Goal: Task Accomplishment & Management: Manage account settings

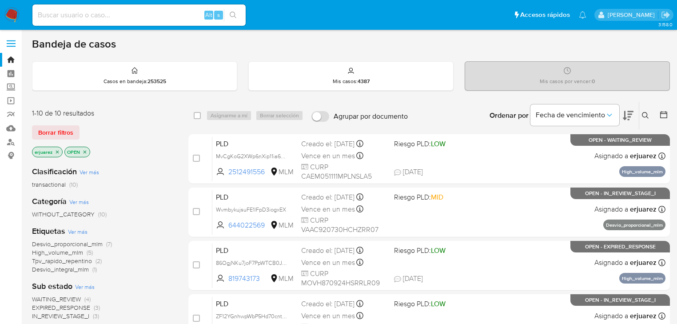
click at [58, 151] on icon "close-filter" at bounding box center [57, 151] width 5 height 5
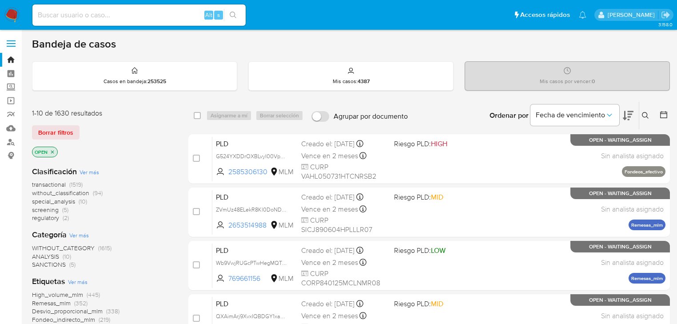
click at [646, 114] on icon at bounding box center [645, 115] width 7 height 7
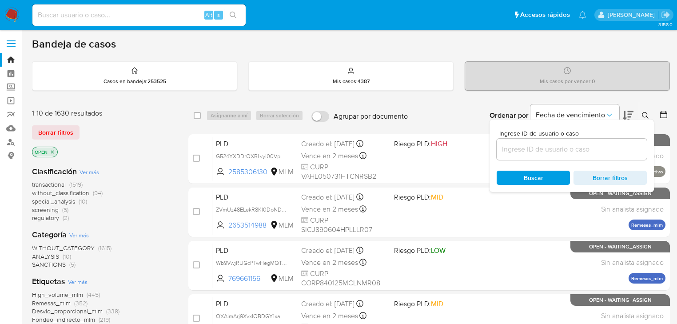
click at [571, 149] on input at bounding box center [572, 150] width 150 height 12
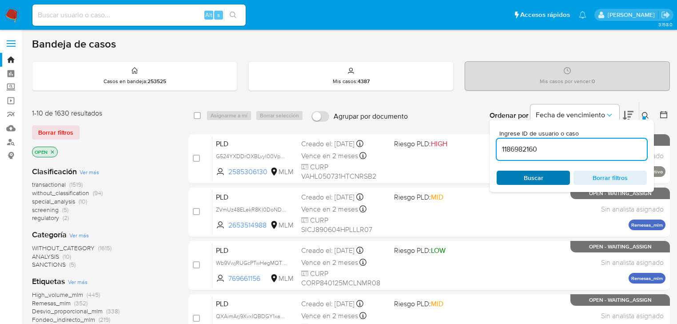
type input "1186982160"
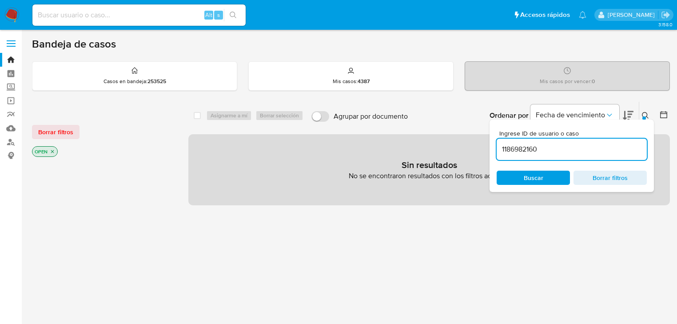
click at [140, 19] on input at bounding box center [138, 15] width 213 height 12
paste input "1186982160"
type input "1186982160"
click at [231, 12] on icon "search-icon" at bounding box center [233, 15] width 7 height 7
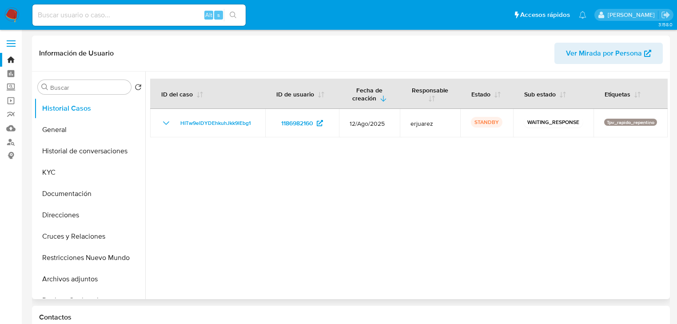
select select "10"
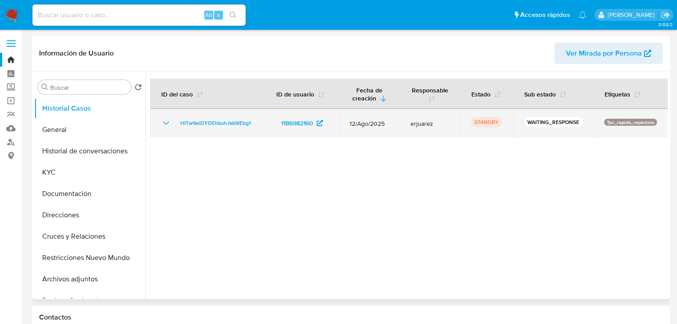
drag, startPoint x: 261, startPoint y: 124, endPoint x: 172, endPoint y: 120, distance: 88.9
click at [172, 120] on td "HITw9elDYDEhkuhJkk9lEbg1" at bounding box center [207, 123] width 115 height 28
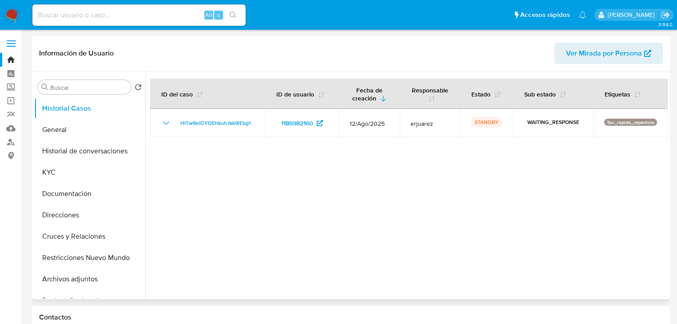
drag, startPoint x: 406, startPoint y: 199, endPoint x: 360, endPoint y: 132, distance: 81.2
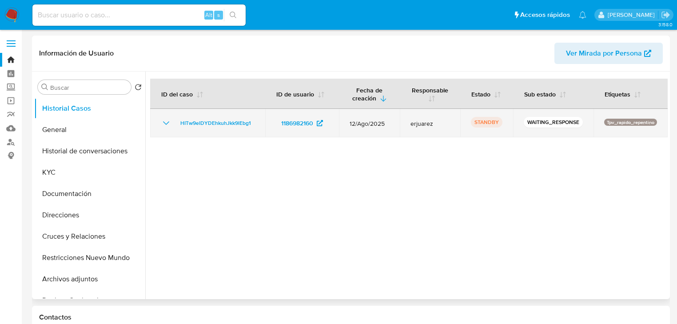
click at [406, 198] on div at bounding box center [406, 186] width 523 height 228
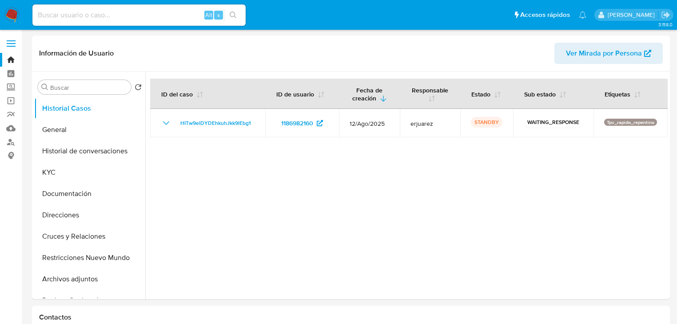
click at [15, 11] on img at bounding box center [11, 15] width 15 height 15
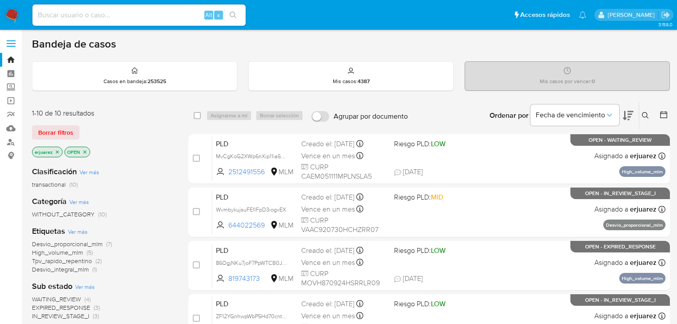
click at [57, 152] on icon "close-filter" at bounding box center [57, 151] width 5 height 5
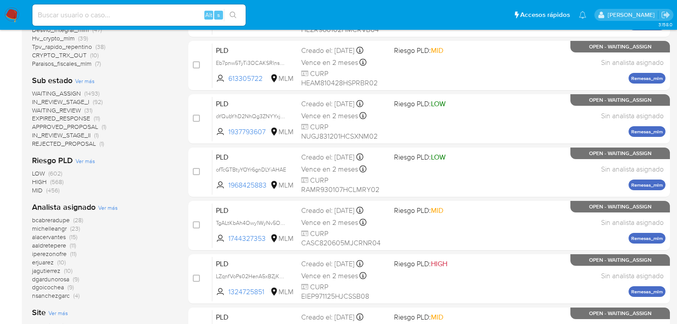
scroll to position [409, 0]
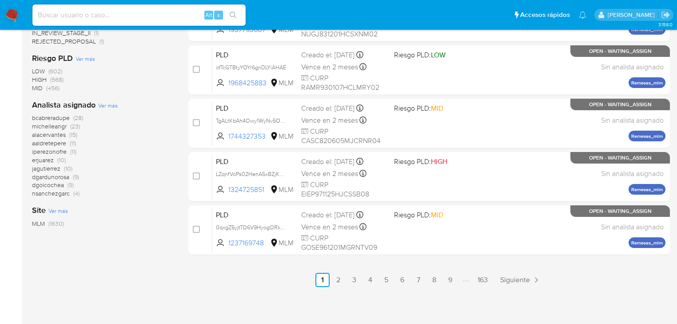
click at [6, 7] on nav "Pausado Ver notificaciones Alt s Accesos rápidos Presiona las siguientes teclas…" at bounding box center [338, 15] width 677 height 30
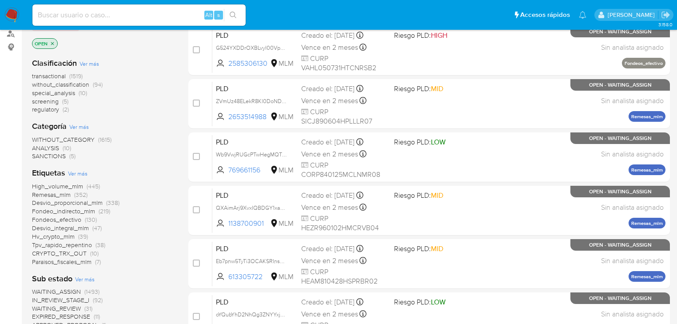
scroll to position [36, 0]
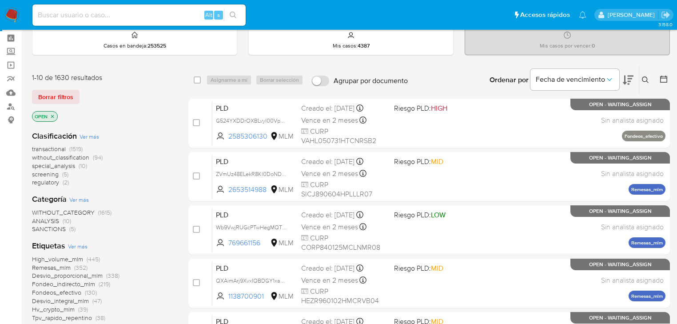
click at [8, 10] on img at bounding box center [11, 15] width 15 height 15
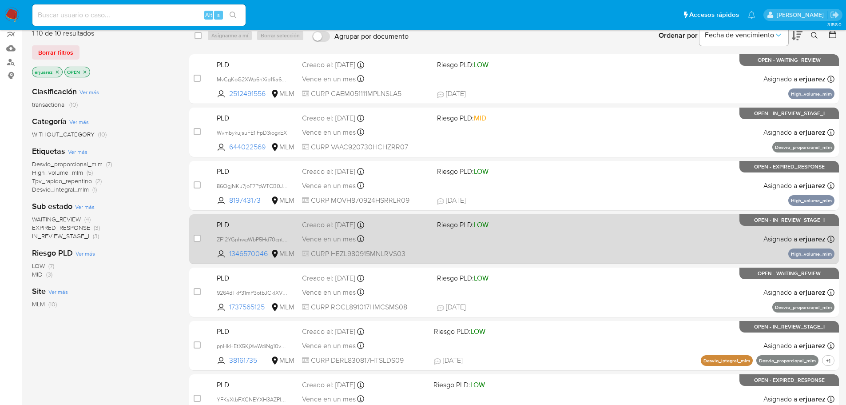
scroll to position [124, 0]
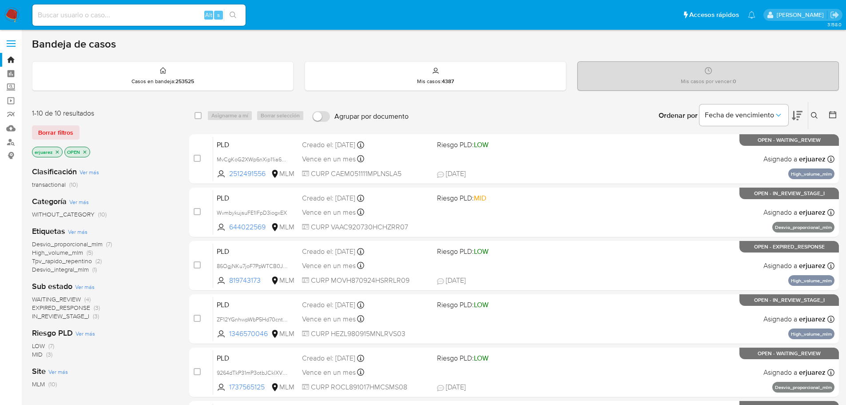
click at [814, 115] on icon at bounding box center [814, 115] width 7 height 7
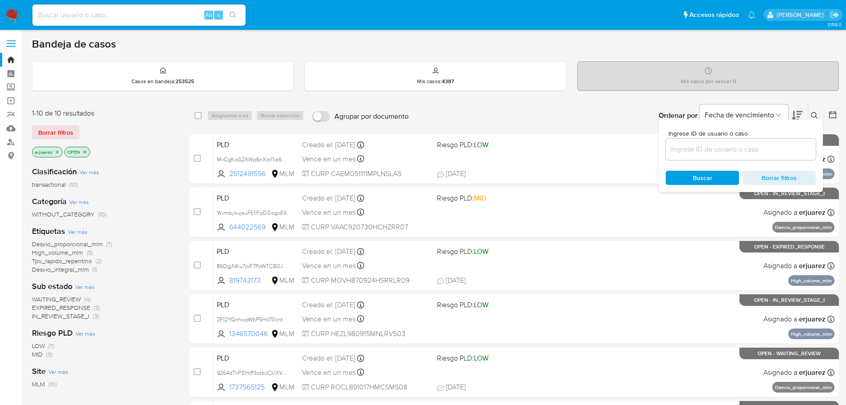
click at [715, 148] on input at bounding box center [741, 150] width 150 height 12
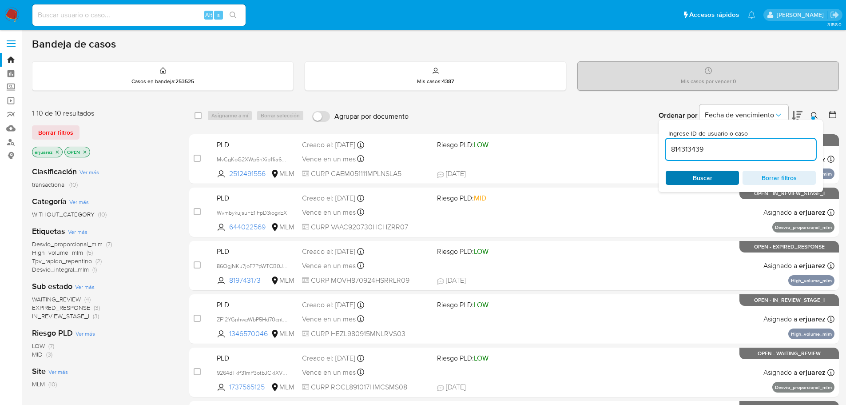
type input "814313439"
click at [699, 178] on span "Buscar" at bounding box center [703, 178] width 20 height 14
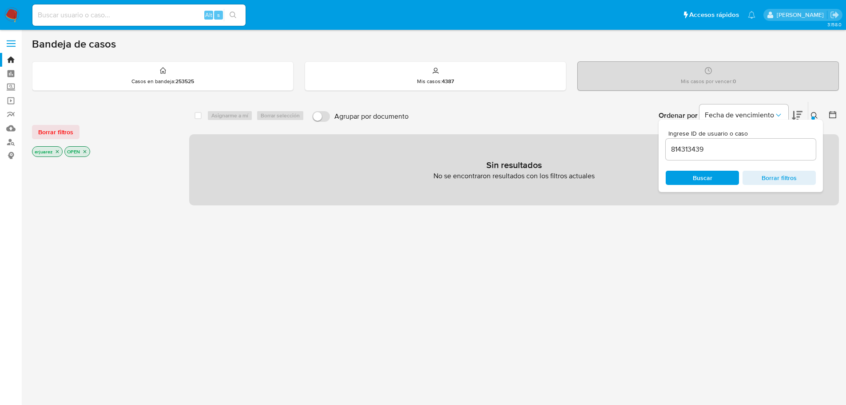
click at [60, 153] on icon "close-filter" at bounding box center [57, 151] width 5 height 5
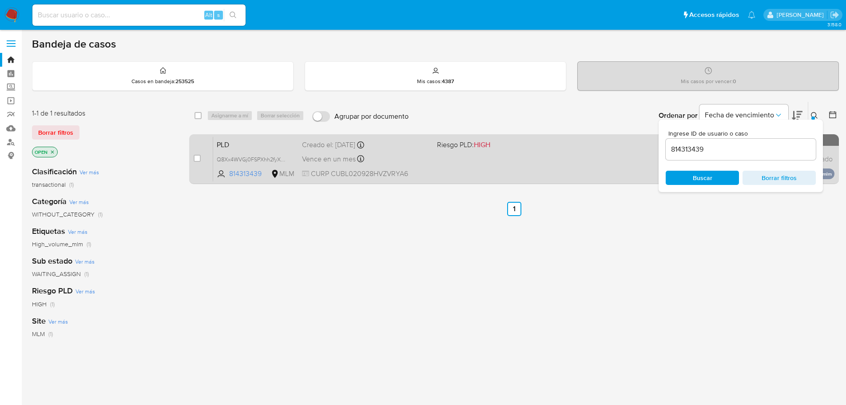
click at [202, 160] on div "case-item-checkbox No es posible asignar el caso" at bounding box center [204, 158] width 20 height 45
click at [199, 158] on input "checkbox" at bounding box center [197, 158] width 7 height 7
checkbox input "true"
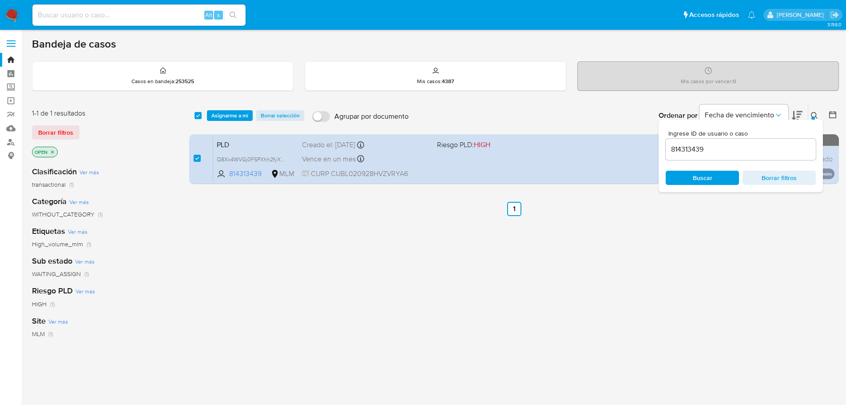
click at [230, 121] on div "select-all-cases-checkbox Asignarme a mí Borrar selección Agrupar por documento…" at bounding box center [514, 116] width 650 height 28
click at [233, 118] on span "Asignarme a mí" at bounding box center [230, 115] width 37 height 9
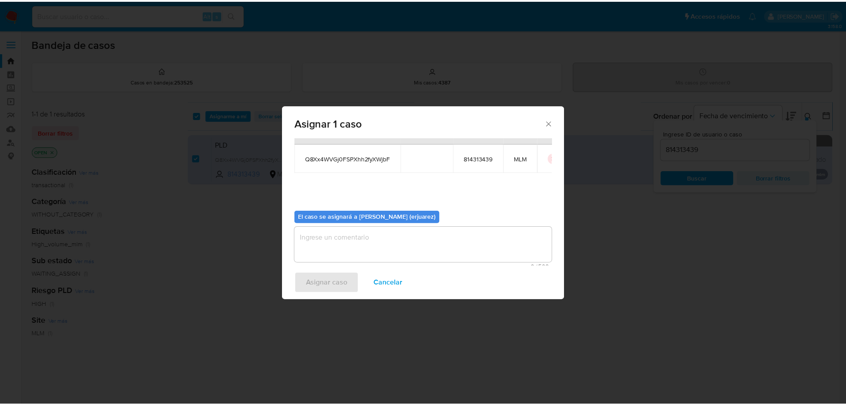
scroll to position [46, 0]
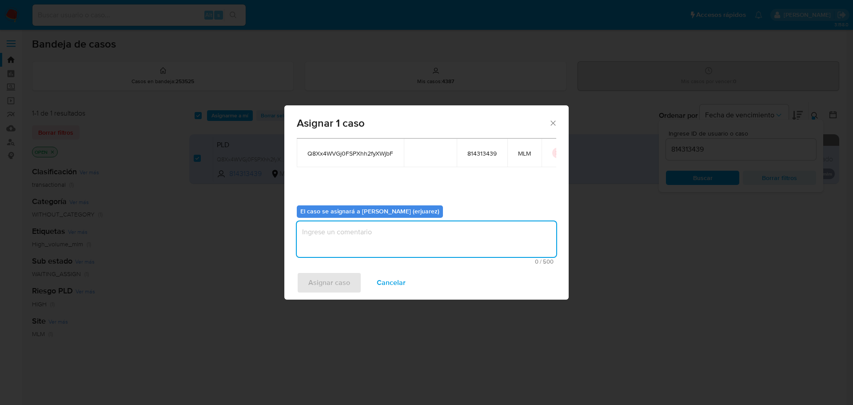
click at [347, 229] on textarea "assign-modal" at bounding box center [427, 239] width 260 height 36
type textarea "EPJU"
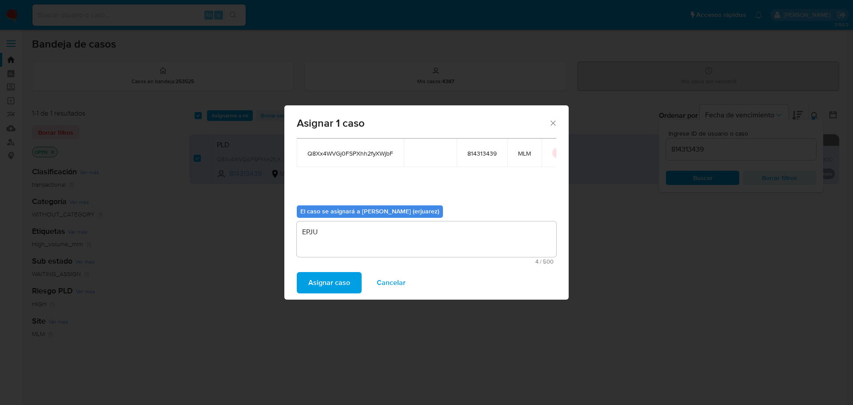
click at [338, 287] on span "Asignar caso" at bounding box center [329, 283] width 42 height 20
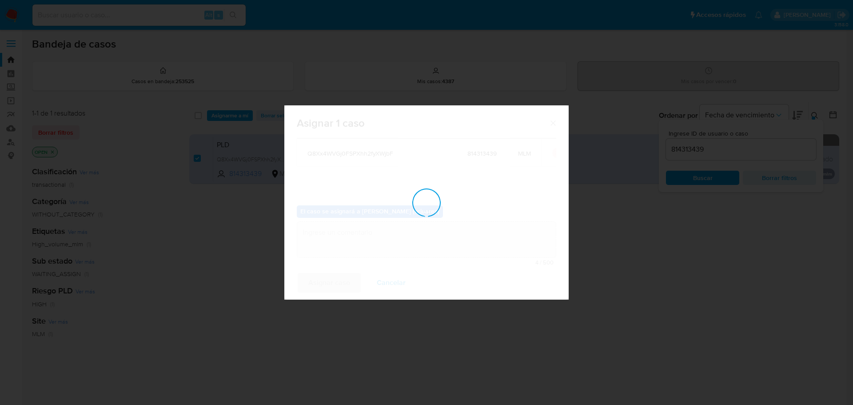
checkbox input "false"
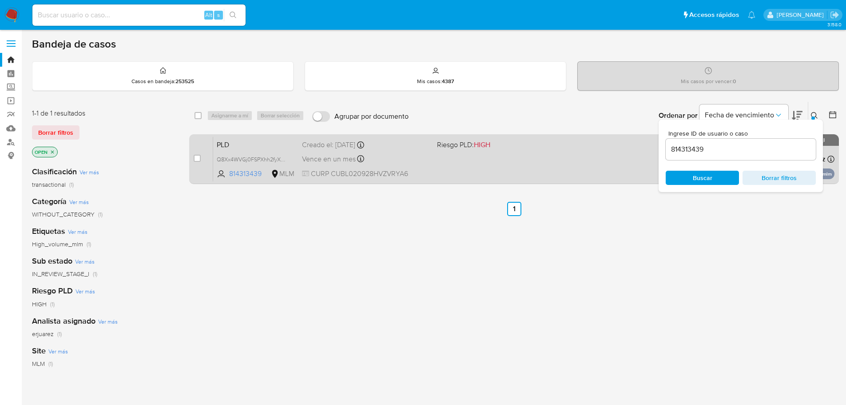
click at [478, 153] on div "PLD Q8Xx4WVGj0FSPXhh2fyXWjbF 814313439 MLM Riesgo PLD: HIGH Creado el: 12/08/20…" at bounding box center [524, 158] width 622 height 45
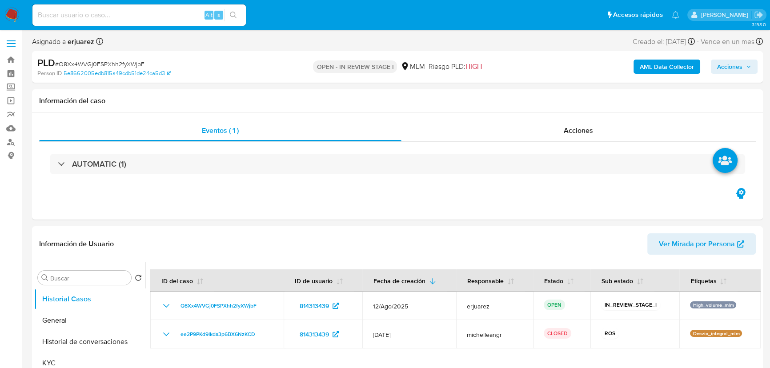
select select "10"
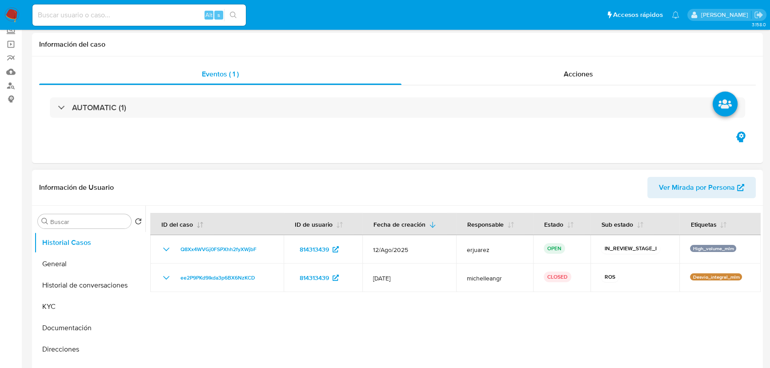
scroll to position [121, 0]
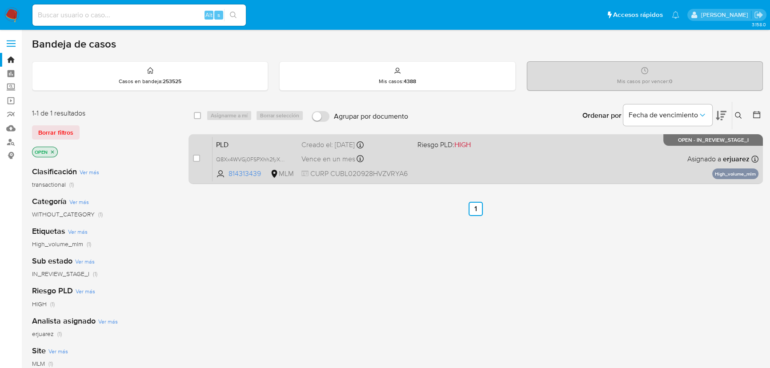
click at [513, 155] on div "PLD Q8Xx4WVGj0FSPXhh2fyXWjbF 814313439 MLM Riesgo PLD: HIGH Creado el: 12/08/20…" at bounding box center [485, 158] width 546 height 45
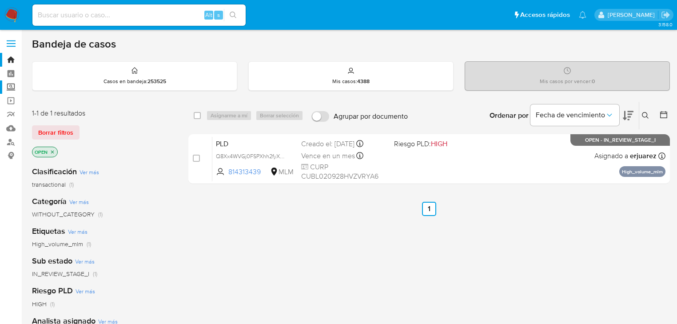
click at [9, 84] on label "Screening" at bounding box center [53, 87] width 106 height 14
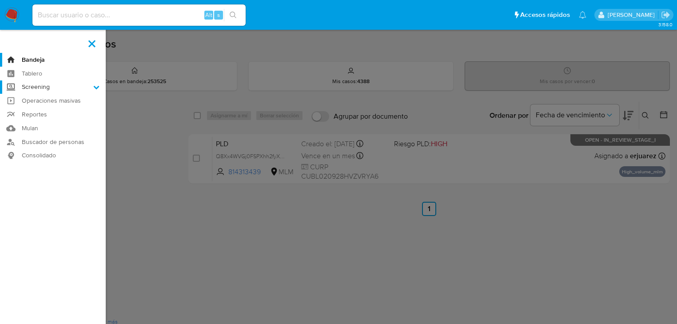
click at [0, 0] on input "Screening" at bounding box center [0, 0] width 0 height 0
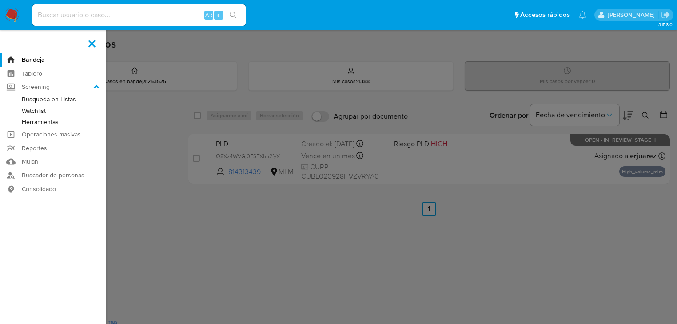
drag, startPoint x: 52, startPoint y: 120, endPoint x: 76, endPoint y: 123, distance: 25.0
click at [52, 121] on link "Herramientas" at bounding box center [53, 121] width 106 height 11
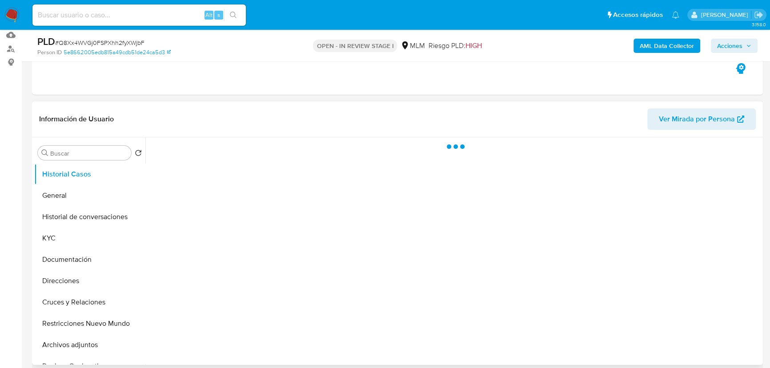
scroll to position [161, 0]
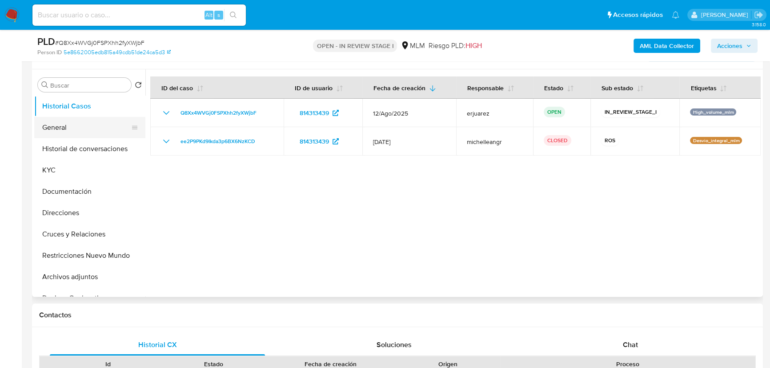
select select "10"
click at [77, 123] on button "General" at bounding box center [86, 127] width 104 height 21
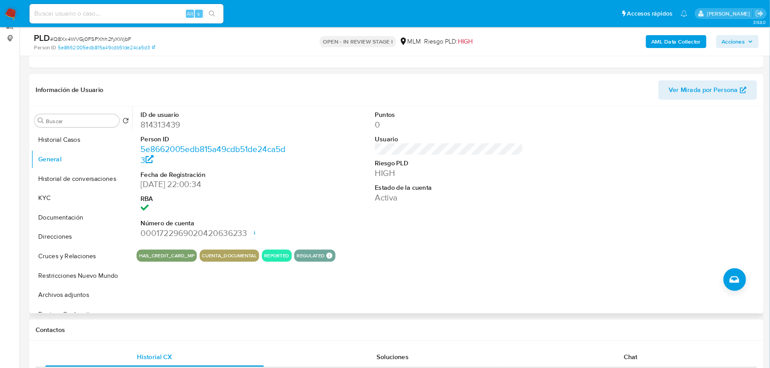
scroll to position [113, 0]
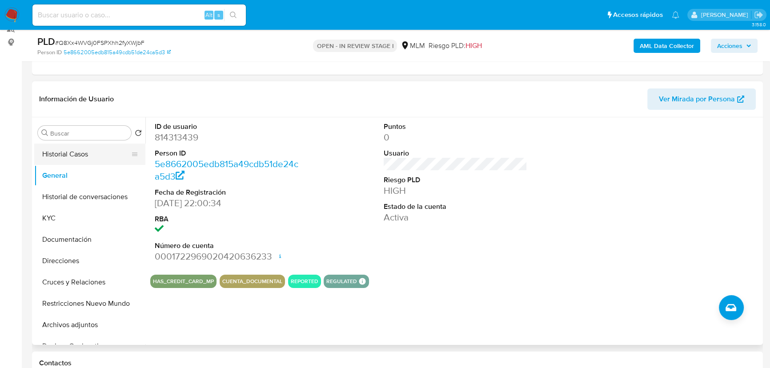
click at [61, 153] on button "Historial Casos" at bounding box center [86, 154] width 104 height 21
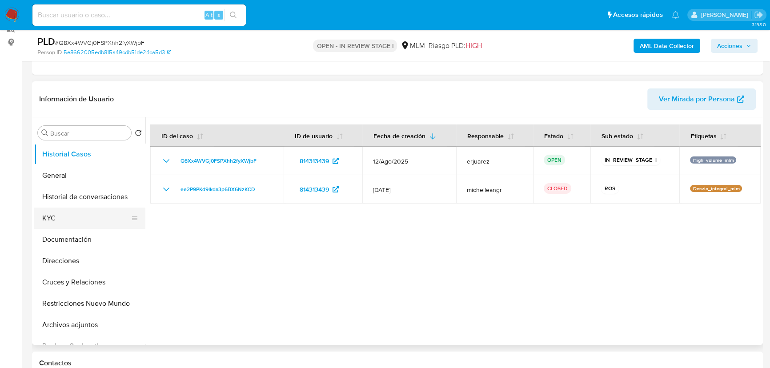
click at [89, 213] on button "KYC" at bounding box center [86, 218] width 104 height 21
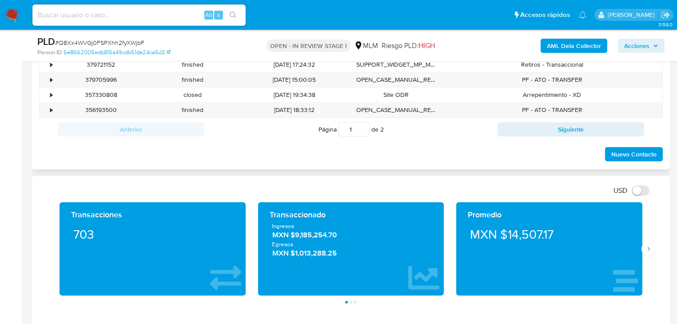
scroll to position [611, 0]
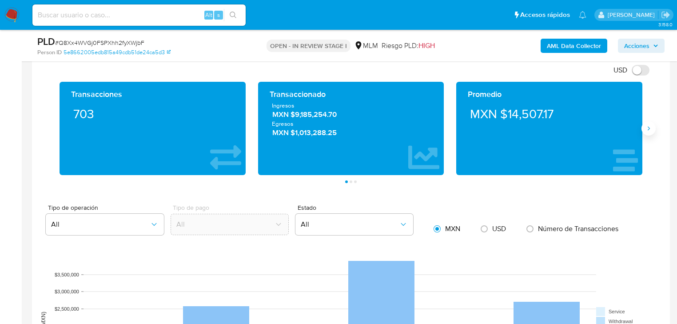
click at [650, 125] on icon "Siguiente" at bounding box center [648, 128] width 7 height 7
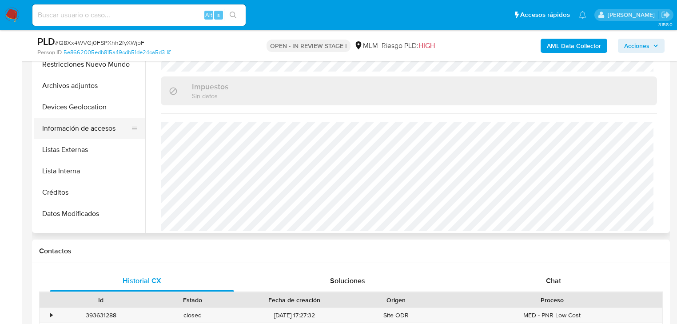
scroll to position [126, 0]
click at [71, 155] on button "Listas Externas" at bounding box center [86, 150] width 104 height 21
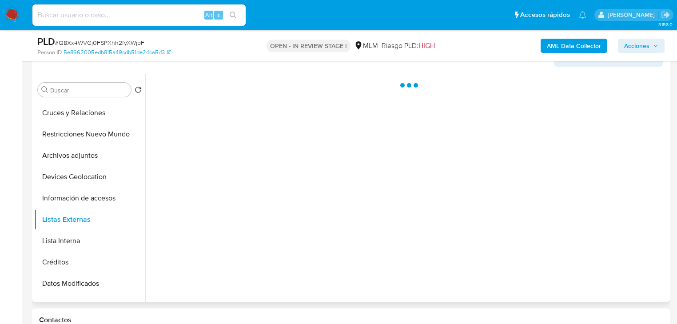
scroll to position [154, 0]
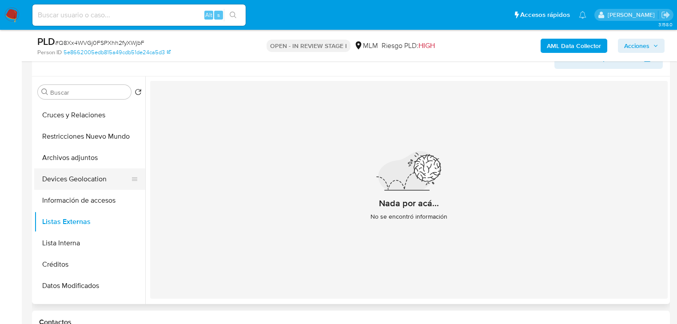
click at [89, 176] on button "Devices Geolocation" at bounding box center [86, 178] width 104 height 21
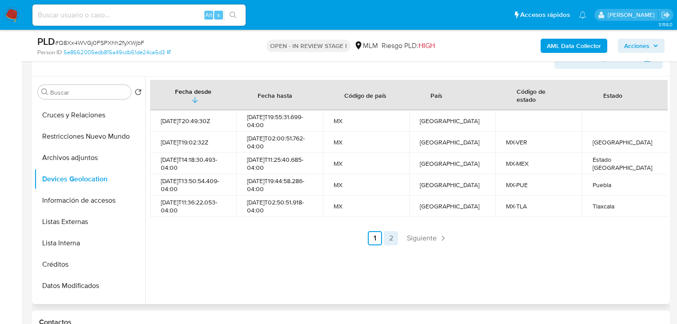
click at [388, 238] on link "2" at bounding box center [391, 238] width 14 height 14
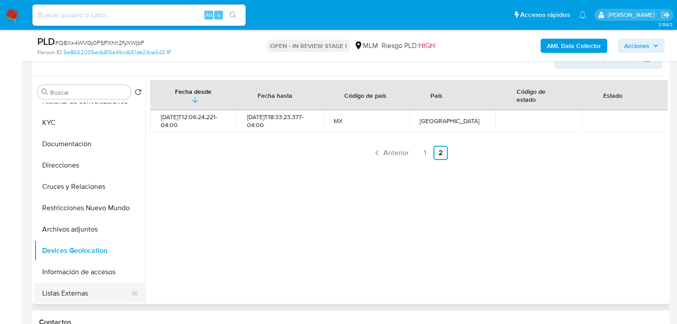
scroll to position [0, 0]
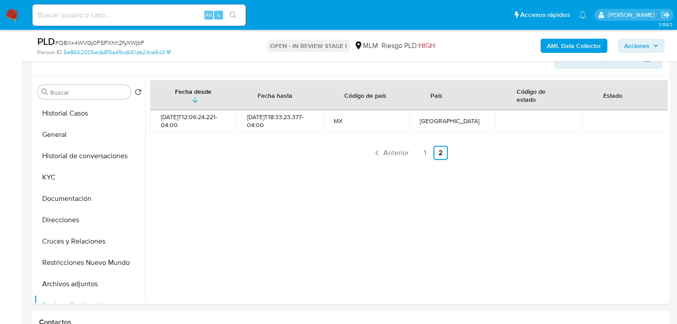
drag, startPoint x: 73, startPoint y: 113, endPoint x: 21, endPoint y: 113, distance: 51.5
click at [72, 113] on button "Historial Casos" at bounding box center [89, 113] width 111 height 21
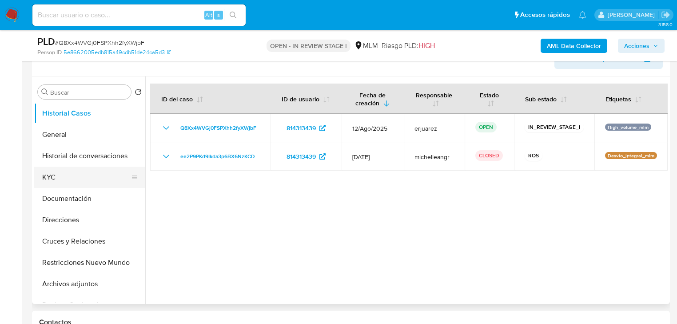
click at [87, 196] on button "Documentación" at bounding box center [89, 198] width 111 height 21
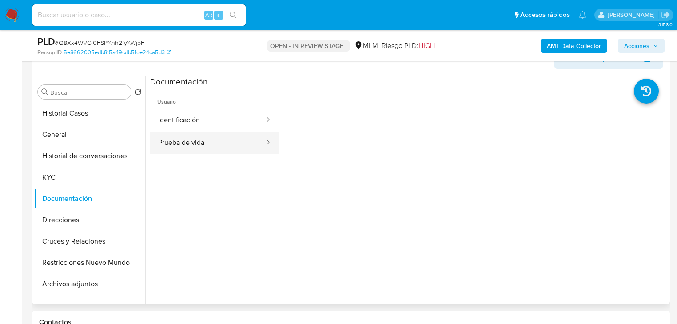
click at [218, 140] on button "Prueba de vida" at bounding box center [207, 143] width 115 height 23
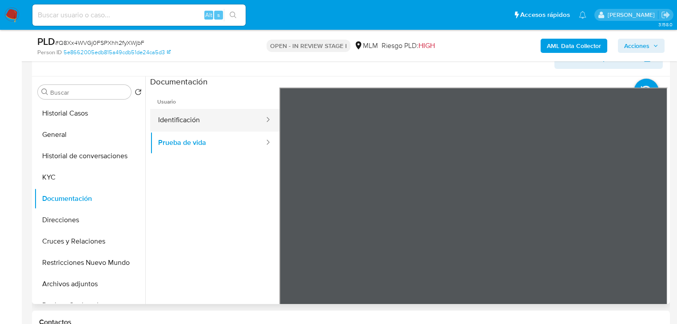
click at [187, 116] on button "Identificación" at bounding box center [207, 120] width 115 height 23
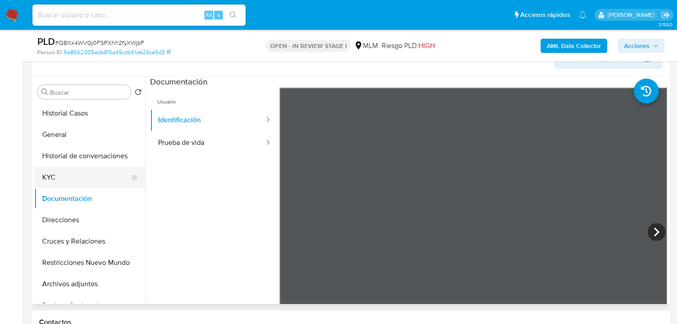
click at [61, 171] on button "KYC" at bounding box center [86, 177] width 104 height 21
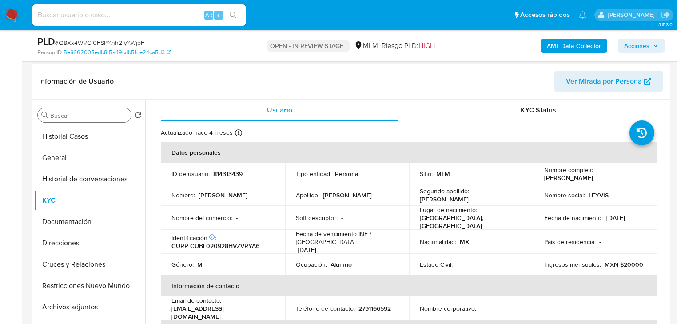
scroll to position [119, 0]
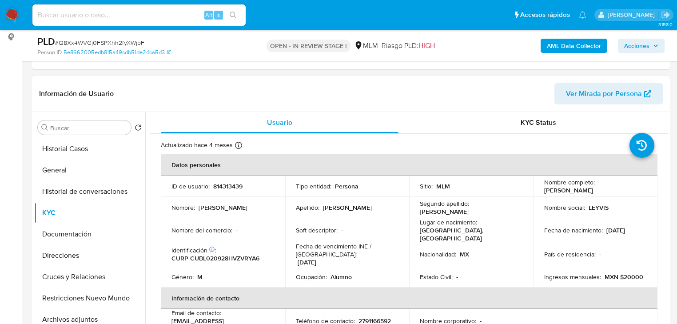
drag, startPoint x: 99, startPoint y: 187, endPoint x: 309, endPoint y: 225, distance: 214.1
click at [100, 188] on button "Historial de conversaciones" at bounding box center [89, 191] width 111 height 21
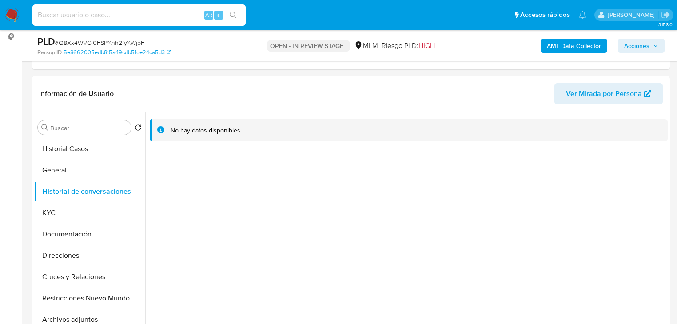
click at [118, 19] on input at bounding box center [138, 15] width 213 height 12
paste input "2205386887"
type input "2205386887"
click at [230, 15] on icon "search-icon" at bounding box center [233, 15] width 7 height 7
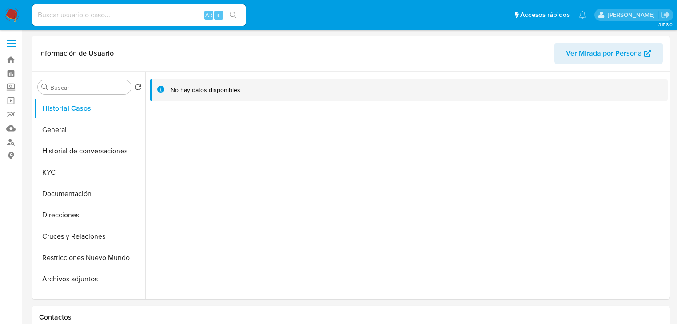
select select "10"
click at [77, 194] on button "Documentación" at bounding box center [86, 193] width 104 height 21
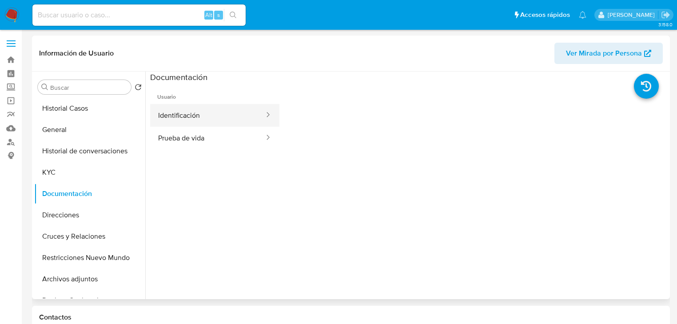
click at [187, 120] on button "Identificación" at bounding box center [207, 115] width 115 height 23
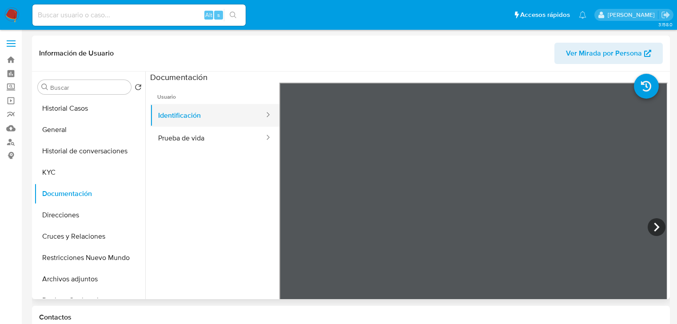
click at [171, 123] on button "Identificación" at bounding box center [207, 115] width 115 height 23
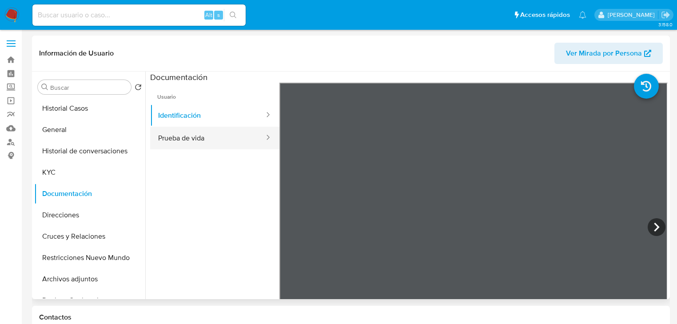
drag, startPoint x: 197, startPoint y: 139, endPoint x: 251, endPoint y: 143, distance: 53.5
click at [201, 139] on button "Prueba de vida" at bounding box center [207, 138] width 115 height 23
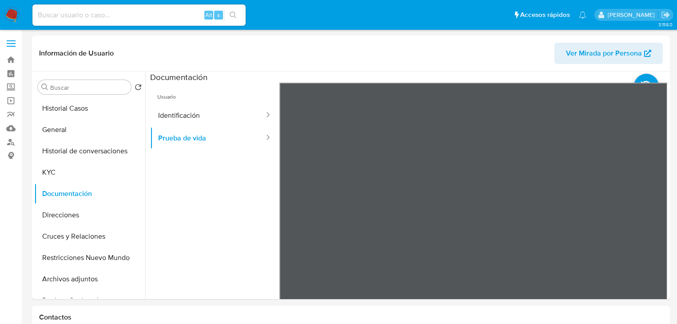
click at [110, 5] on div "Alt s" at bounding box center [138, 14] width 213 height 21
drag, startPoint x: 113, startPoint y: 26, endPoint x: 110, endPoint y: 21, distance: 5.2
click at [112, 26] on div "Alt s" at bounding box center [138, 15] width 213 height 25
click at [108, 18] on input at bounding box center [138, 15] width 213 height 12
paste input "343907690"
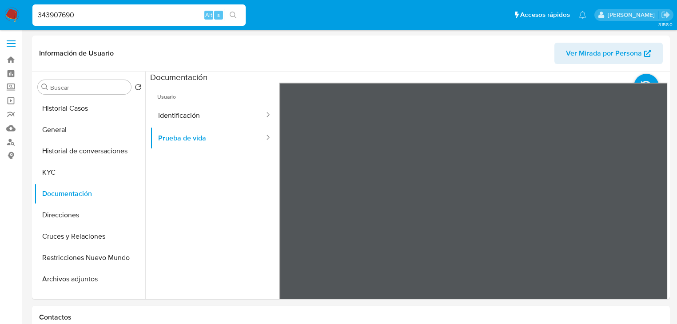
type input "343907690"
click at [231, 12] on icon "search-icon" at bounding box center [233, 15] width 7 height 7
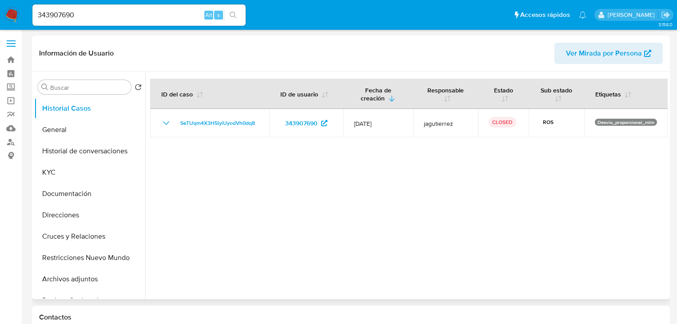
select select "10"
drag, startPoint x: 101, startPoint y: 18, endPoint x: -33, endPoint y: 10, distance: 134.0
paste input "1861041949"
type input "1861041949"
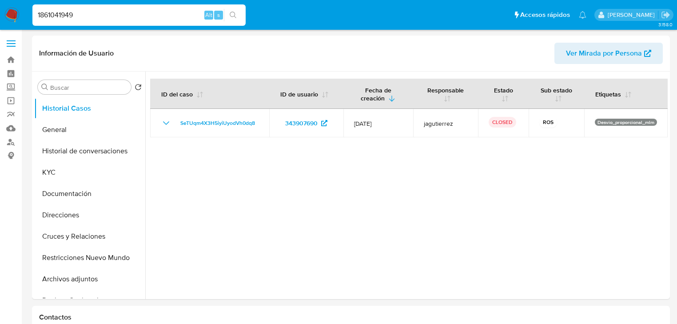
click at [240, 14] on button "search-icon" at bounding box center [233, 15] width 18 height 12
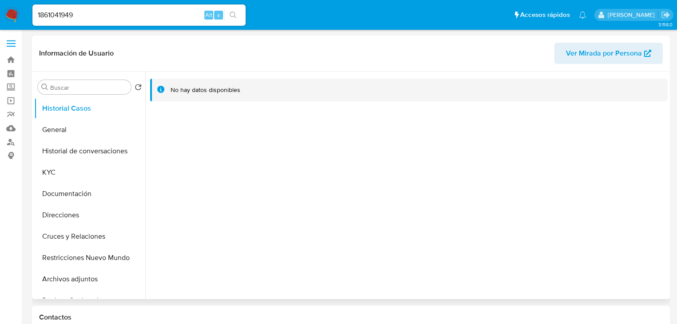
select select "10"
click at [56, 170] on button "KYC" at bounding box center [86, 172] width 104 height 21
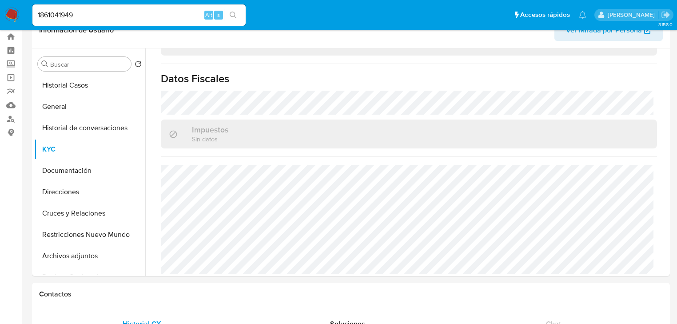
scroll to position [36, 0]
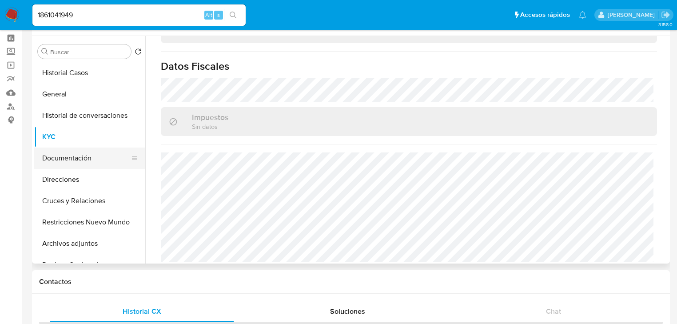
click at [80, 157] on button "Documentación" at bounding box center [86, 158] width 104 height 21
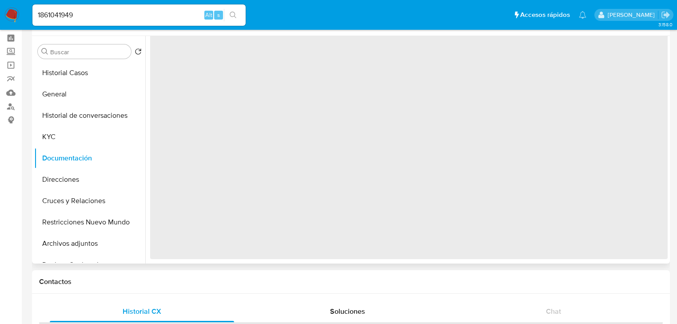
scroll to position [0, 0]
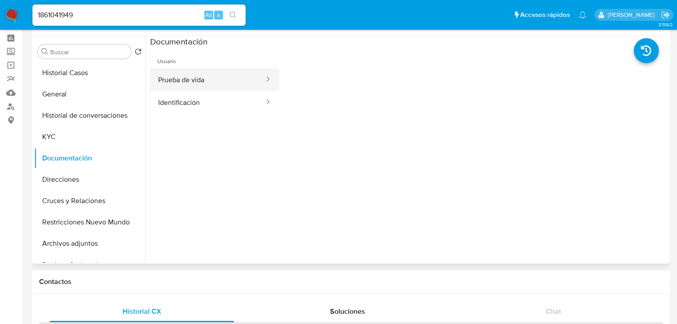
click at [194, 83] on button "Prueba de vida" at bounding box center [207, 79] width 115 height 23
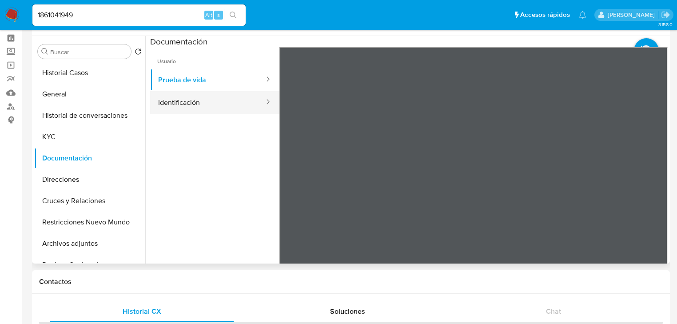
click at [189, 91] on ul "Prueba de vida Identificación" at bounding box center [214, 90] width 129 height 45
drag, startPoint x: 160, startPoint y: 92, endPoint x: 176, endPoint y: 95, distance: 16.2
click at [162, 92] on button "Identificación" at bounding box center [207, 102] width 115 height 23
drag, startPoint x: 104, startPoint y: 12, endPoint x: 9, endPoint y: 3, distance: 95.5
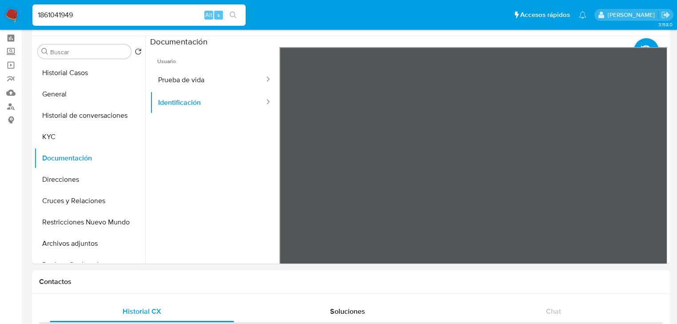
paste input "246394060"
type input "246394060"
click at [234, 14] on icon "search-icon" at bounding box center [233, 15] width 7 height 7
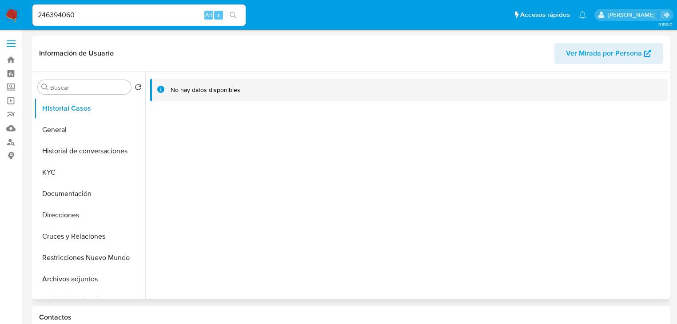
select select "10"
drag, startPoint x: 60, startPoint y: 196, endPoint x: 115, endPoint y: 185, distance: 55.2
click at [61, 196] on button "Documentación" at bounding box center [86, 193] width 104 height 21
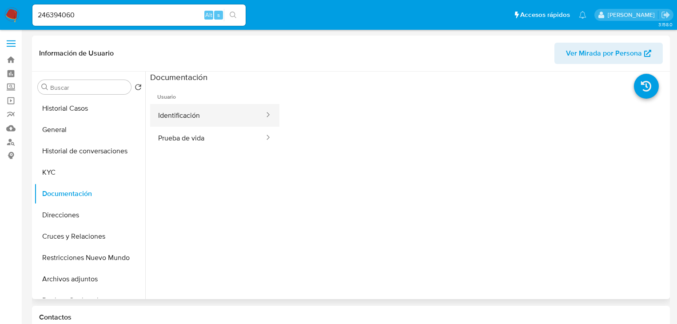
drag, startPoint x: 187, startPoint y: 114, endPoint x: 194, endPoint y: 124, distance: 12.4
click at [187, 117] on button "Identificación" at bounding box center [207, 115] width 115 height 23
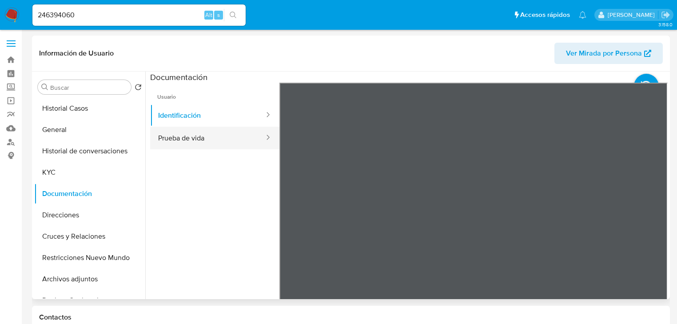
drag, startPoint x: 192, startPoint y: 134, endPoint x: 262, endPoint y: 136, distance: 69.8
click at [196, 134] on button "Prueba de vida" at bounding box center [207, 138] width 115 height 23
drag, startPoint x: 121, startPoint y: 13, endPoint x: 35, endPoint y: 2, distance: 87.0
click at [35, 2] on nav "Pausado Ver notificaciones 246394060 Alt s Accesos rápidos Presiona las siguien…" at bounding box center [338, 15] width 677 height 30
paste input "28962253"
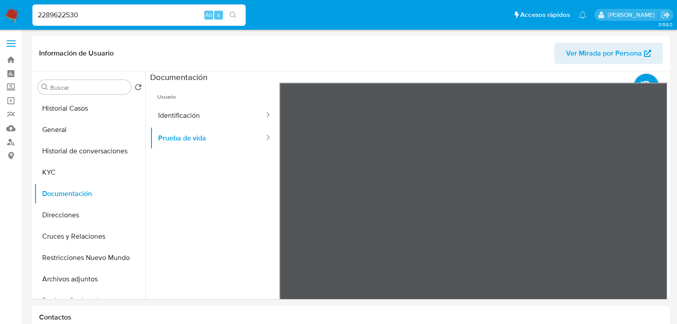
type input "2289622530"
click at [236, 10] on button "search-icon" at bounding box center [233, 15] width 18 height 12
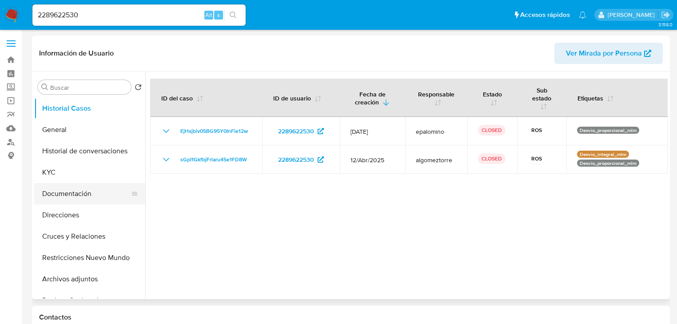
select select "10"
click at [85, 192] on button "Documentación" at bounding box center [86, 193] width 104 height 21
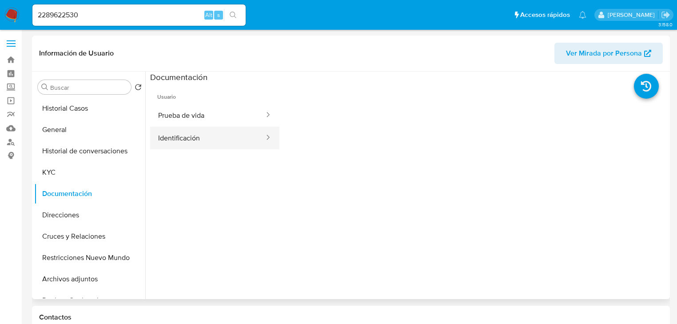
click at [173, 130] on button "Identificación" at bounding box center [207, 138] width 115 height 23
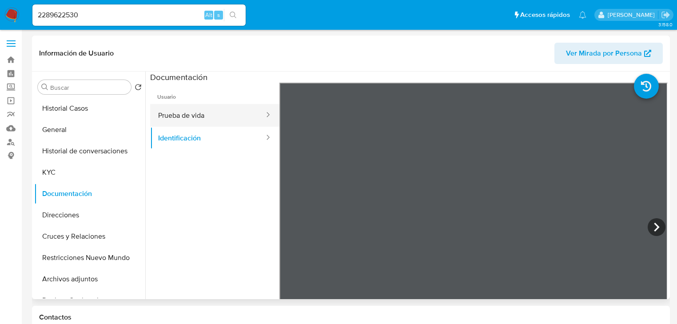
click at [192, 118] on button "Prueba de vida" at bounding box center [207, 115] width 115 height 23
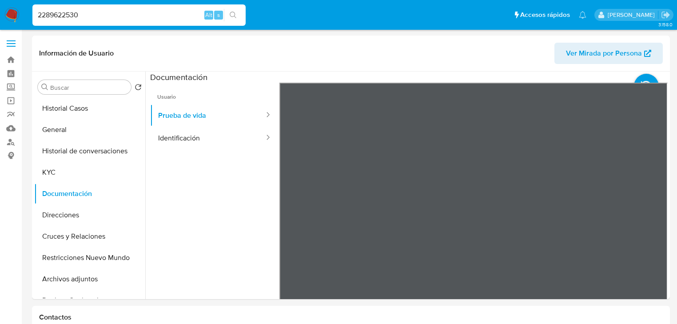
drag, startPoint x: 96, startPoint y: 15, endPoint x: 131, endPoint y: 30, distance: 38.6
paste input "398098225"
type input "398098225"
click at [233, 12] on icon "search-icon" at bounding box center [233, 15] width 7 height 7
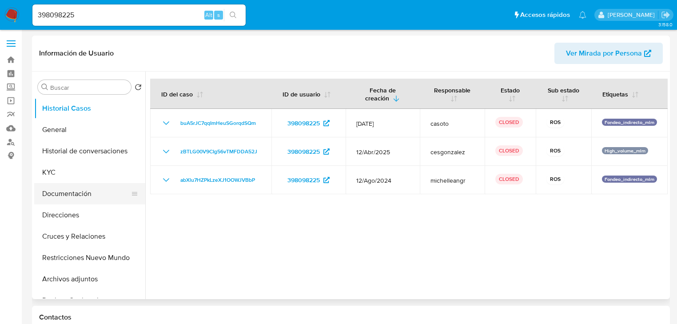
select select "10"
click at [67, 188] on button "Documentación" at bounding box center [86, 193] width 104 height 21
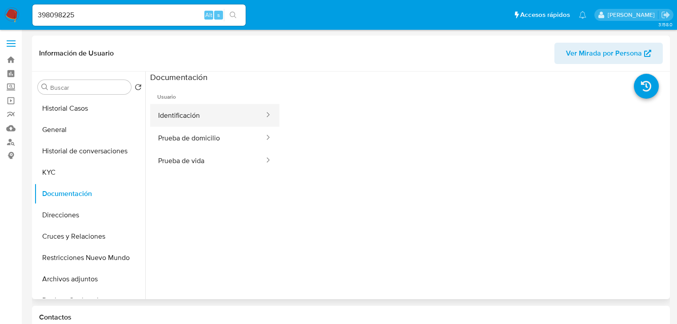
drag, startPoint x: 190, startPoint y: 110, endPoint x: 197, endPoint y: 116, distance: 9.8
click at [190, 111] on button "Identificación" at bounding box center [207, 115] width 115 height 23
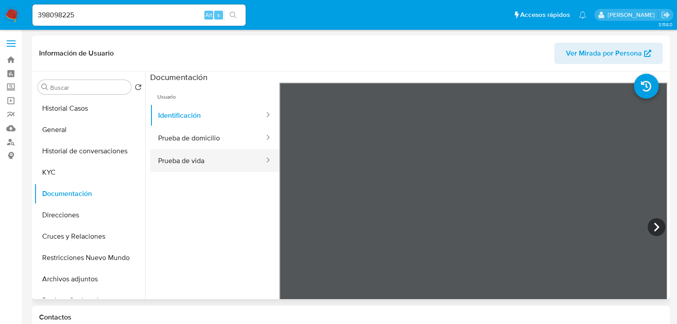
drag, startPoint x: 181, startPoint y: 165, endPoint x: 272, endPoint y: 165, distance: 90.6
click at [182, 165] on button "Prueba de vida" at bounding box center [207, 160] width 115 height 23
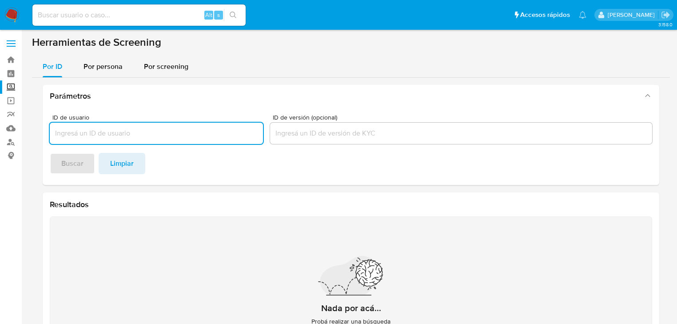
click at [111, 69] on span "Por persona" at bounding box center [103, 66] width 39 height 10
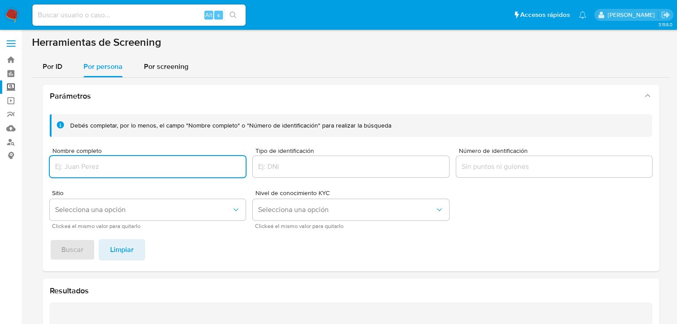
click at [70, 165] on input "Nombre completo" at bounding box center [148, 167] width 196 height 12
type input "[MEDICAL_DATA][PERSON_NAME]"
click at [71, 252] on span "Buscar" at bounding box center [72, 250] width 22 height 20
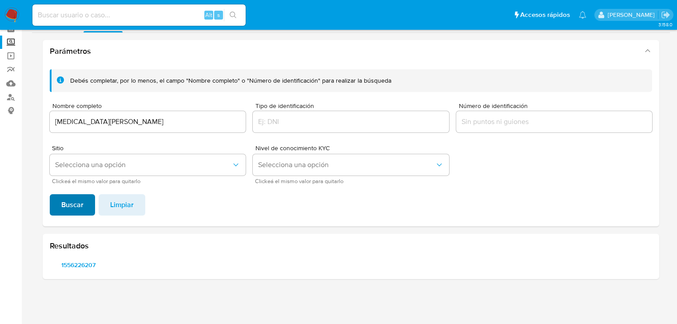
scroll to position [44, 0]
click at [77, 266] on span "1556226207" at bounding box center [78, 265] width 44 height 12
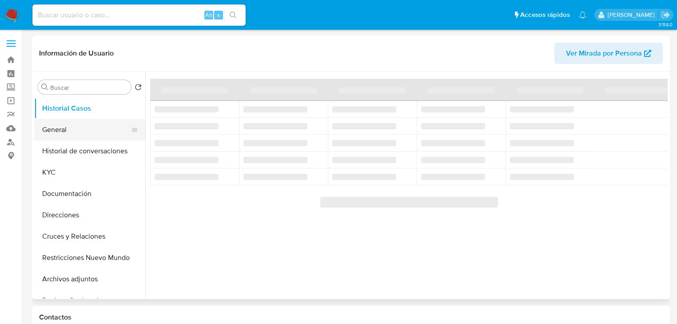
select select "10"
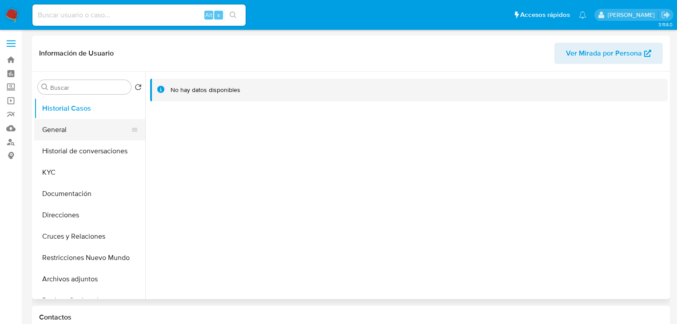
drag, startPoint x: 52, startPoint y: 131, endPoint x: 73, endPoint y: 135, distance: 21.7
click at [52, 131] on button "General" at bounding box center [86, 129] width 104 height 21
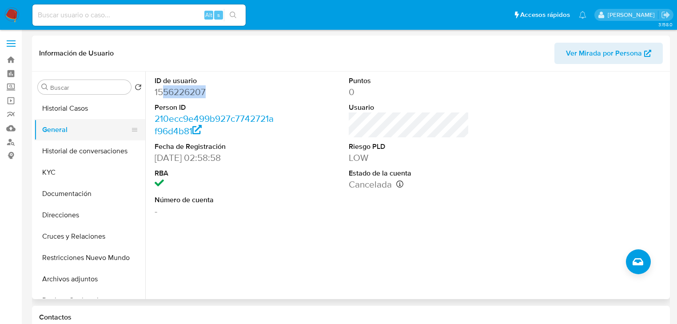
drag, startPoint x: 212, startPoint y: 92, endPoint x: 75, endPoint y: 124, distance: 140.7
click at [158, 92] on dd "1556226207" at bounding box center [215, 92] width 120 height 12
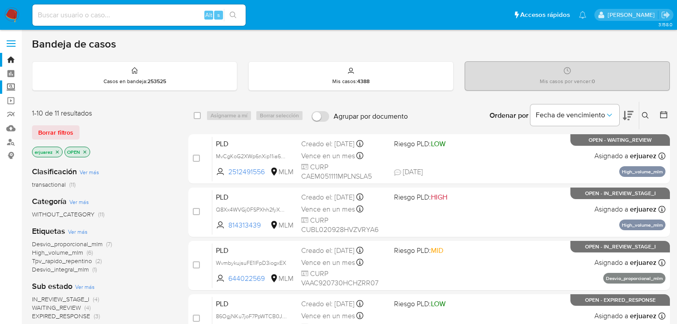
click at [15, 88] on label "Screening" at bounding box center [53, 87] width 106 height 14
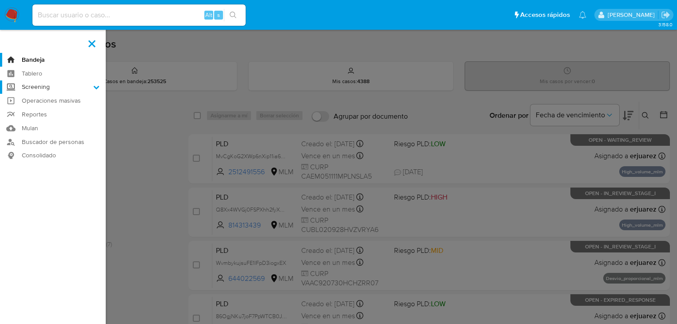
click at [0, 0] on input "Screening" at bounding box center [0, 0] width 0 height 0
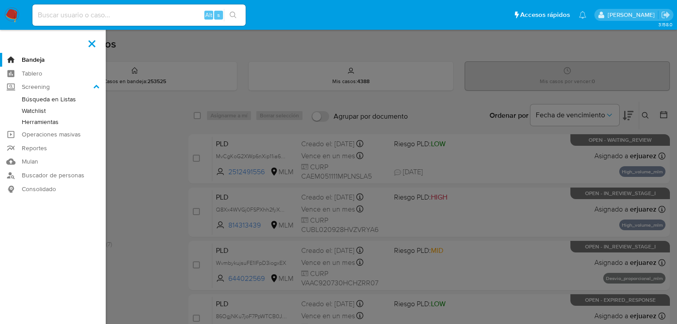
click at [51, 122] on link "Herramientas" at bounding box center [53, 121] width 106 height 11
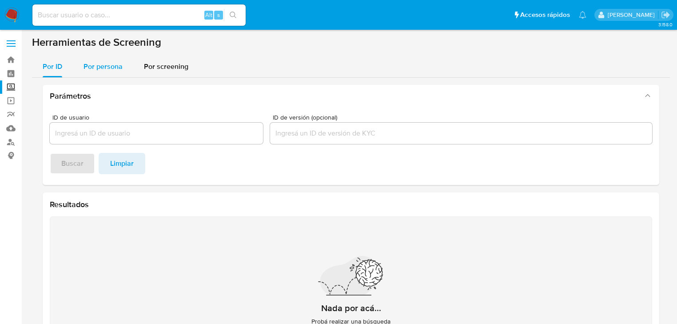
click at [100, 74] on div "Por persona" at bounding box center [103, 66] width 39 height 21
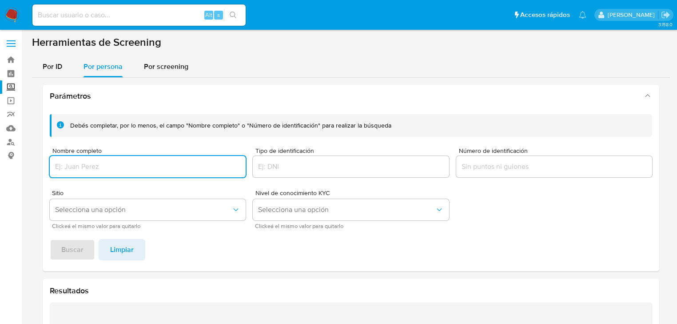
click at [84, 167] on input "Nombre completo" at bounding box center [148, 167] width 196 height 12
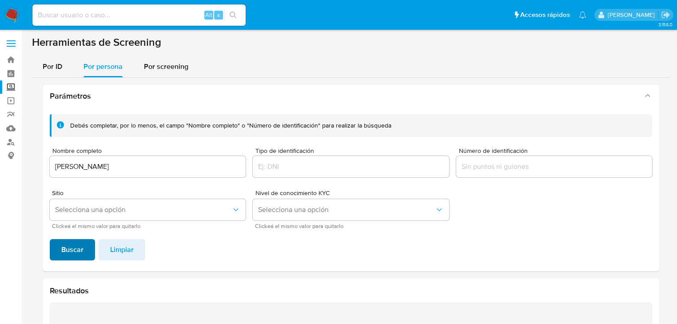
click at [77, 244] on span "Buscar" at bounding box center [72, 250] width 22 height 20
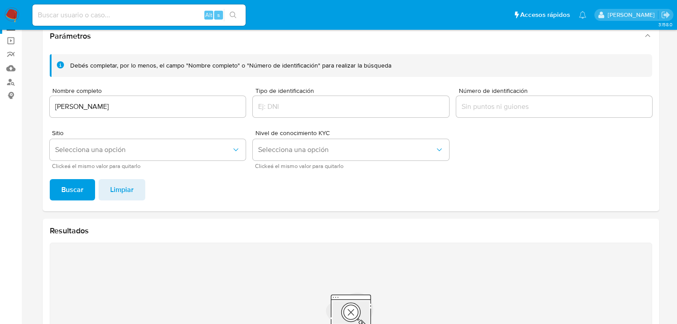
scroll to position [44, 0]
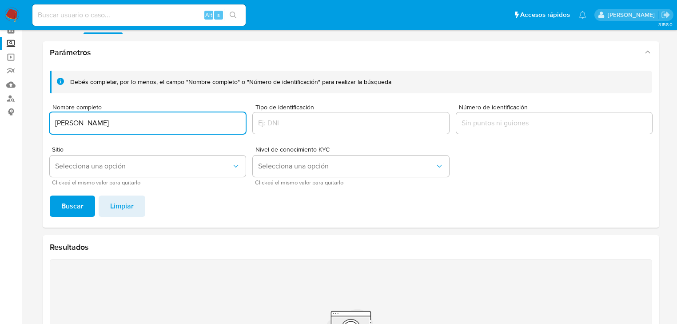
drag, startPoint x: 145, startPoint y: 123, endPoint x: 22, endPoint y: 123, distance: 123.1
click at [22, 123] on main "3.158.0" at bounding box center [338, 211] width 677 height 510
type input "[PERSON_NAME] [PERSON_NAME]"
click at [66, 210] on span "Buscar" at bounding box center [72, 206] width 22 height 20
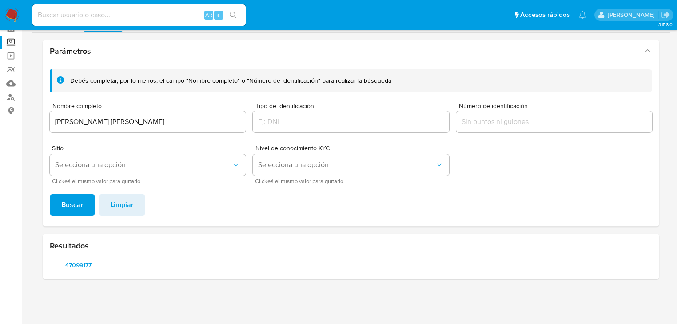
scroll to position [44, 0]
drag, startPoint x: 78, startPoint y: 265, endPoint x: 53, endPoint y: 261, distance: 24.8
click at [53, 261] on button "47099177" at bounding box center [78, 265] width 57 height 14
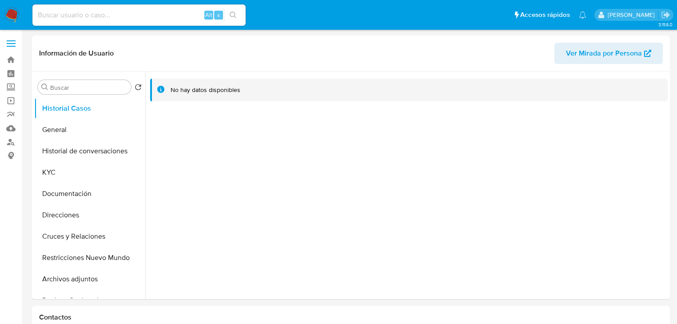
select select "10"
drag, startPoint x: 45, startPoint y: 124, endPoint x: 6, endPoint y: 126, distance: 39.6
click at [46, 124] on button "General" at bounding box center [89, 129] width 111 height 21
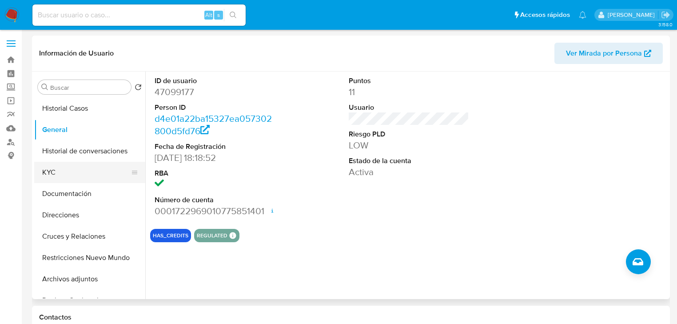
click at [57, 182] on button "KYC" at bounding box center [86, 172] width 104 height 21
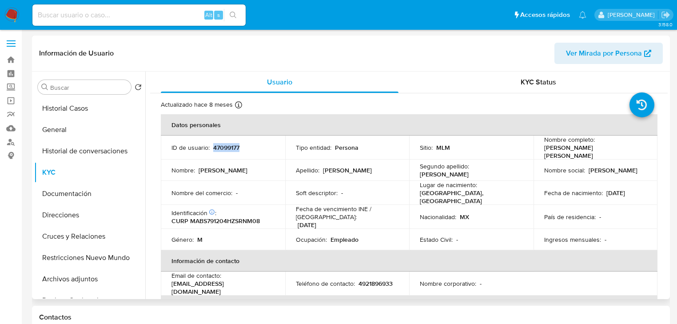
drag, startPoint x: 212, startPoint y: 146, endPoint x: 256, endPoint y: 148, distance: 43.6
click at [256, 148] on div "ID de usuario : 47099177" at bounding box center [223, 148] width 103 height 8
copy p "47099177"
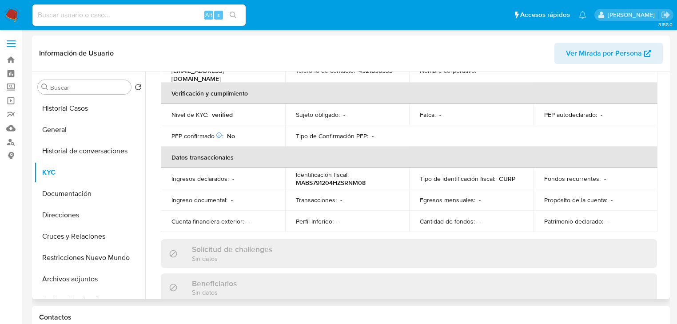
scroll to position [99, 0]
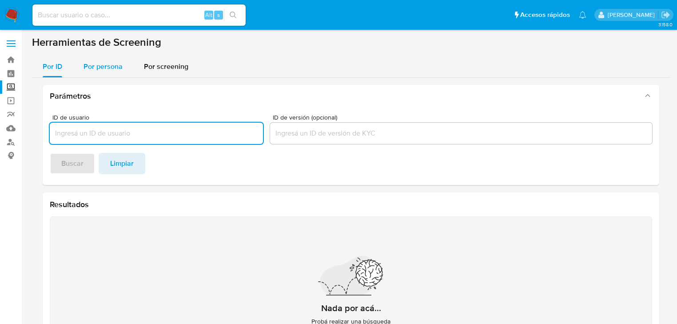
drag, startPoint x: 95, startPoint y: 67, endPoint x: 96, endPoint y: 75, distance: 8.1
click at [96, 68] on span "Por persona" at bounding box center [103, 66] width 39 height 10
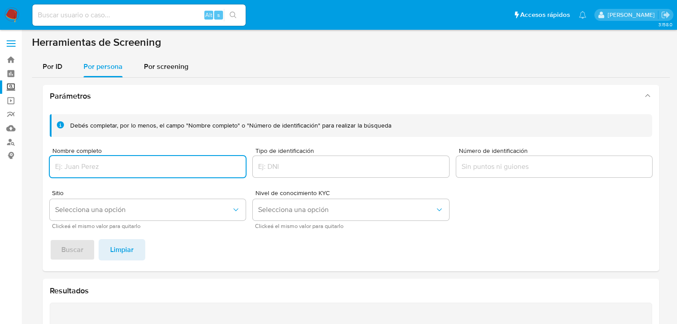
drag, startPoint x: 98, startPoint y: 162, endPoint x: 98, endPoint y: 169, distance: 7.1
click at [98, 163] on input "Nombre completo" at bounding box center [148, 167] width 196 height 12
type input "[PERSON_NAME] [PERSON_NAME]"
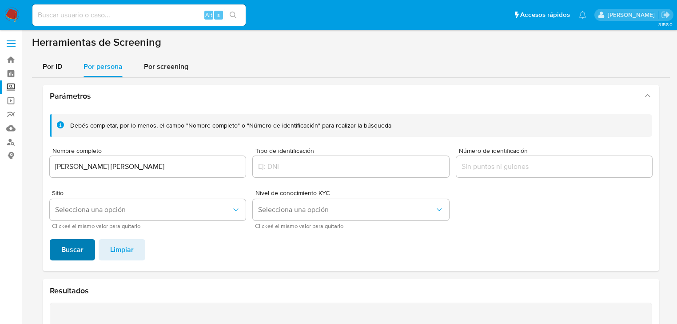
click at [78, 251] on span "Buscar" at bounding box center [72, 250] width 22 height 20
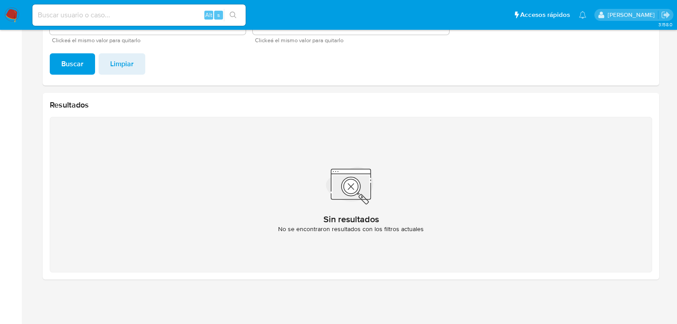
click at [63, 12] on input at bounding box center [138, 15] width 213 height 12
paste input "343907690"
type input "343907690"
click at [238, 13] on button "search-icon" at bounding box center [233, 15] width 18 height 12
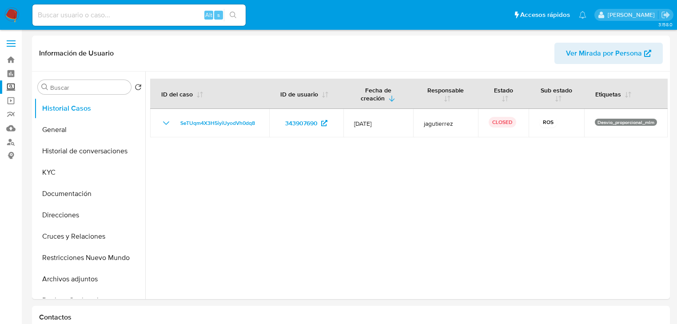
select select "10"
drag, startPoint x: 96, startPoint y: 13, endPoint x: 97, endPoint y: 20, distance: 7.2
click at [96, 13] on input at bounding box center [138, 15] width 213 height 12
paste input "343907690"
drag, startPoint x: 36, startPoint y: 17, endPoint x: 52, endPoint y: 17, distance: 16.9
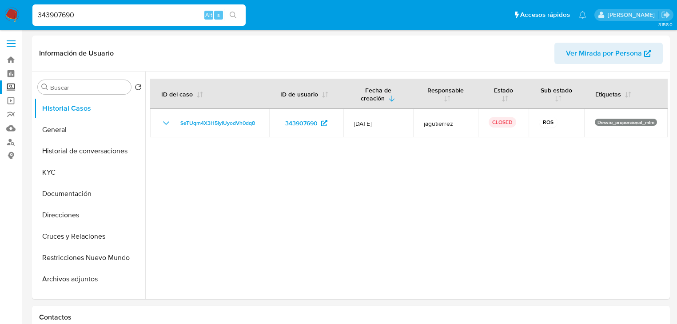
click at [36, 17] on input "343907690" at bounding box center [138, 15] width 213 height 12
click at [98, 17] on input "343907690" at bounding box center [138, 15] width 213 height 12
click at [233, 14] on icon "search-icon" at bounding box center [233, 15] width 7 height 7
click at [233, 15] on icon "search-icon" at bounding box center [233, 15] width 7 height 7
drag, startPoint x: 87, startPoint y: 18, endPoint x: 128, endPoint y: 18, distance: 41.3
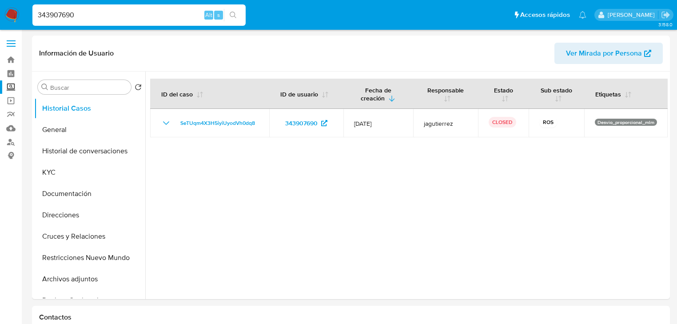
click at [87, 18] on input "343907690" at bounding box center [138, 15] width 213 height 12
click at [233, 15] on icon "search-icon" at bounding box center [233, 15] width 7 height 7
drag, startPoint x: 49, startPoint y: 130, endPoint x: 52, endPoint y: 172, distance: 41.4
click at [49, 130] on button "General" at bounding box center [89, 129] width 111 height 21
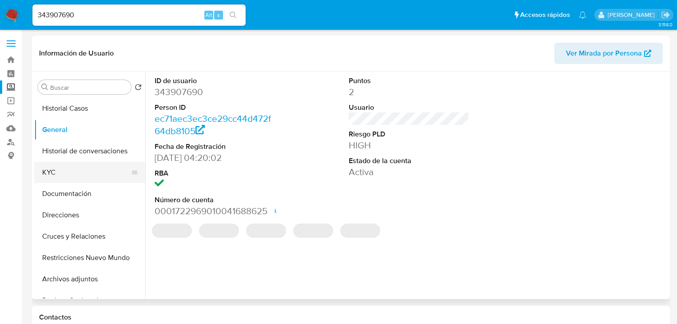
click at [52, 174] on button "KYC" at bounding box center [86, 172] width 104 height 21
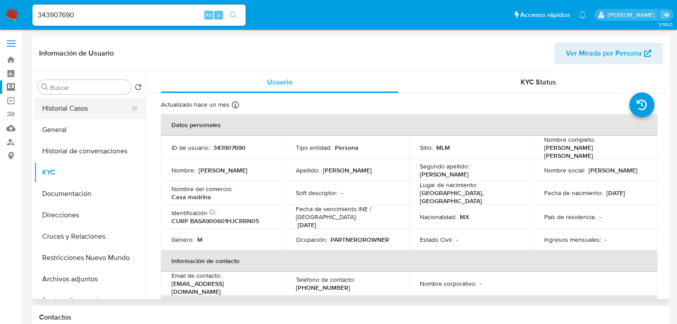
drag, startPoint x: 89, startPoint y: 107, endPoint x: 87, endPoint y: 118, distance: 11.8
click at [88, 107] on button "Historial Casos" at bounding box center [86, 108] width 104 height 21
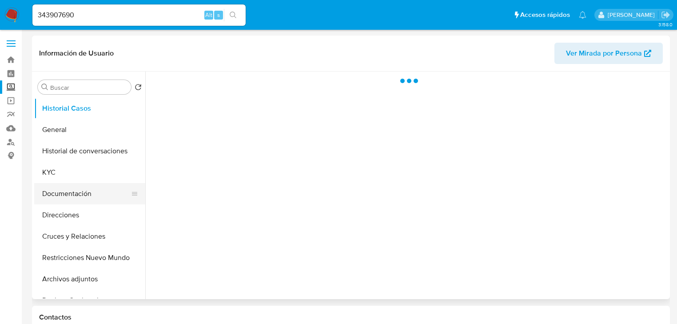
click at [72, 195] on button "Documentación" at bounding box center [86, 193] width 104 height 21
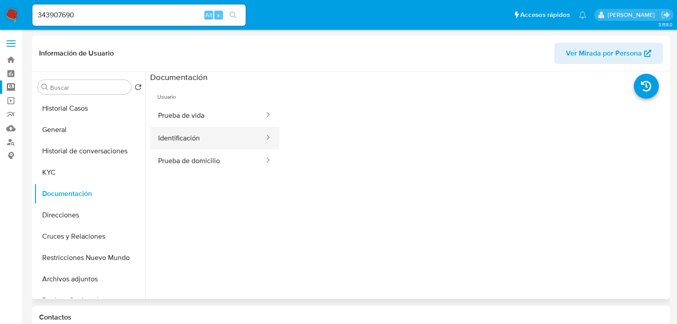
click at [183, 135] on button "Identificación" at bounding box center [207, 138] width 115 height 23
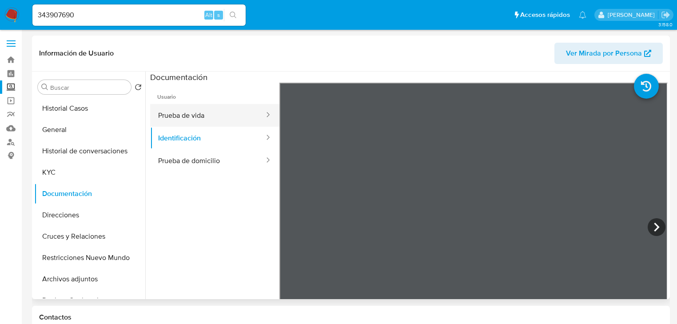
drag, startPoint x: 192, startPoint y: 119, endPoint x: 251, endPoint y: 118, distance: 58.2
click at [192, 119] on button "Prueba de vida" at bounding box center [207, 115] width 115 height 23
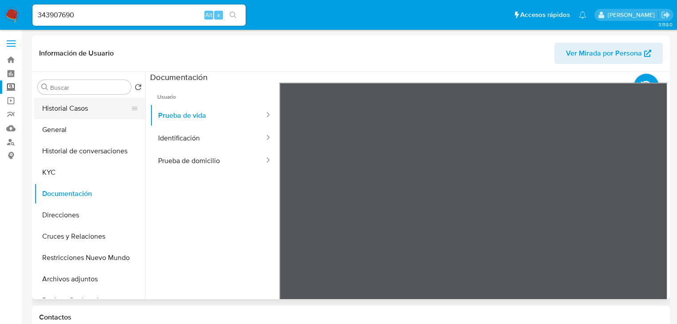
click at [92, 103] on button "Historial Casos" at bounding box center [86, 108] width 104 height 21
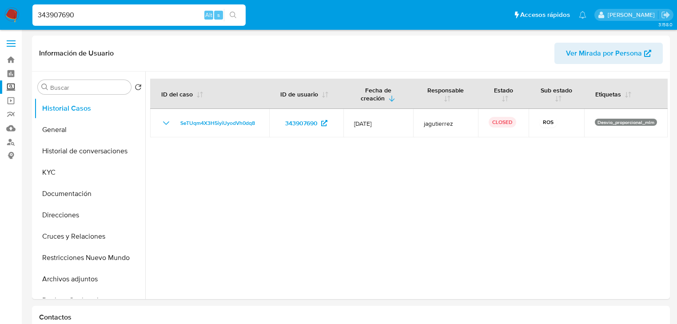
drag, startPoint x: 96, startPoint y: 10, endPoint x: 10, endPoint y: 5, distance: 85.9
click at [10, 5] on nav "Pausado Ver notificaciones 343907690 Alt s Accesos rápidos Presiona las siguien…" at bounding box center [338, 15] width 677 height 30
paste input "24639406"
type input "246394060"
drag, startPoint x: 235, startPoint y: 12, endPoint x: 146, endPoint y: 1, distance: 89.1
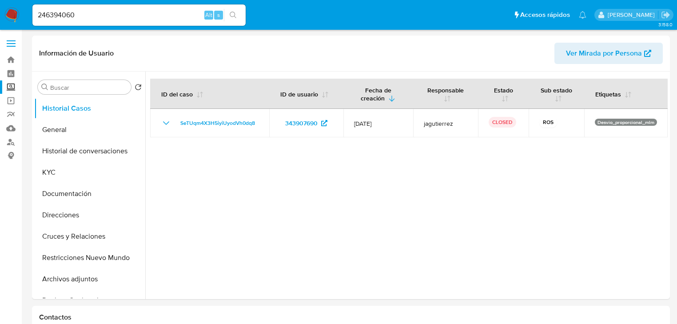
click at [234, 12] on icon "search-icon" at bounding box center [233, 15] width 7 height 7
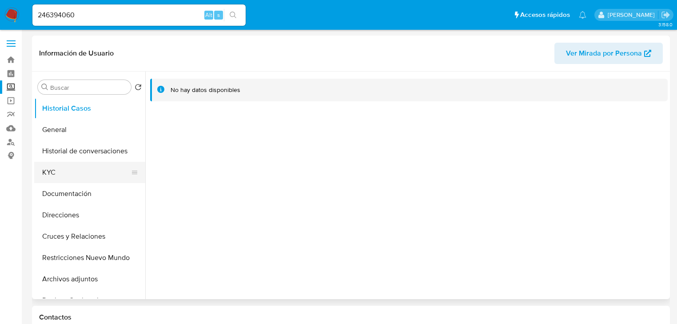
select select "10"
click at [68, 167] on button "KYC" at bounding box center [86, 172] width 104 height 21
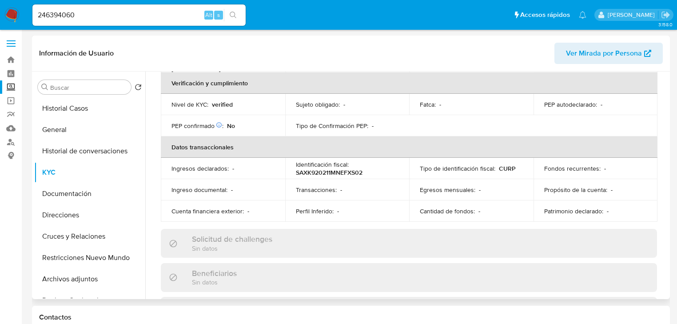
scroll to position [64, 0]
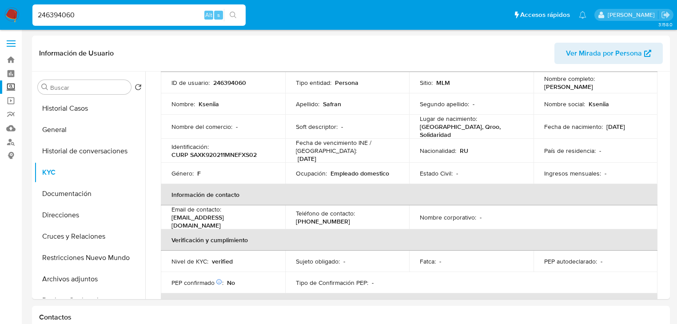
drag, startPoint x: 84, startPoint y: 18, endPoint x: 172, endPoint y: 20, distance: 88.0
click at [7, 9] on nav "Pausado Ver notificaciones 246394060 Alt s Accesos rápidos Presiona las siguien…" at bounding box center [338, 15] width 677 height 30
paste input "1413306638"
type input "1413306638"
click at [235, 15] on icon "search-icon" at bounding box center [233, 15] width 7 height 7
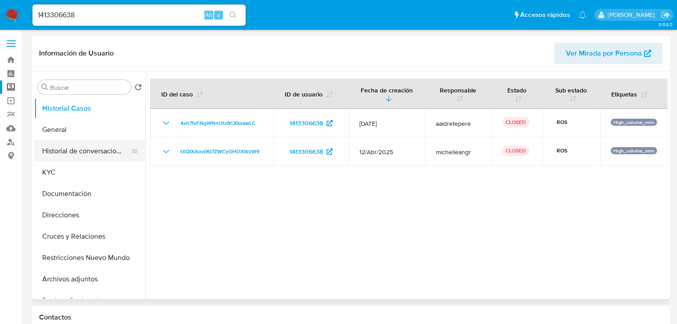
select select "10"
click at [64, 177] on button "KYC" at bounding box center [86, 172] width 104 height 21
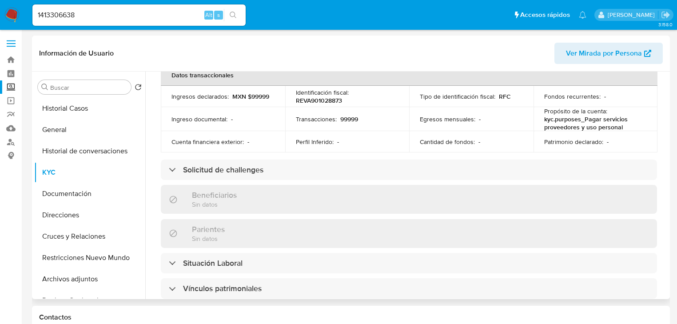
scroll to position [84, 0]
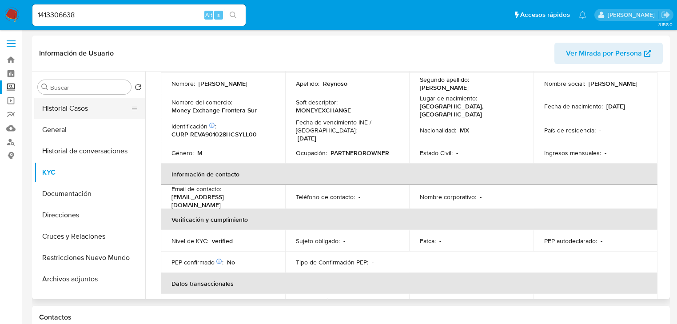
click at [88, 111] on button "Historial Casos" at bounding box center [86, 108] width 104 height 21
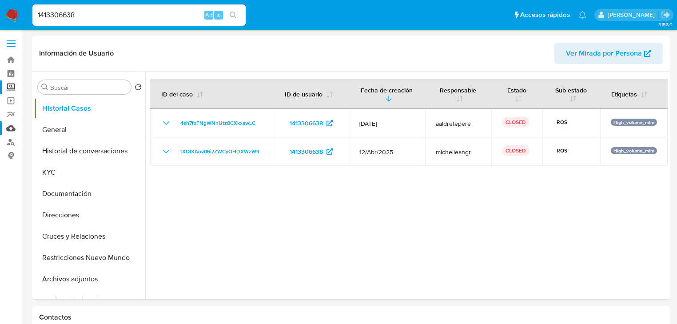
click at [34, 98] on button "Historial Casos" at bounding box center [89, 108] width 111 height 21
click at [117, 20] on input "1413306638" at bounding box center [138, 15] width 213 height 12
drag, startPoint x: 97, startPoint y: 18, endPoint x: -93, endPoint y: -3, distance: 191.3
paste input "2289622530"
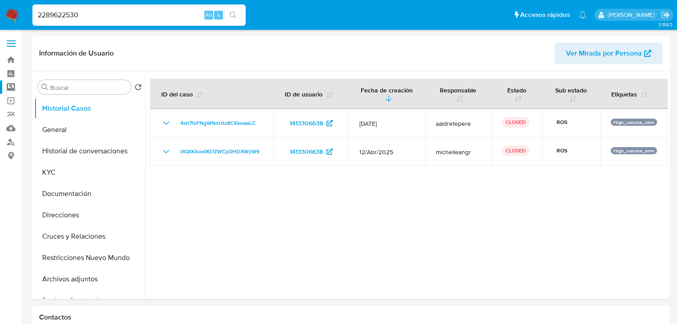
click at [117, 12] on input "2289622530" at bounding box center [138, 15] width 213 height 12
type input "2289622530"
click at [233, 16] on icon "search-icon" at bounding box center [233, 15] width 7 height 7
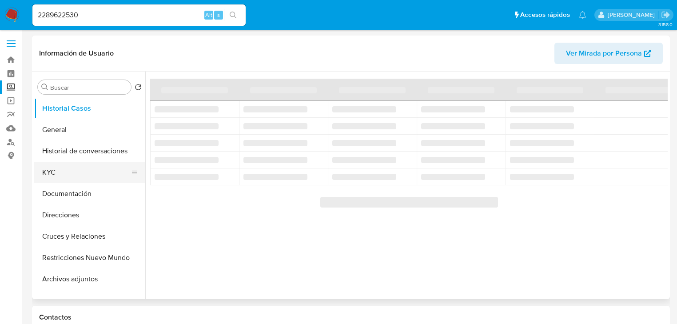
select select "10"
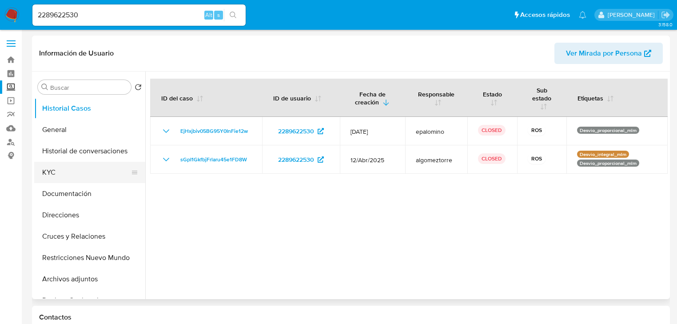
click at [63, 167] on button "KYC" at bounding box center [86, 172] width 104 height 21
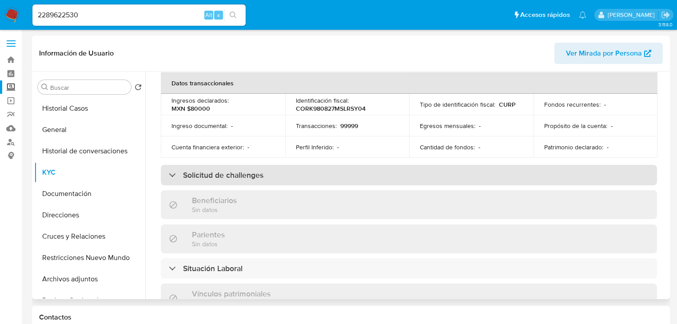
scroll to position [36, 0]
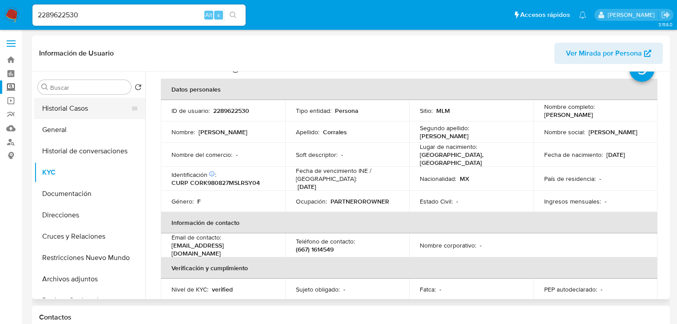
click at [62, 111] on button "Historial Casos" at bounding box center [86, 108] width 104 height 21
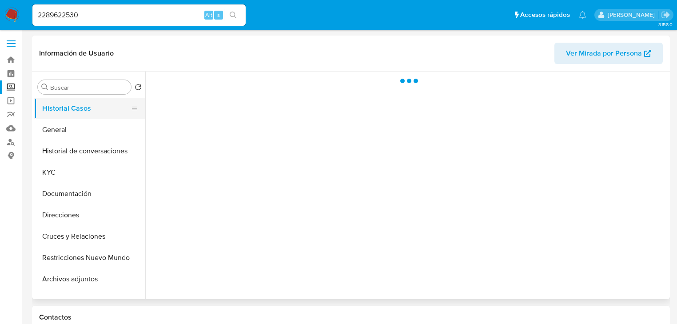
scroll to position [0, 0]
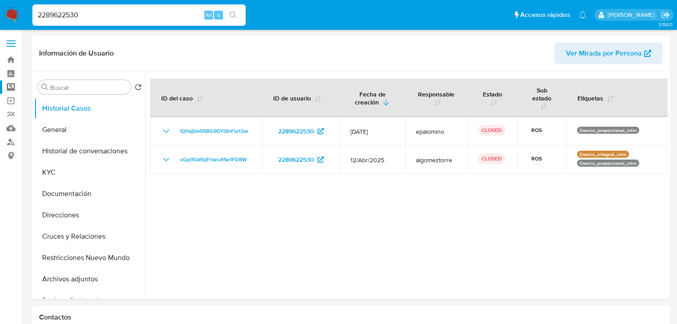
drag, startPoint x: 79, startPoint y: 14, endPoint x: 6, endPoint y: 7, distance: 72.8
click at [6, 7] on nav "Pausado Ver notificaciones 2289622530 Alt s Accesos rápidos Presiona las siguie…" at bounding box center [338, 15] width 677 height 30
paste input "398098225"
click at [39, 16] on input "398098225" at bounding box center [138, 15] width 213 height 12
click at [98, 14] on input "398098225" at bounding box center [138, 15] width 213 height 12
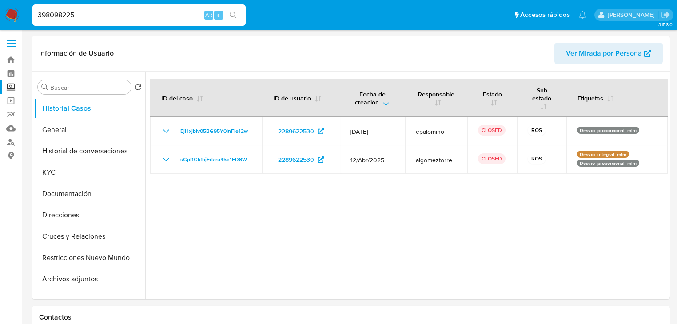
type input "398098225"
click at [230, 12] on icon "search-icon" at bounding box center [233, 15] width 7 height 7
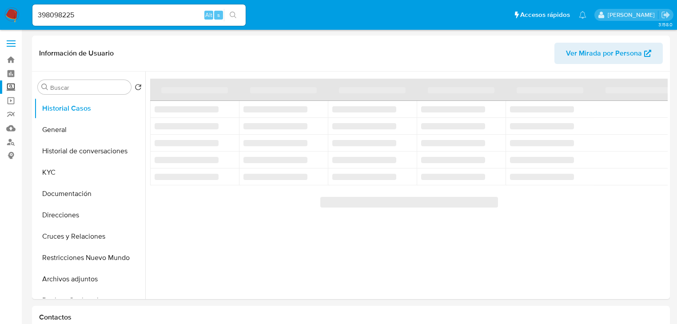
select select "10"
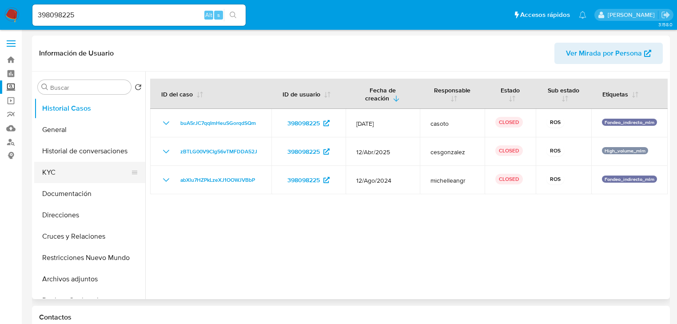
click at [53, 165] on button "KYC" at bounding box center [86, 172] width 104 height 21
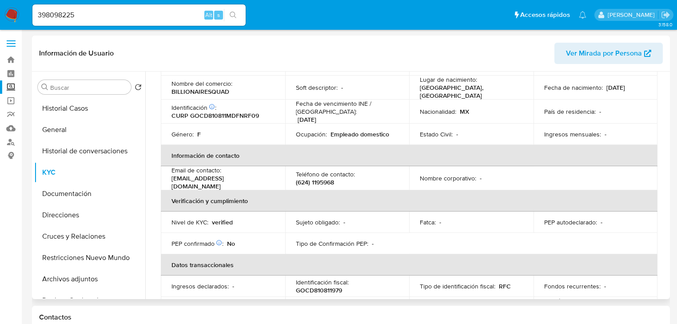
scroll to position [93, 0]
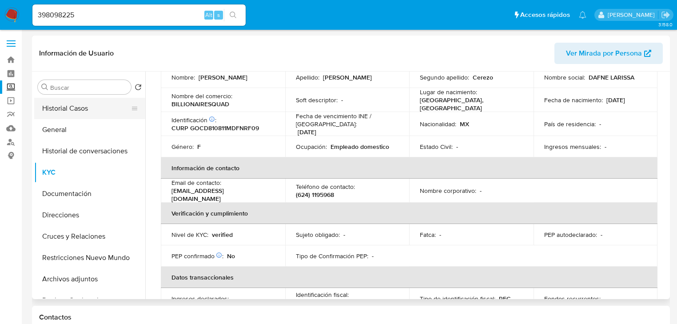
click at [94, 111] on button "Historial Casos" at bounding box center [86, 108] width 104 height 21
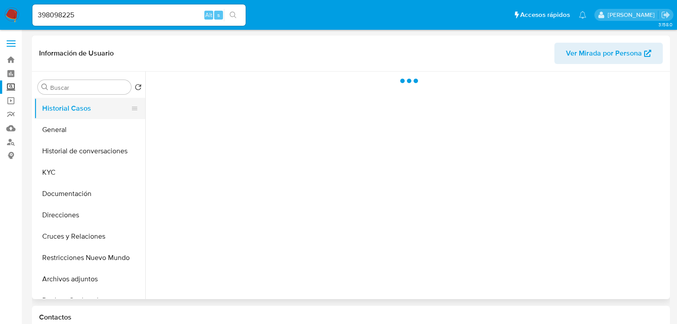
scroll to position [0, 0]
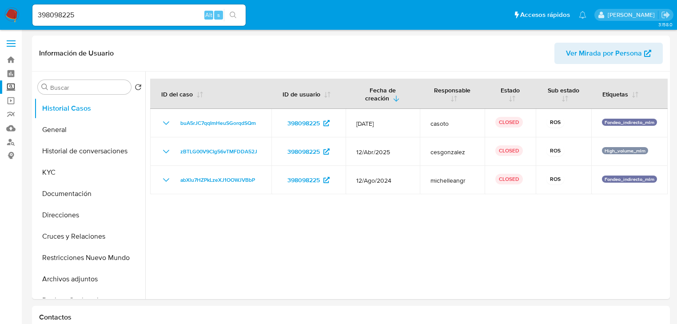
click at [6, 8] on img at bounding box center [11, 15] width 15 height 15
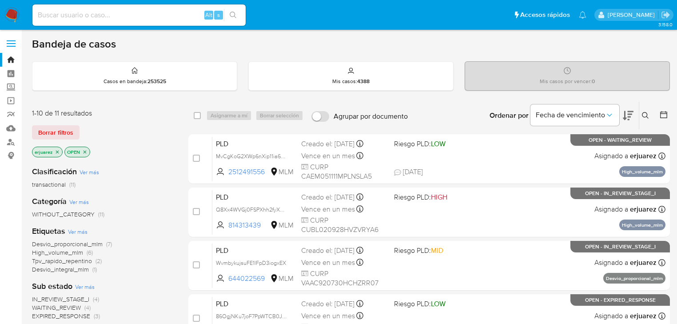
click at [143, 296] on div "IN_REVIEW_STAGE_I (4) WAITING_REVIEW (4) EXPIRED_RESPONSE (3)" at bounding box center [103, 307] width 142 height 25
click at [643, 112] on icon at bounding box center [645, 115] width 7 height 7
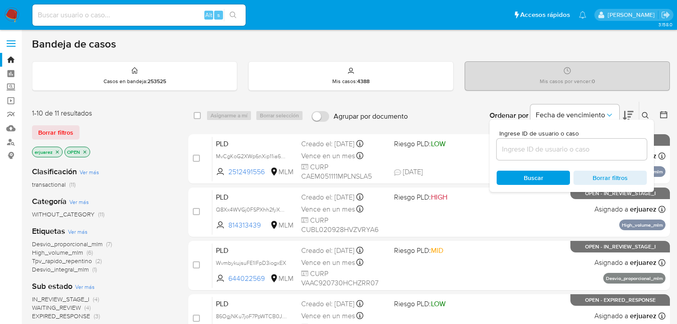
click at [547, 155] on div at bounding box center [572, 149] width 150 height 21
click at [547, 150] on input at bounding box center [572, 150] width 150 height 12
paste input "814313439"
type input "814313439"
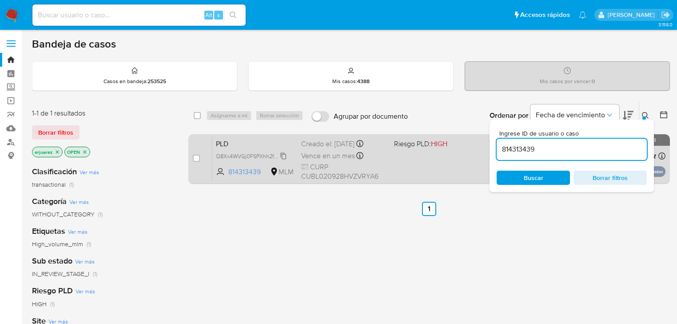
click at [234, 156] on span "Q8Xx4WVGj0FSPXhh2fyXWjbF" at bounding box center [254, 156] width 76 height 10
click at [434, 159] on div "PLD Q8Xx4WVGj0FSPXhh2fyXWjbF 814313439 MLM Riesgo PLD: HIGH Creado el: [DATE] C…" at bounding box center [438, 158] width 453 height 45
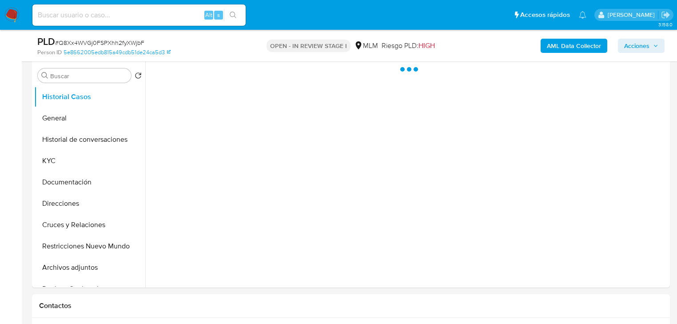
scroll to position [178, 0]
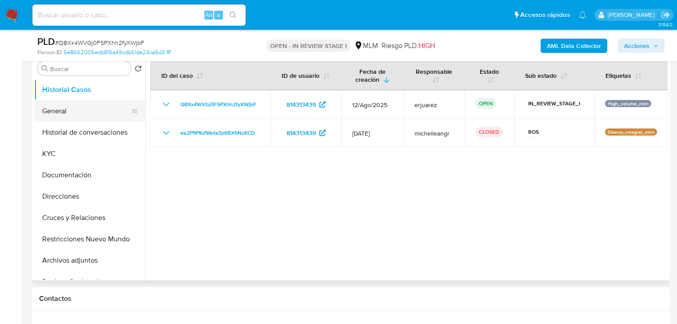
select select "10"
click at [67, 112] on button "General" at bounding box center [86, 110] width 104 height 21
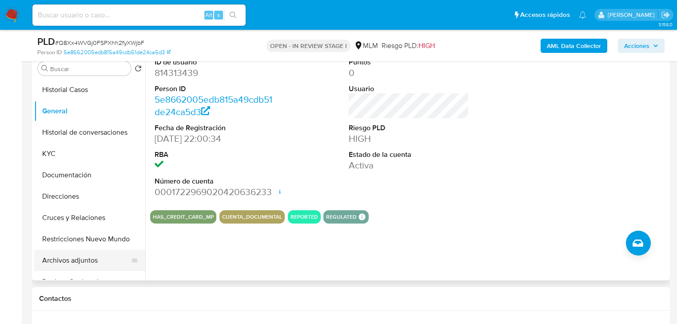
click at [68, 257] on button "Archivos adjuntos" at bounding box center [86, 260] width 104 height 21
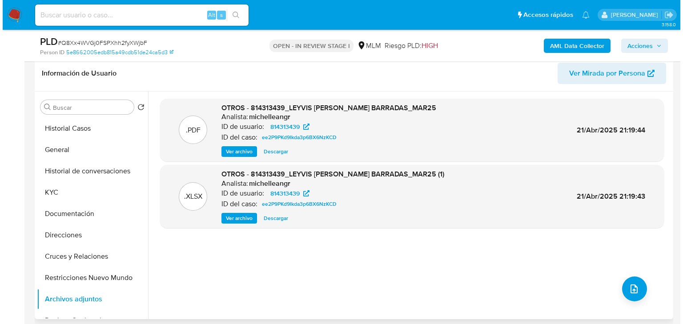
scroll to position [142, 0]
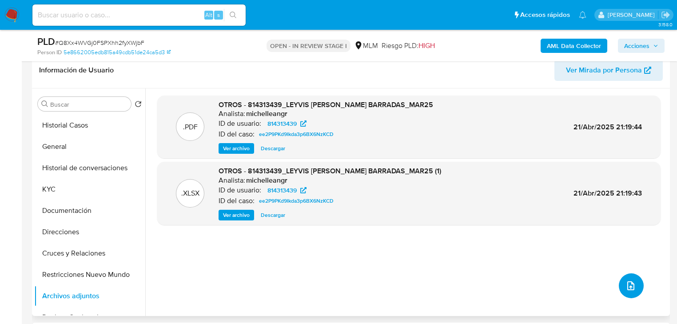
click at [627, 283] on icon "upload-file" at bounding box center [631, 285] width 11 height 11
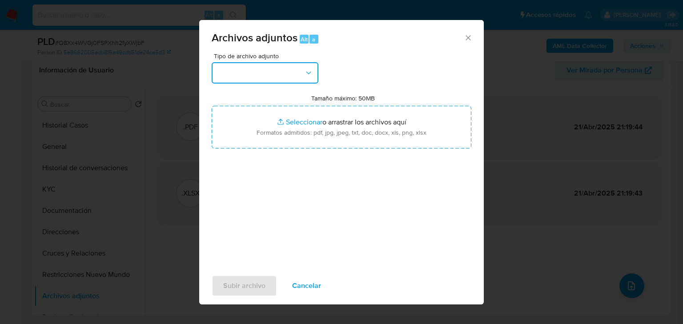
click at [254, 79] on button "button" at bounding box center [265, 72] width 107 height 21
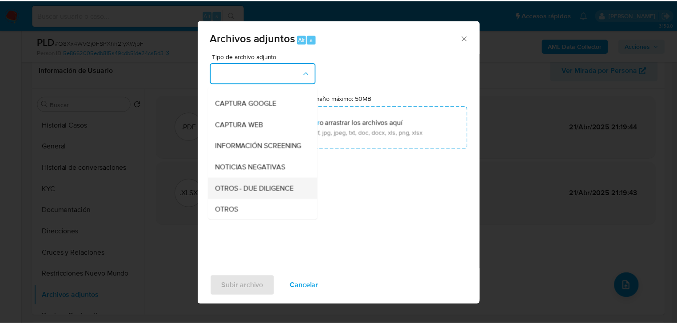
scroll to position [71, 0]
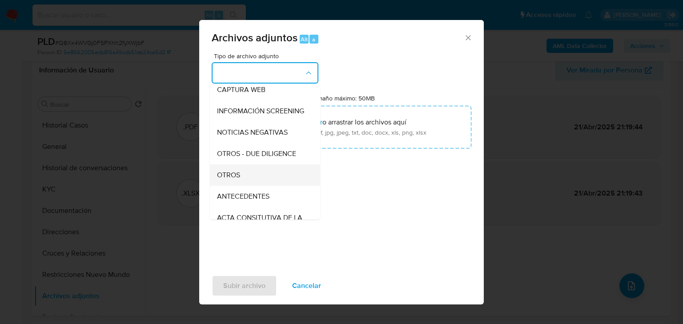
drag, startPoint x: 229, startPoint y: 183, endPoint x: 264, endPoint y: 160, distance: 41.7
click at [228, 180] on span "OTROS" at bounding box center [228, 175] width 23 height 9
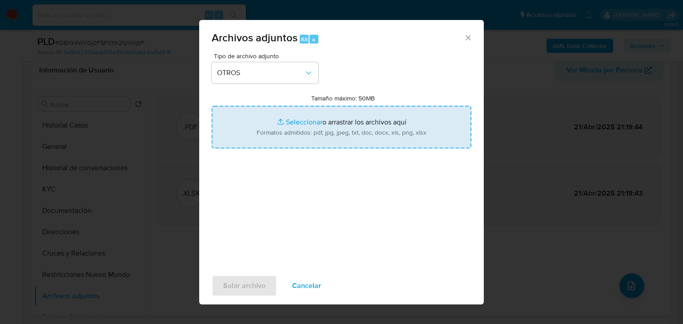
click at [306, 124] on input "Tamaño máximo: 50MB Seleccionar archivos" at bounding box center [342, 127] width 260 height 43
type input "C:\fakepath\814313439_Leyvis [PERSON_NAME] Barradas_Ago25.xlsx"
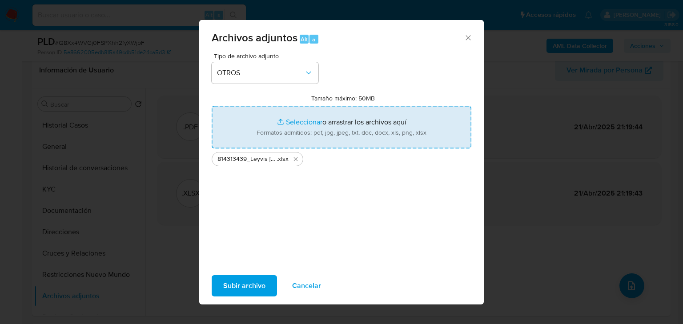
click at [300, 123] on input "Tamaño máximo: 50MB Seleccionar archivos" at bounding box center [342, 127] width 260 height 43
type input "C:\fakepath\814313439_Leyvis [PERSON_NAME] Barradas_Ago25.pdf"
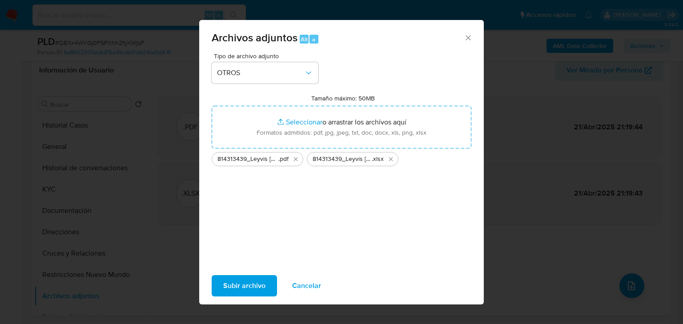
click at [248, 279] on span "Subir archivo" at bounding box center [244, 286] width 42 height 20
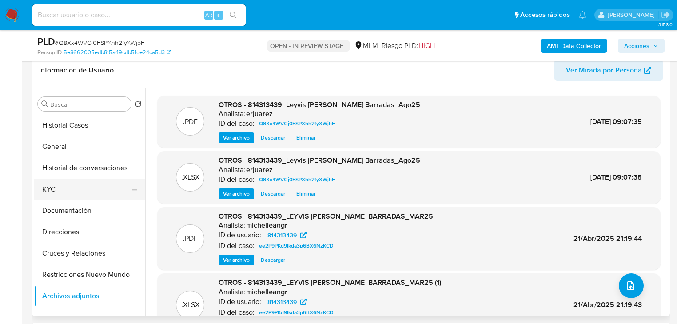
drag, startPoint x: 68, startPoint y: 193, endPoint x: 88, endPoint y: 196, distance: 19.7
click at [69, 194] on button "KYC" at bounding box center [86, 189] width 104 height 21
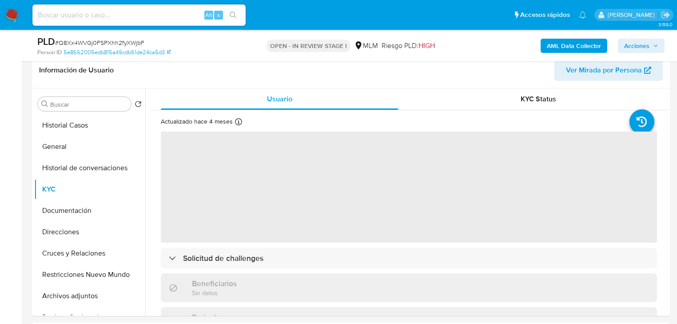
click at [633, 48] on span "Acciones" at bounding box center [636, 46] width 25 height 14
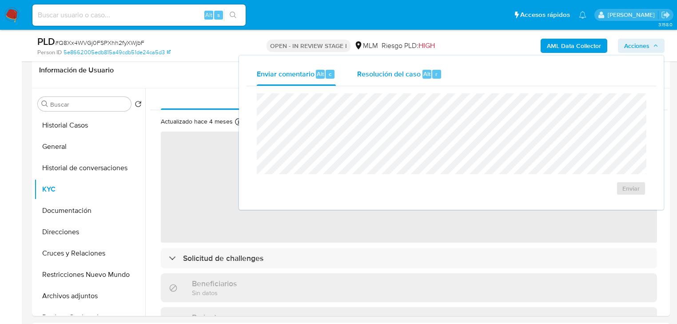
drag, startPoint x: 397, startPoint y: 76, endPoint x: 346, endPoint y: 79, distance: 51.6
click at [395, 76] on span "Resolución del caso" at bounding box center [389, 73] width 64 height 10
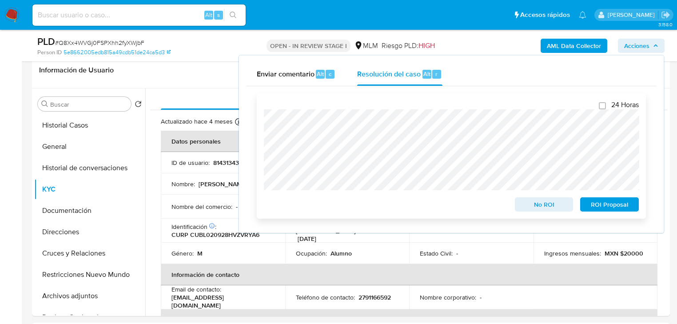
scroll to position [107, 0]
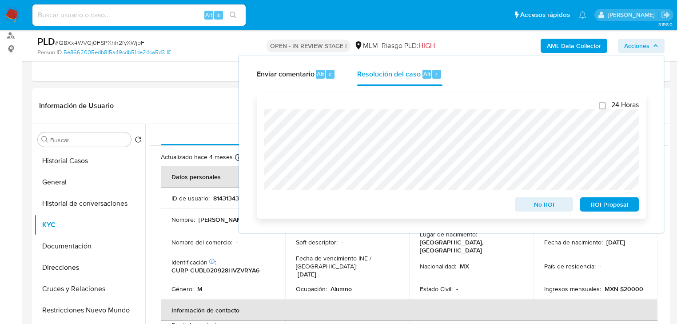
click at [601, 207] on span "ROI Proposal" at bounding box center [610, 204] width 46 height 12
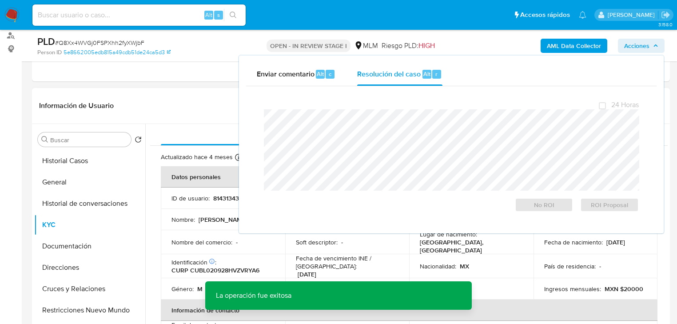
click at [163, 112] on header "Información de Usuario Ver Mirada por Persona" at bounding box center [351, 105] width 624 height 21
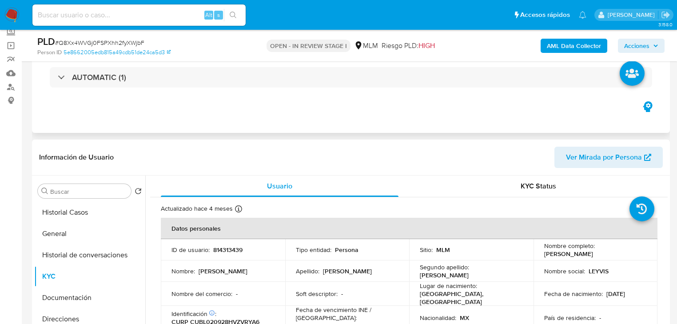
scroll to position [0, 0]
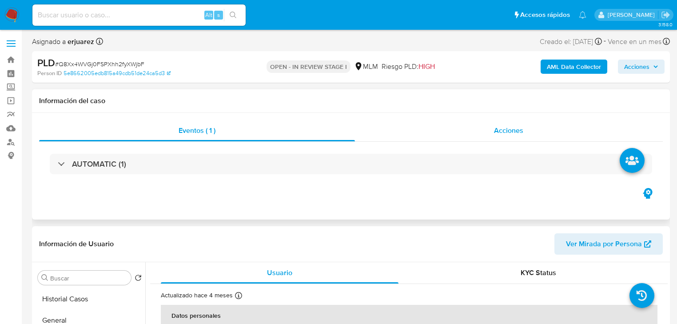
click at [459, 132] on div "Acciones" at bounding box center [509, 130] width 308 height 21
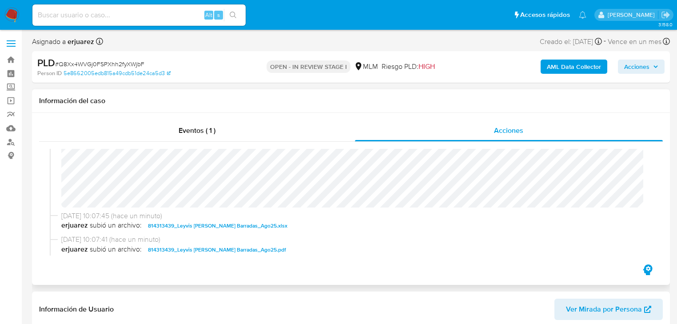
scroll to position [178, 0]
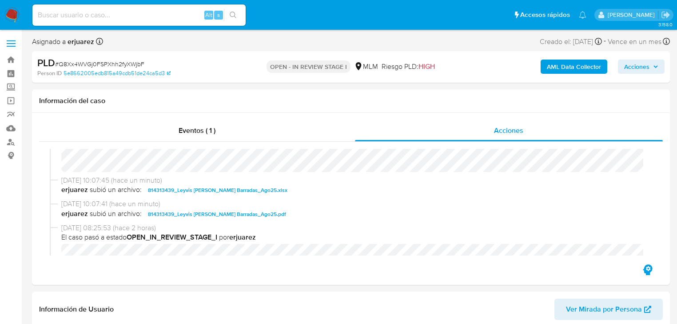
click at [9, 15] on img at bounding box center [11, 15] width 15 height 15
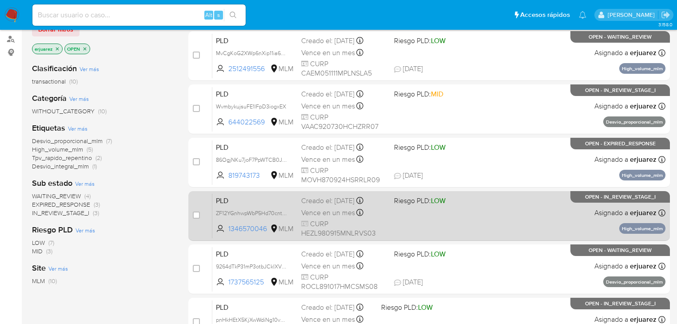
scroll to position [107, 0]
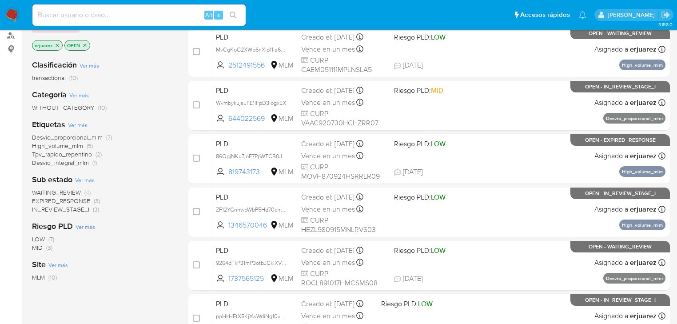
click at [80, 208] on span "IN_REVIEW_STAGE_I" at bounding box center [60, 209] width 57 height 9
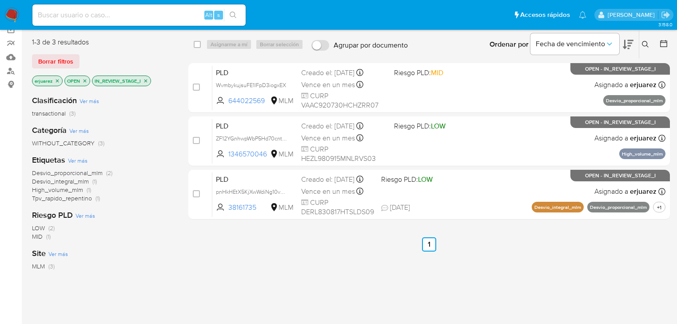
scroll to position [36, 0]
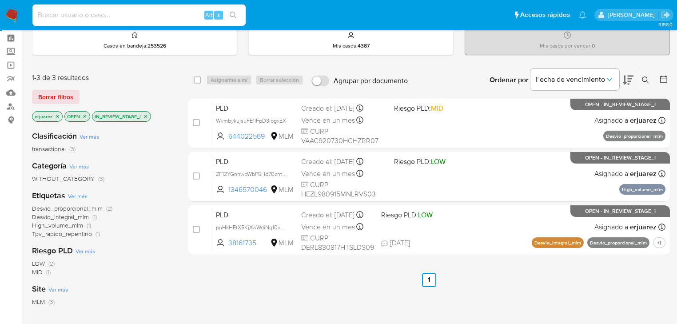
drag, startPoint x: 178, startPoint y: 14, endPoint x: 212, endPoint y: 25, distance: 36.4
click at [178, 16] on input at bounding box center [138, 15] width 213 height 12
paste input "681056700"
type input "681056700"
click at [230, 14] on icon "search-icon" at bounding box center [233, 15] width 7 height 7
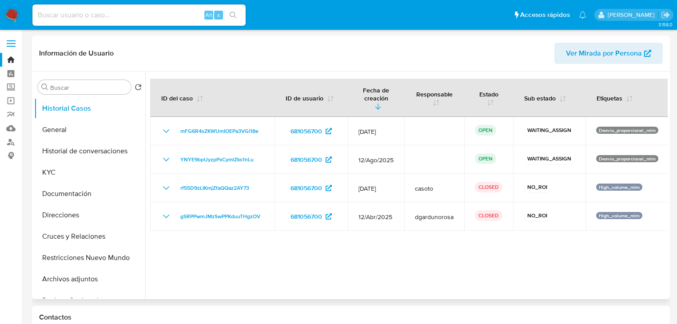
select select "10"
click at [14, 12] on img at bounding box center [11, 15] width 15 height 15
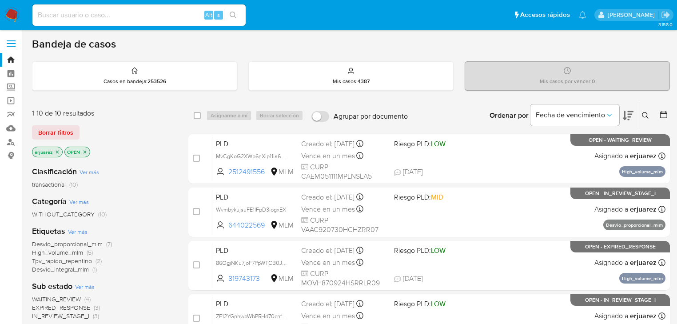
drag, startPoint x: 56, startPoint y: 151, endPoint x: 148, endPoint y: 153, distance: 92.0
click at [57, 152] on icon "close-filter" at bounding box center [57, 151] width 5 height 5
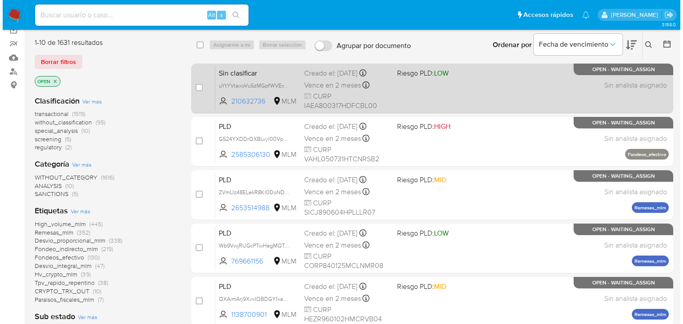
scroll to position [71, 0]
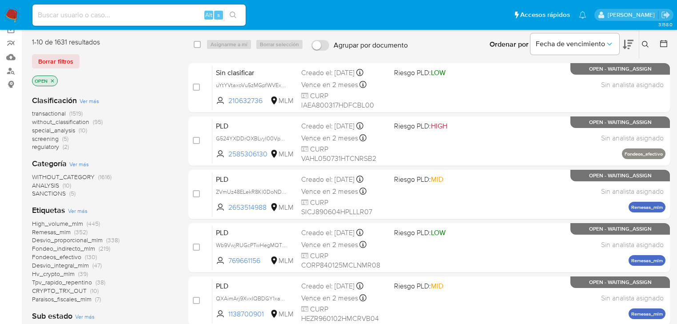
click at [646, 41] on icon at bounding box center [645, 44] width 7 height 7
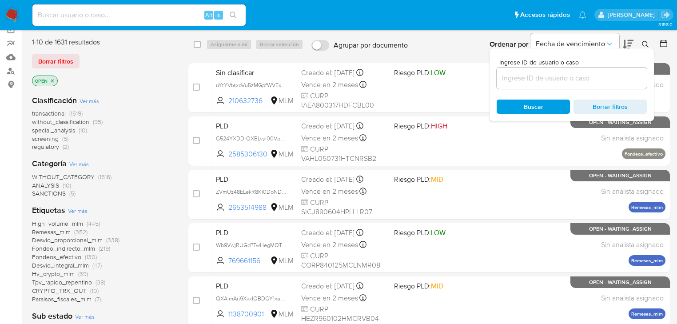
click at [512, 80] on input at bounding box center [572, 78] width 150 height 12
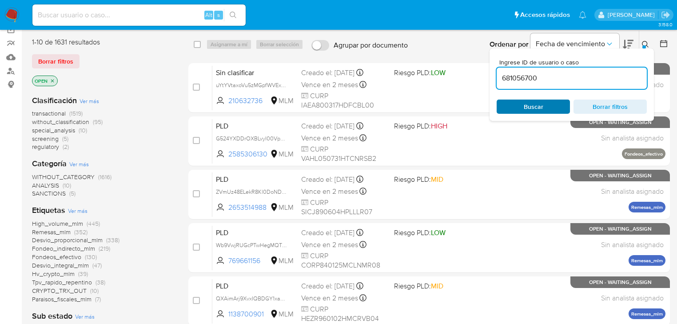
type input "681056700"
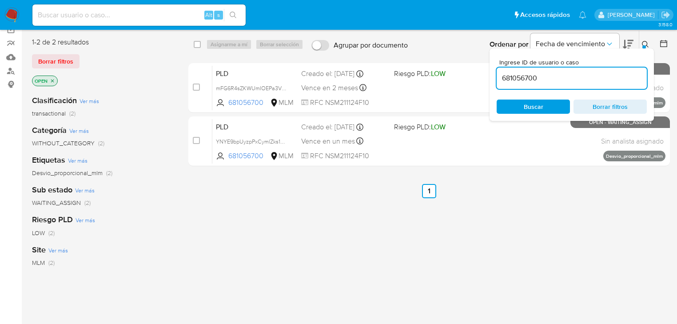
drag, startPoint x: 253, startPoint y: 141, endPoint x: 214, endPoint y: 182, distance: 56.9
click at [214, 182] on div "select-all-cases-checkbox Asignarme a mí Borrar selección Agrupar por documento…" at bounding box center [429, 231] width 482 height 403
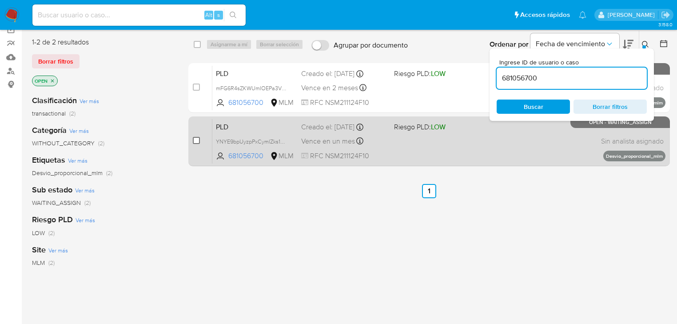
click at [196, 141] on input "checkbox" at bounding box center [196, 140] width 7 height 7
checkbox input "true"
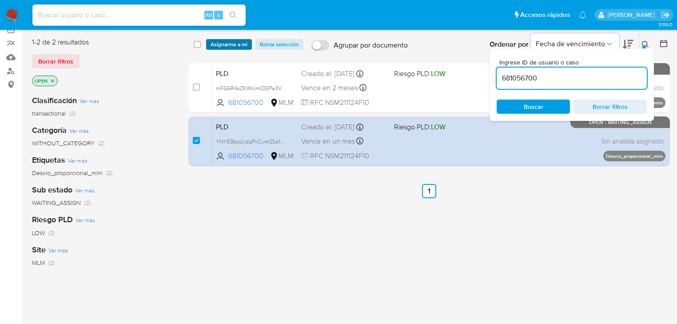
click at [228, 42] on span "Asignarme a mí" at bounding box center [229, 44] width 37 height 9
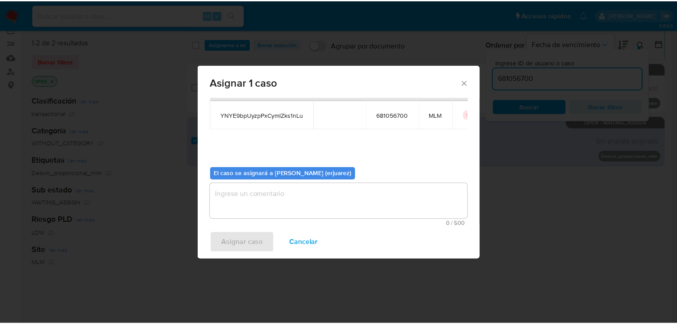
scroll to position [46, 0]
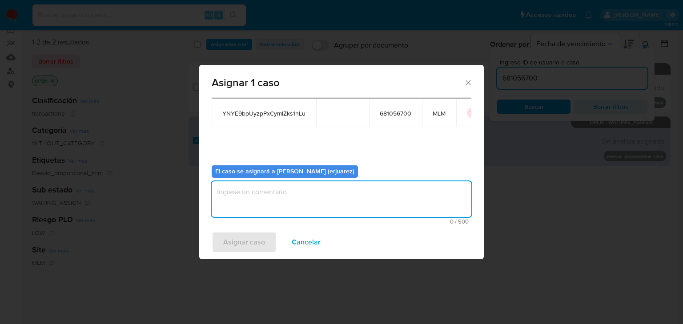
click at [247, 201] on textarea "assign-modal" at bounding box center [342, 199] width 260 height 36
type textarea "EPJU"
click at [242, 240] on span "Asignar caso" at bounding box center [244, 242] width 42 height 20
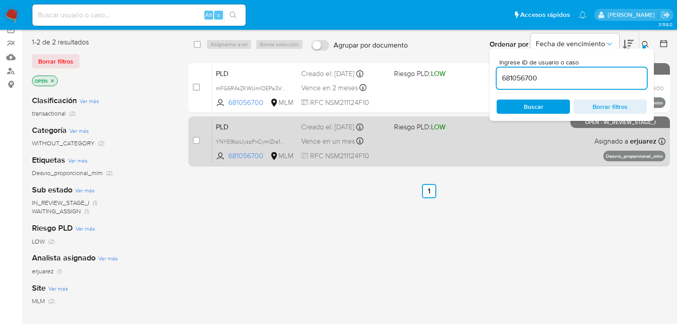
click at [359, 158] on span "RFC NSM211124F10" at bounding box center [344, 156] width 86 height 10
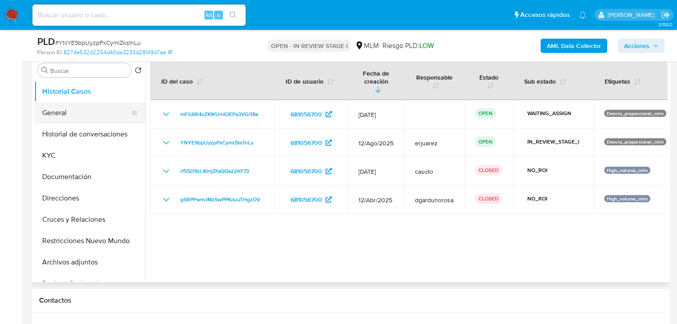
select select "10"
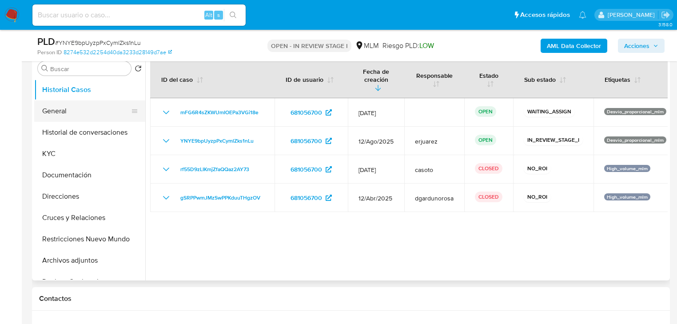
click at [75, 111] on button "General" at bounding box center [86, 110] width 104 height 21
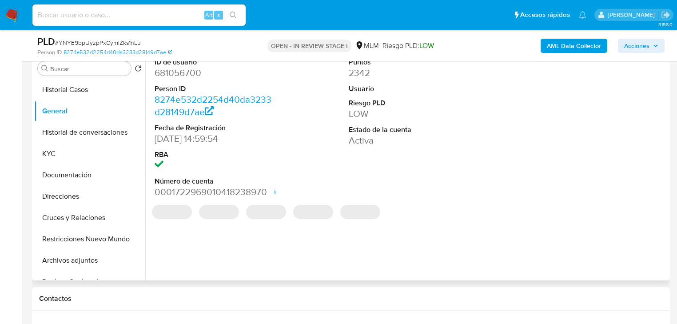
scroll to position [142, 0]
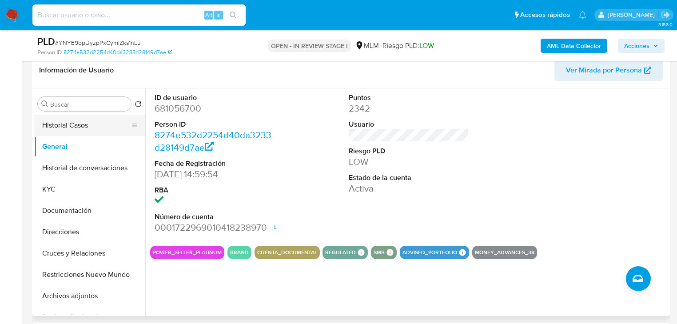
click at [96, 132] on button "Historial Casos" at bounding box center [86, 125] width 104 height 21
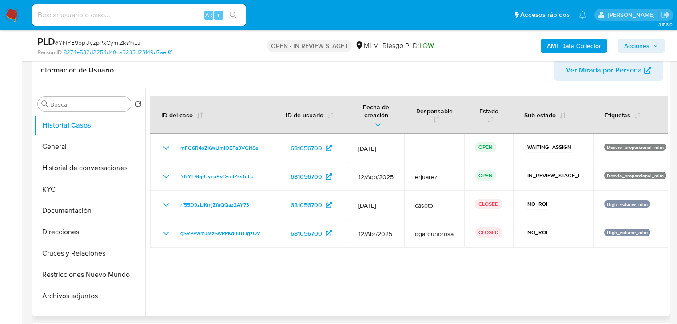
click at [359, 244] on div at bounding box center [406, 202] width 523 height 228
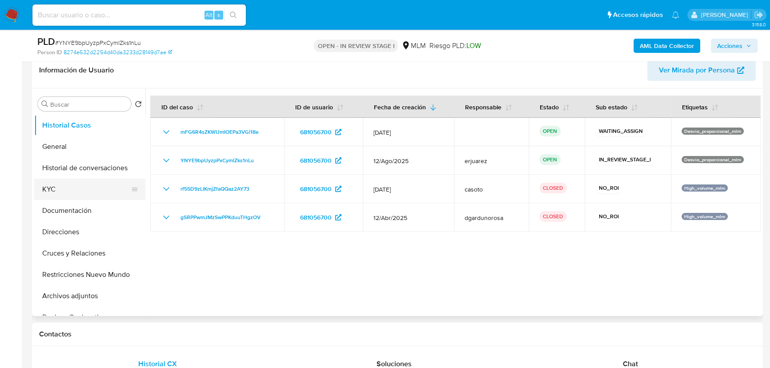
drag, startPoint x: 58, startPoint y: 186, endPoint x: 97, endPoint y: 187, distance: 38.7
click at [58, 187] on button "KYC" at bounding box center [86, 189] width 104 height 21
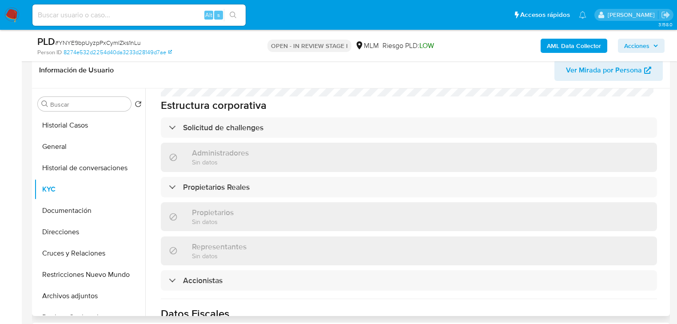
scroll to position [533, 0]
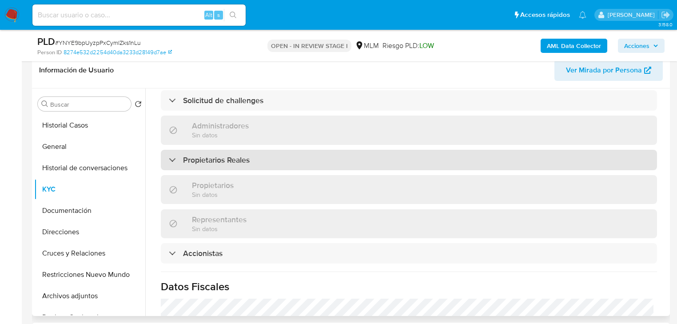
click at [244, 155] on h3 "Propietarios Reales" at bounding box center [216, 160] width 67 height 10
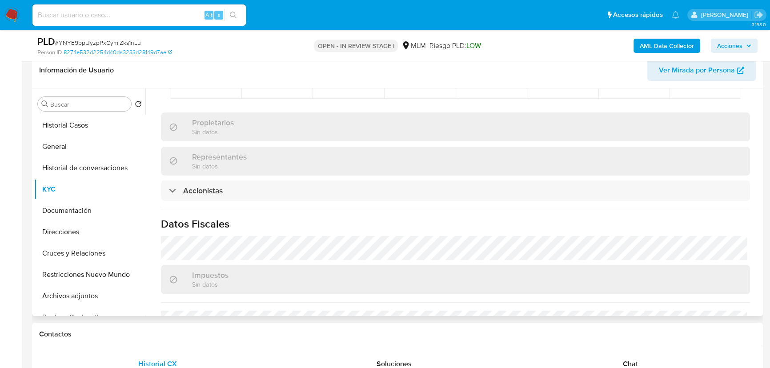
scroll to position [690, 0]
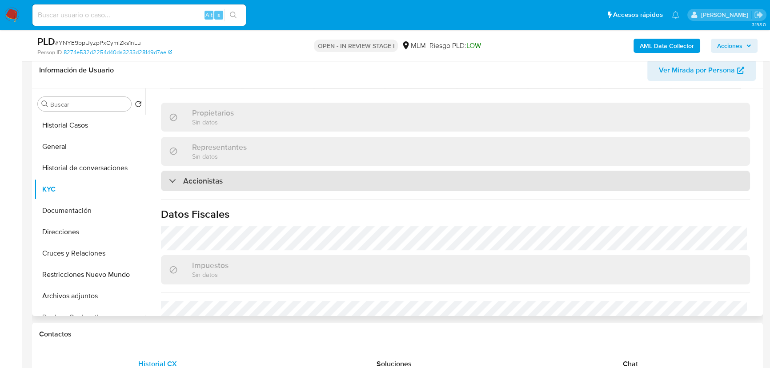
drag, startPoint x: 193, startPoint y: 174, endPoint x: 202, endPoint y: 173, distance: 8.5
click at [193, 176] on h3 "Accionistas" at bounding box center [203, 181] width 40 height 10
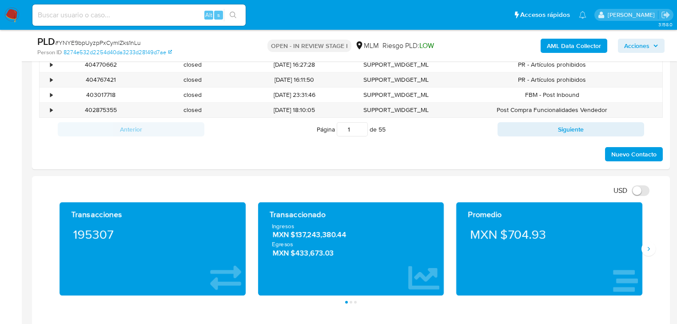
scroll to position [569, 0]
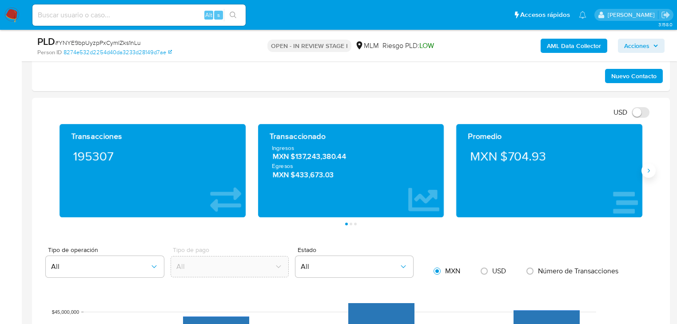
click at [647, 172] on icon "Siguiente" at bounding box center [648, 170] width 7 height 7
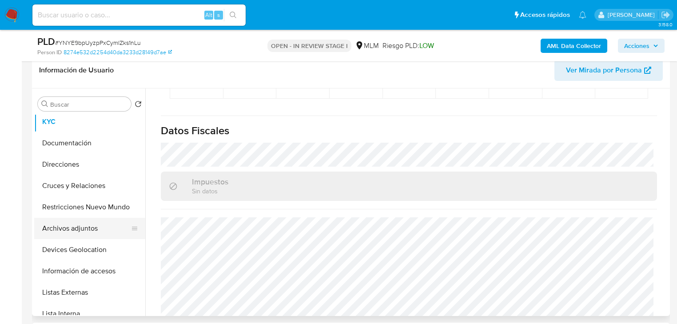
scroll to position [142, 0]
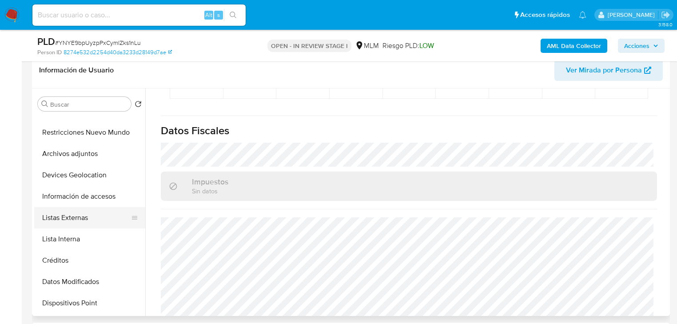
click at [71, 213] on button "Listas Externas" at bounding box center [86, 217] width 104 height 21
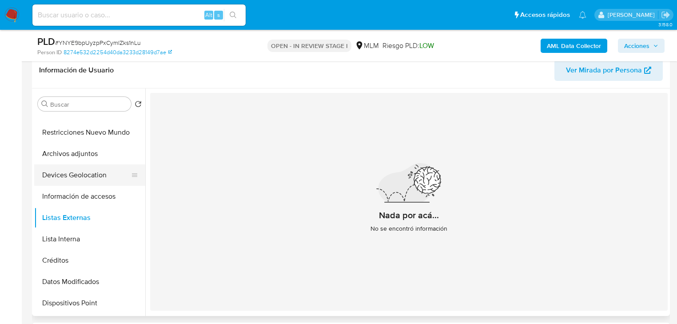
click at [76, 168] on button "Devices Geolocation" at bounding box center [86, 174] width 104 height 21
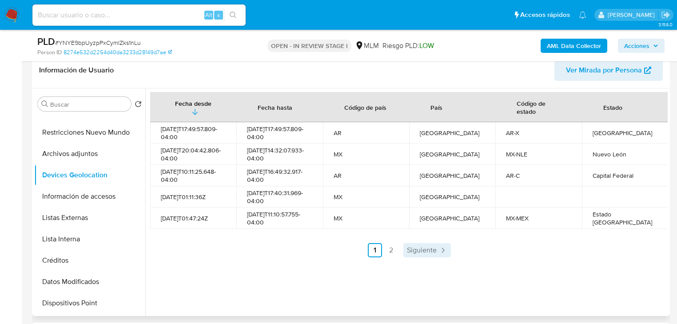
click at [403, 251] on link "Siguiente" at bounding box center [427, 250] width 48 height 14
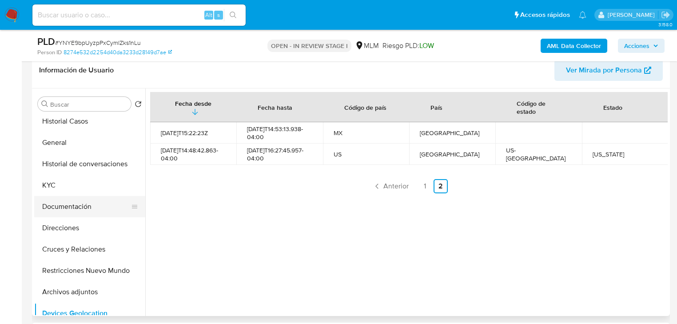
scroll to position [0, 0]
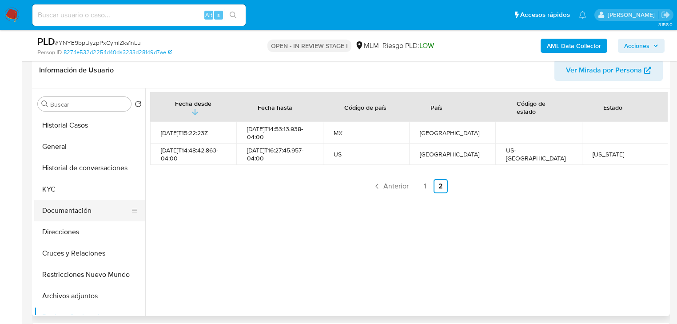
click at [77, 210] on button "Documentación" at bounding box center [86, 210] width 104 height 21
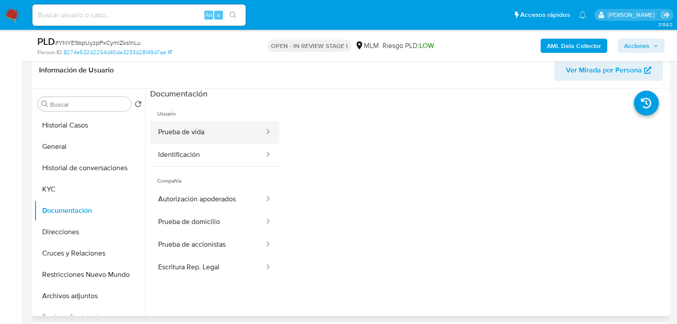
click at [203, 133] on button "Prueba de vida" at bounding box center [207, 132] width 115 height 23
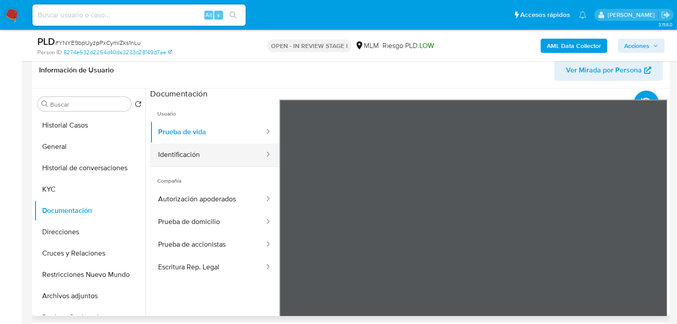
click at [196, 150] on button "Identificación" at bounding box center [207, 155] width 115 height 23
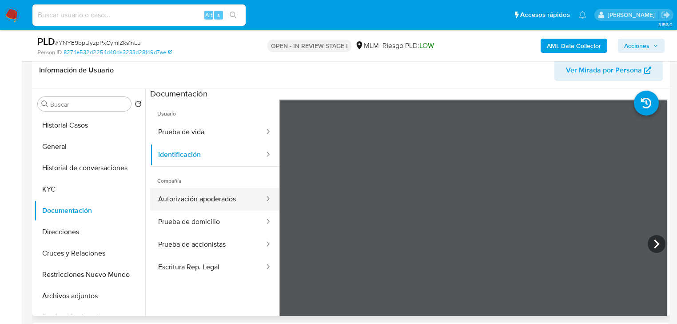
click at [197, 204] on button "Autorización apoderados" at bounding box center [207, 199] width 115 height 23
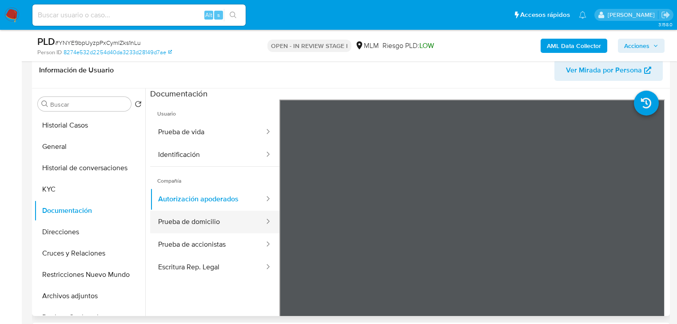
click at [184, 219] on button "Prueba de domicilio" at bounding box center [207, 222] width 115 height 23
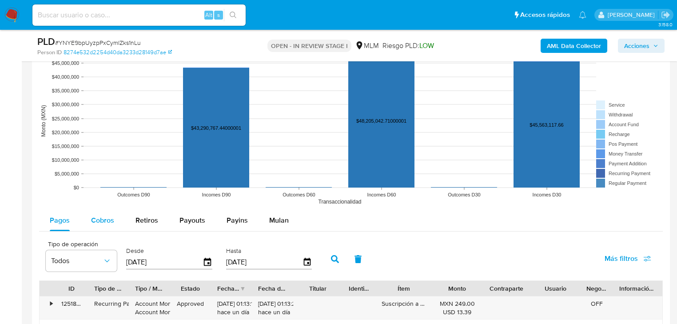
click at [104, 220] on span "Cobros" at bounding box center [102, 220] width 23 height 10
select select "10"
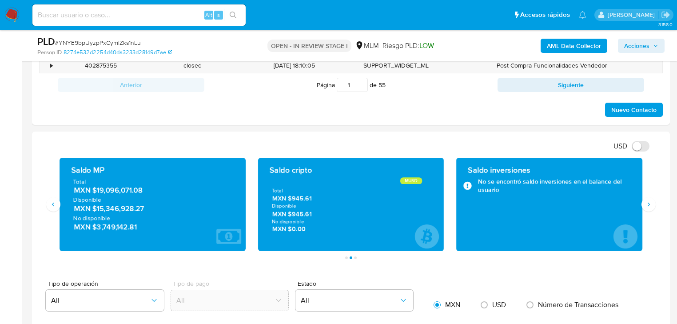
scroll to position [569, 0]
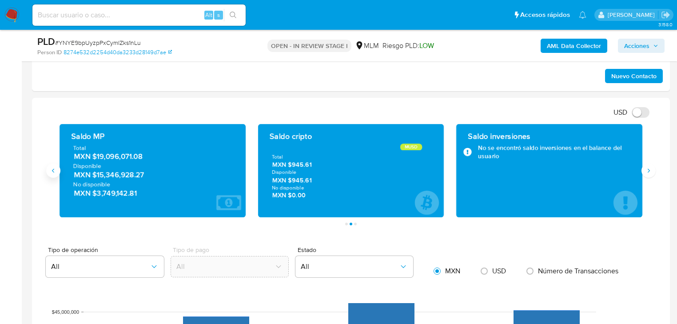
click at [48, 168] on button "Anterior" at bounding box center [53, 171] width 14 height 14
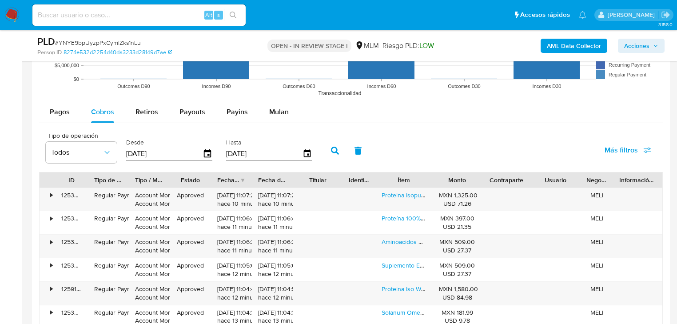
scroll to position [924, 0]
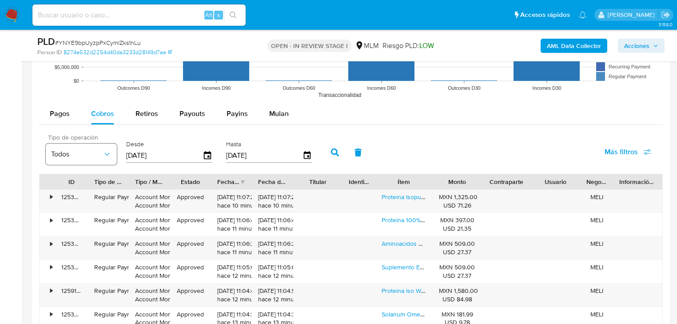
drag, startPoint x: 166, startPoint y: 156, endPoint x: 82, endPoint y: 156, distance: 84.4
click at [82, 156] on div "Tipo de operación Todos Desde [DATE] Hasta [DATE]" at bounding box center [180, 152] width 279 height 36
type input "0_/__/____"
type input "[DATE]"
drag, startPoint x: 331, startPoint y: 148, endPoint x: 273, endPoint y: 156, distance: 57.8
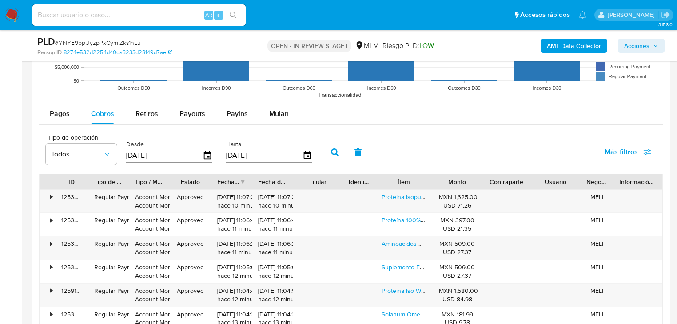
click at [263, 153] on div "Tipo de operación Todos Desde 01/02/2025 Hasta 12/09/2025" at bounding box center [180, 152] width 279 height 36
drag, startPoint x: 267, startPoint y: 154, endPoint x: 220, endPoint y: 158, distance: 47.3
click at [222, 154] on div "Tipo de operación Todos Desde 01/02/2025 Hasta 12/09/2025" at bounding box center [180, 152] width 279 height 36
type input "3_/__/____"
type input "31/07/292_"
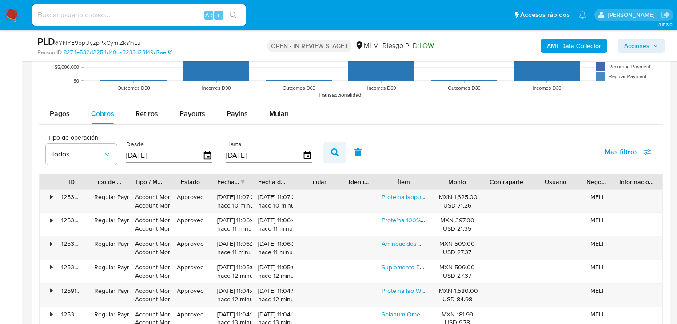
type input "[DATE]"
click at [333, 151] on icon "button" at bounding box center [335, 152] width 8 height 8
click at [237, 180] on div "Fecha de creación" at bounding box center [228, 181] width 22 height 9
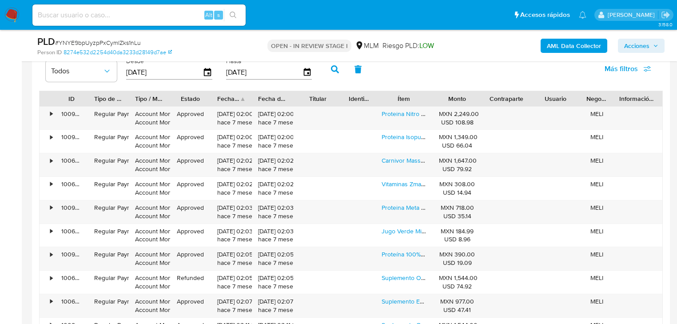
scroll to position [995, 0]
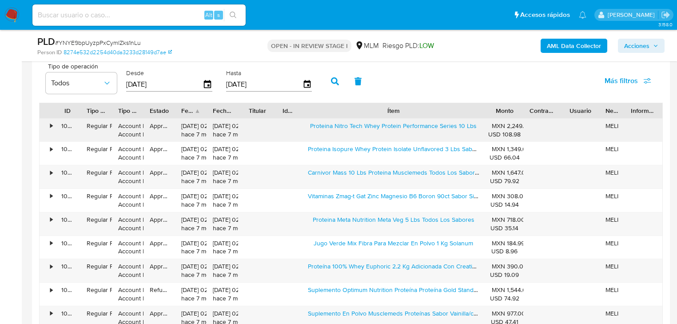
click at [559, 146] on div "ID Tipo de operación Tipo / Método Estado Fecha de creación Fecha de aprobación…" at bounding box center [351, 228] width 624 height 251
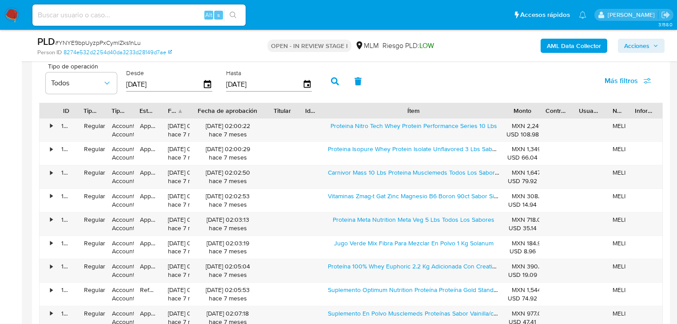
drag, startPoint x: 239, startPoint y: 108, endPoint x: 279, endPoint y: 114, distance: 40.9
click at [283, 113] on div "ID Tipo de operación Tipo / Método Estado Fecha de creación Fecha de aprobación…" at bounding box center [351, 110] width 623 height 15
drag, startPoint x: 192, startPoint y: 109, endPoint x: 187, endPoint y: 114, distance: 6.6
click at [187, 114] on div at bounding box center [187, 110] width 16 height 15
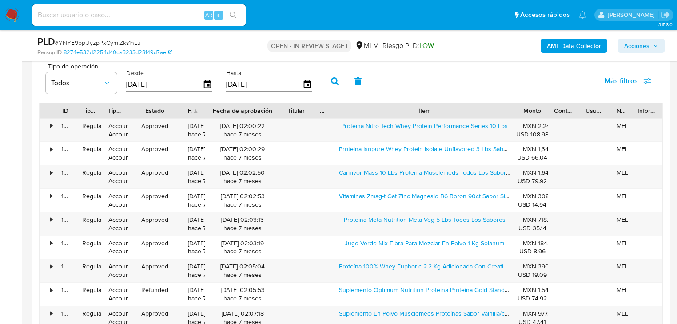
drag, startPoint x: 167, startPoint y: 110, endPoint x: 187, endPoint y: 112, distance: 19.7
click at [187, 112] on div at bounding box center [182, 110] width 16 height 15
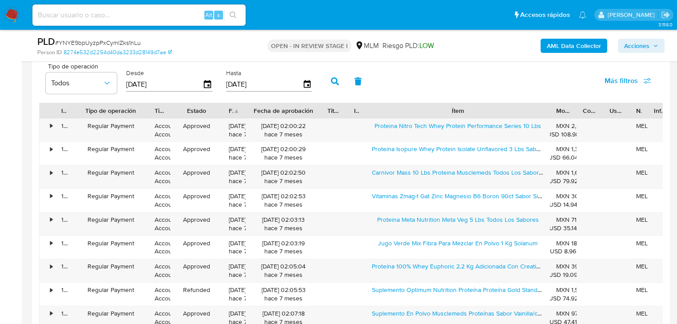
drag, startPoint x: 104, startPoint y: 108, endPoint x: 153, endPoint y: 117, distance: 50.2
click at [153, 117] on div at bounding box center [148, 110] width 16 height 15
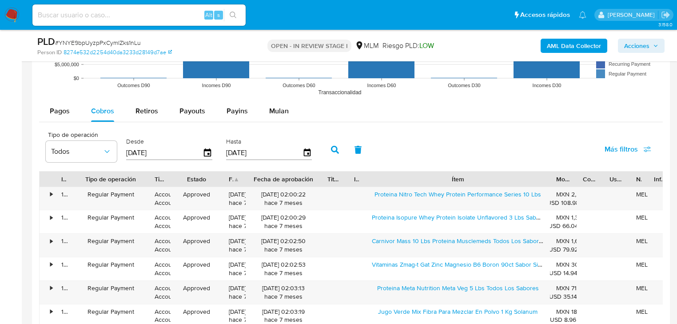
scroll to position [924, 0]
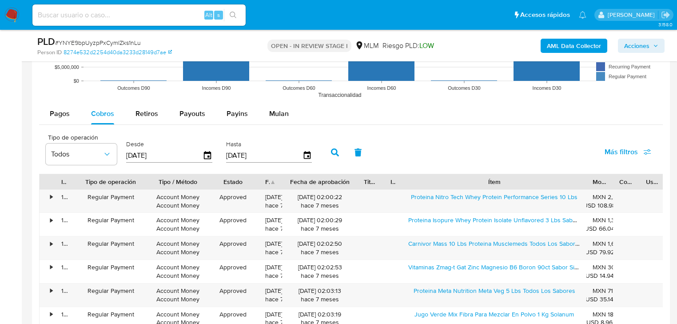
drag, startPoint x: 170, startPoint y: 182, endPoint x: 206, endPoint y: 180, distance: 36.5
click at [206, 180] on div at bounding box center [207, 181] width 16 height 15
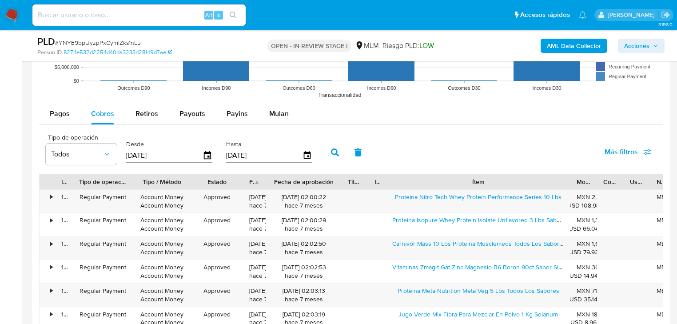
drag, startPoint x: 151, startPoint y: 179, endPoint x: 135, endPoint y: 179, distance: 16.0
click at [135, 179] on div at bounding box center [132, 181] width 16 height 15
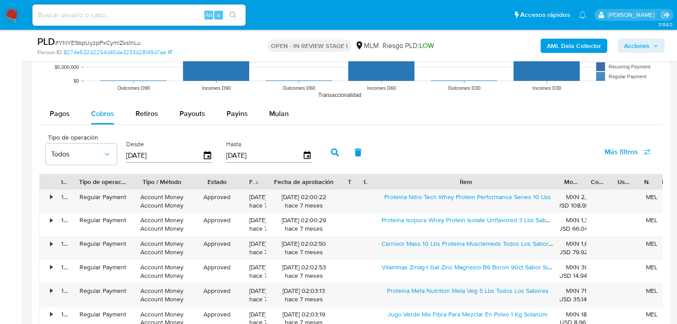
drag, startPoint x: 367, startPoint y: 178, endPoint x: 356, endPoint y: 180, distance: 10.8
click at [356, 180] on div at bounding box center [358, 181] width 16 height 15
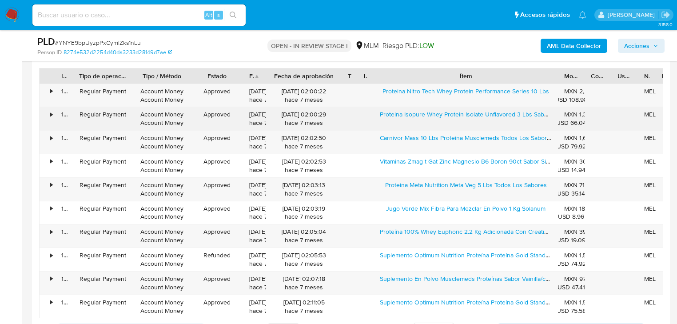
scroll to position [1031, 0]
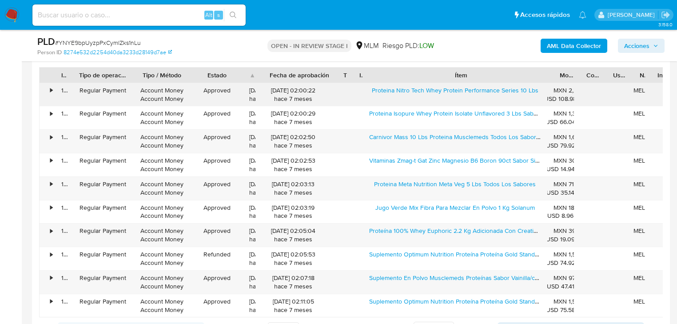
drag, startPoint x: 266, startPoint y: 71, endPoint x: 249, endPoint y: 99, distance: 33.3
click at [245, 81] on div "ID Tipo de operación Tipo / Método Estado Fecha de creación Fecha de aprobación…" at bounding box center [352, 75] width 624 height 15
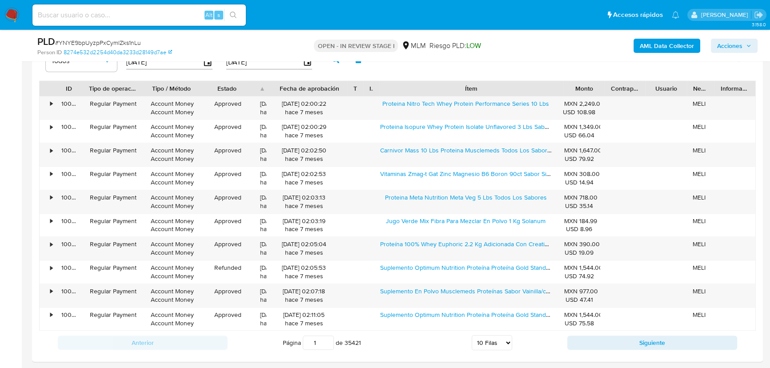
scroll to position [1035, 0]
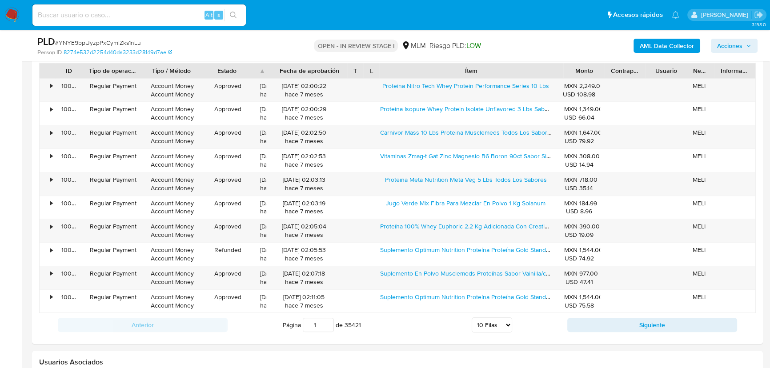
click at [631, 323] on button "Siguiente" at bounding box center [652, 325] width 170 height 14
type input "2"
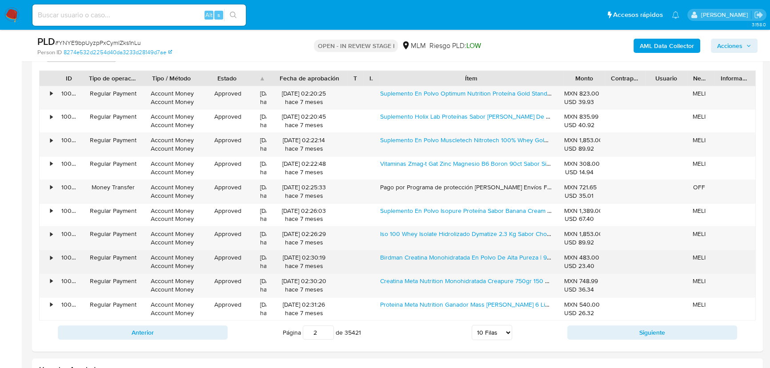
scroll to position [955, 0]
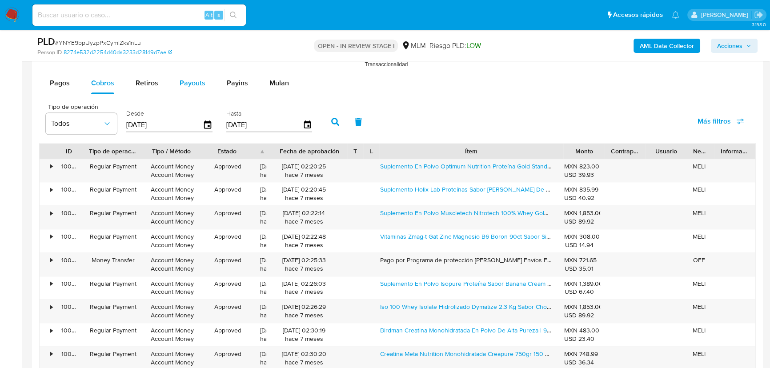
click at [201, 78] on span "Payouts" at bounding box center [193, 83] width 26 height 10
select select "10"
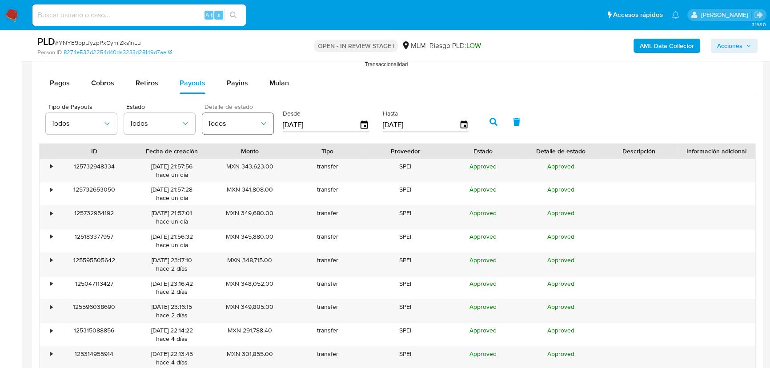
drag, startPoint x: 338, startPoint y: 123, endPoint x: 270, endPoint y: 120, distance: 67.6
click at [270, 120] on div "Tipo de Payouts Todos Estado Todos Detalle de estado Todos Desde 15/06/2025 Has…" at bounding box center [259, 121] width 436 height 36
type input "0_/__/____"
type input "01/02/2025"
drag, startPoint x: 426, startPoint y: 124, endPoint x: 378, endPoint y: 126, distance: 48.0
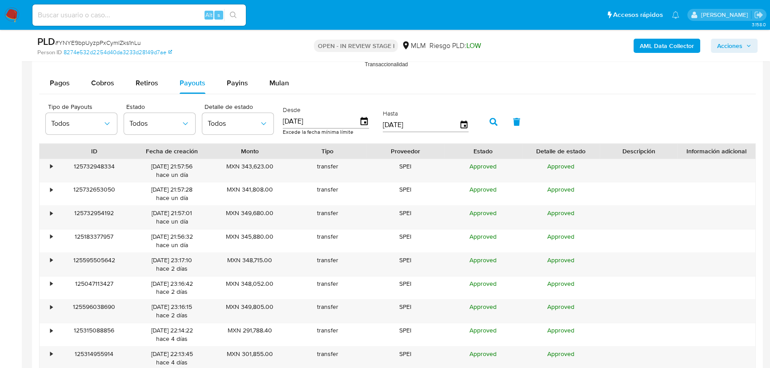
click at [378, 126] on div "Tipo de Payouts Todos Estado Todos Detalle de estado Todos Desde 01/02/2025 Exc…" at bounding box center [259, 121] width 436 height 36
type input "3_/__/____"
type input "31/07/2025"
click at [496, 118] on icon "button" at bounding box center [493, 122] width 8 height 8
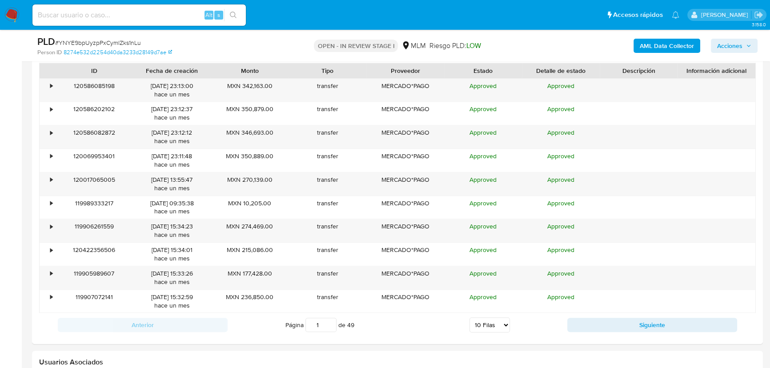
scroll to position [995, 0]
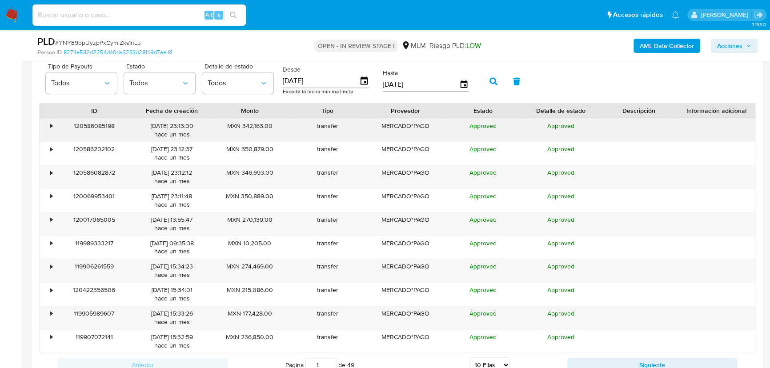
click at [52, 128] on div "•" at bounding box center [51, 126] width 2 height 8
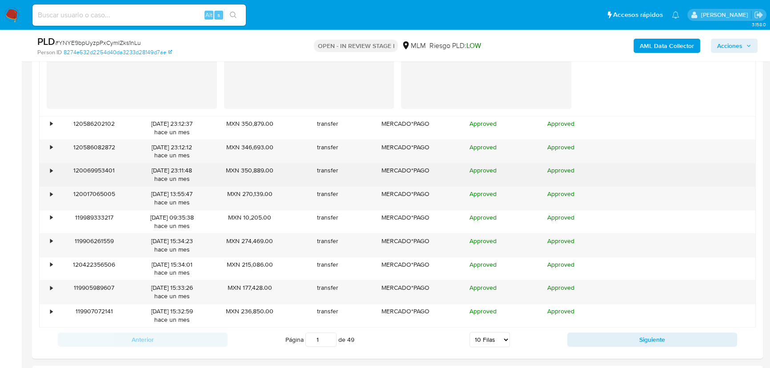
scroll to position [1197, 0]
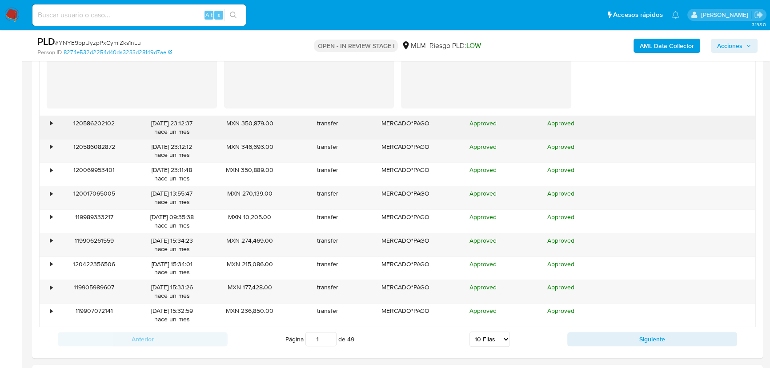
click at [53, 122] on div "•" at bounding box center [48, 127] width 16 height 23
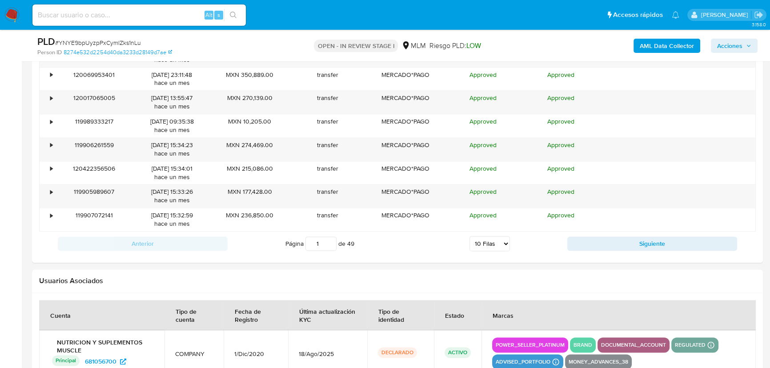
scroll to position [1480, 0]
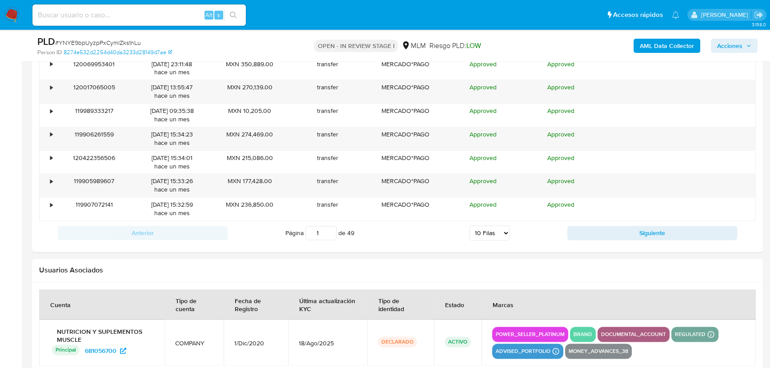
click at [602, 231] on button "Siguiente" at bounding box center [652, 233] width 170 height 14
type input "2"
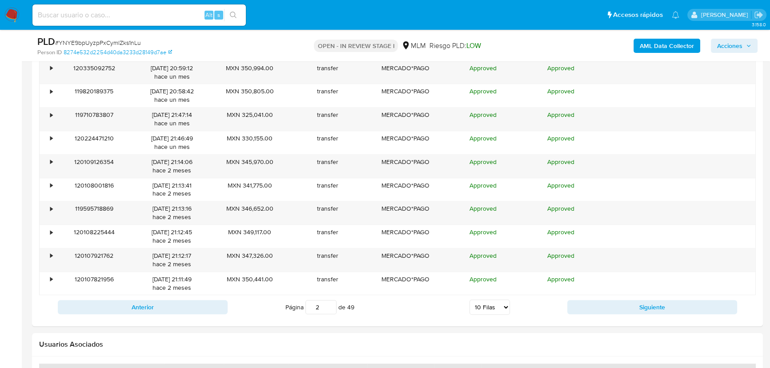
scroll to position [1028, 0]
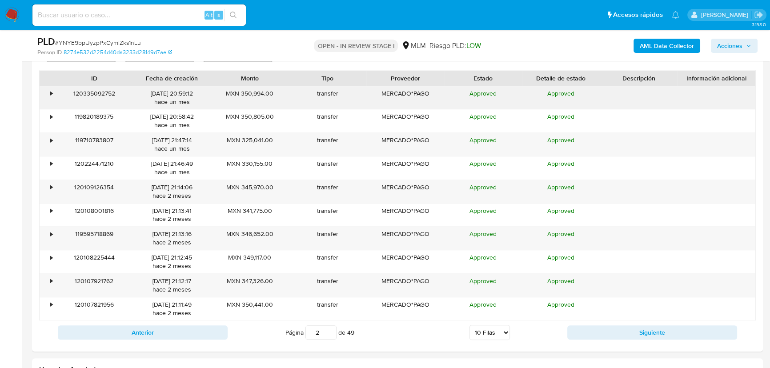
click at [49, 90] on div "•" at bounding box center [48, 97] width 16 height 23
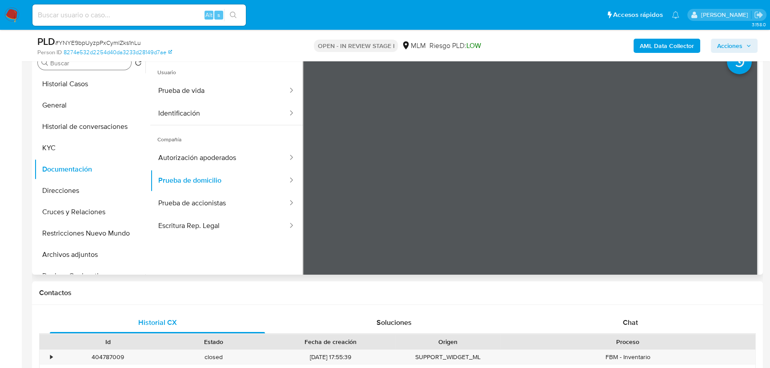
scroll to position [121, 0]
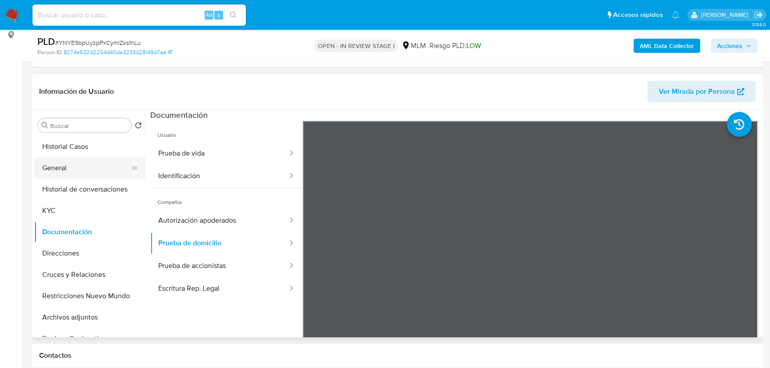
click at [65, 173] on button "General" at bounding box center [86, 167] width 104 height 21
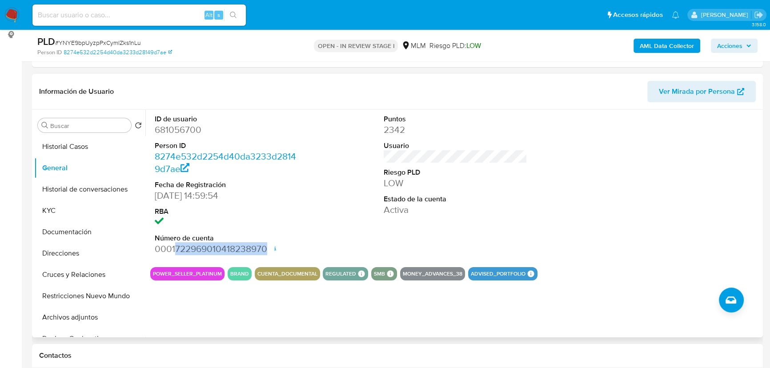
drag, startPoint x: 175, startPoint y: 248, endPoint x: 267, endPoint y: 251, distance: 92.0
click at [267, 251] on dd "0001722969010418238970 Fecha de apertura 15/03/2024 15:45 Estado ACTIVE" at bounding box center [227, 249] width 144 height 12
copy dd "722969010418238970"
drag, startPoint x: 79, startPoint y: 207, endPoint x: 126, endPoint y: 206, distance: 47.1
click at [80, 208] on button "KYC" at bounding box center [86, 210] width 104 height 21
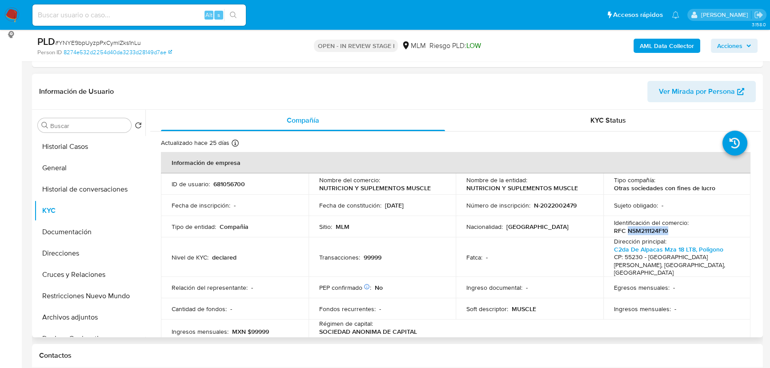
drag, startPoint x: 625, startPoint y: 231, endPoint x: 670, endPoint y: 231, distance: 44.9
click at [670, 231] on div "Identificación del comercio : RFC NSM211124F10" at bounding box center [677, 227] width 126 height 16
copy p "NSM211124F10"
click at [63, 176] on button "General" at bounding box center [86, 167] width 104 height 21
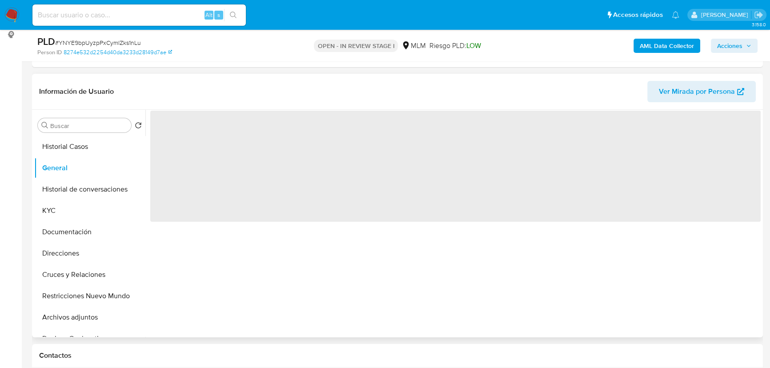
scroll to position [161, 0]
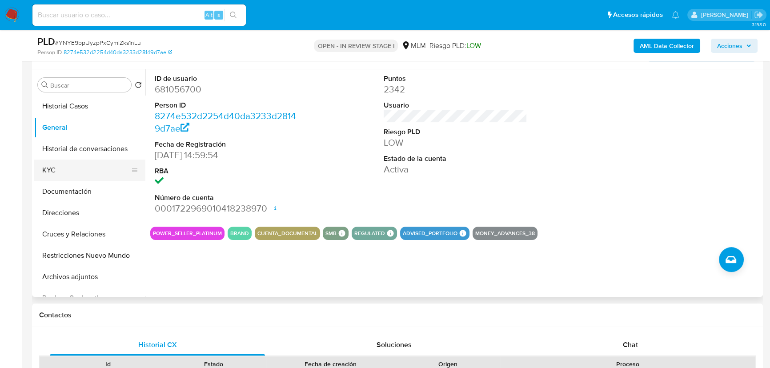
click at [47, 168] on button "KYC" at bounding box center [86, 170] width 104 height 21
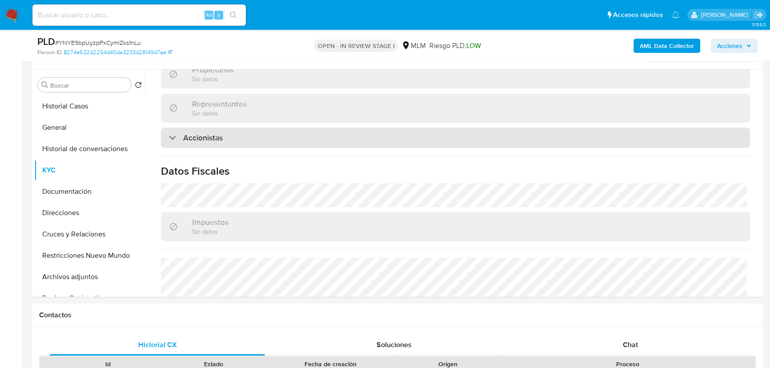
scroll to position [655, 0]
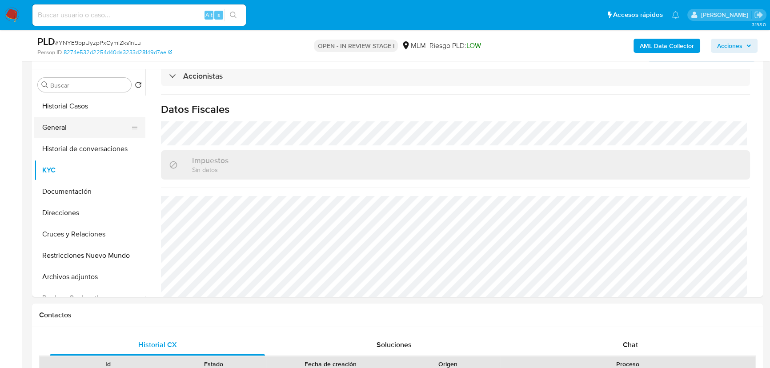
drag, startPoint x: 48, startPoint y: 132, endPoint x: 50, endPoint y: 127, distance: 5.2
click at [49, 131] on button "General" at bounding box center [86, 127] width 104 height 21
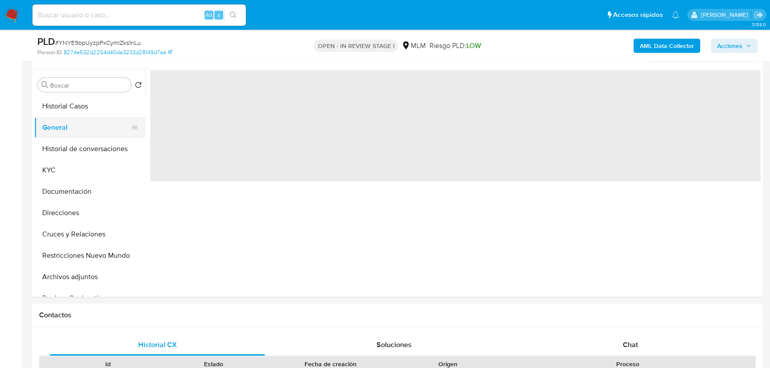
scroll to position [0, 0]
click at [52, 124] on button "General" at bounding box center [86, 127] width 104 height 21
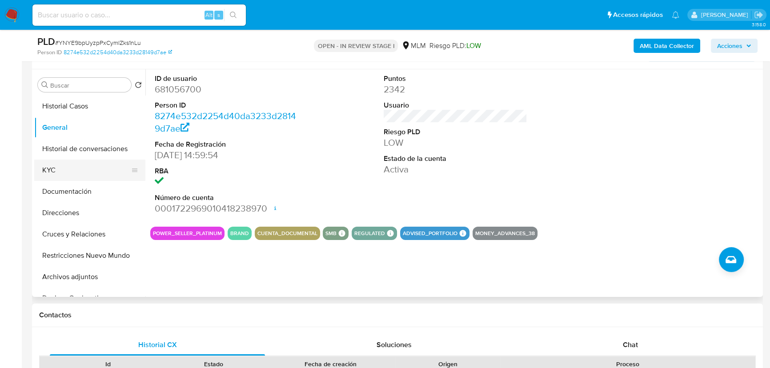
drag, startPoint x: 60, startPoint y: 168, endPoint x: 112, endPoint y: 156, distance: 52.7
click at [61, 168] on button "KYC" at bounding box center [89, 170] width 111 height 21
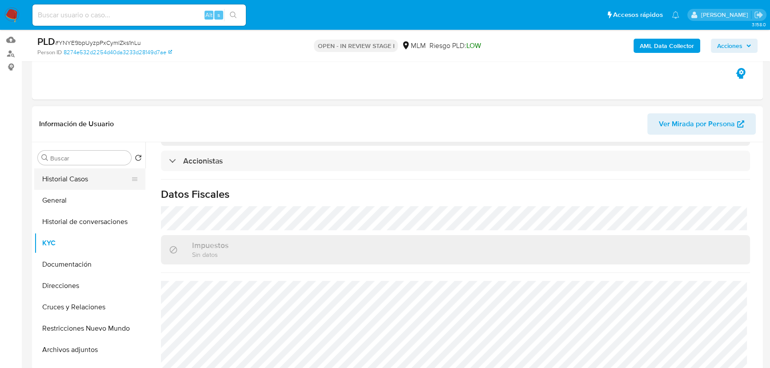
scroll to position [121, 0]
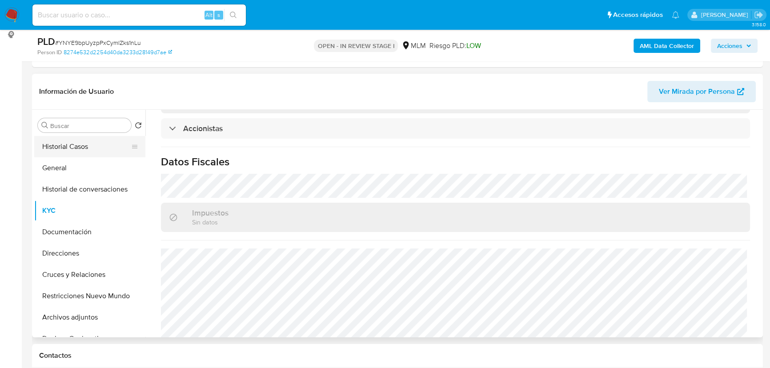
click at [70, 148] on button "Historial Casos" at bounding box center [86, 146] width 104 height 21
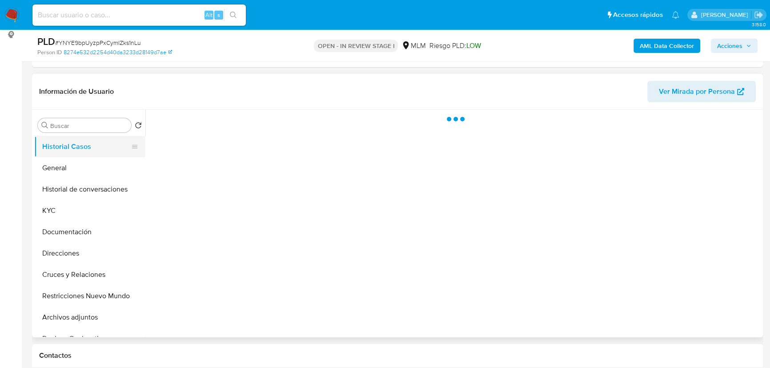
scroll to position [0, 0]
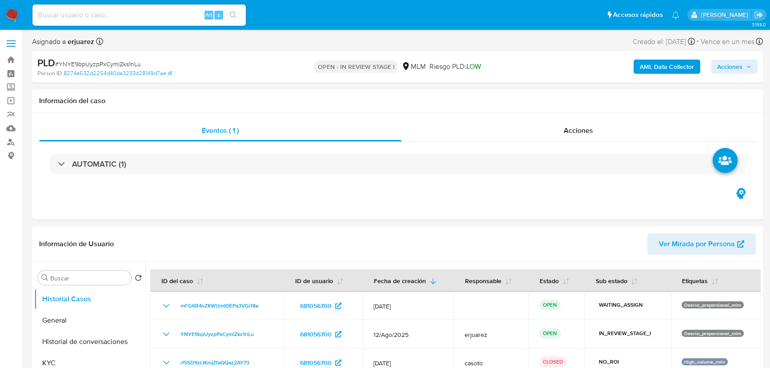
select select "10"
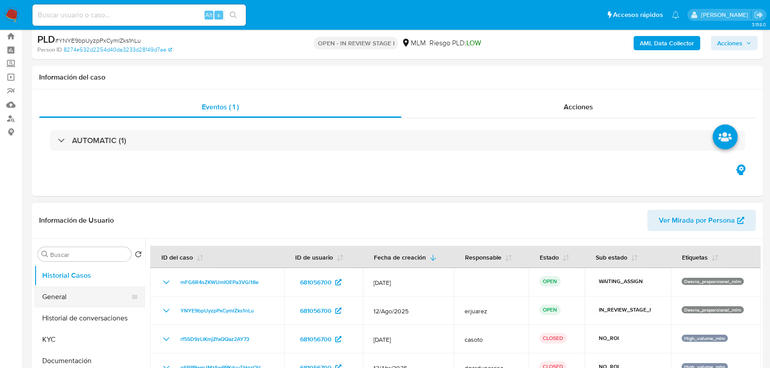
scroll to position [121, 0]
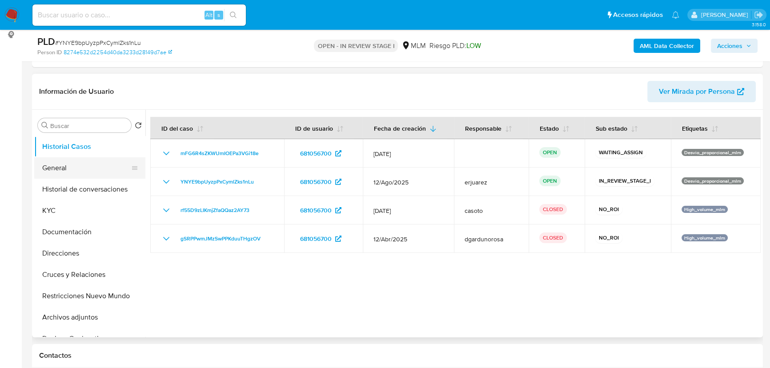
click at [66, 168] on button "General" at bounding box center [86, 167] width 104 height 21
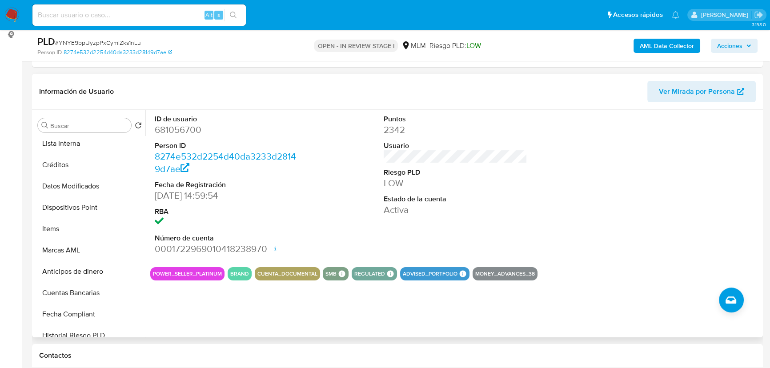
scroll to position [283, 0]
drag, startPoint x: 55, startPoint y: 206, endPoint x: 143, endPoint y: 207, distance: 88.0
click at [56, 207] on button "Items" at bounding box center [89, 205] width 111 height 21
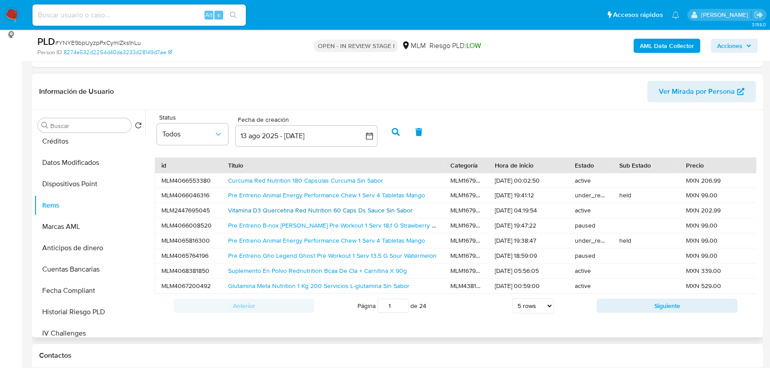
click at [270, 211] on link "Vitamina D3 Quercetina Red Nutrition 60 Caps Ds Sauce Sin Sabor" at bounding box center [320, 210] width 184 height 9
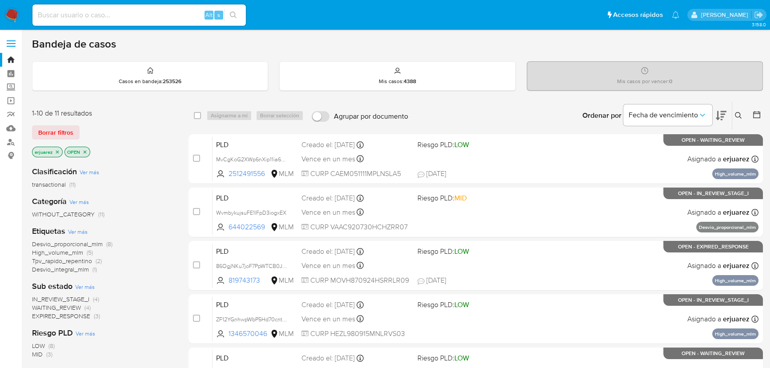
click at [737, 114] on icon at bounding box center [738, 115] width 7 height 7
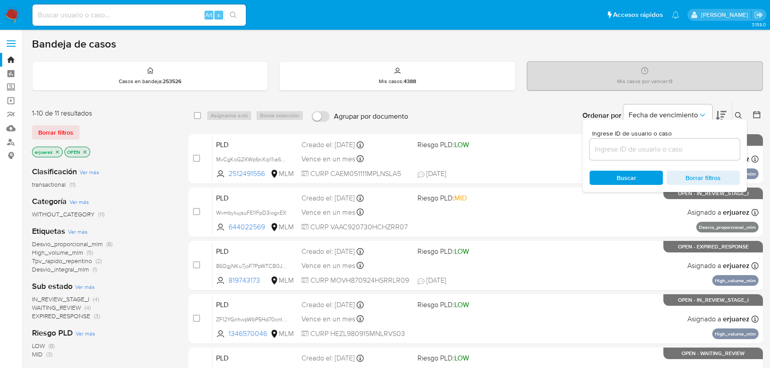
click at [631, 155] on div at bounding box center [664, 149] width 150 height 21
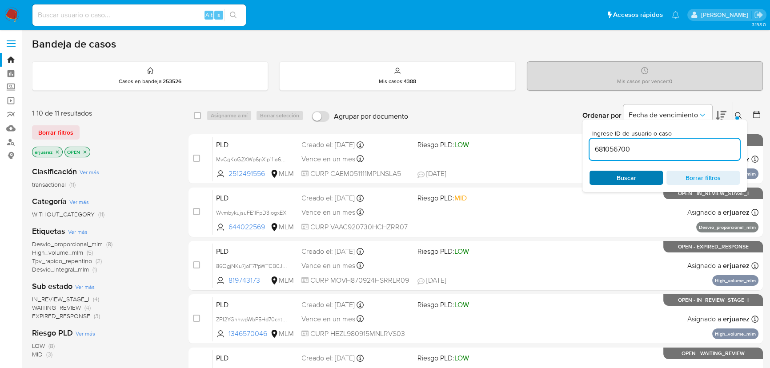
type input "681056700"
click at [607, 173] on span "Buscar" at bounding box center [625, 178] width 61 height 12
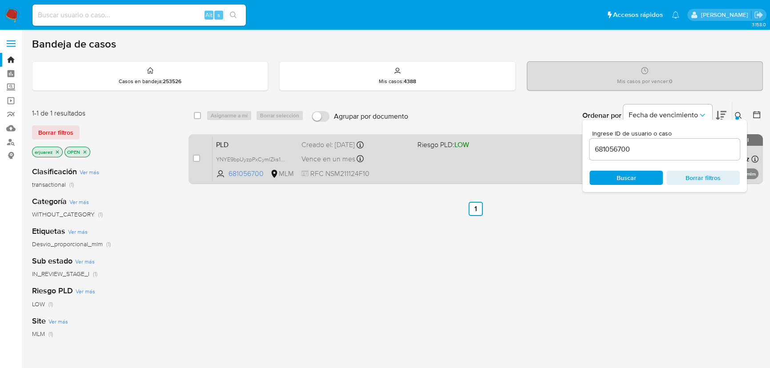
click at [448, 161] on div "PLD YNYE9bpUyzpPxCymlZks1nLu 681056700 MLM Riesgo PLD: LOW Creado el: 12/08/202…" at bounding box center [485, 158] width 546 height 45
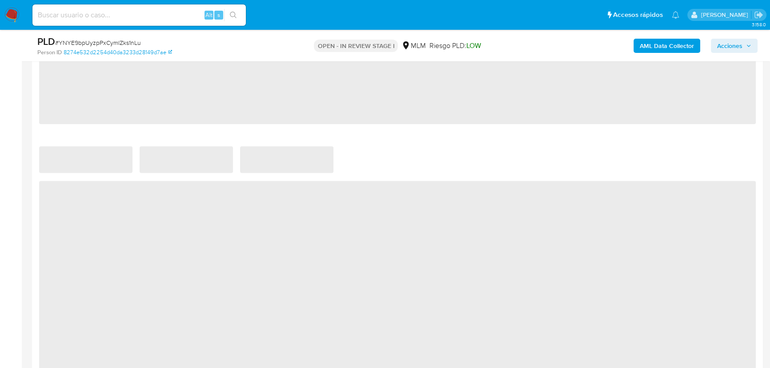
scroll to position [727, 0]
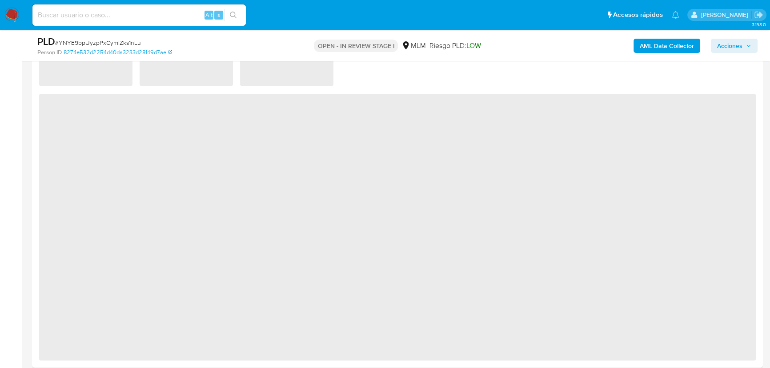
select select "10"
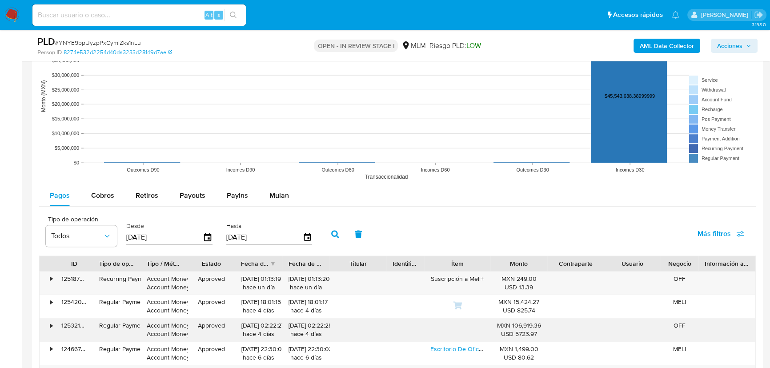
scroll to position [969, 0]
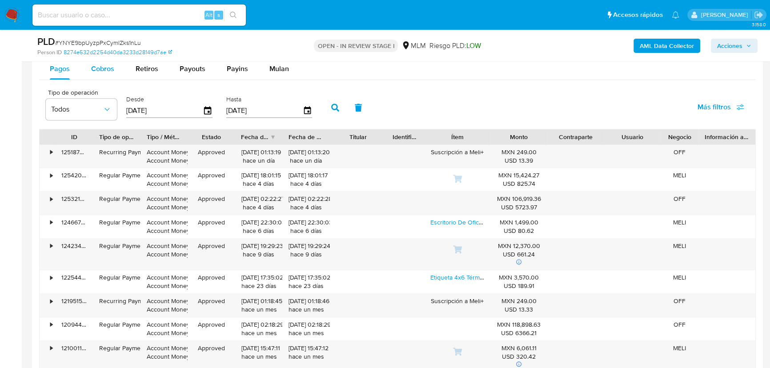
click at [107, 64] on span "Cobros" at bounding box center [102, 69] width 23 height 10
select select "10"
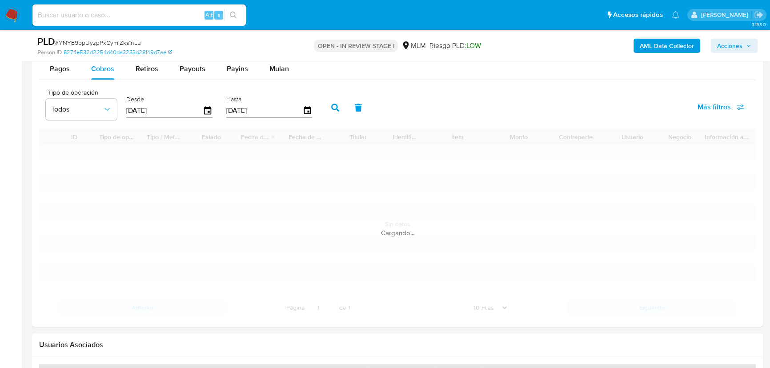
drag, startPoint x: 168, startPoint y: 105, endPoint x: 118, endPoint y: 105, distance: 49.8
click at [118, 105] on div "Tipo de operación Todos Desde [DATE] Hasta [DATE]" at bounding box center [180, 107] width 279 height 36
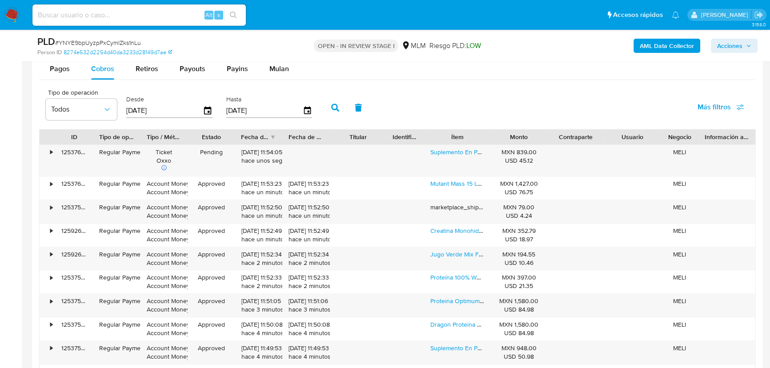
type input "0_/__/____"
click at [335, 107] on icon "button" at bounding box center [335, 108] width 8 height 8
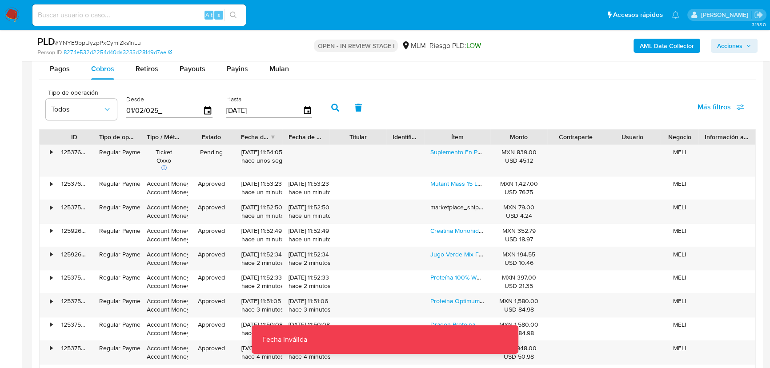
drag, startPoint x: 270, startPoint y: 112, endPoint x: 225, endPoint y: 112, distance: 45.3
click at [247, 112] on input "[DATE]" at bounding box center [264, 111] width 76 height 14
drag, startPoint x: 177, startPoint y: 108, endPoint x: 147, endPoint y: 111, distance: 30.3
click at [147, 111] on input "01/02/025_" at bounding box center [164, 111] width 76 height 14
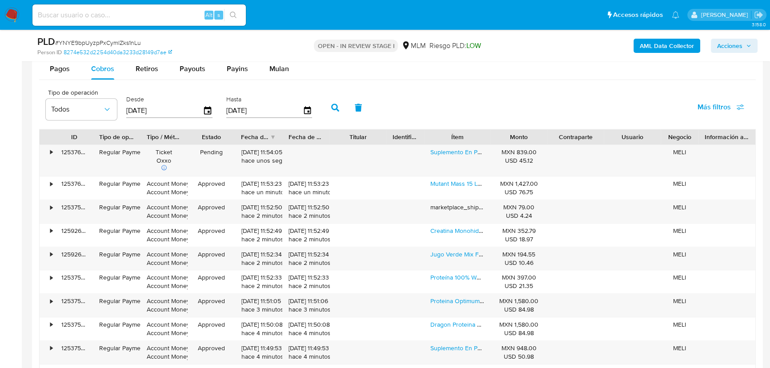
type input "[DATE]"
drag, startPoint x: 248, startPoint y: 108, endPoint x: 225, endPoint y: 110, distance: 23.3
click at [225, 108] on div "Hasta [DATE]" at bounding box center [270, 107] width 93 height 36
type input "3_/__/____"
type input "[DATE]"
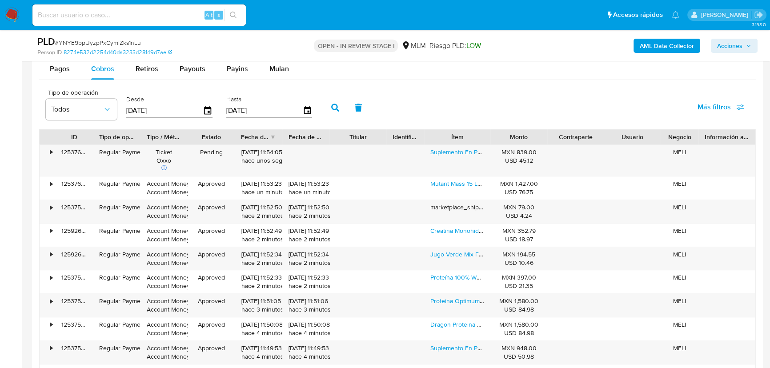
click at [331, 104] on button "button" at bounding box center [334, 107] width 23 height 21
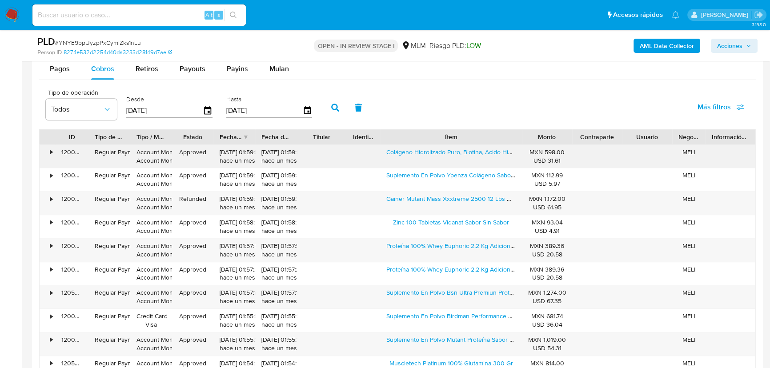
drag, startPoint x: 485, startPoint y: 136, endPoint x: 420, endPoint y: 156, distance: 67.9
click at [559, 146] on div "ID Tipo de operación Tipo / Método Estado Fecha de creación Fecha de aprobación…" at bounding box center [397, 254] width 716 height 251
click at [458, 161] on div "• 120071962893 Regular Payment Account Money Account Money Approved [DATE] 01:5…" at bounding box center [397, 156] width 715 height 23
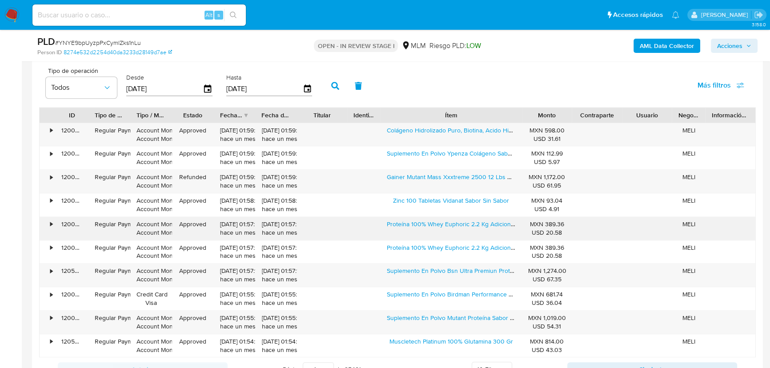
scroll to position [1010, 0]
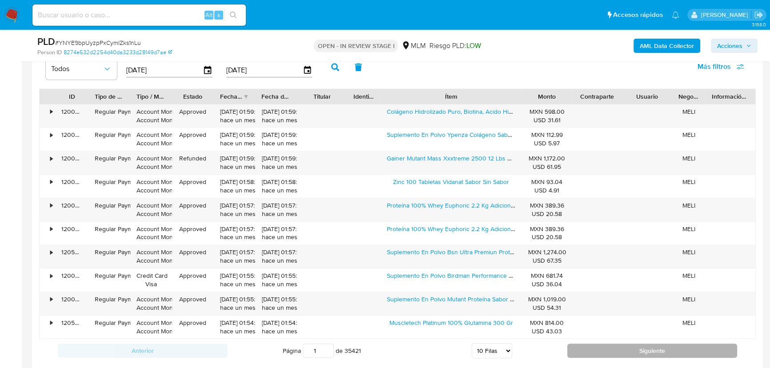
click at [602, 351] on button "Siguiente" at bounding box center [652, 350] width 170 height 14
type input "2"
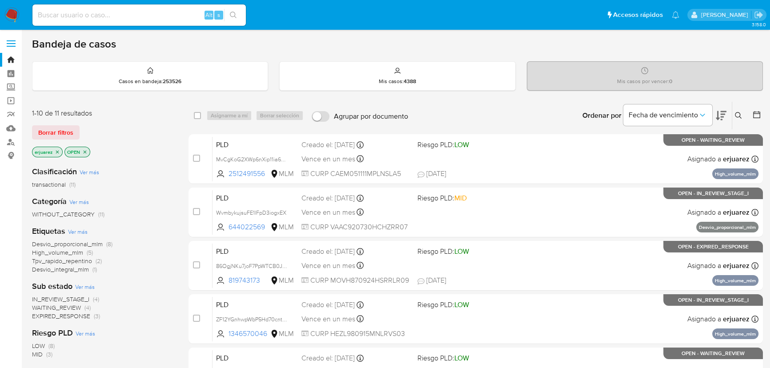
click at [140, 9] on input at bounding box center [138, 15] width 213 height 12
paste input "• 681056700"
click at [52, 16] on input "• 681056700" at bounding box center [138, 15] width 213 height 12
click at [99, 16] on input "681056700" at bounding box center [138, 15] width 213 height 12
type input "681056700"
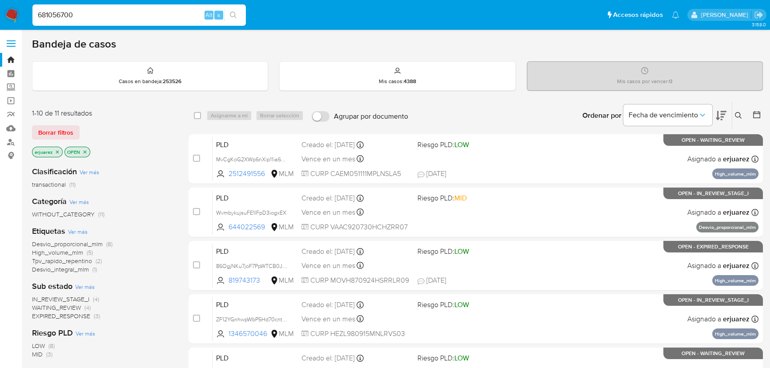
drag, startPoint x: 235, startPoint y: 15, endPoint x: 3, endPoint y: 12, distance: 232.4
click at [234, 15] on icon "search-icon" at bounding box center [233, 15] width 7 height 7
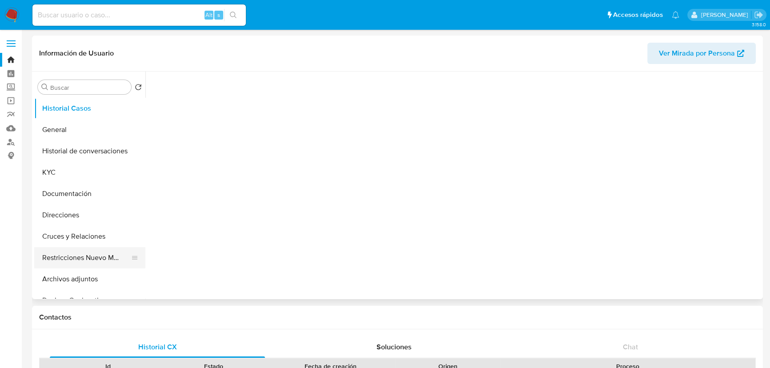
click at [64, 275] on button "Archivos adjuntos" at bounding box center [89, 278] width 111 height 21
select select "10"
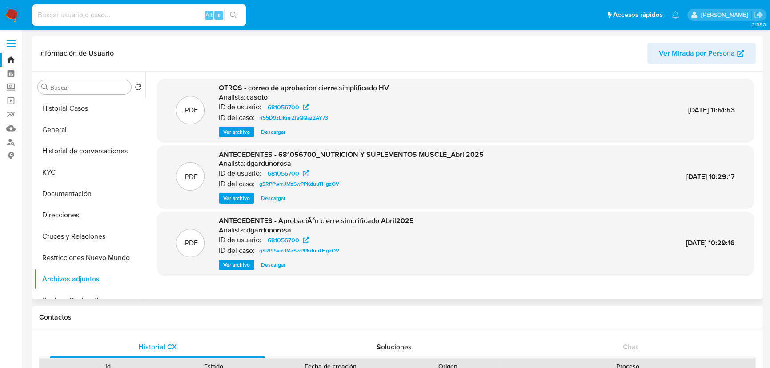
click at [243, 136] on span "Ver archivo" at bounding box center [236, 132] width 27 height 9
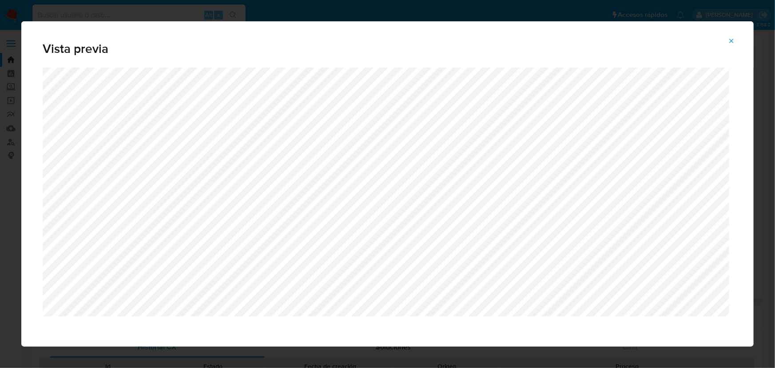
click at [735, 38] on icon "Attachment preview" at bounding box center [731, 40] width 7 height 7
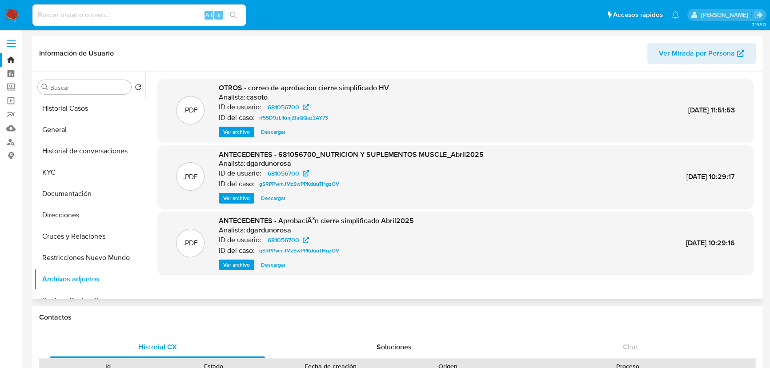
drag, startPoint x: 16, startPoint y: 22, endPoint x: 28, endPoint y: 11, distance: 17.3
click at [16, 22] on img at bounding box center [11, 15] width 15 height 15
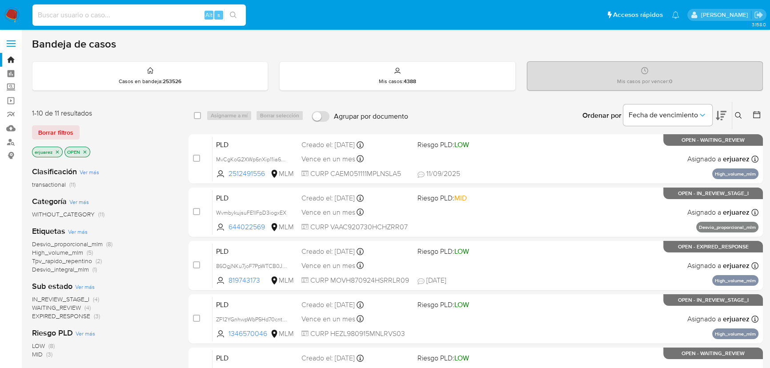
drag, startPoint x: 117, startPoint y: 14, endPoint x: 223, endPoint y: 18, distance: 105.8
click at [117, 14] on input at bounding box center [138, 15] width 213 height 12
paste input "681056700"
type input "681056700"
click at [238, 20] on button "search-icon" at bounding box center [233, 15] width 18 height 12
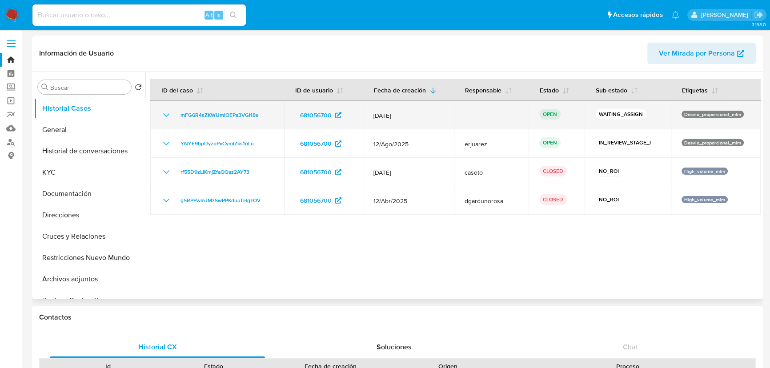
select select "10"
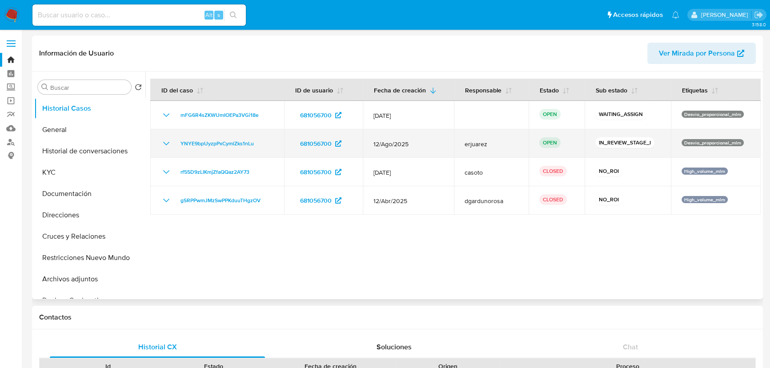
drag, startPoint x: 275, startPoint y: 144, endPoint x: 174, endPoint y: 142, distance: 100.9
click at [174, 142] on td "YNYE9bpUyzpPxCymlZks1nLu" at bounding box center [217, 143] width 134 height 28
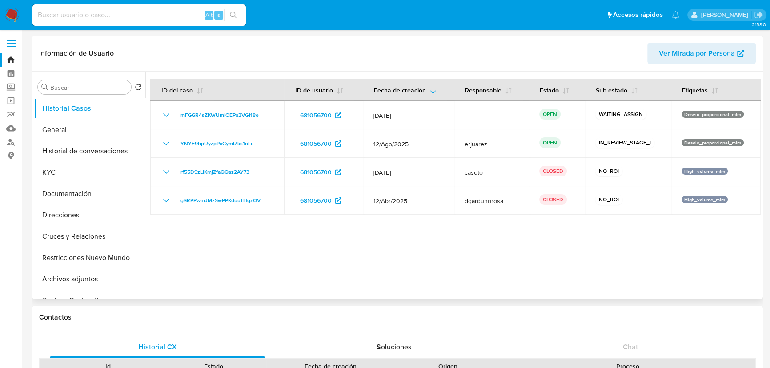
click at [382, 252] on div at bounding box center [452, 186] width 615 height 228
click at [9, 12] on img at bounding box center [11, 15] width 15 height 15
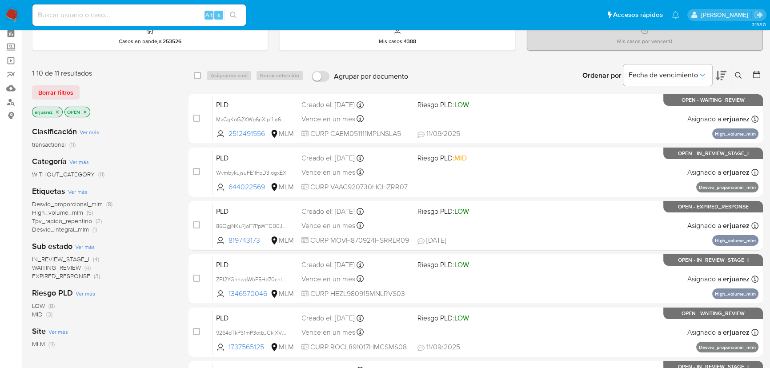
scroll to position [80, 0]
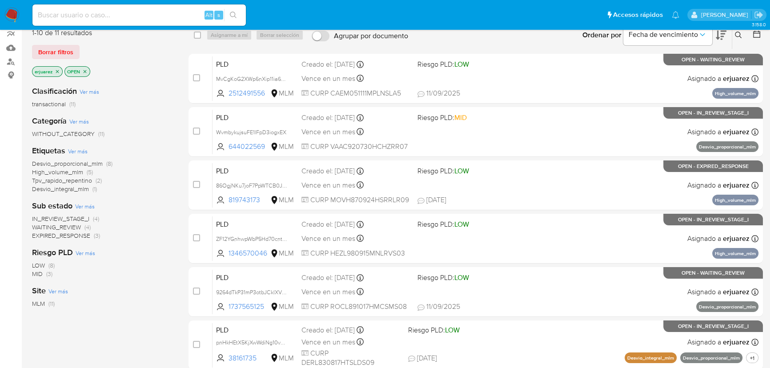
click at [82, 220] on span "IN_REVIEW_STAGE_I" at bounding box center [60, 218] width 57 height 9
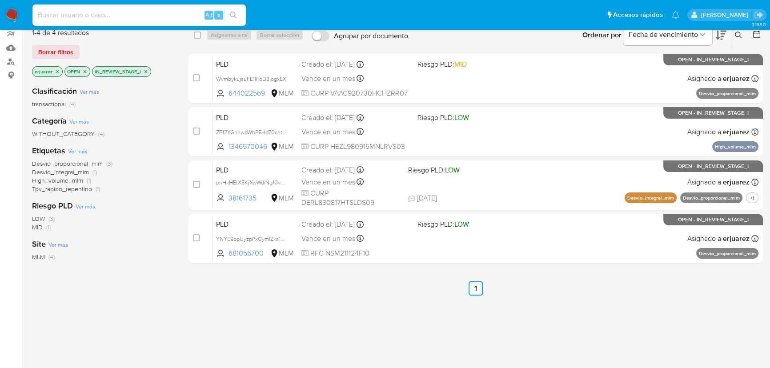
click at [145, 71] on icon "close-filter" at bounding box center [145, 71] width 5 height 5
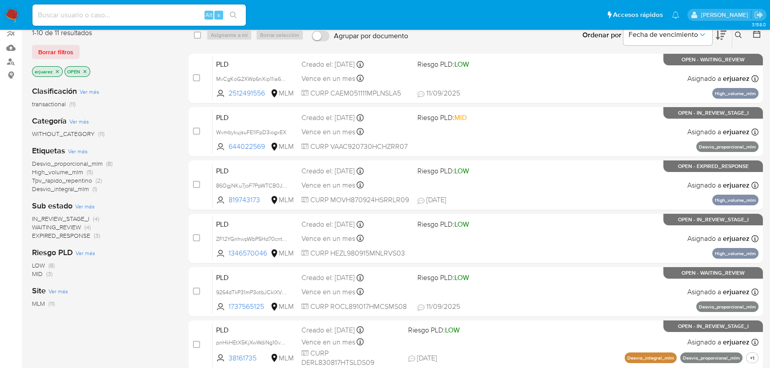
click at [4, 11] on img at bounding box center [11, 15] width 15 height 15
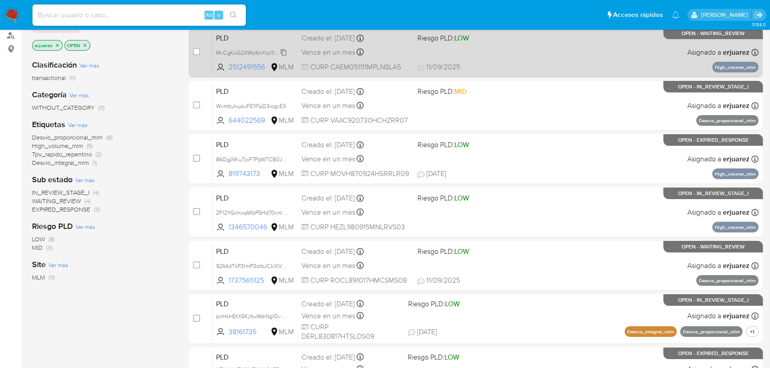
scroll to position [121, 0]
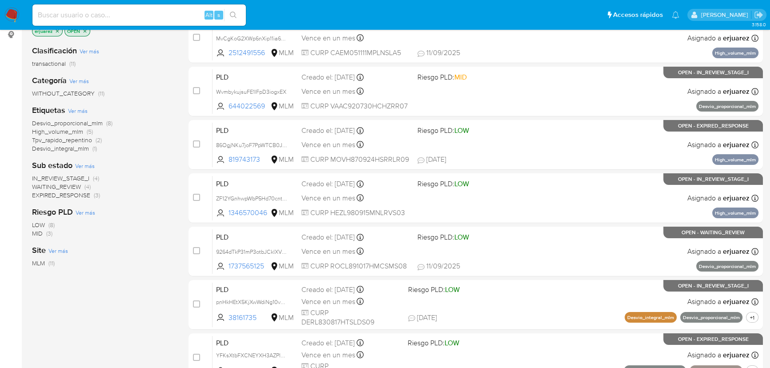
drag, startPoint x: 66, startPoint y: 196, endPoint x: 99, endPoint y: 196, distance: 32.9
click at [99, 196] on span "EXPIRED_RESPONSE (3)" at bounding box center [66, 195] width 68 height 8
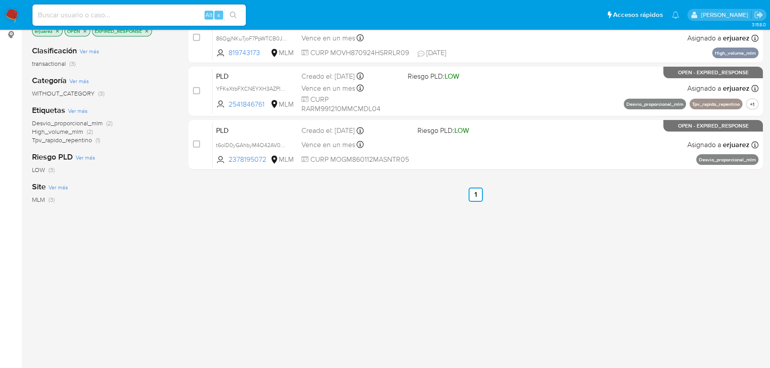
click at [12, 14] on img at bounding box center [11, 15] width 15 height 15
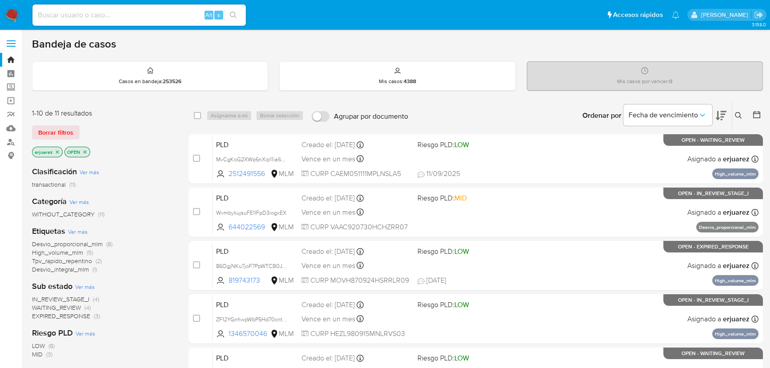
scroll to position [40, 0]
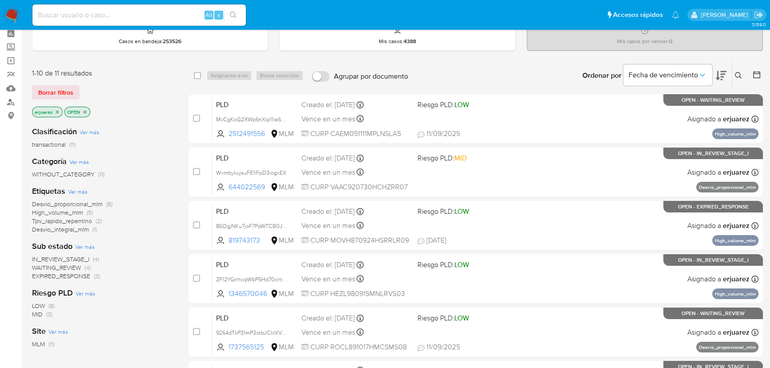
click at [51, 261] on span "IN_REVIEW_STAGE_I" at bounding box center [60, 259] width 57 height 9
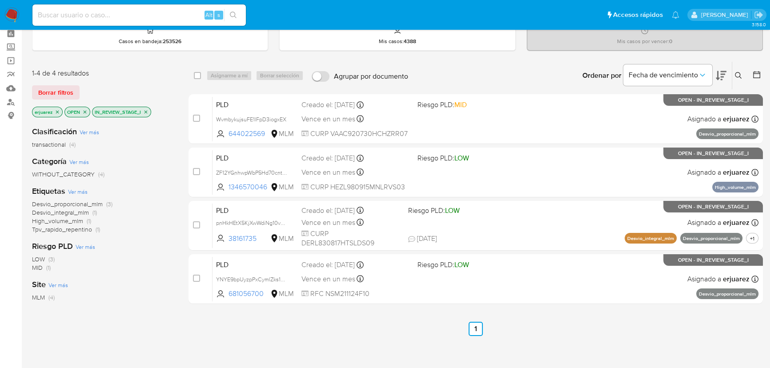
click at [147, 112] on icon "close-filter" at bounding box center [145, 111] width 5 height 5
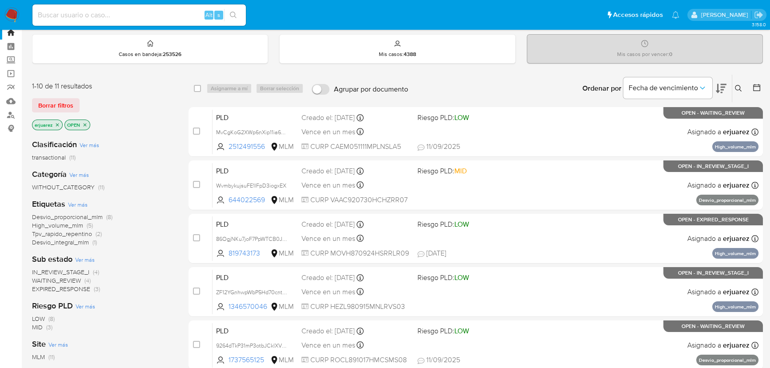
scroll to position [40, 0]
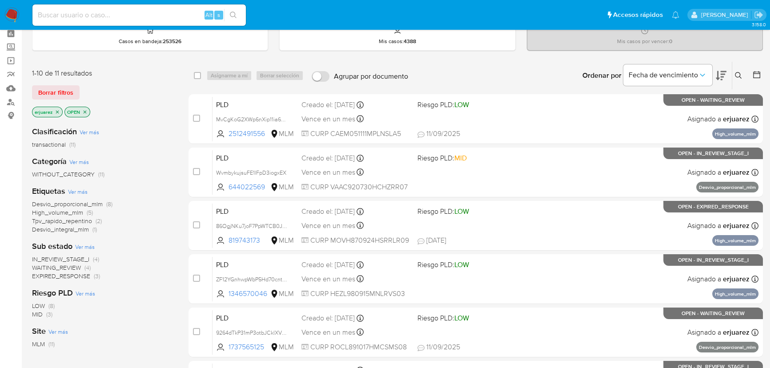
click at [71, 258] on span "IN_REVIEW_STAGE_I" at bounding box center [60, 259] width 57 height 9
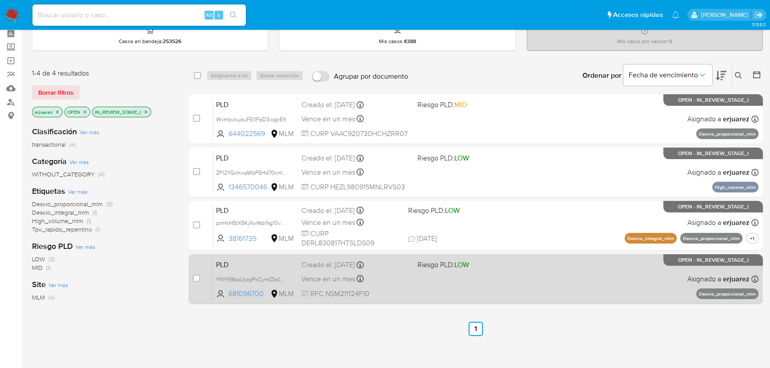
click at [541, 267] on div "PLD YNYE9bpUyzpPxCymlZks1nLu 681056700 MLM Riesgo PLD: LOW Creado el: 12/08/202…" at bounding box center [485, 278] width 546 height 45
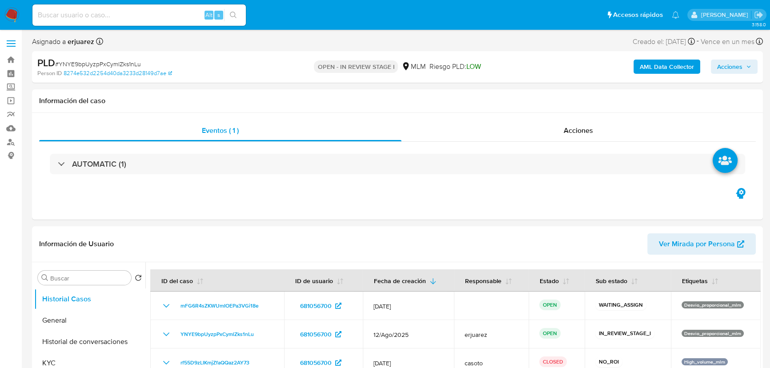
select select "10"
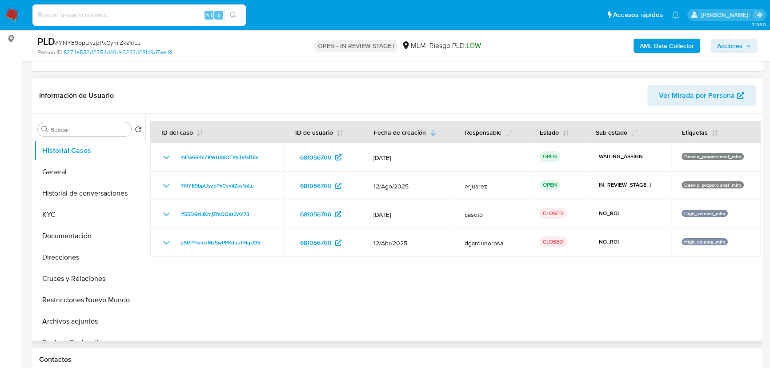
scroll to position [121, 0]
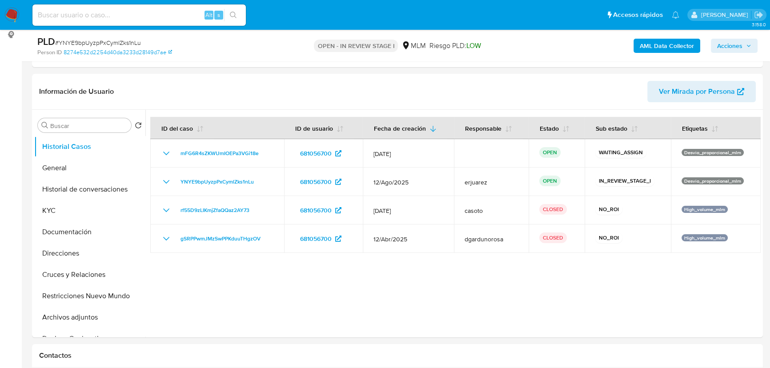
click at [13, 15] on img at bounding box center [11, 15] width 15 height 15
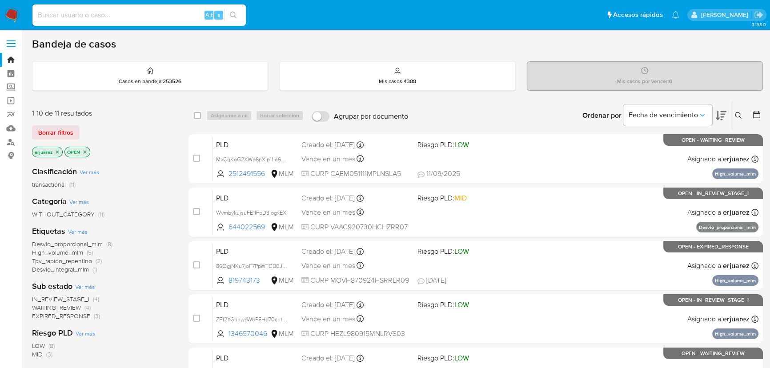
click at [76, 297] on span "IN_REVIEW_STAGE_I" at bounding box center [60, 299] width 57 height 9
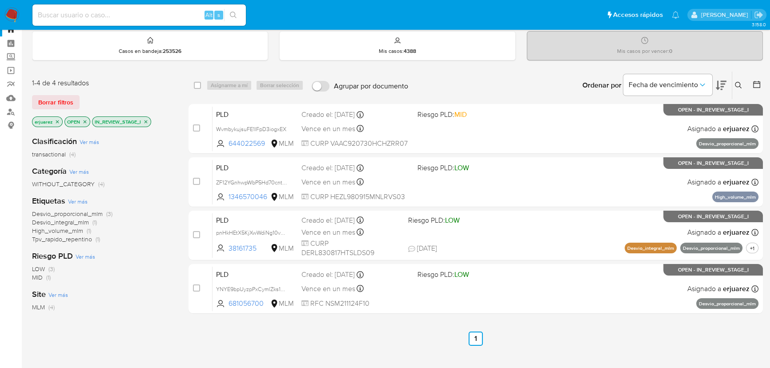
scroll to position [80, 0]
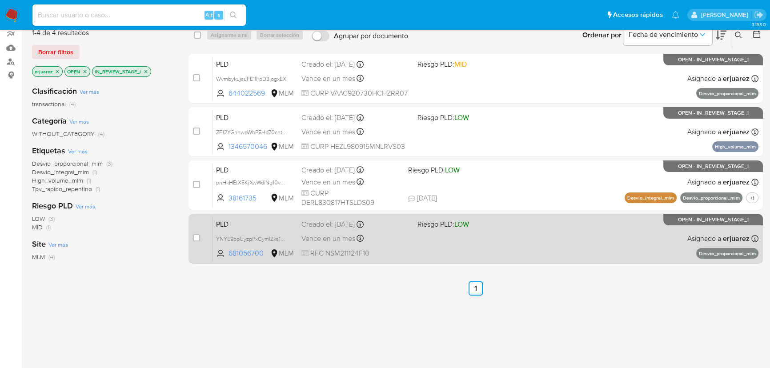
click at [413, 246] on div "PLD YNYE9bpUyzpPxCymlZks1nLu 681056700 MLM Riesgo PLD: LOW Creado el: [DATE] Cr…" at bounding box center [485, 238] width 546 height 45
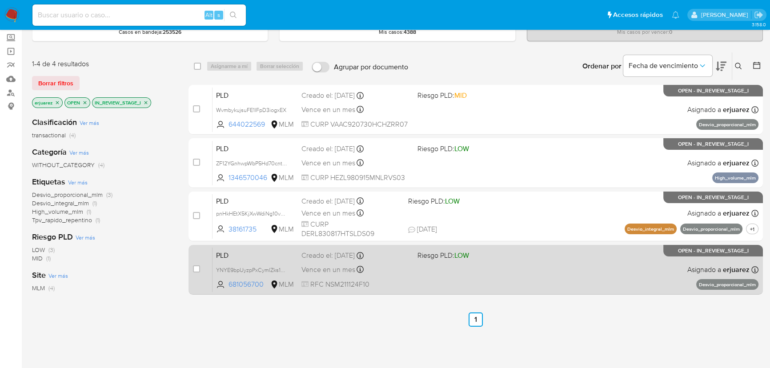
scroll to position [40, 0]
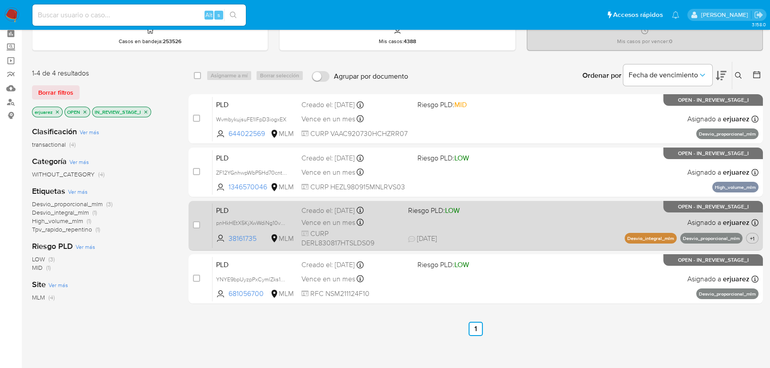
click at [461, 227] on div "PLD pnHkHEtX5KjXwWdiNg10vCTD 38161735 MLM Riesgo PLD: LOW Creado el: [DATE] Cre…" at bounding box center [485, 225] width 546 height 45
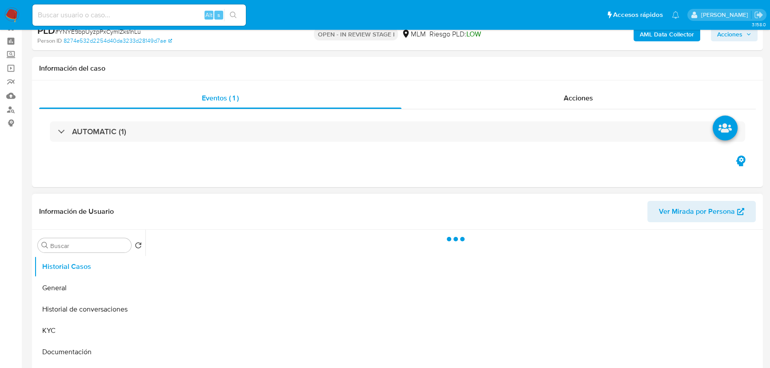
scroll to position [202, 0]
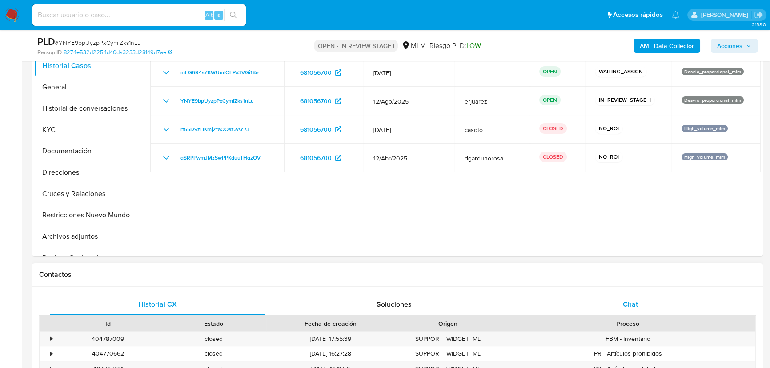
click at [634, 296] on div "Chat" at bounding box center [630, 304] width 215 height 21
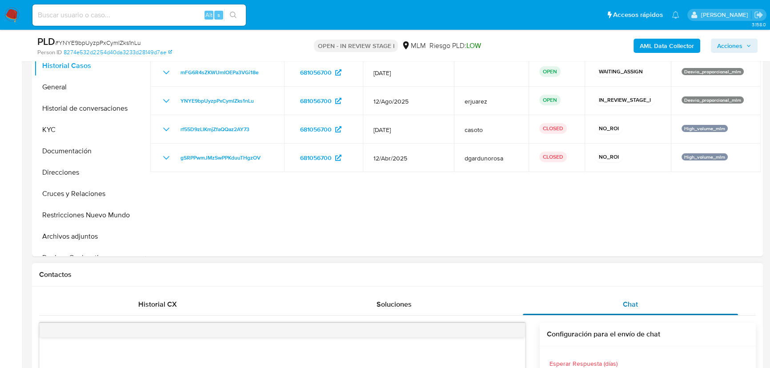
select select "10"
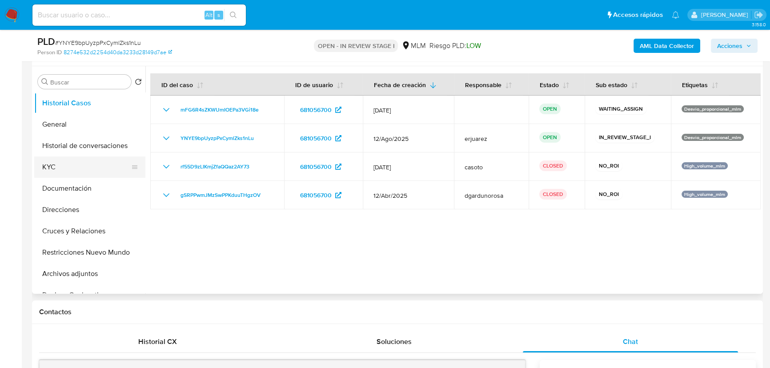
scroll to position [161, 0]
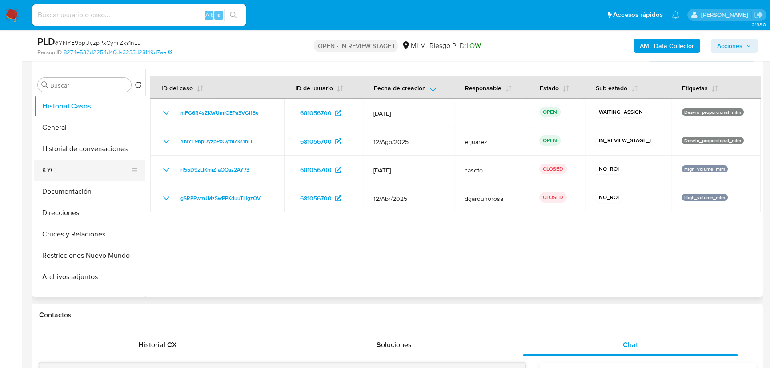
click at [53, 175] on button "KYC" at bounding box center [86, 170] width 104 height 21
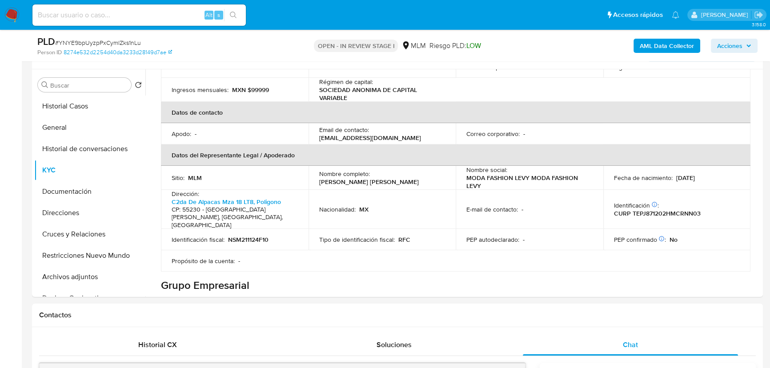
scroll to position [202, 0]
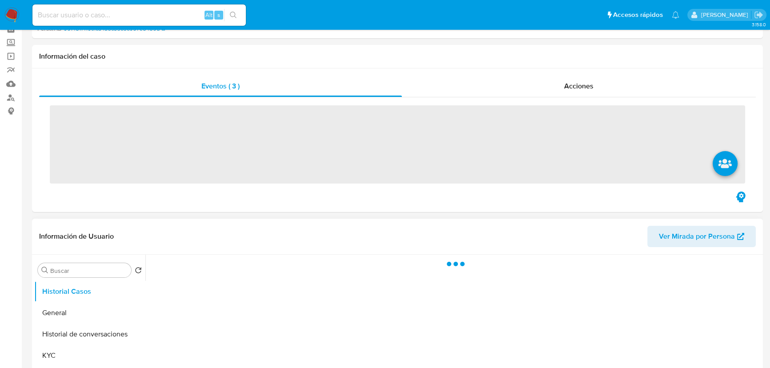
scroll to position [121, 0]
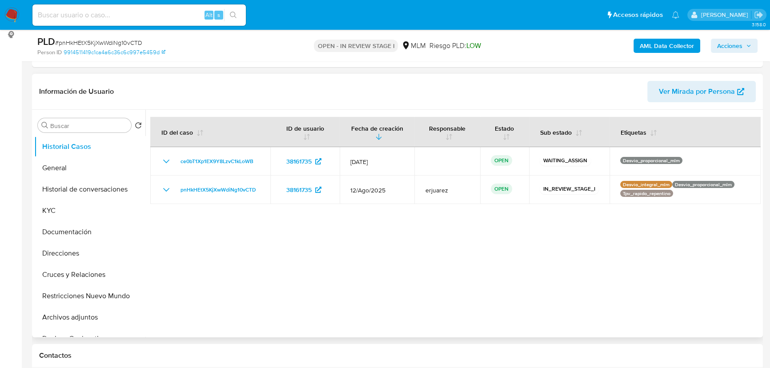
select select "10"
click at [70, 171] on button "General" at bounding box center [86, 167] width 104 height 21
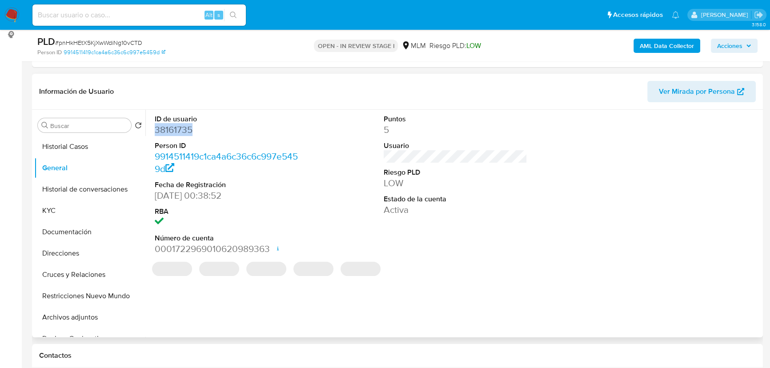
drag, startPoint x: 191, startPoint y: 133, endPoint x: 156, endPoint y: 133, distance: 35.5
click at [156, 133] on dd "38161735" at bounding box center [227, 130] width 144 height 12
copy dd "38161735"
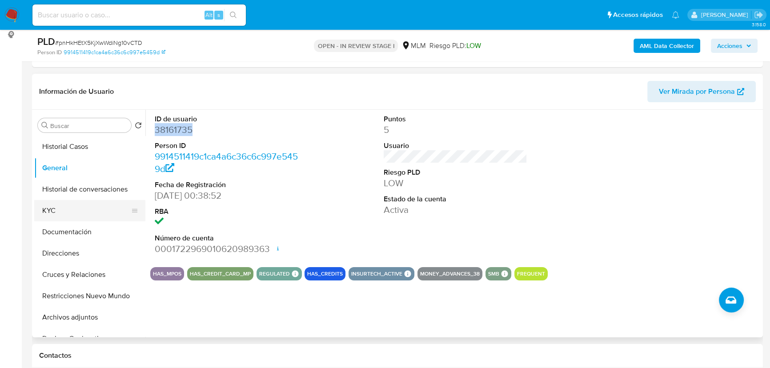
click at [60, 207] on button "KYC" at bounding box center [86, 210] width 104 height 21
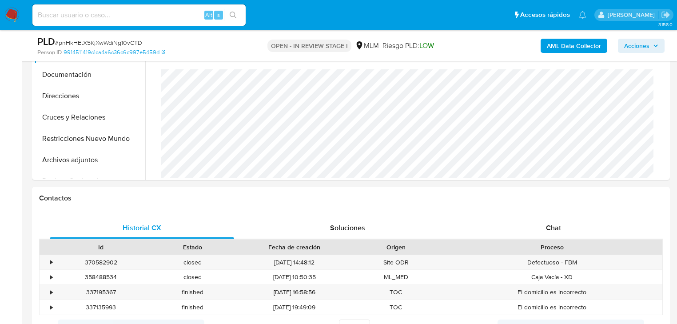
scroll to position [334, 0]
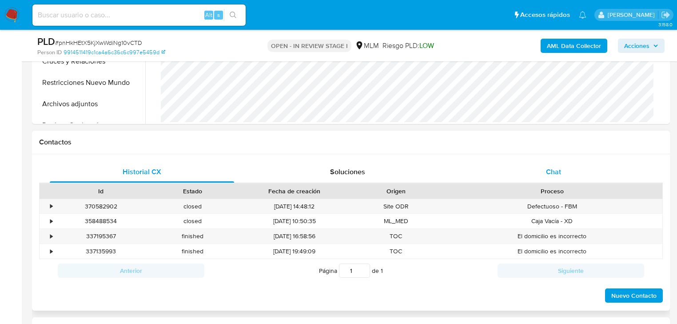
drag, startPoint x: 549, startPoint y: 166, endPoint x: 544, endPoint y: 165, distance: 5.0
click at [551, 167] on span "Chat" at bounding box center [553, 172] width 15 height 10
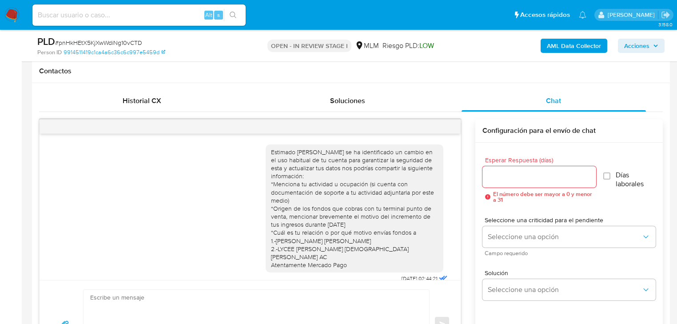
scroll to position [299, 0]
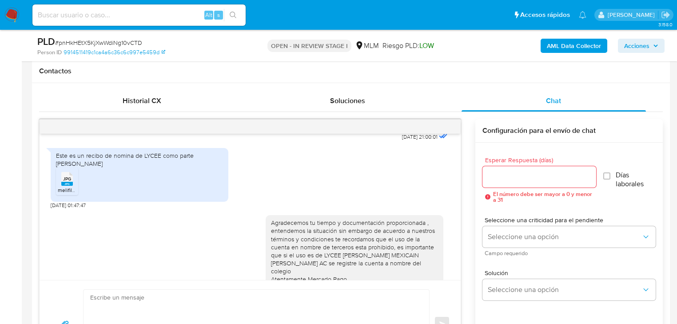
click at [448, 122] on div at bounding box center [250, 127] width 421 height 14
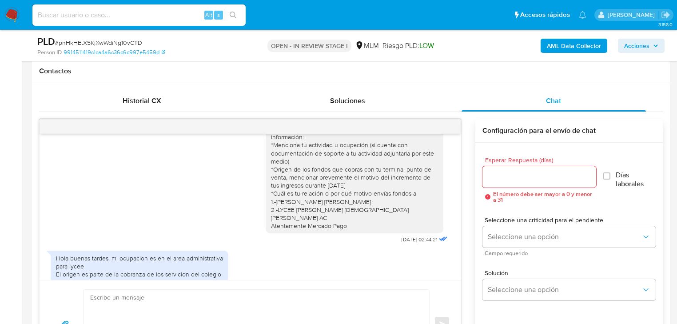
scroll to position [0, 0]
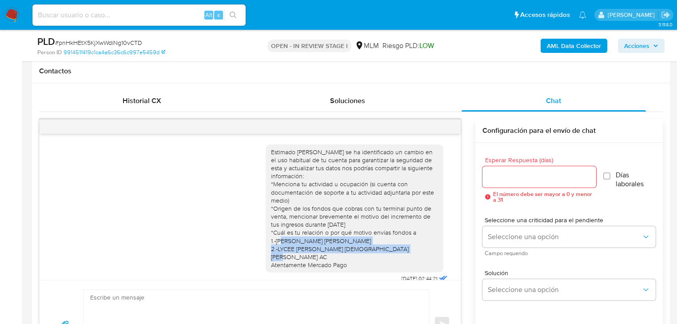
drag, startPoint x: 280, startPoint y: 240, endPoint x: 408, endPoint y: 251, distance: 128.5
click at [408, 251] on div "Estimado [PERSON_NAME] se ha identificado un cambio en el uso habitual de tu cu…" at bounding box center [354, 208] width 167 height 121
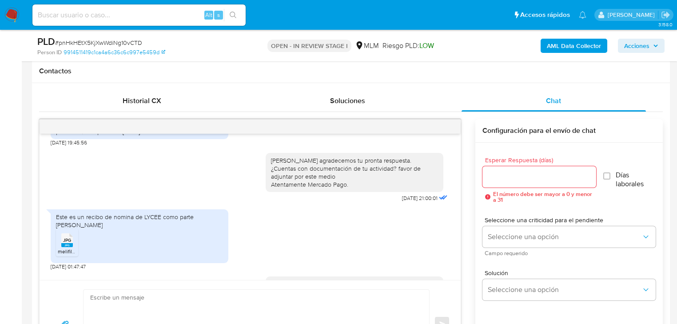
scroll to position [249, 0]
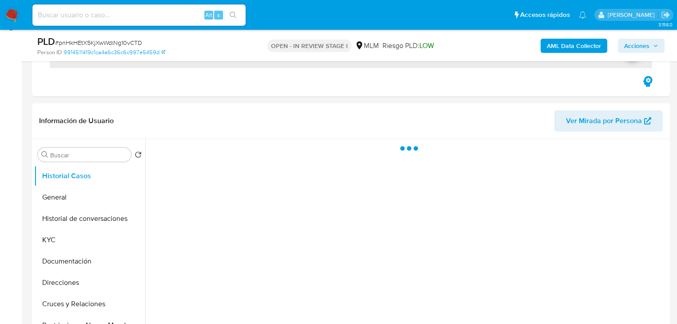
scroll to position [142, 0]
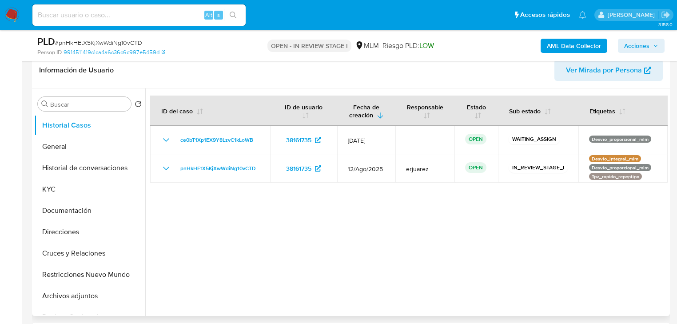
select select "10"
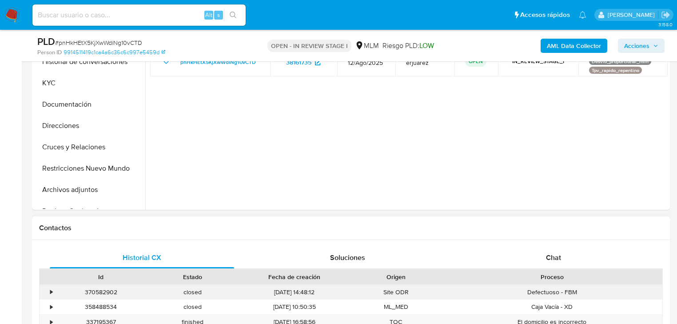
scroll to position [284, 0]
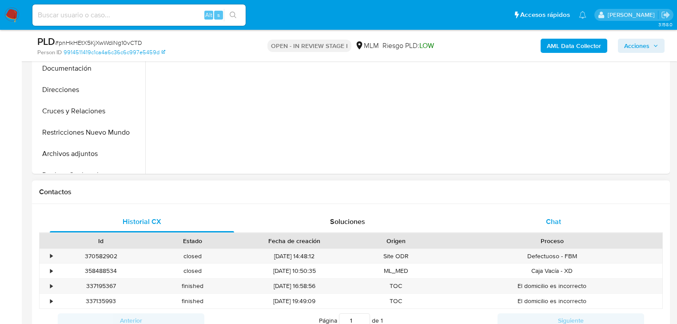
drag, startPoint x: 554, startPoint y: 226, endPoint x: 549, endPoint y: 218, distance: 9.0
click at [554, 224] on span "Chat" at bounding box center [553, 221] width 15 height 10
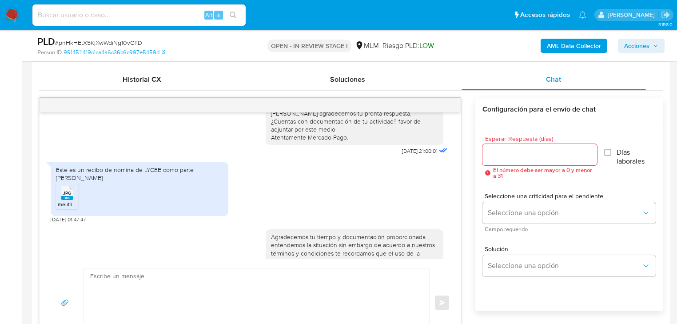
scroll to position [299, 0]
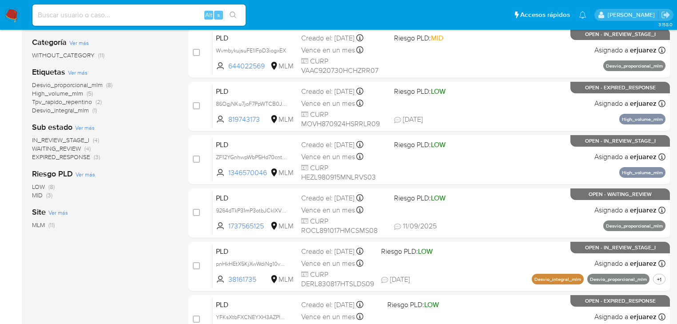
scroll to position [142, 0]
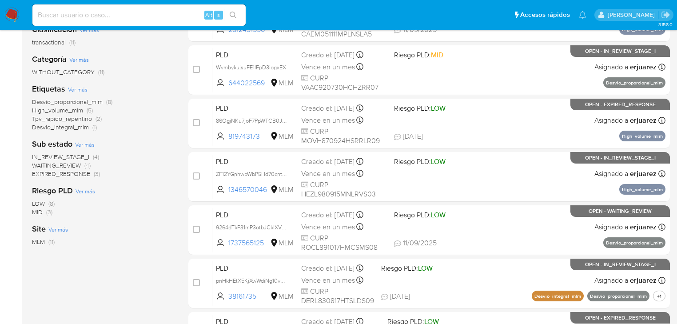
click at [77, 158] on span "IN_REVIEW_STAGE_I" at bounding box center [60, 156] width 57 height 9
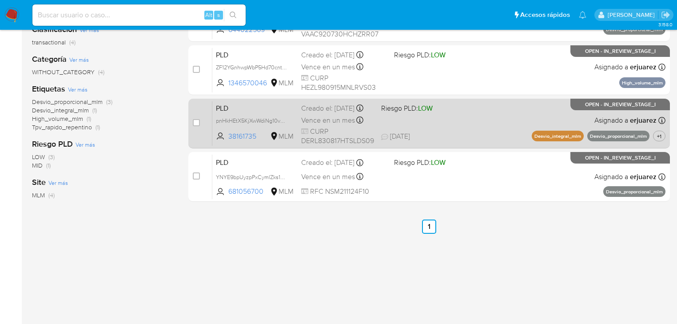
click at [439, 132] on div "PLD pnHkHEtX5KjXwWdiNg10vCTD 38161735 MLM Riesgo PLD: LOW Creado el: [DATE] Cre…" at bounding box center [438, 123] width 453 height 45
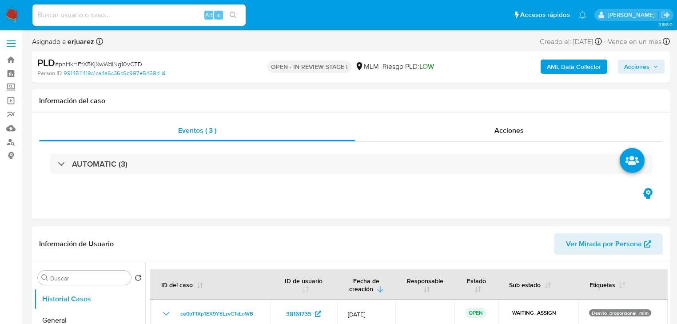
select select "10"
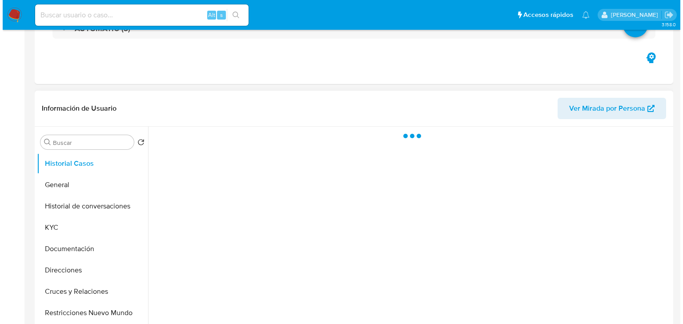
scroll to position [178, 0]
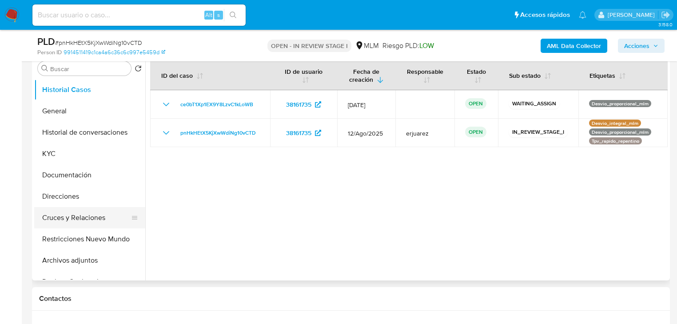
select select "10"
click at [97, 174] on button "Documentación" at bounding box center [86, 174] width 104 height 21
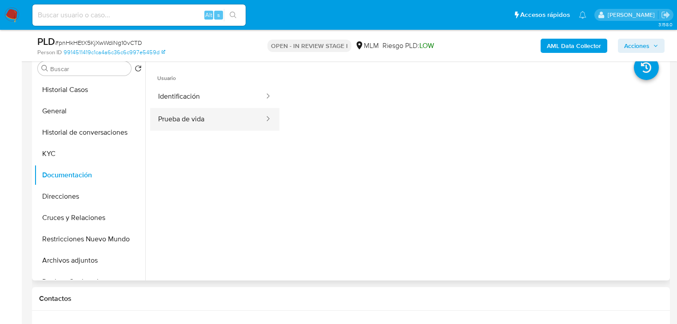
click at [222, 113] on button "Prueba de vida" at bounding box center [207, 119] width 115 height 23
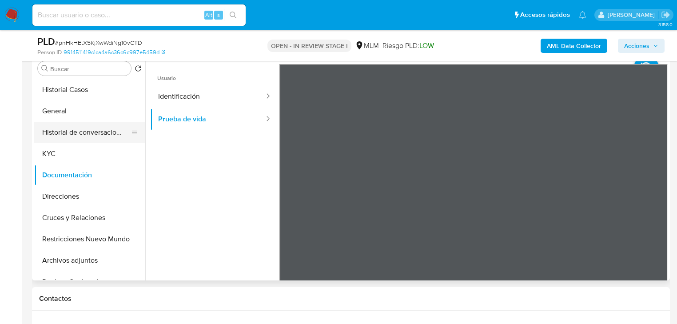
drag, startPoint x: 98, startPoint y: 129, endPoint x: 384, endPoint y: 131, distance: 286.2
click at [99, 130] on button "Historial de conversaciones" at bounding box center [89, 132] width 111 height 21
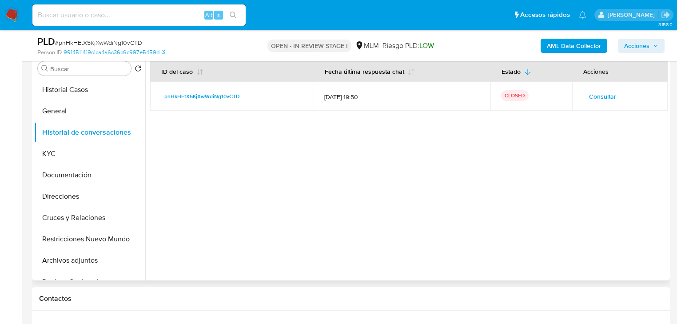
click at [603, 95] on span "Consultar" at bounding box center [602, 96] width 27 height 12
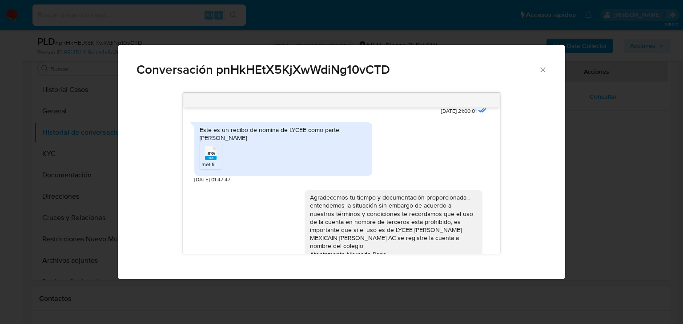
scroll to position [299, 0]
click at [216, 144] on div "JPG JPG" at bounding box center [210, 152] width 19 height 17
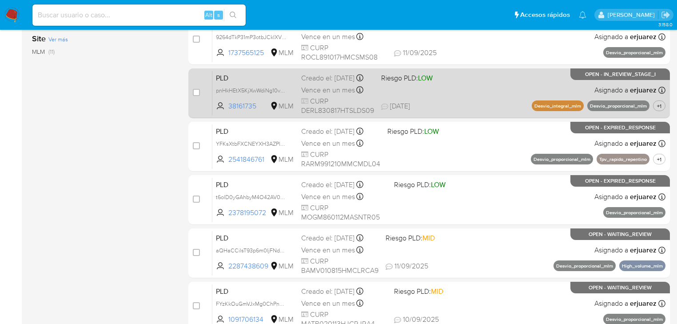
scroll to position [320, 0]
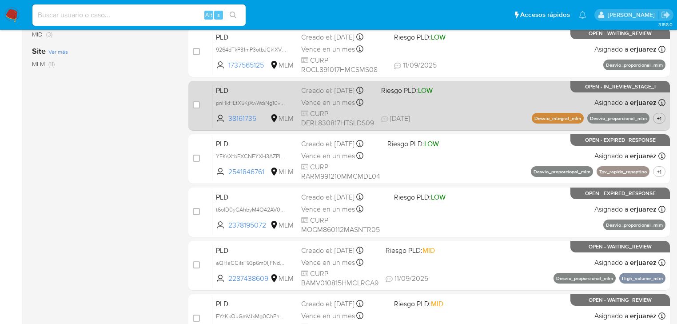
click at [412, 94] on span "Riesgo PLD: LOW" at bounding box center [407, 90] width 52 height 10
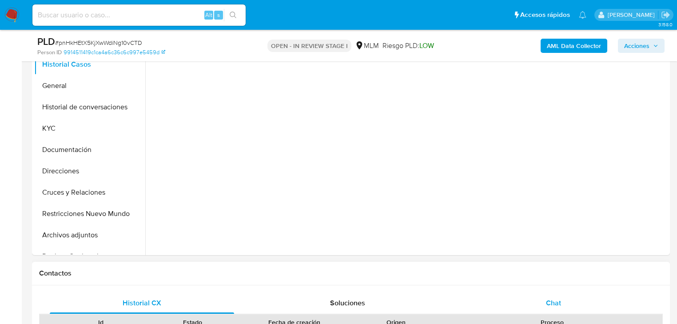
scroll to position [213, 0]
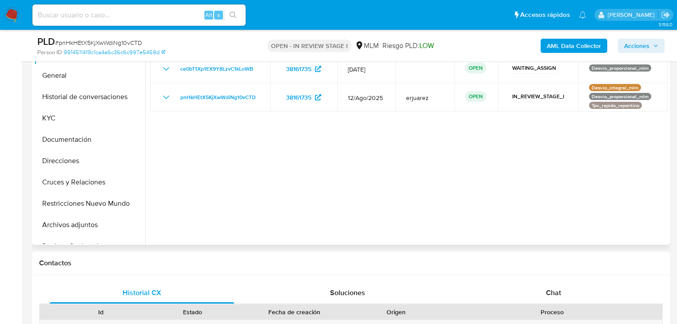
select select "10"
drag, startPoint x: 547, startPoint y: 290, endPoint x: 502, endPoint y: 245, distance: 63.5
click at [547, 288] on span "Chat" at bounding box center [553, 292] width 15 height 10
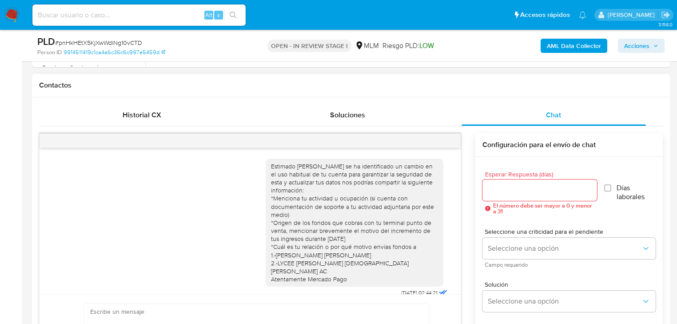
scroll to position [299, 0]
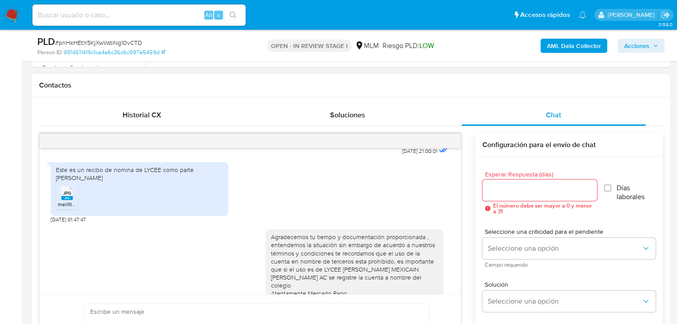
click at [451, 140] on div at bounding box center [250, 141] width 421 height 14
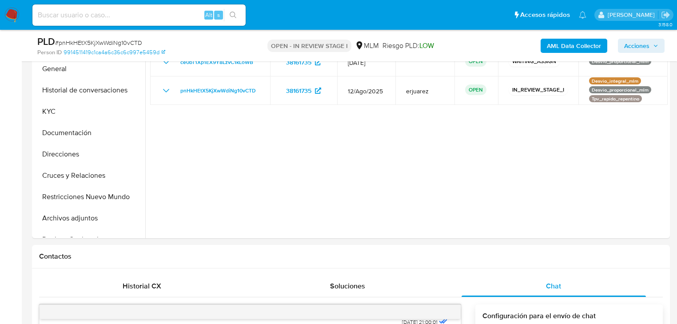
scroll to position [213, 0]
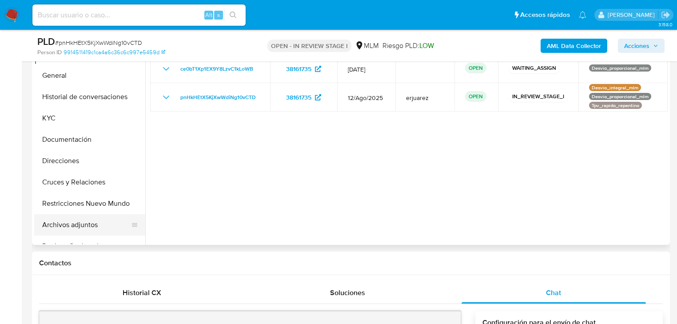
click at [75, 222] on button "Archivos adjuntos" at bounding box center [86, 224] width 104 height 21
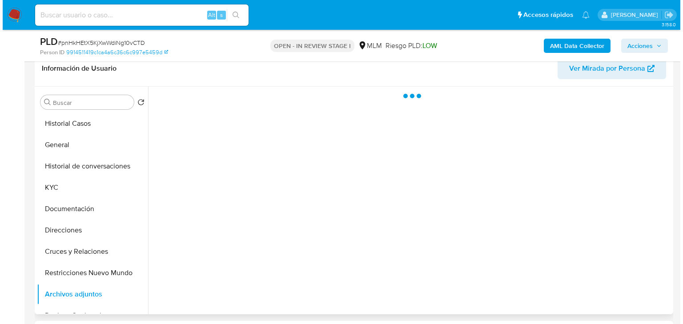
scroll to position [142, 0]
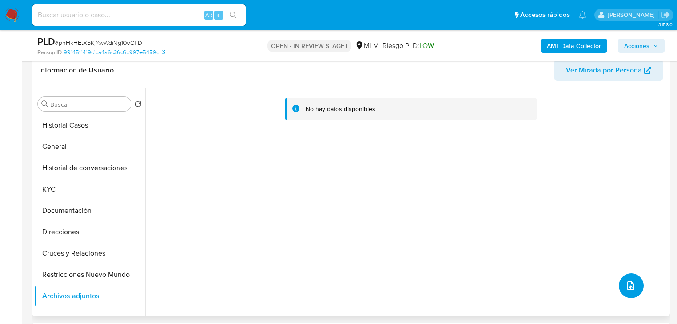
click at [630, 290] on icon "upload-file" at bounding box center [631, 285] width 11 height 11
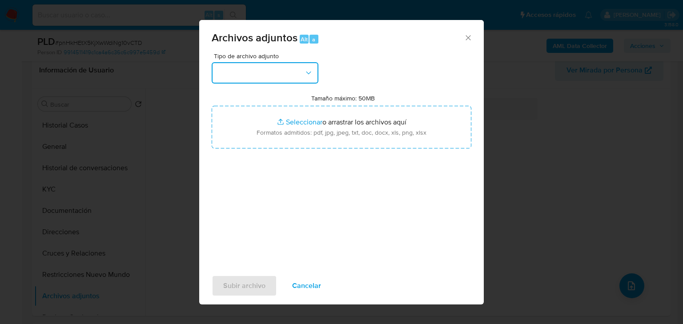
click at [268, 66] on button "button" at bounding box center [265, 72] width 107 height 21
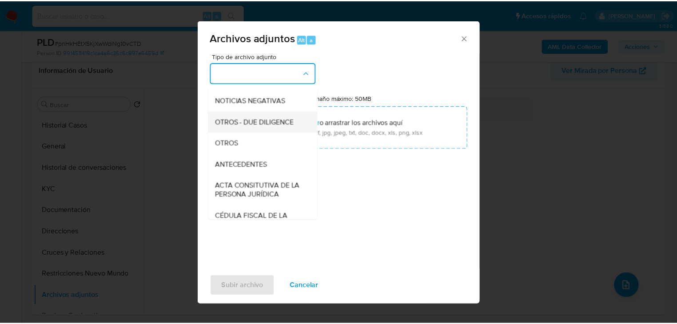
scroll to position [107, 0]
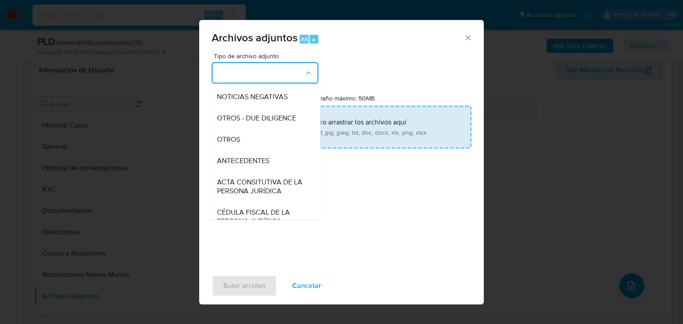
drag, startPoint x: 228, startPoint y: 147, endPoint x: 315, endPoint y: 124, distance: 90.4
click at [233, 144] on span "OTROS" at bounding box center [228, 139] width 23 height 9
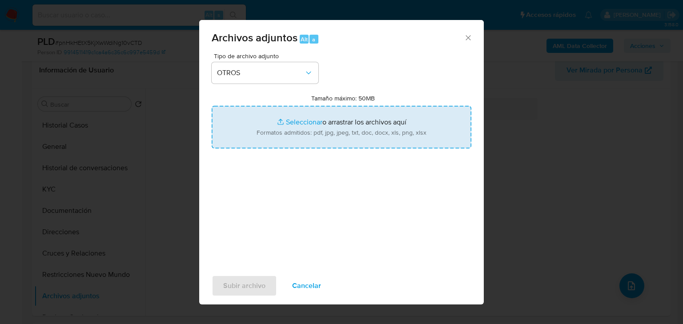
click at [312, 120] on input "Tamaño máximo: 50MB Seleccionar archivos" at bounding box center [342, 127] width 260 height 43
type input "C:\fakepath\38161735_Luis Manuel Delgado Rodriguez_Ago25.pdf"
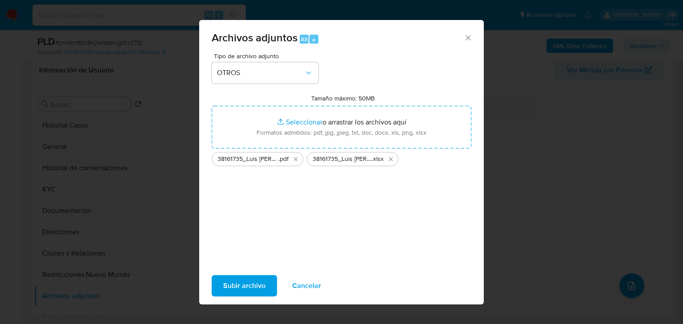
click at [240, 286] on span "Subir archivo" at bounding box center [244, 286] width 42 height 20
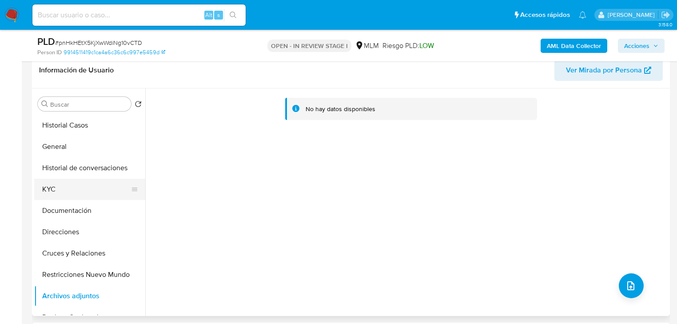
click at [50, 188] on button "KYC" at bounding box center [86, 189] width 104 height 21
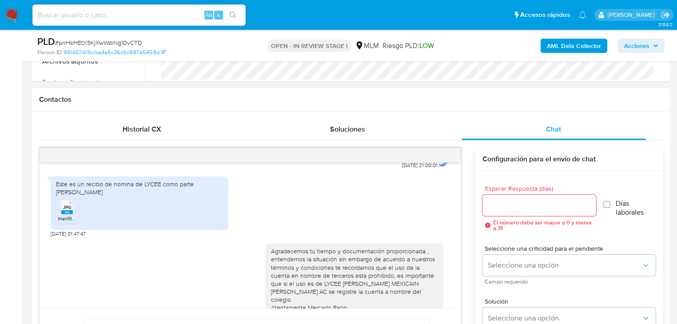
scroll to position [462, 0]
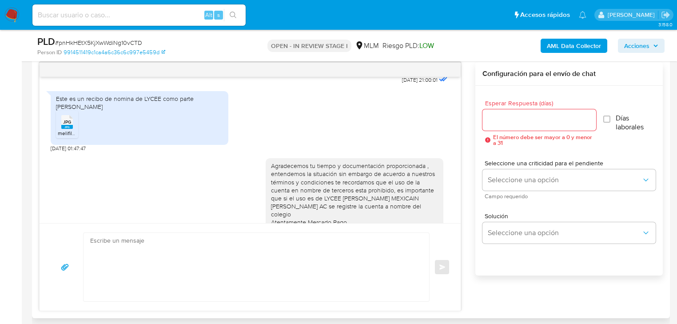
click at [453, 66] on div at bounding box center [250, 70] width 421 height 14
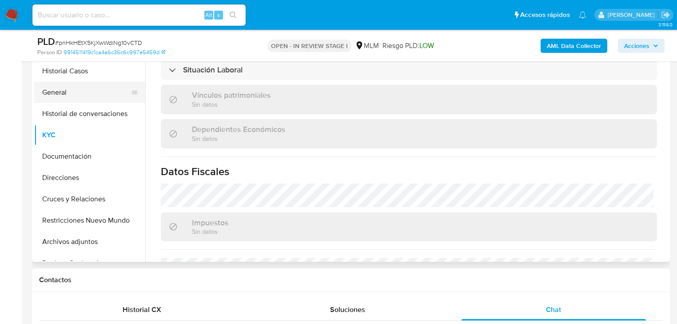
scroll to position [142, 0]
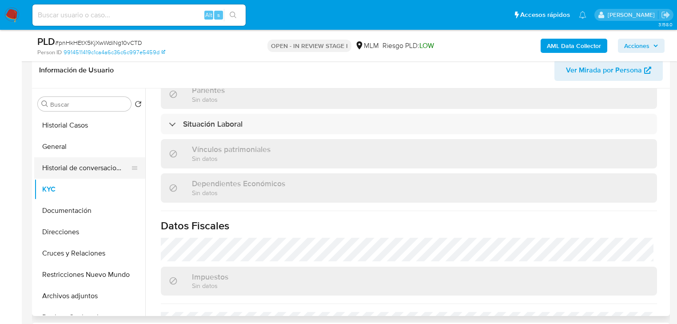
click at [96, 168] on button "Historial de conversaciones" at bounding box center [86, 167] width 104 height 21
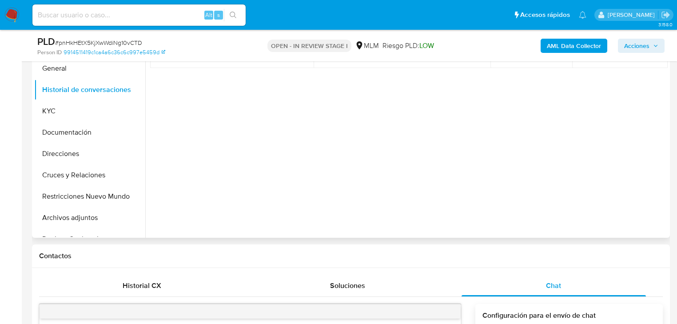
scroll to position [178, 0]
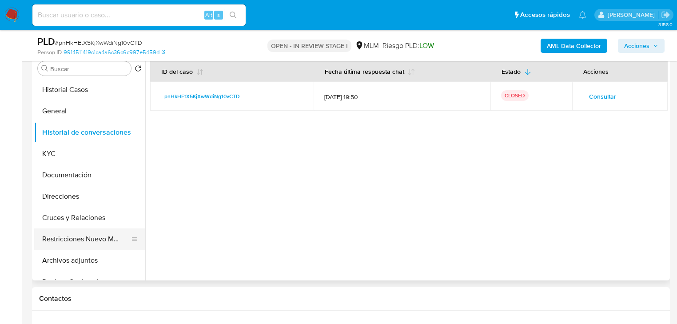
click at [83, 236] on button "Restricciones Nuevo Mundo" at bounding box center [86, 238] width 104 height 21
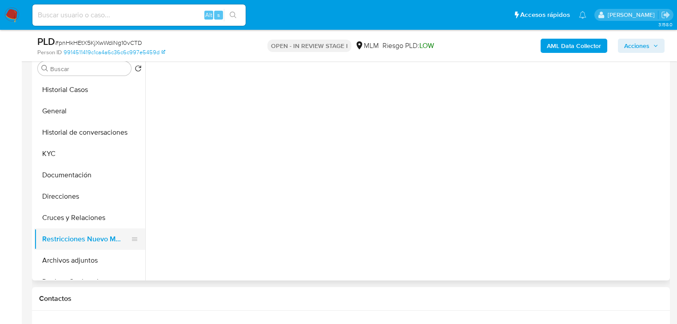
drag, startPoint x: 68, startPoint y: 254, endPoint x: 48, endPoint y: 248, distance: 20.8
click at [68, 254] on button "Archivos adjuntos" at bounding box center [89, 260] width 111 height 21
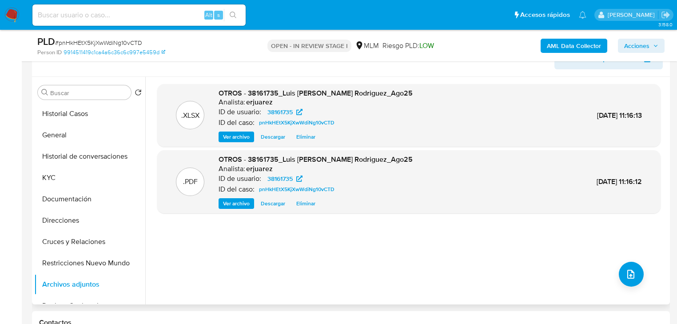
scroll to position [142, 0]
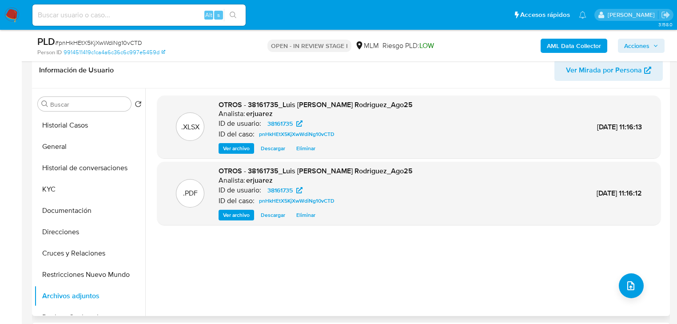
click at [236, 212] on span "Ver archivo" at bounding box center [236, 215] width 27 height 9
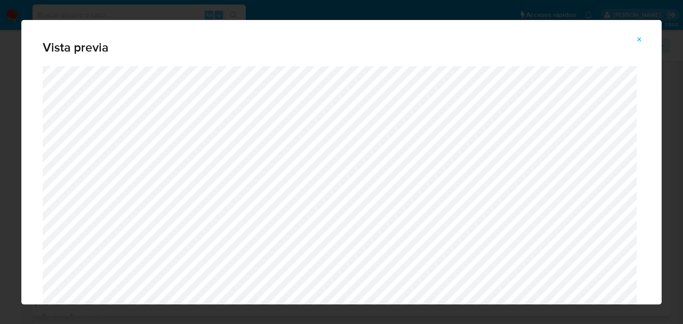
drag, startPoint x: 645, startPoint y: 37, endPoint x: 640, endPoint y: 37, distance: 4.9
click at [644, 37] on button "Attachment preview" at bounding box center [639, 39] width 20 height 14
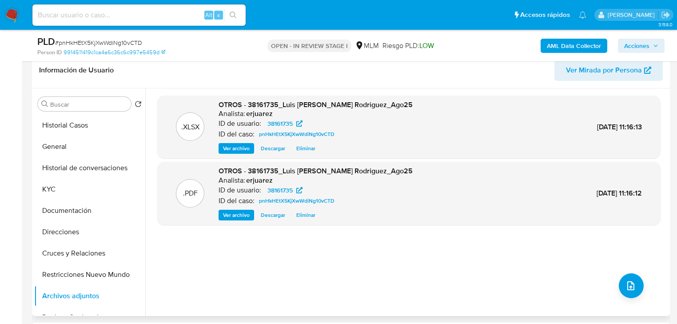
click at [638, 44] on span "Acciones" at bounding box center [636, 46] width 25 height 14
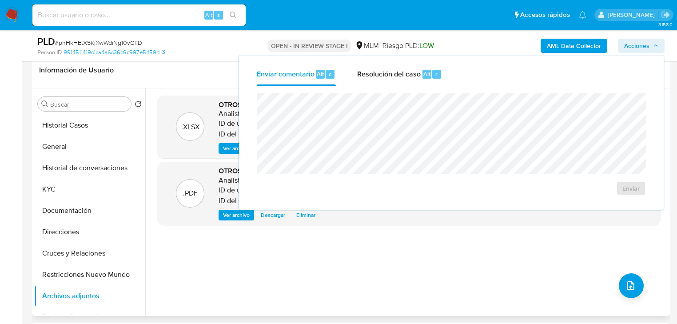
drag, startPoint x: 388, startPoint y: 74, endPoint x: 365, endPoint y: 92, distance: 28.9
click at [387, 74] on span "Resolución del caso" at bounding box center [389, 73] width 64 height 10
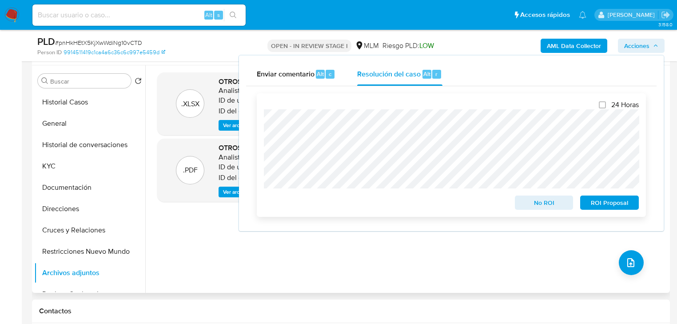
scroll to position [178, 0]
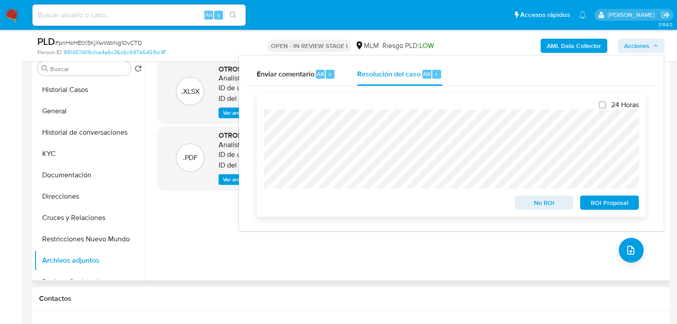
click at [532, 208] on span "No ROI" at bounding box center [544, 202] width 46 height 12
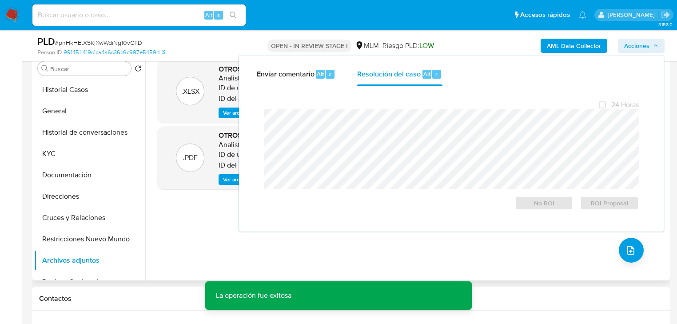
click at [206, 248] on div ".XLSX OTROS - 38161735_Luis Manuel Delgado Rodriguez_Ago25 Analista: erjuarez I…" at bounding box center [408, 166] width 503 height 213
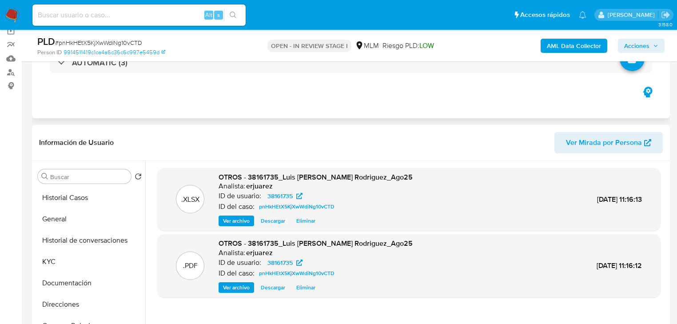
scroll to position [0, 0]
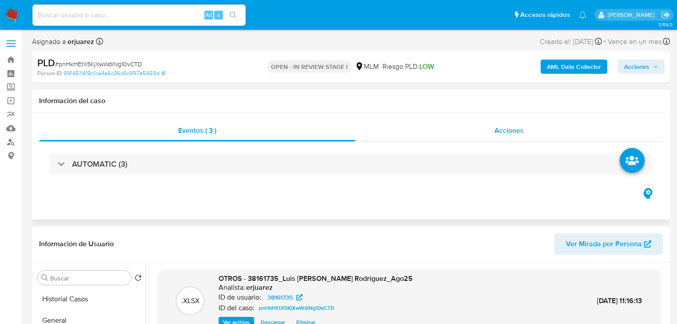
click at [487, 123] on div "Acciones" at bounding box center [508, 130] width 307 height 21
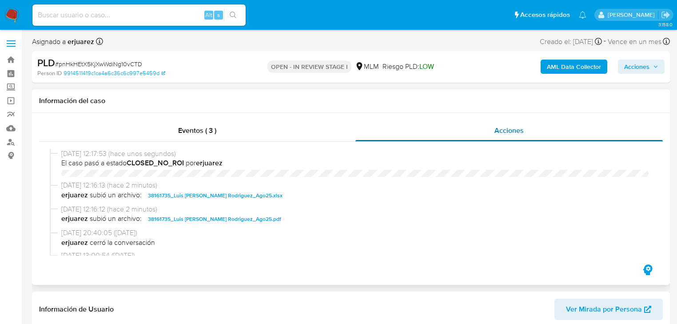
click at [487, 132] on div "Acciones" at bounding box center [508, 130] width 307 height 21
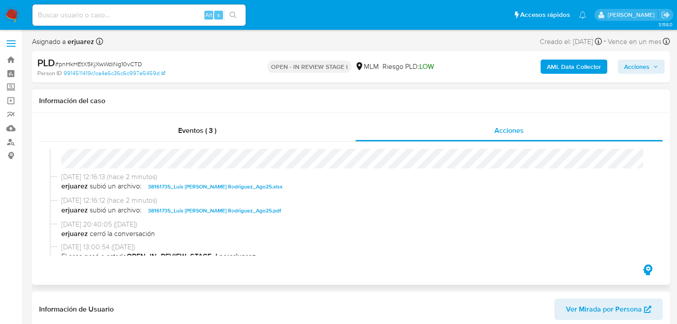
scroll to position [178, 0]
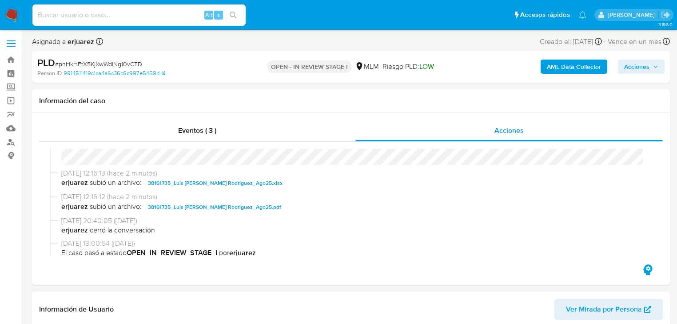
click at [98, 19] on input at bounding box center [138, 15] width 213 height 12
paste input "564864584"
type input "564864584"
drag, startPoint x: 228, startPoint y: 16, endPoint x: 208, endPoint y: 4, distance: 23.6
click at [228, 16] on button "search-icon" at bounding box center [233, 15] width 18 height 12
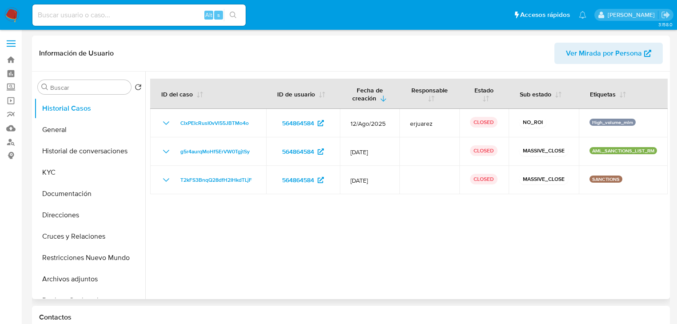
select select "10"
drag, startPoint x: 9, startPoint y: 18, endPoint x: 4, endPoint y: 18, distance: 5.3
click at [9, 18] on img at bounding box center [11, 15] width 15 height 15
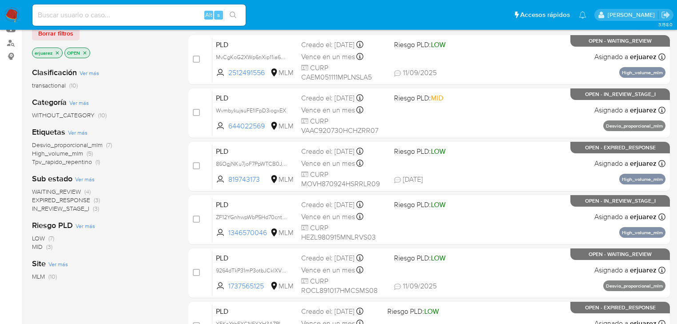
scroll to position [107, 0]
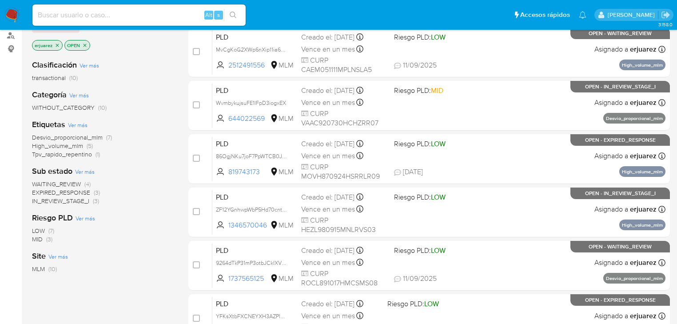
click at [75, 202] on span "IN_REVIEW_STAGE_I" at bounding box center [60, 200] width 57 height 9
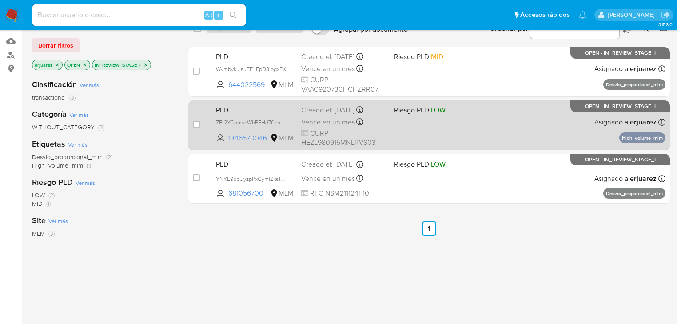
scroll to position [71, 0]
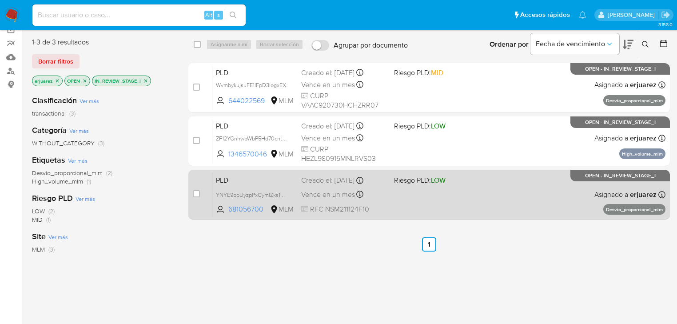
click at [431, 192] on div "PLD YNYE9bpUyzpPxCymlZks1nLu 681056700 MLM Riesgo PLD: LOW Creado el: [DATE] Cr…" at bounding box center [438, 194] width 453 height 45
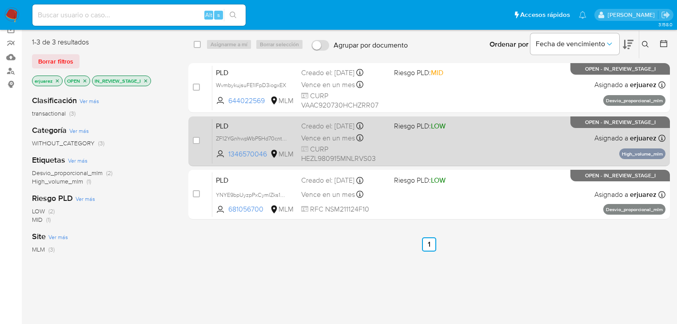
click at [438, 139] on div "PLD ZF12YGnhwpWbP5Hd70cntRKn 1346570046 MLM Riesgo PLD: LOW Creado el: [DATE] C…" at bounding box center [438, 141] width 453 height 45
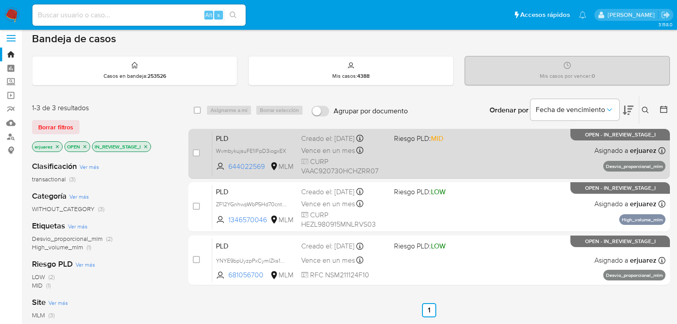
scroll to position [0, 0]
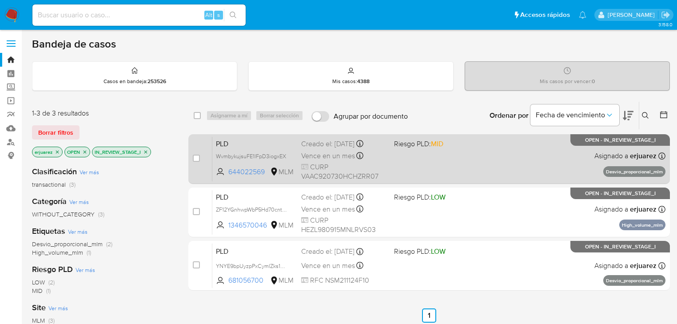
click at [422, 153] on div "PLD WvmbykujsuFE1lFpD3iogxEX 644022569 MLM Riesgo PLD: MID Creado el: [DATE] Cr…" at bounding box center [438, 158] width 453 height 45
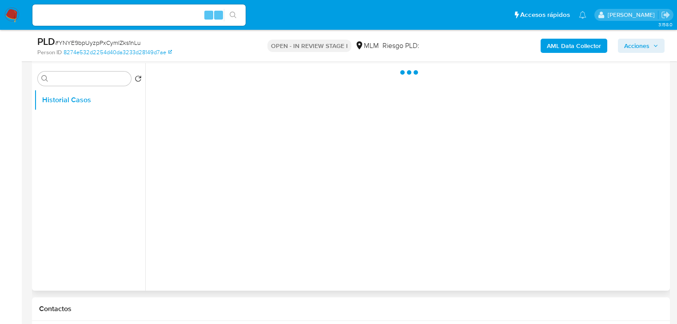
scroll to position [213, 0]
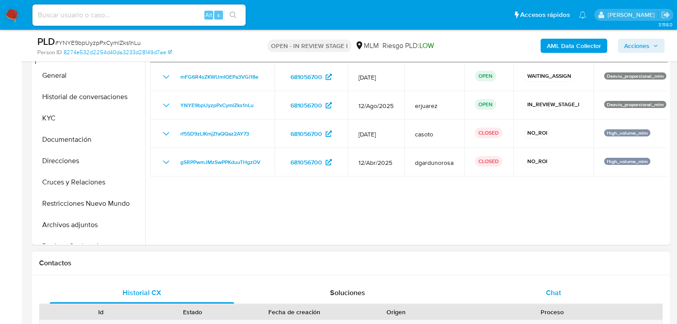
select select "10"
click at [560, 291] on span "Chat" at bounding box center [553, 292] width 15 height 10
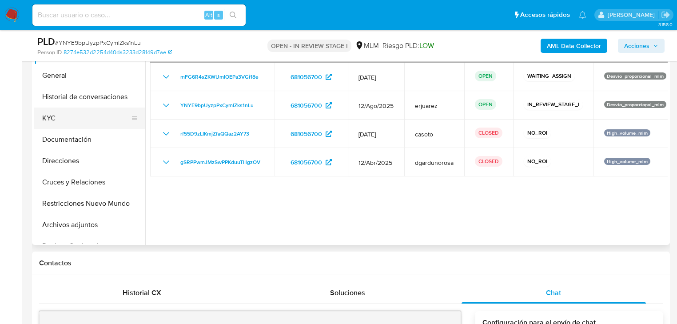
click at [52, 119] on button "KYC" at bounding box center [86, 118] width 104 height 21
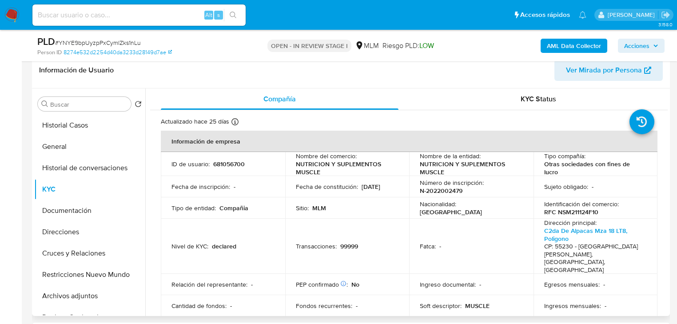
scroll to position [36, 0]
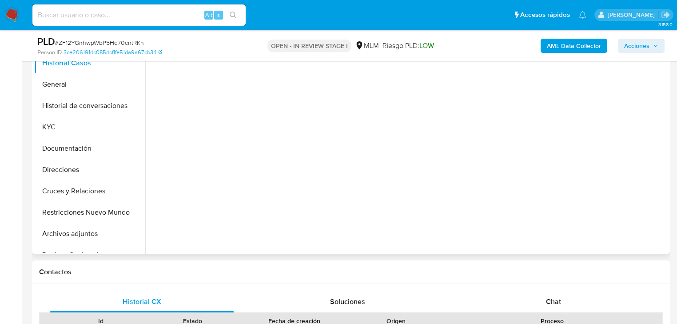
scroll to position [249, 0]
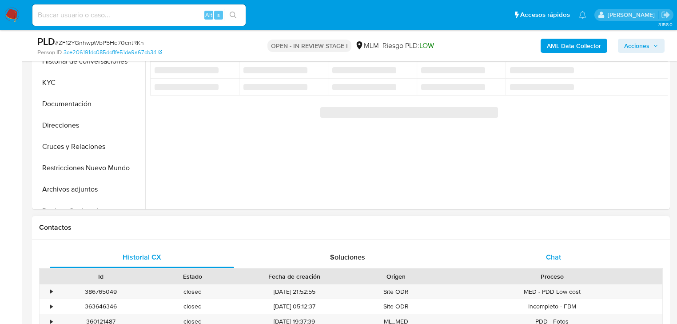
click at [553, 260] on span "Chat" at bounding box center [553, 257] width 15 height 10
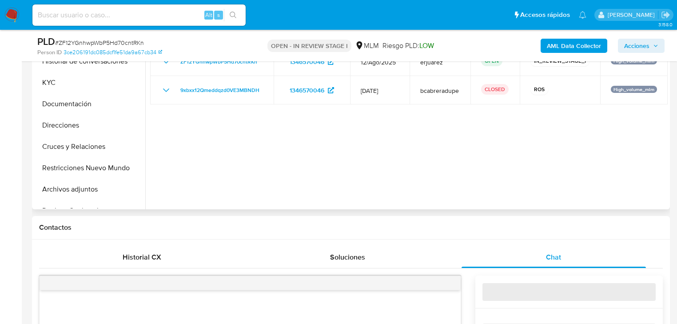
select select "10"
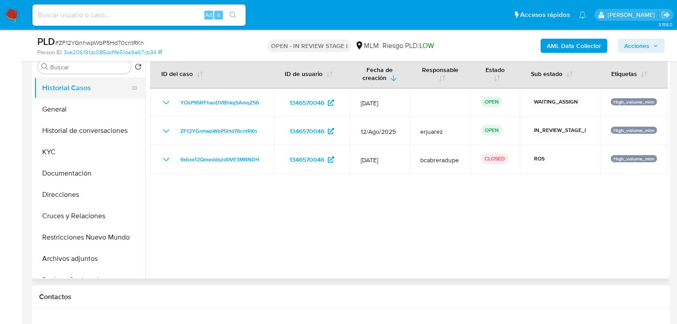
scroll to position [142, 0]
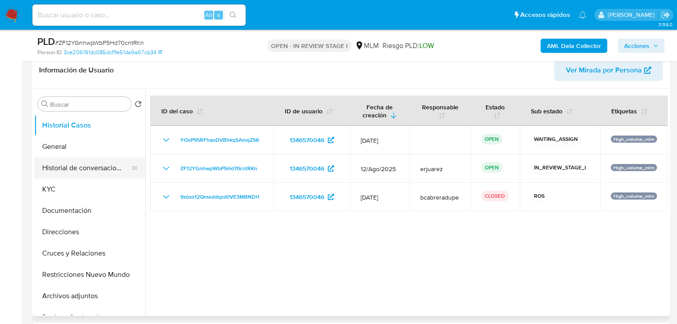
click at [55, 157] on button "Historial de conversaciones" at bounding box center [86, 167] width 104 height 21
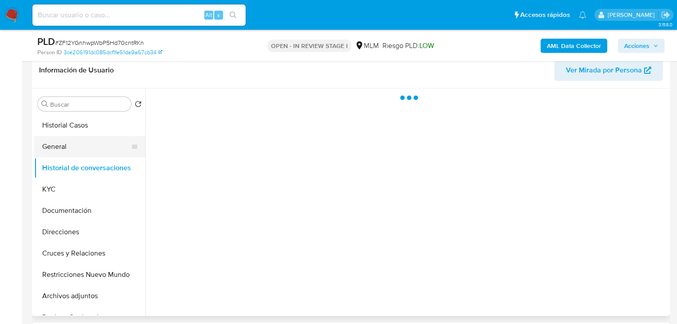
click at [56, 150] on button "General" at bounding box center [86, 146] width 104 height 21
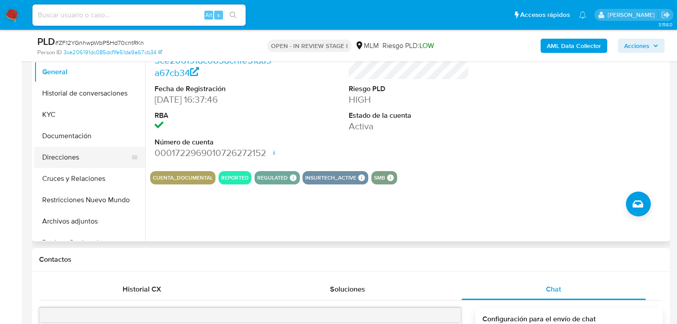
scroll to position [213, 0]
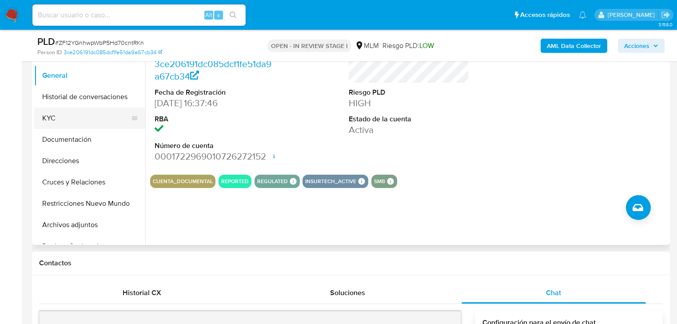
click at [50, 123] on button "KYC" at bounding box center [86, 118] width 104 height 21
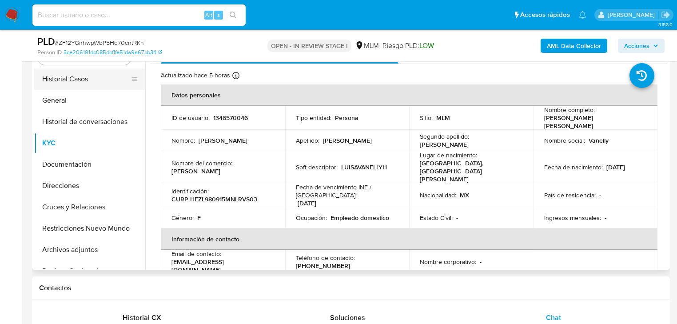
scroll to position [142, 0]
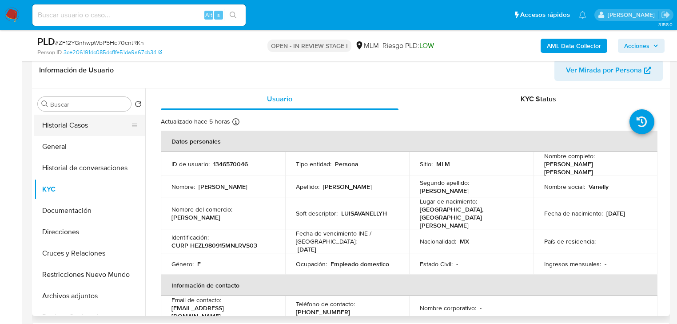
click at [111, 126] on button "Historial Casos" at bounding box center [86, 125] width 104 height 21
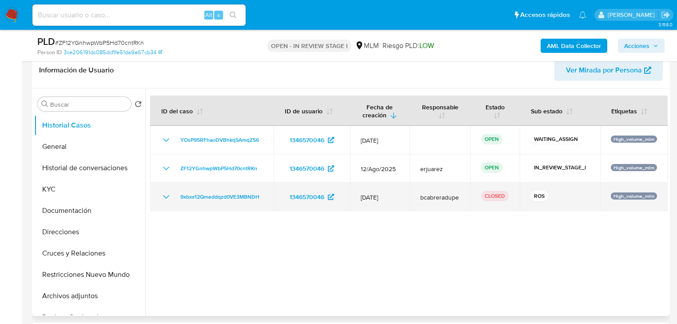
click at [164, 196] on icon "Mostrar/Ocultar" at bounding box center [166, 197] width 6 height 4
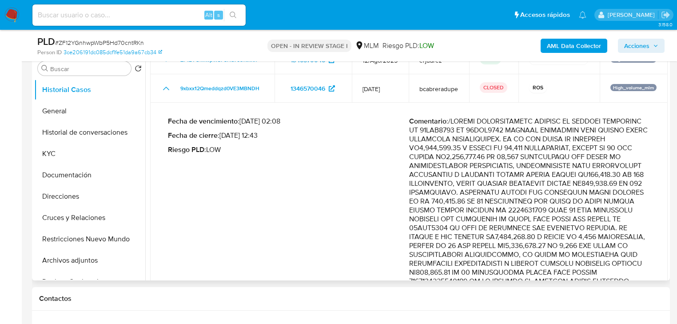
scroll to position [0, 0]
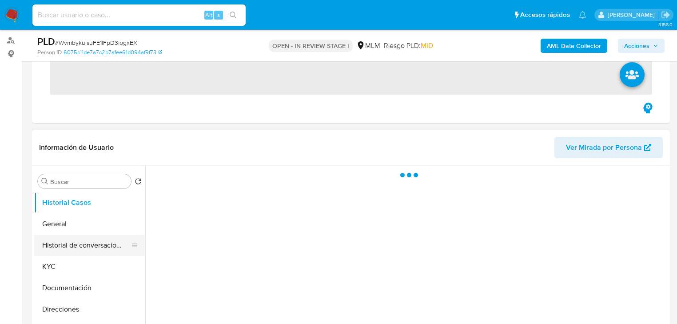
scroll to position [178, 0]
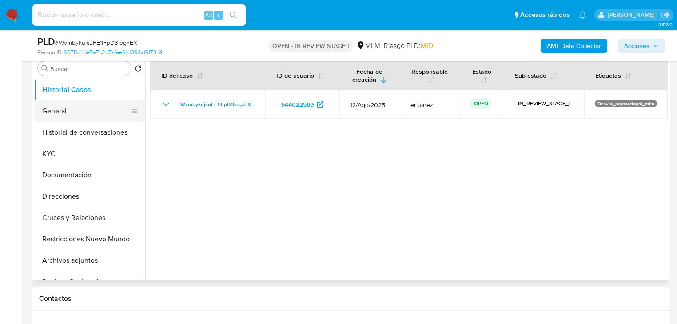
select select "10"
click at [60, 110] on button "General" at bounding box center [86, 110] width 104 height 21
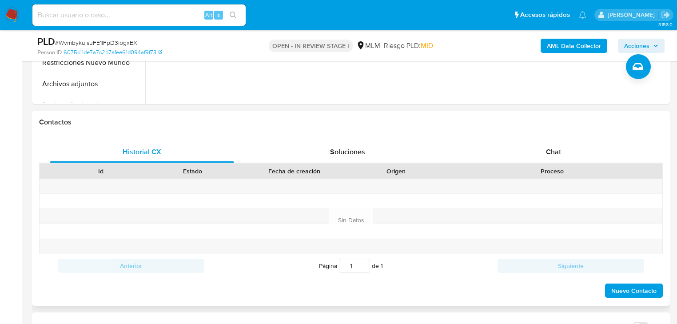
scroll to position [355, 0]
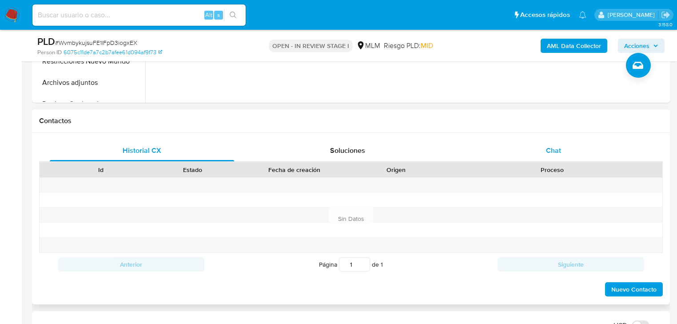
click at [554, 150] on span "Chat" at bounding box center [553, 150] width 15 height 10
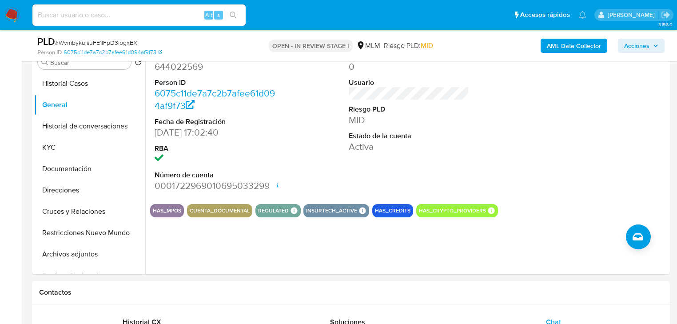
scroll to position [142, 0]
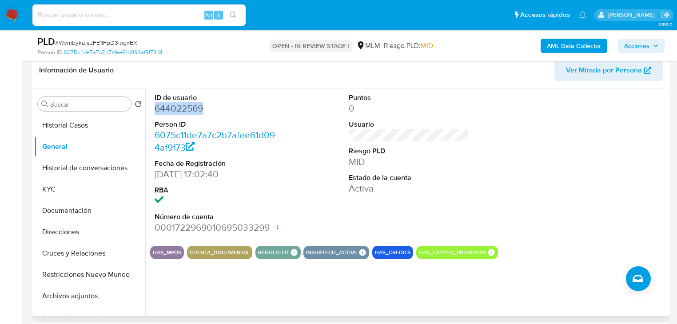
drag, startPoint x: 202, startPoint y: 111, endPoint x: 154, endPoint y: 110, distance: 48.4
click at [154, 110] on div "ID de usuario 644022569 Person ID 6075c11de7a7c2b7afee61d094af9f73 Fecha de Reg…" at bounding box center [214, 163] width 129 height 150
copy dd "644022569"
drag, startPoint x: 66, startPoint y: 190, endPoint x: 116, endPoint y: 190, distance: 50.7
click at [67, 190] on button "KYC" at bounding box center [86, 189] width 104 height 21
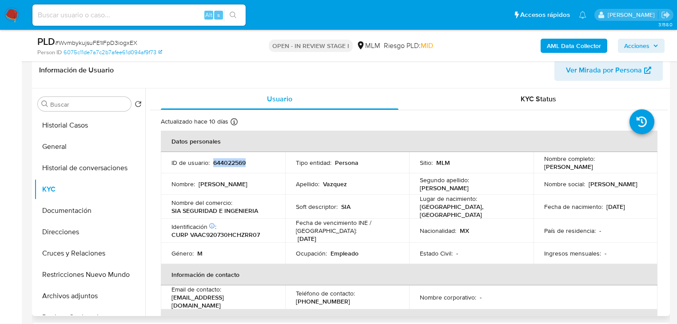
drag, startPoint x: 212, startPoint y: 164, endPoint x: 259, endPoint y: 164, distance: 46.2
click at [259, 164] on div "ID de usuario : 644022569" at bounding box center [223, 163] width 103 height 8
copy p "644022569"
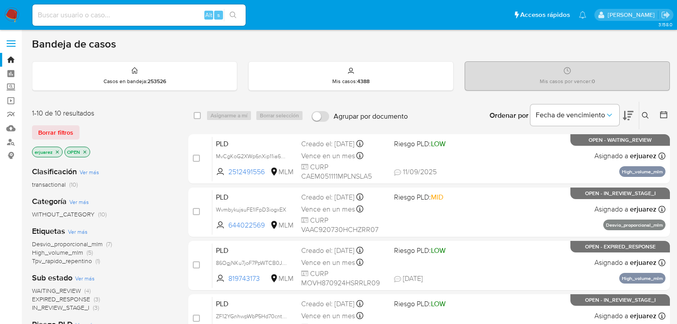
drag, startPoint x: 61, startPoint y: 16, endPoint x: 110, endPoint y: 25, distance: 50.2
click at [62, 16] on input at bounding box center [138, 15] width 213 height 12
paste input "1346570046"
type input "1346570046"
click at [238, 14] on button "search-icon" at bounding box center [233, 15] width 18 height 12
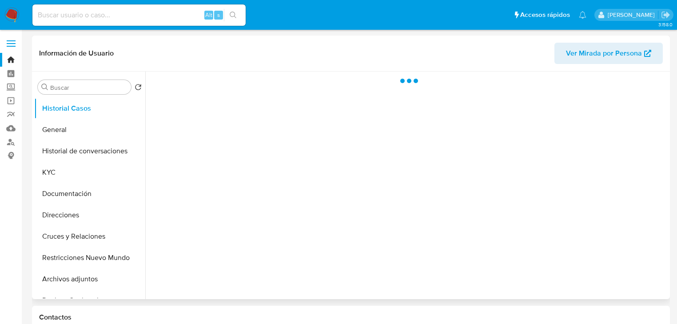
drag, startPoint x: 62, startPoint y: 196, endPoint x: 277, endPoint y: 134, distance: 224.3
click at [62, 196] on button "Documentación" at bounding box center [89, 193] width 111 height 21
select select "10"
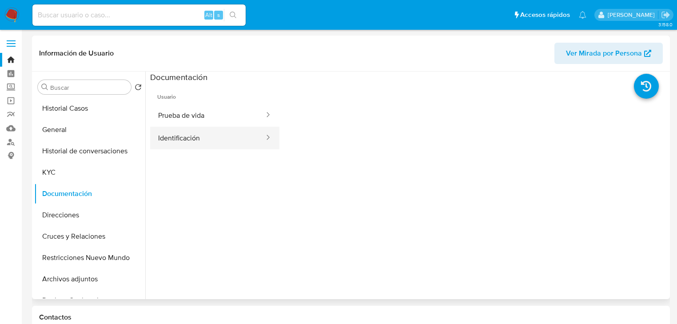
drag, startPoint x: 188, startPoint y: 132, endPoint x: 183, endPoint y: 137, distance: 7.3
click at [185, 135] on button "Identificación" at bounding box center [207, 138] width 115 height 23
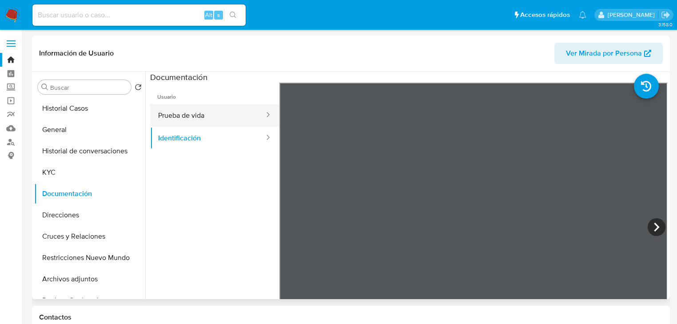
click at [221, 118] on button "Prueba de vida" at bounding box center [207, 115] width 115 height 23
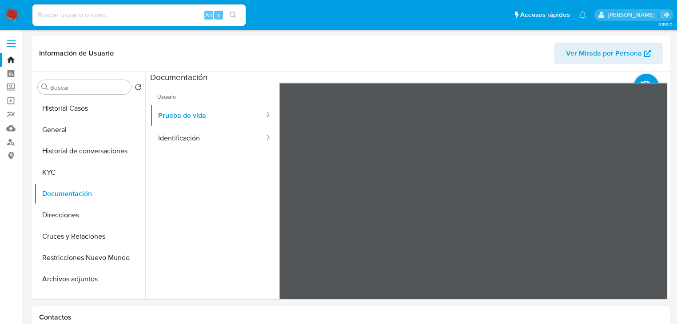
click at [11, 12] on img at bounding box center [11, 15] width 15 height 15
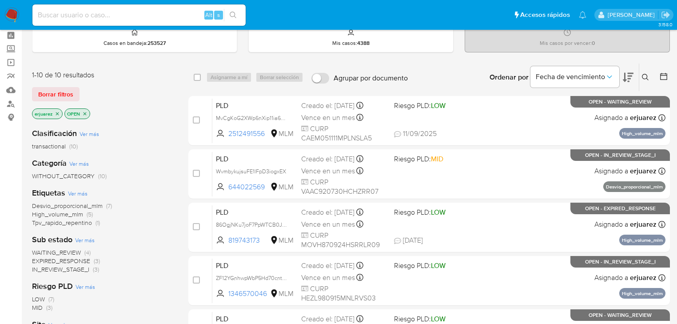
scroll to position [36, 0]
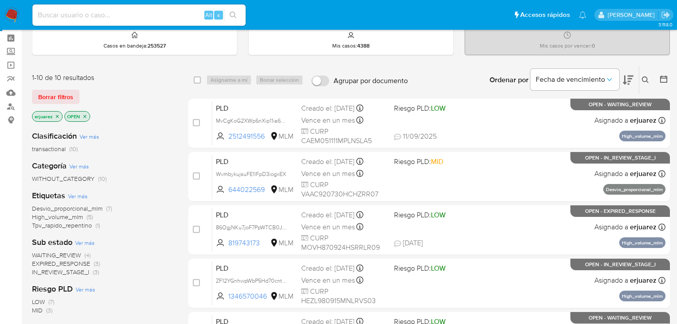
click at [642, 75] on button at bounding box center [646, 80] width 15 height 11
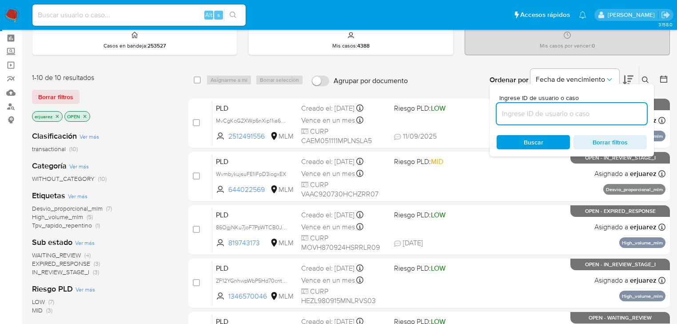
click at [521, 112] on input at bounding box center [572, 114] width 150 height 12
type input "644022569"
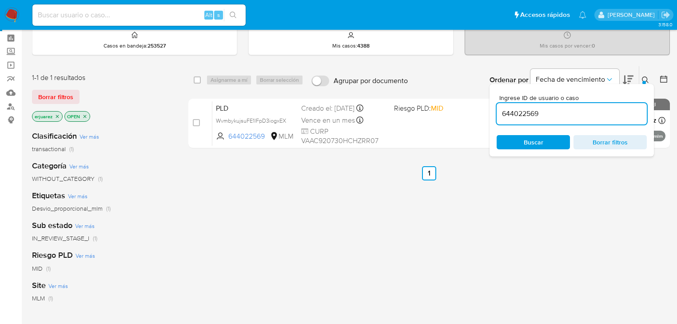
drag, startPoint x: 451, startPoint y: 121, endPoint x: 609, endPoint y: 108, distance: 157.8
click at [592, 185] on div "select-all-cases-checkbox Asignarme a mí Borrar selección Agrupar por documento…" at bounding box center [429, 267] width 482 height 403
click at [647, 78] on icon at bounding box center [645, 79] width 7 height 7
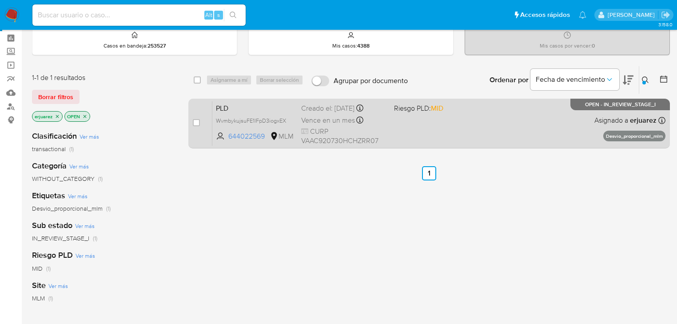
click at [347, 128] on span "CURP VAAC920730HCHZRR07" at bounding box center [344, 136] width 86 height 19
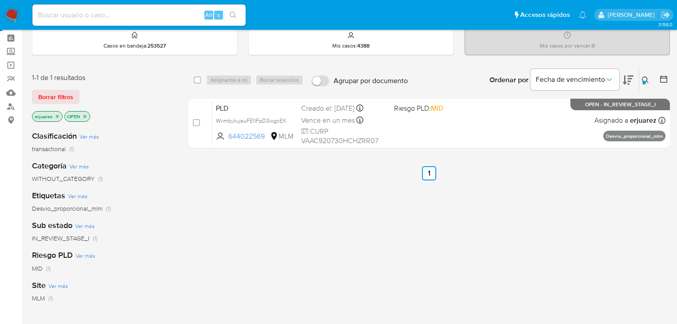
click at [14, 15] on img at bounding box center [11, 15] width 15 height 15
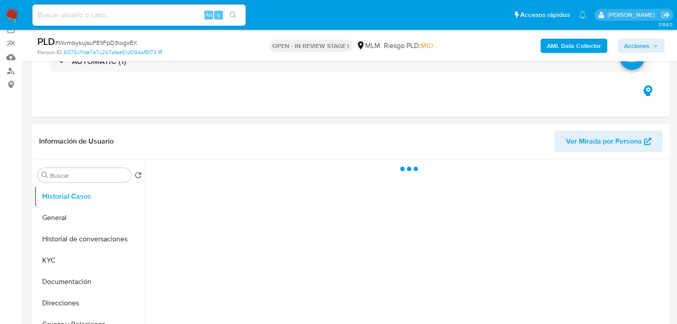
scroll to position [142, 0]
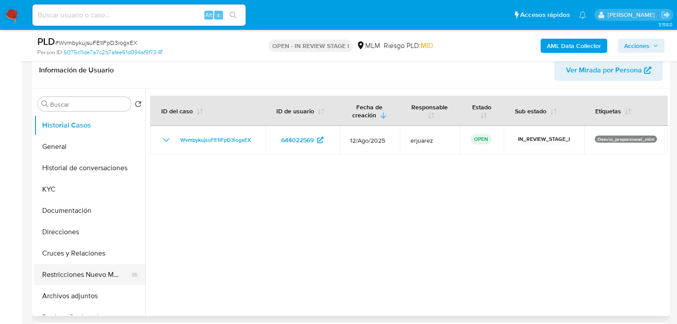
select select "10"
click at [91, 274] on button "Restricciones Nuevo Mundo" at bounding box center [86, 274] width 104 height 21
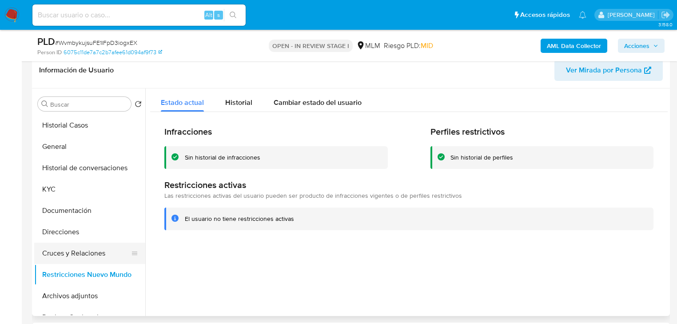
click at [71, 251] on button "Cruces y Relaciones" at bounding box center [86, 253] width 104 height 21
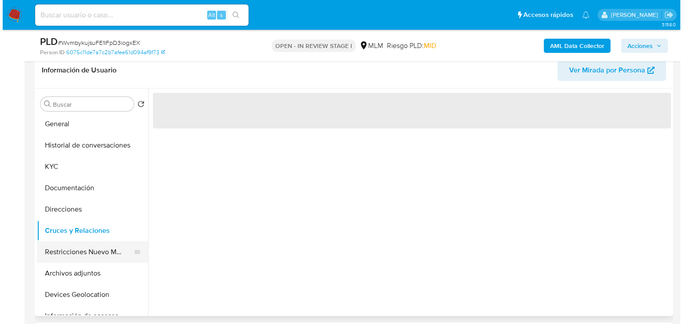
scroll to position [36, 0]
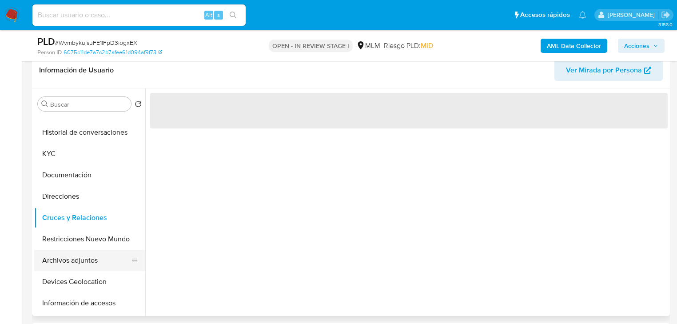
click at [70, 263] on button "Archivos adjuntos" at bounding box center [86, 260] width 104 height 21
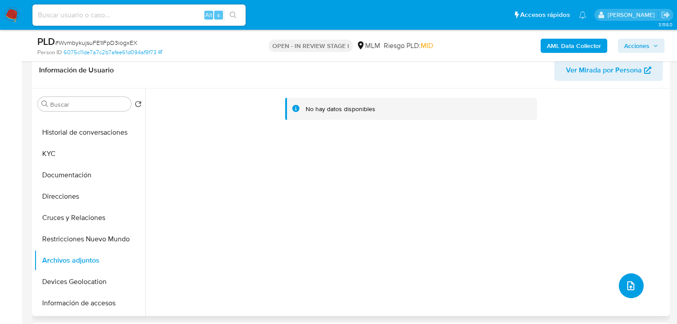
click at [627, 279] on button "upload-file" at bounding box center [631, 285] width 25 height 25
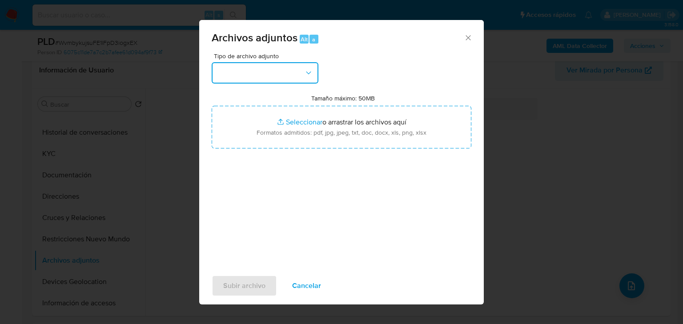
click at [263, 62] on button "button" at bounding box center [265, 72] width 107 height 21
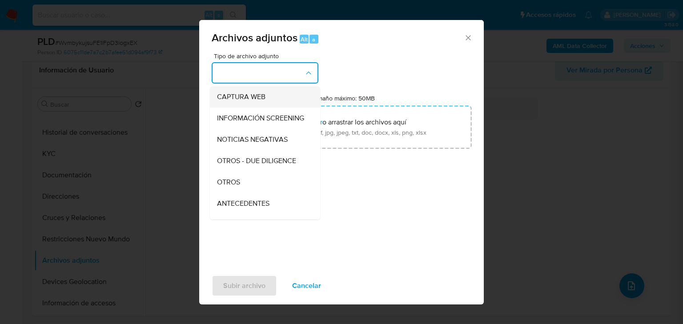
scroll to position [71, 0]
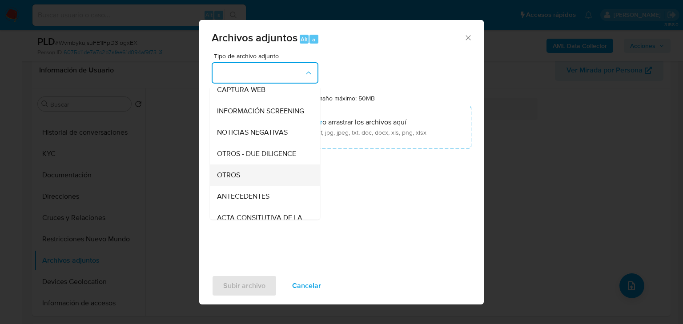
drag, startPoint x: 239, startPoint y: 184, endPoint x: 327, endPoint y: 132, distance: 102.2
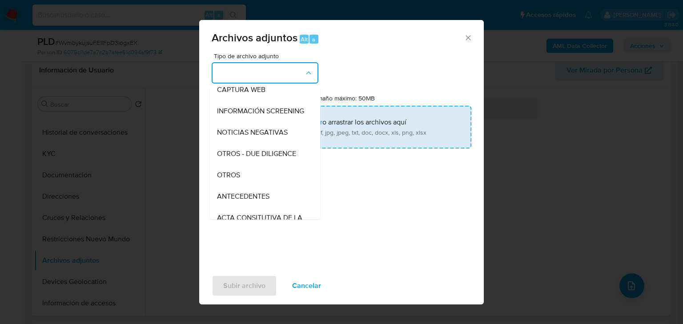
click at [240, 180] on span "OTROS" at bounding box center [228, 175] width 23 height 9
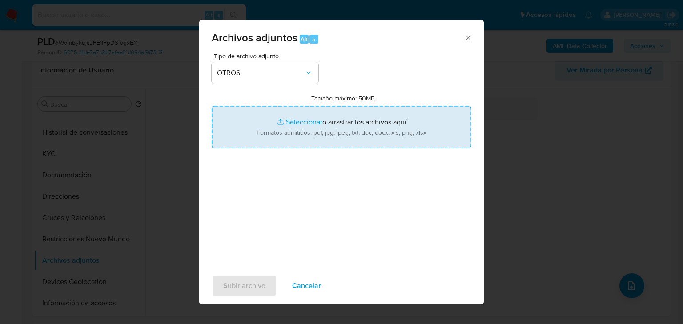
click at [299, 121] on input "Tamaño máximo: 50MB Seleccionar archivos" at bounding box center [342, 127] width 260 height 43
type input "C:\fakepath\644022569_Carlos Alexis Vazquez Arias_Ago25.pdf"
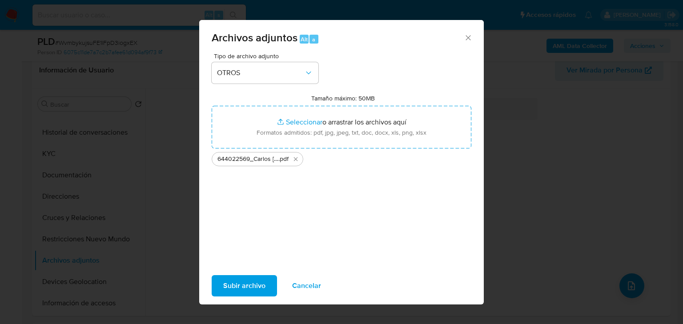
click at [233, 285] on span "Subir archivo" at bounding box center [244, 286] width 42 height 20
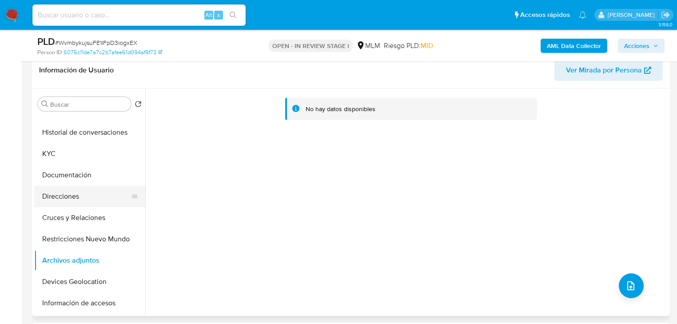
click at [73, 172] on button "Documentación" at bounding box center [89, 174] width 111 height 21
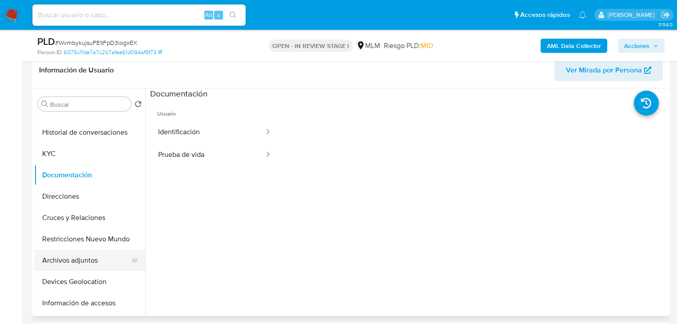
drag, startPoint x: 75, startPoint y: 261, endPoint x: 80, endPoint y: 260, distance: 5.8
click at [76, 262] on button "Archivos adjuntos" at bounding box center [86, 260] width 104 height 21
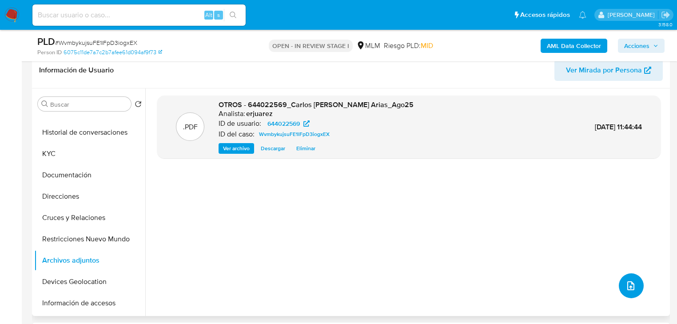
click at [626, 285] on icon "upload-file" at bounding box center [631, 285] width 11 height 11
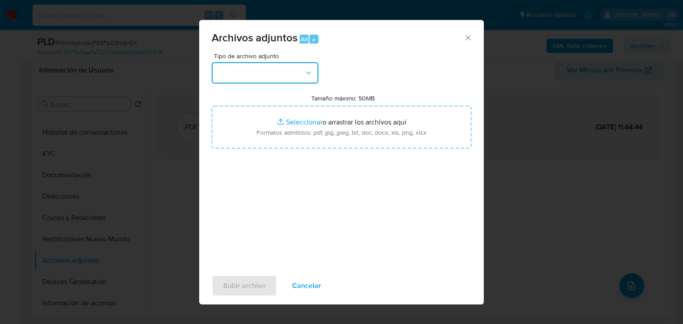
click at [272, 80] on button "button" at bounding box center [265, 72] width 107 height 21
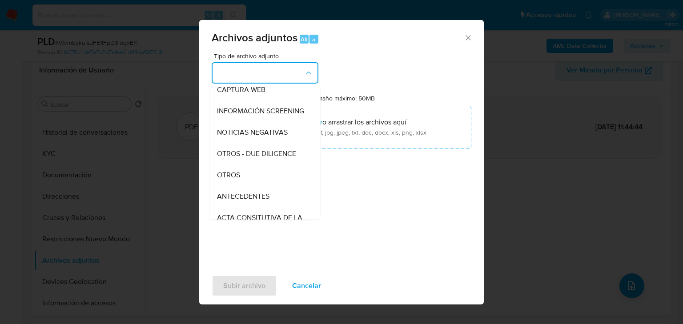
click at [235, 180] on span "OTROS" at bounding box center [228, 175] width 23 height 9
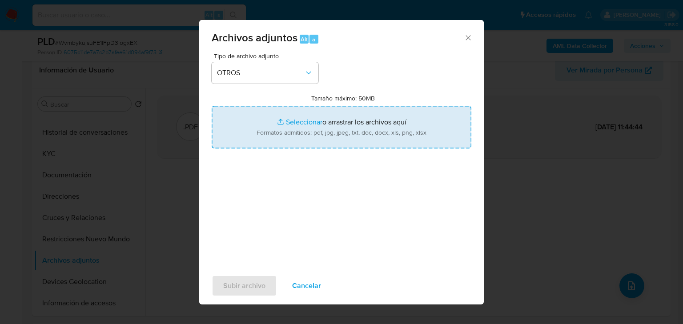
click at [279, 121] on input "Tamaño máximo: 50MB Seleccionar archivos" at bounding box center [342, 127] width 260 height 43
type input "C:\fakepath\644022569_Carlos Alexis Vazquez Arias_Ago25.xlsx"
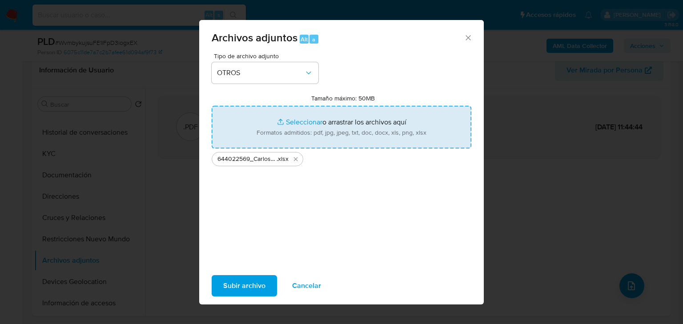
click at [247, 283] on span "Subir archivo" at bounding box center [244, 286] width 42 height 20
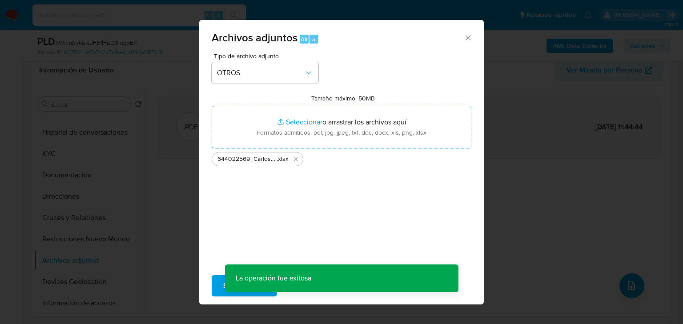
click at [64, 180] on div "Archivos adjuntos Alt a Tipo de archivo adjunto OTROS Tamaño máximo: 50MB Selec…" at bounding box center [341, 162] width 683 height 324
click at [469, 38] on icon "Cerrar" at bounding box center [467, 37] width 9 height 9
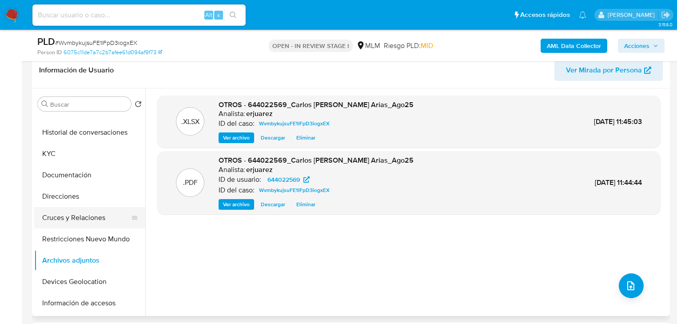
drag, startPoint x: 61, startPoint y: 191, endPoint x: 69, endPoint y: 219, distance: 29.4
click at [62, 190] on button "Direcciones" at bounding box center [89, 196] width 111 height 21
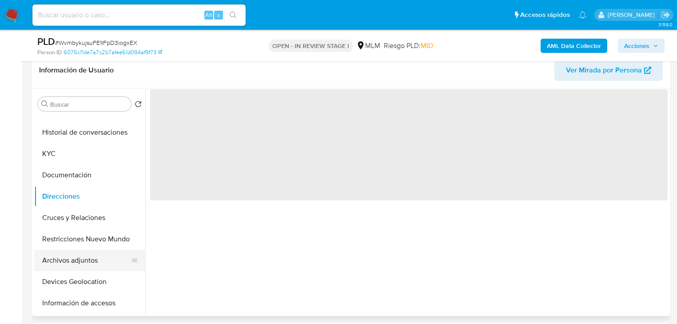
click at [74, 264] on button "Archivos adjuntos" at bounding box center [86, 260] width 104 height 21
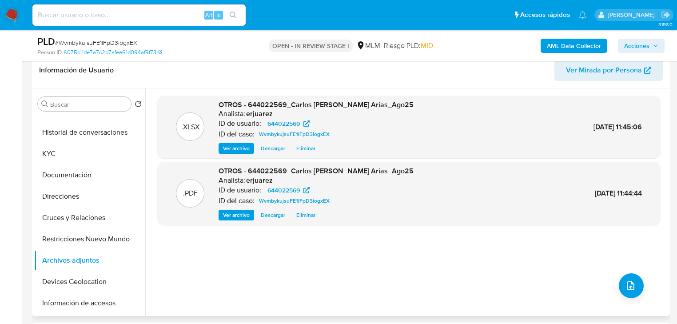
click at [237, 212] on span "Ver archivo" at bounding box center [236, 215] width 27 height 9
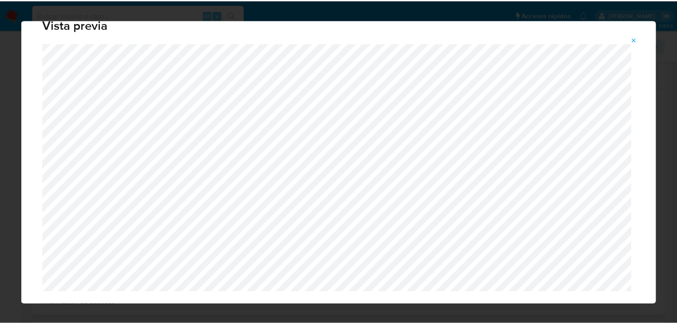
scroll to position [36, 0]
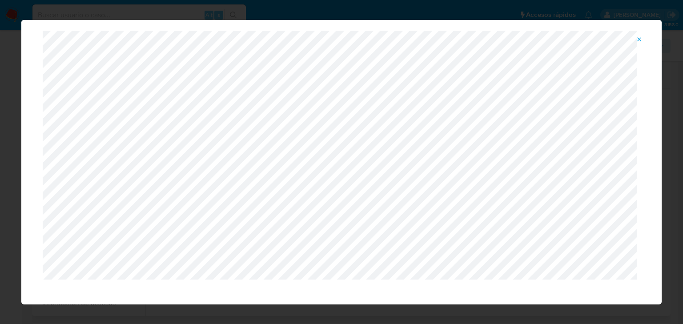
drag, startPoint x: 638, startPoint y: 37, endPoint x: 640, endPoint y: 32, distance: 6.2
click at [639, 37] on icon "Attachment preview" at bounding box center [638, 39] width 7 height 7
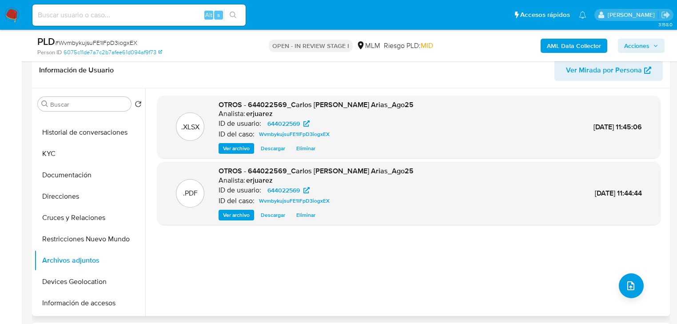
click at [643, 41] on span "Acciones" at bounding box center [636, 46] width 25 height 14
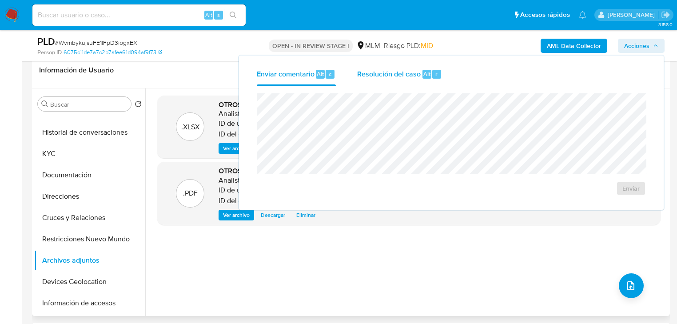
click at [388, 74] on span "Resolución del caso" at bounding box center [389, 73] width 64 height 10
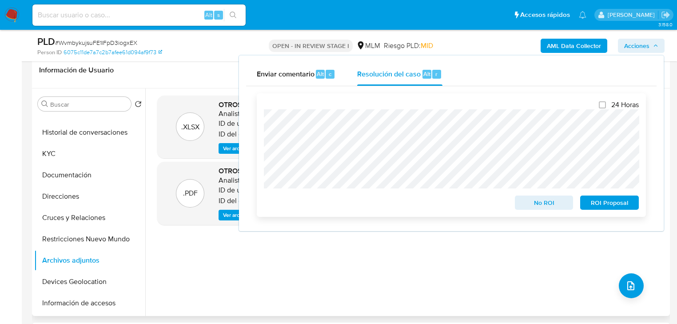
scroll to position [107, 0]
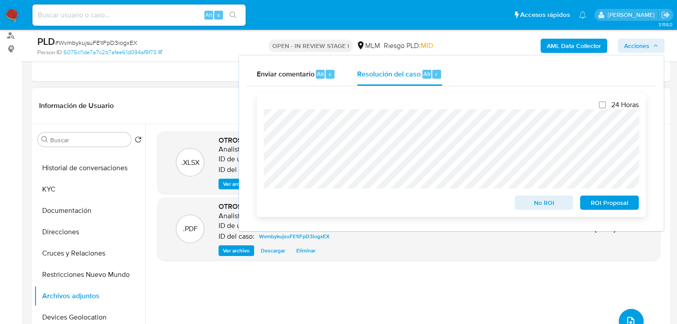
click at [615, 205] on span "ROI Proposal" at bounding box center [610, 202] width 46 height 12
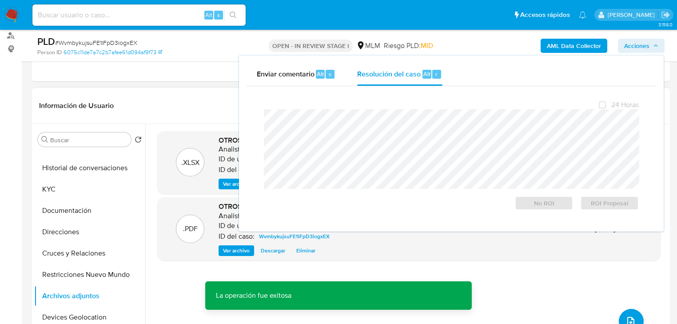
click at [178, 97] on header "Información de Usuario Ver Mirada por Persona" at bounding box center [351, 105] width 624 height 21
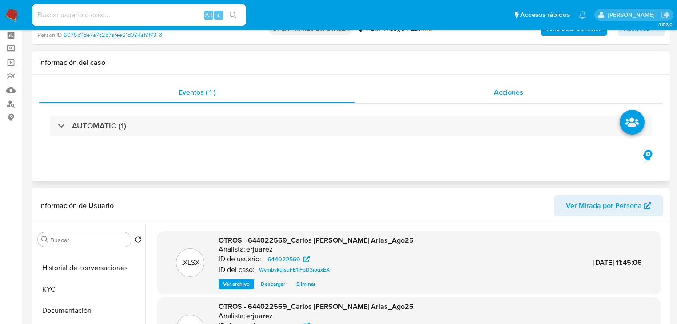
scroll to position [0, 0]
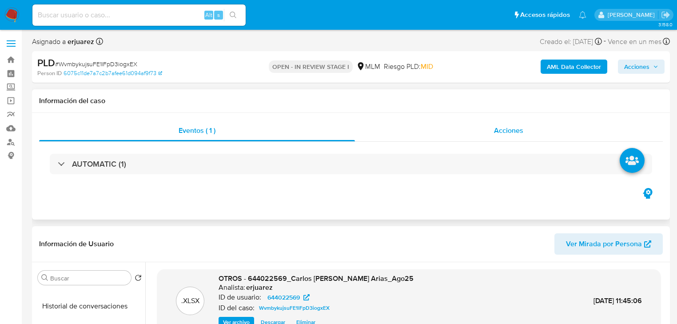
click at [445, 132] on div "Acciones" at bounding box center [509, 130] width 308 height 21
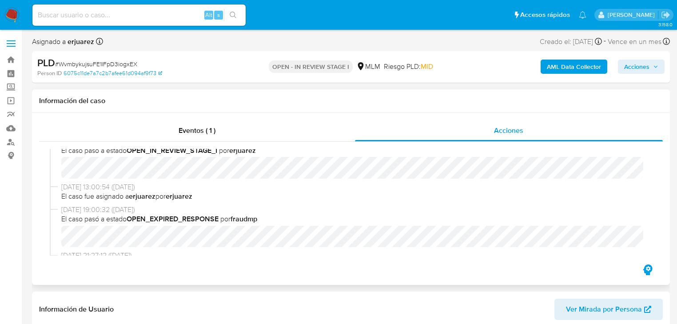
scroll to position [71, 0]
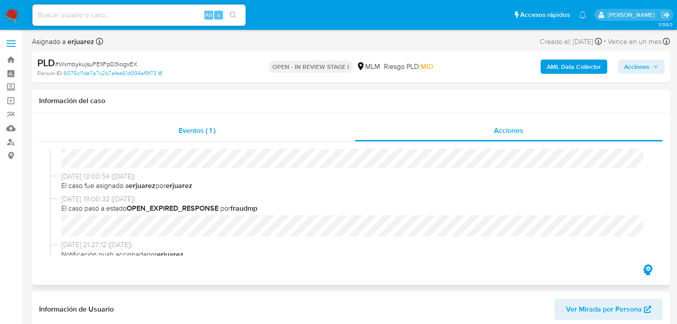
click at [204, 141] on div "Eventos ( 1 ) Acciones 12/09/2025 12:45:06 (hace un minuto) erjuarez subió un a…" at bounding box center [351, 191] width 624 height 143
drag, startPoint x: 184, startPoint y: 136, endPoint x: 196, endPoint y: 135, distance: 12.0
click at [188, 136] on span "Eventos ( 1 )" at bounding box center [197, 130] width 37 height 10
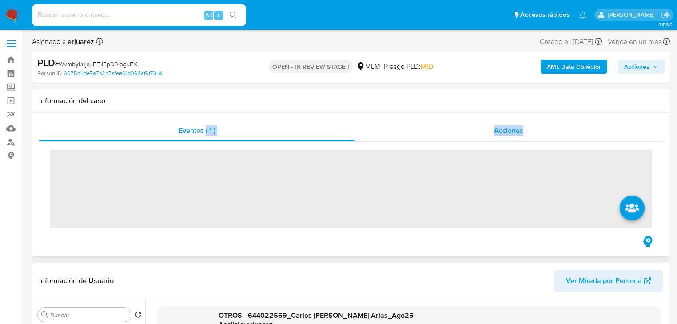
click at [403, 135] on div "Acciones" at bounding box center [509, 130] width 308 height 21
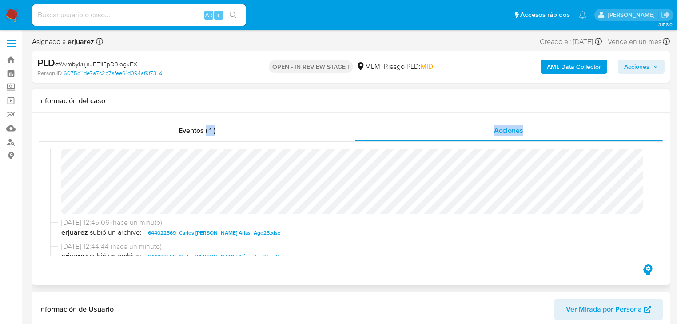
scroll to position [142, 0]
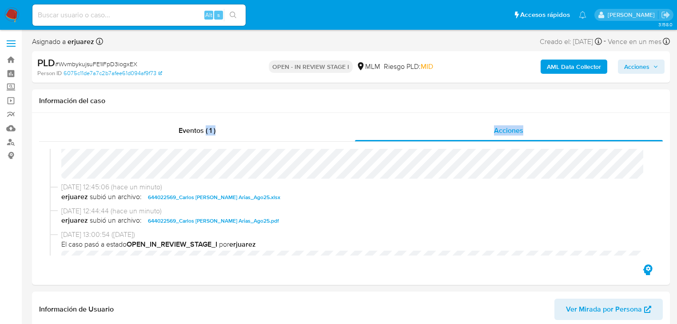
click at [12, 18] on img at bounding box center [11, 15] width 15 height 15
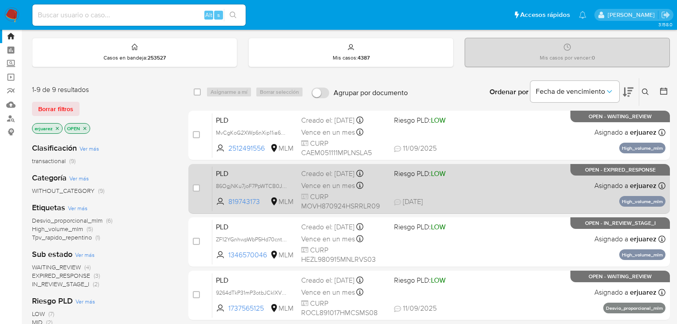
scroll to position [36, 0]
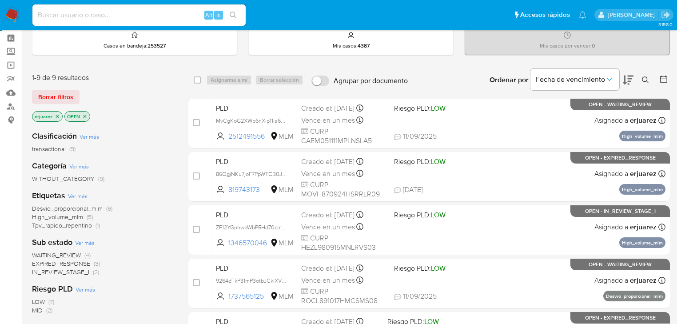
click at [74, 276] on div "Clasificación Ver más transactional (9) Categoría Ver más WITHOUT_CATEGORY (9) …" at bounding box center [103, 275] width 142 height 302
click at [75, 272] on span "IN_REVIEW_STAGE_I" at bounding box center [60, 271] width 57 height 9
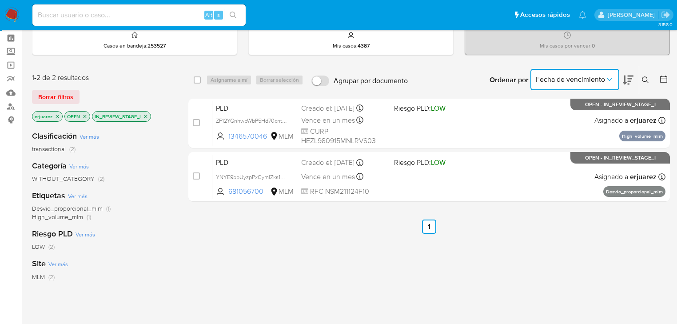
click at [592, 75] on span "Fecha de vencimiento" at bounding box center [570, 79] width 69 height 9
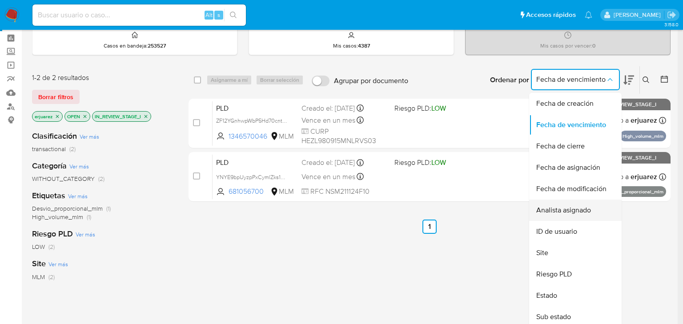
click at [561, 208] on span "Analista asignado" at bounding box center [563, 210] width 55 height 9
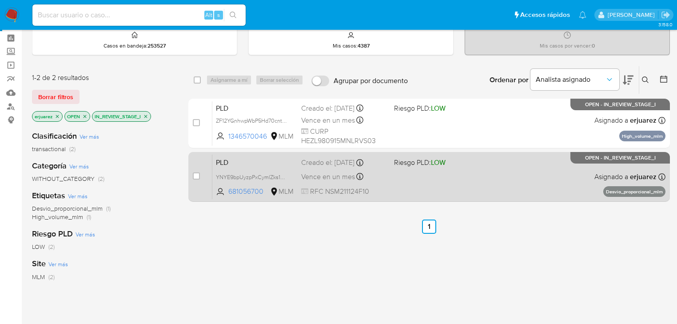
click at [502, 177] on div "PLD YNYE9bpUyzpPxCymlZks1nLu 681056700 MLM Riesgo PLD: LOW Creado el: 12/08/202…" at bounding box center [438, 176] width 453 height 45
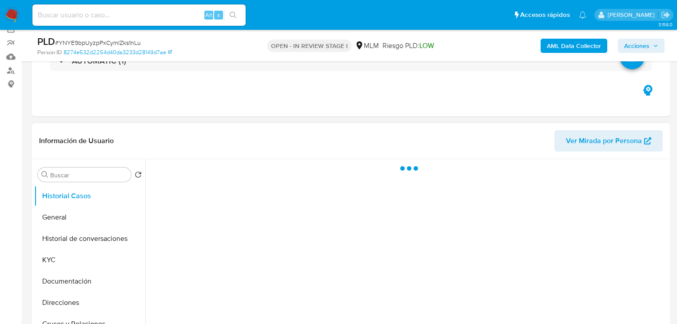
scroll to position [213, 0]
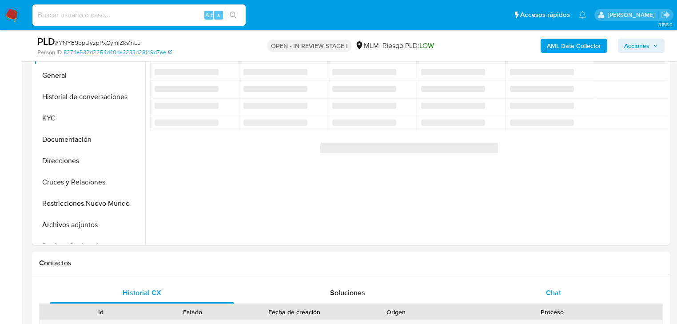
click at [559, 291] on span "Chat" at bounding box center [553, 292] width 15 height 10
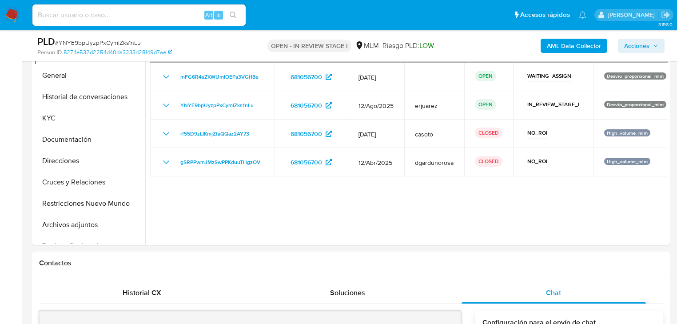
select select "10"
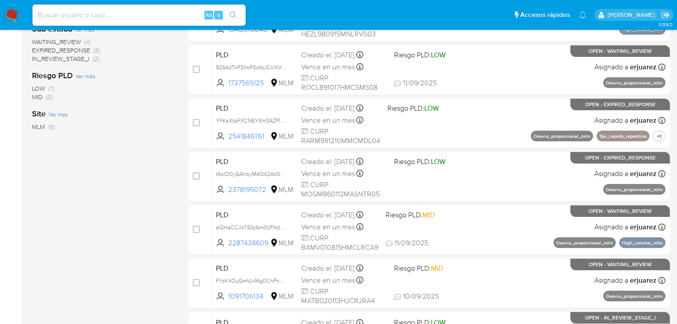
scroll to position [107, 0]
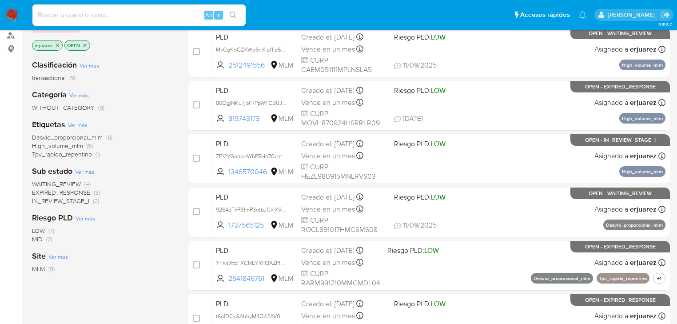
click at [56, 199] on span "IN_REVIEW_STAGE_I" at bounding box center [60, 200] width 57 height 9
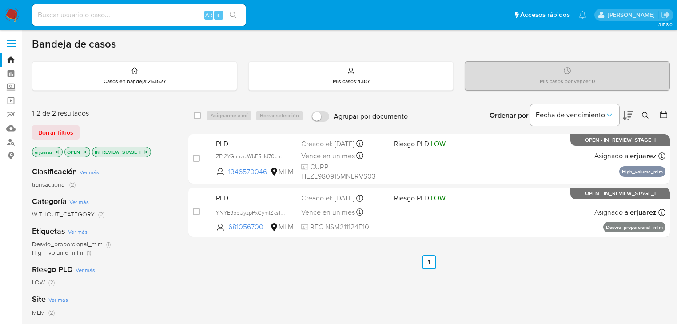
drag, startPoint x: 146, startPoint y: 152, endPoint x: 140, endPoint y: 152, distance: 5.4
click at [146, 151] on icon "close-filter" at bounding box center [145, 151] width 5 height 5
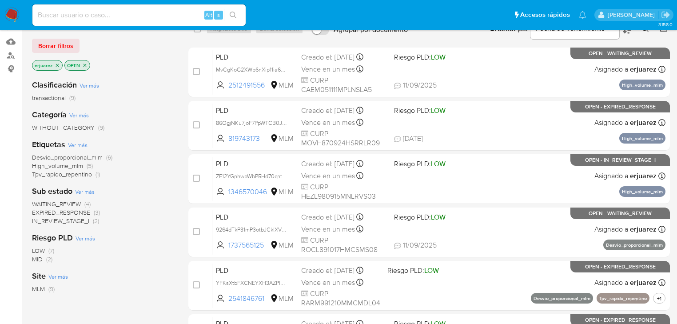
scroll to position [107, 0]
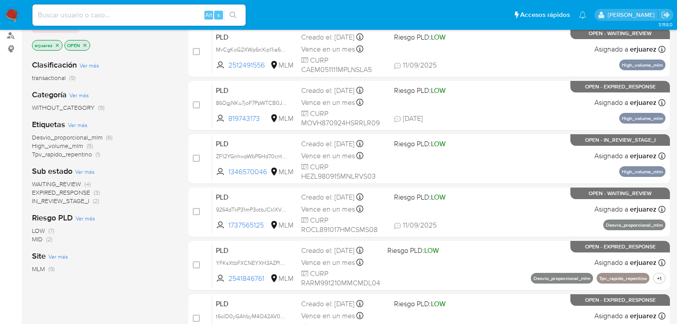
click at [62, 193] on span "EXPIRED_RESPONSE" at bounding box center [61, 192] width 58 height 9
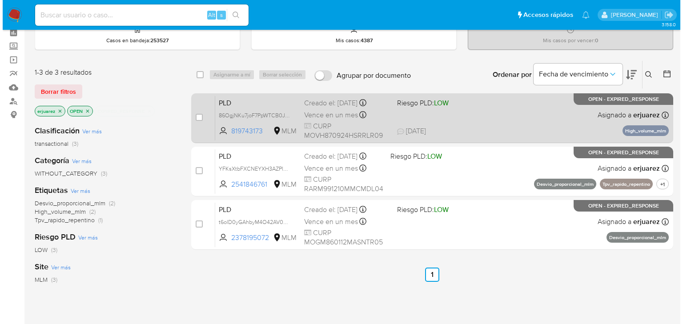
scroll to position [36, 0]
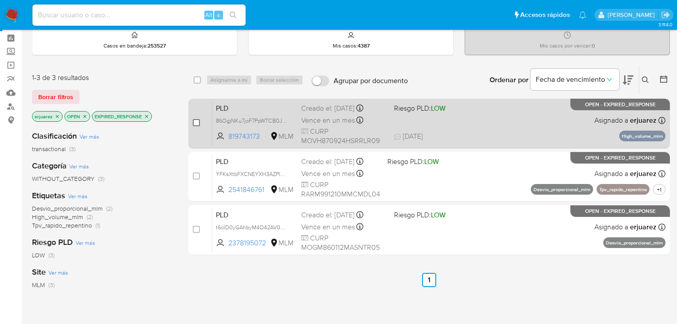
click at [196, 121] on input "checkbox" at bounding box center [196, 122] width 7 height 7
checkbox input "true"
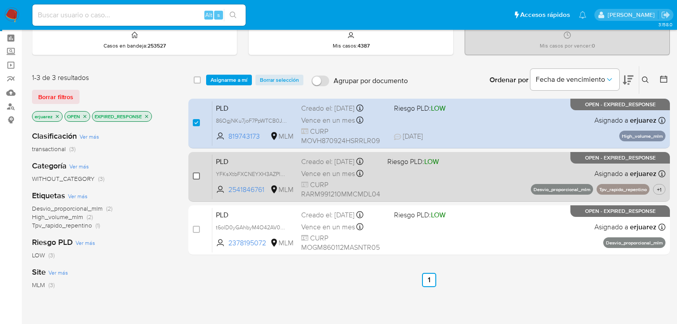
drag, startPoint x: 196, startPoint y: 177, endPoint x: 195, endPoint y: 185, distance: 8.2
click at [196, 177] on input "checkbox" at bounding box center [196, 175] width 7 height 7
checkbox input "true"
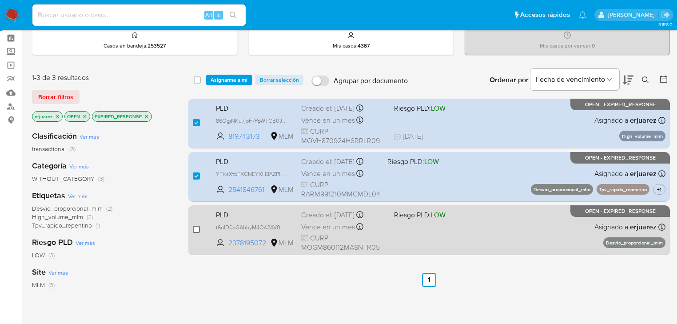
click at [199, 232] on input "checkbox" at bounding box center [196, 229] width 7 height 7
checkbox input "true"
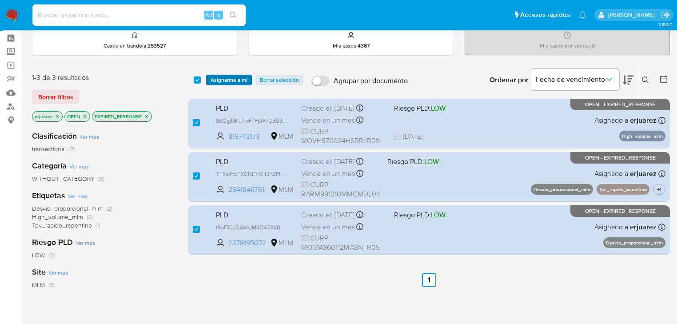
click at [223, 80] on span "Asignarme a mí" at bounding box center [229, 80] width 37 height 9
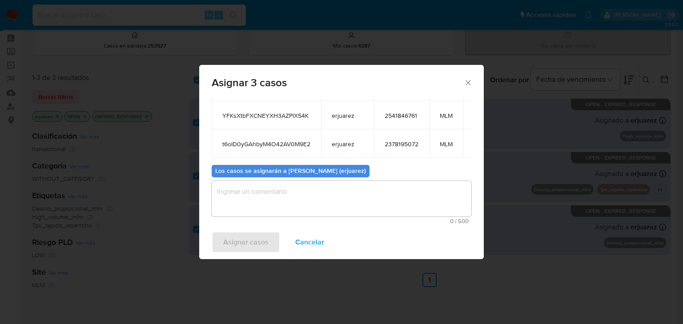
scroll to position [77, 0]
click at [263, 202] on textarea "assign-modal" at bounding box center [342, 199] width 260 height 36
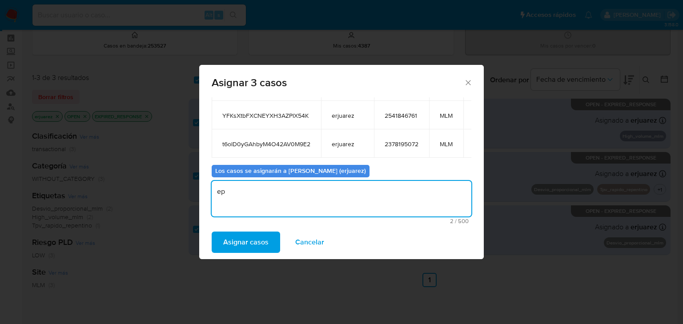
type textarea "e"
type textarea "EPJU"
click at [247, 240] on span "Asignar casos" at bounding box center [245, 242] width 45 height 20
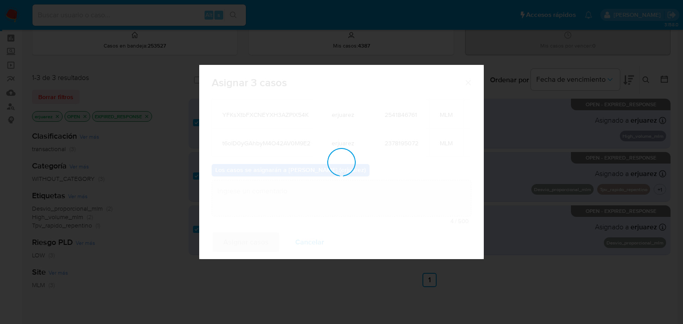
checkbox input "false"
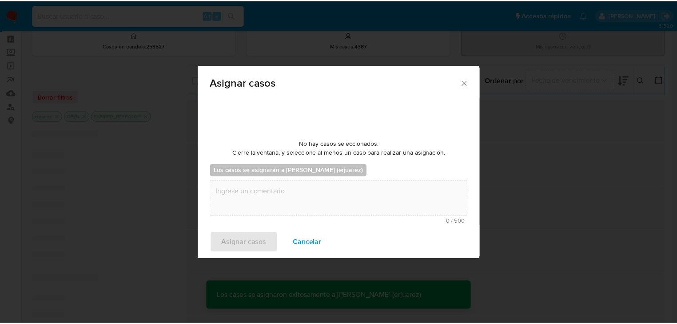
scroll to position [53, 0]
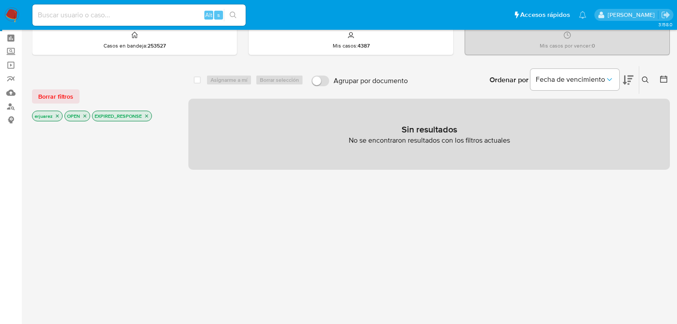
click at [10, 12] on img at bounding box center [11, 15] width 15 height 15
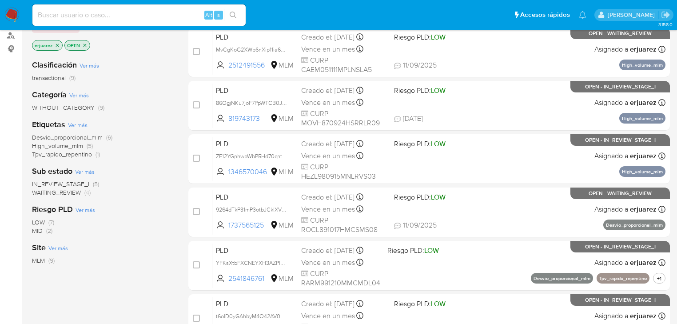
scroll to position [107, 0]
click at [79, 181] on span "IN_REVIEW_STAGE_I" at bounding box center [60, 184] width 57 height 9
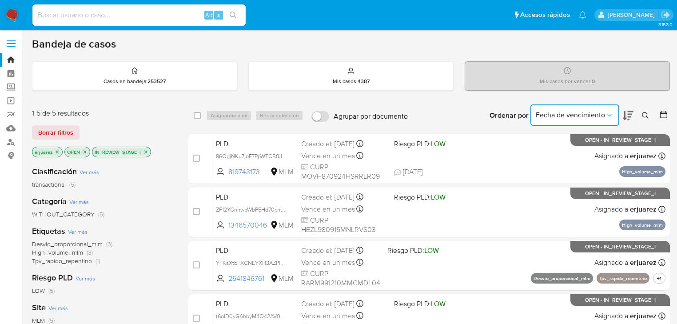
click at [602, 119] on span "Fecha de vencimiento" at bounding box center [570, 115] width 69 height 9
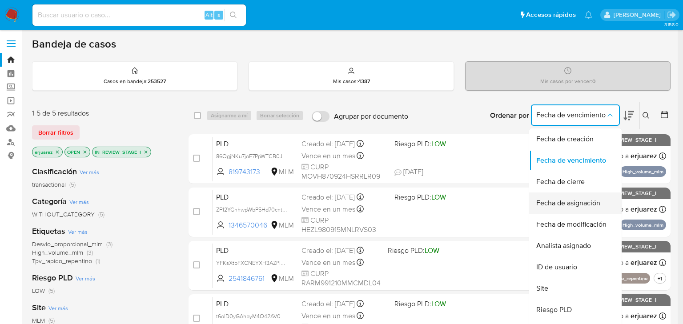
click at [570, 206] on span "Fecha de asignación" at bounding box center [568, 203] width 64 height 9
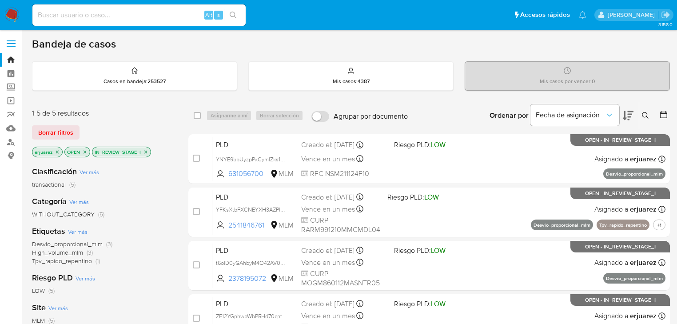
scroll to position [71, 0]
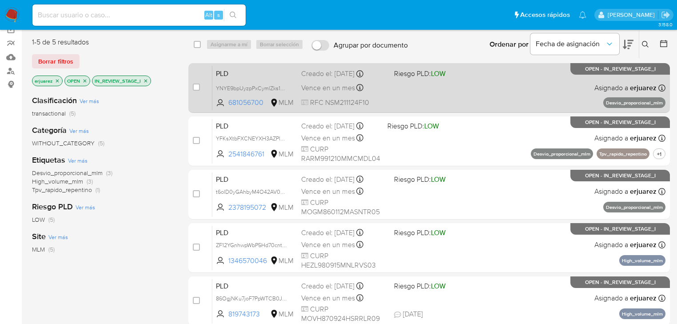
click at [482, 85] on div "PLD YNYE9bpUyzpPxCymlZks1nLu 681056700 MLM Riesgo PLD: LOW Creado el: [DATE] Cr…" at bounding box center [438, 87] width 453 height 45
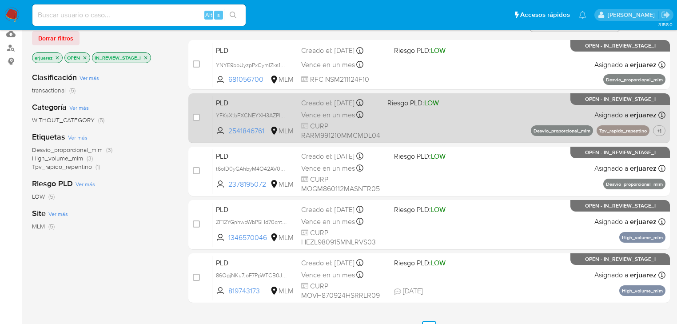
scroll to position [107, 0]
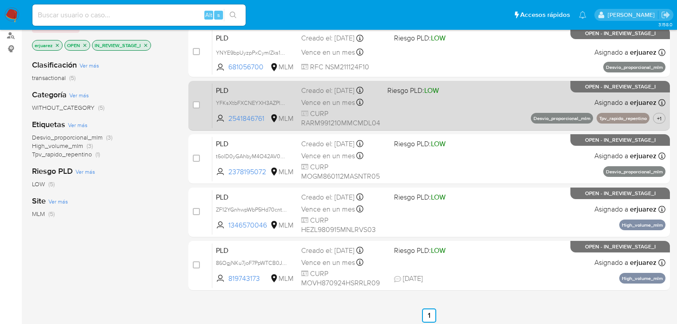
click at [430, 111] on div "PLD YFKsXtbFXCNEYXH3AZPlX54K 2541846761 MLM Riesgo PLD: LOW Creado el: [DATE] C…" at bounding box center [438, 105] width 453 height 45
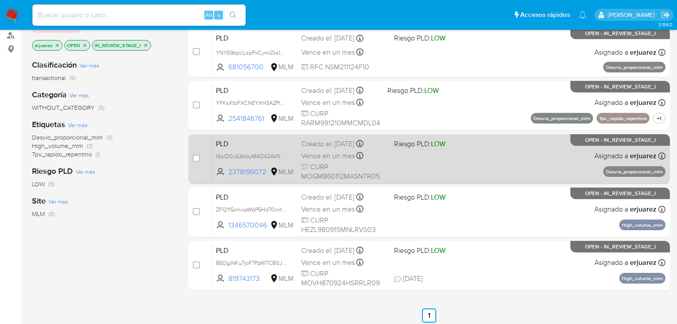
click at [426, 167] on div "PLD t6olD0yGAhbyM4O42AV0M9E2 2378195072 MLM Riesgo PLD: LOW Creado el: [DATE] C…" at bounding box center [438, 158] width 453 height 45
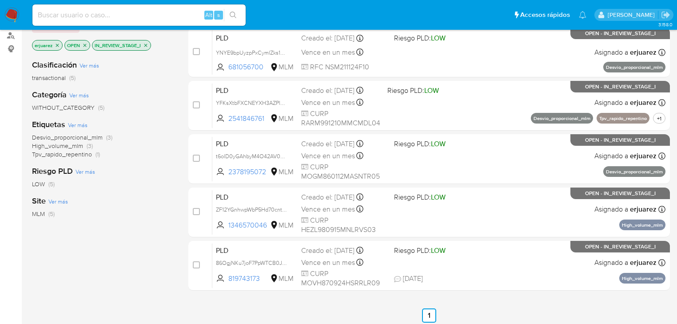
click at [8, 12] on img at bounding box center [11, 15] width 15 height 15
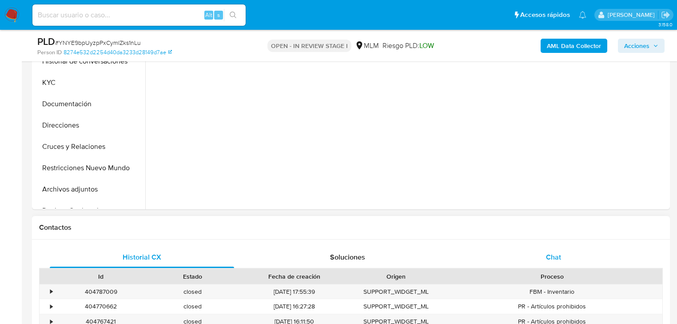
click at [555, 253] on span "Chat" at bounding box center [553, 257] width 15 height 10
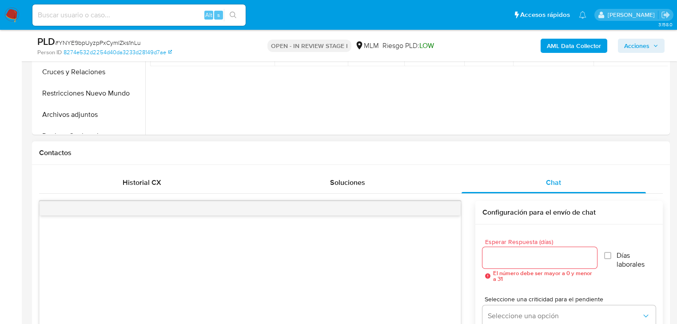
scroll to position [391, 0]
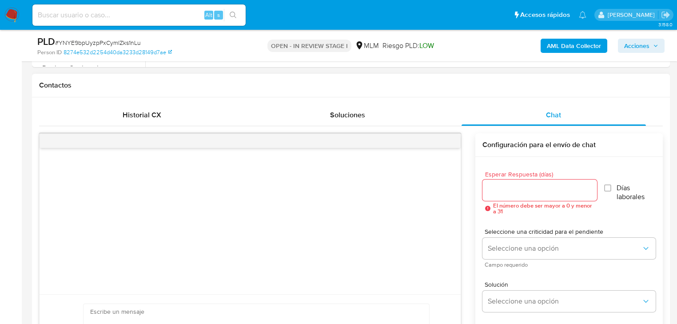
select select "10"
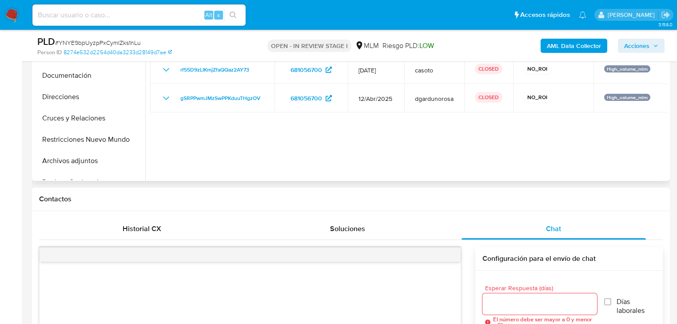
scroll to position [107, 0]
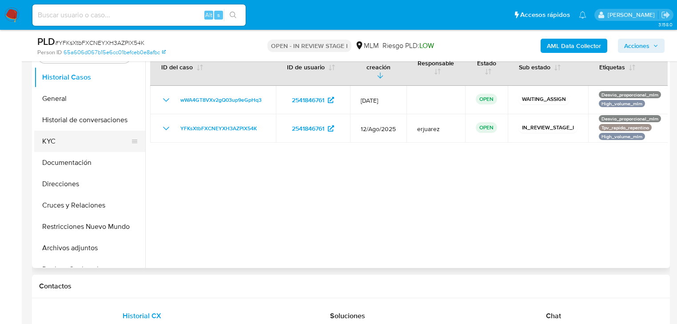
scroll to position [178, 0]
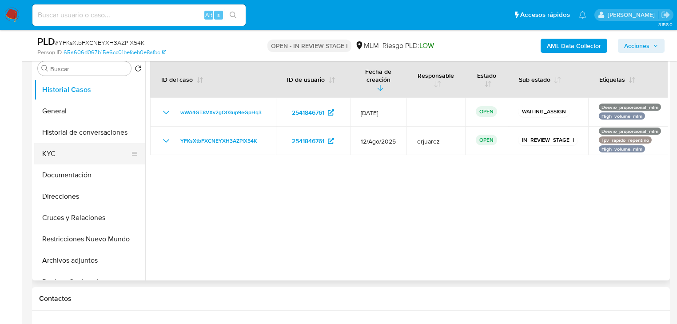
select select "10"
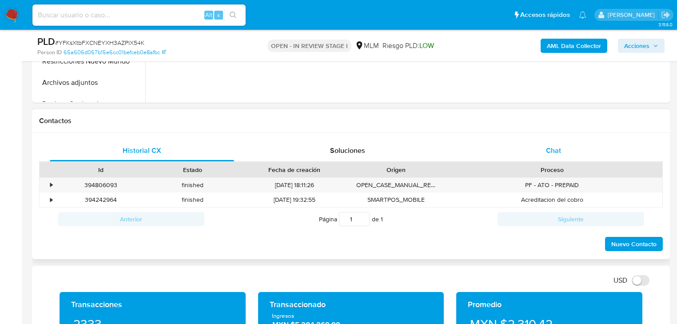
click at [554, 152] on span "Chat" at bounding box center [553, 150] width 15 height 10
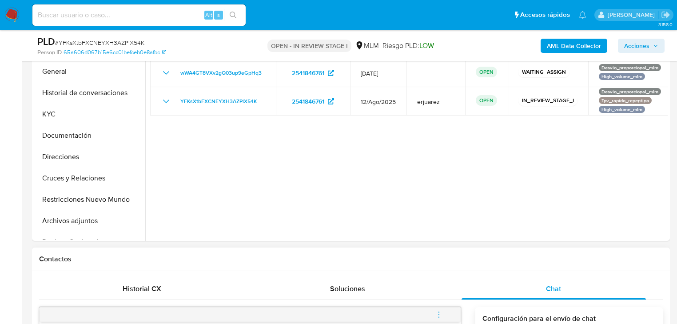
scroll to position [213, 0]
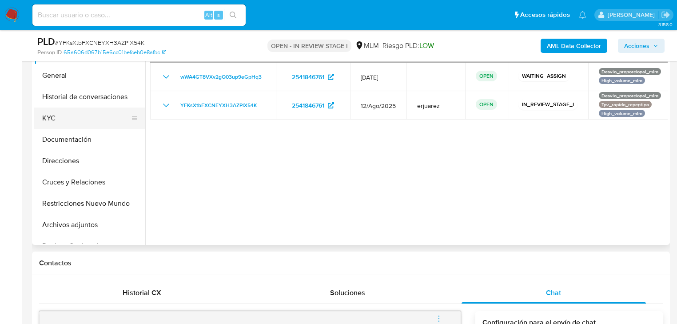
click at [66, 123] on button "KYC" at bounding box center [86, 118] width 104 height 21
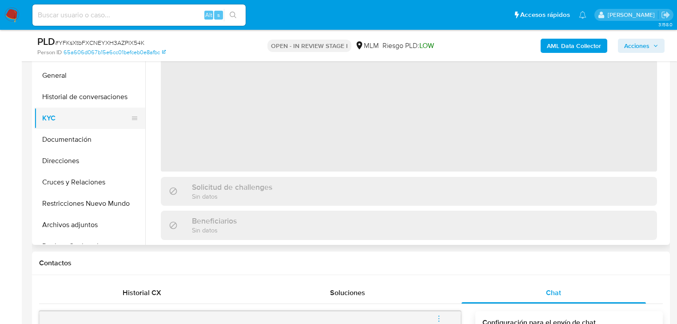
scroll to position [142, 0]
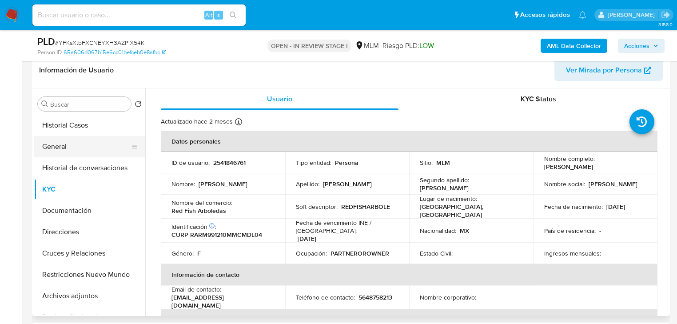
click at [62, 148] on button "General" at bounding box center [86, 146] width 104 height 21
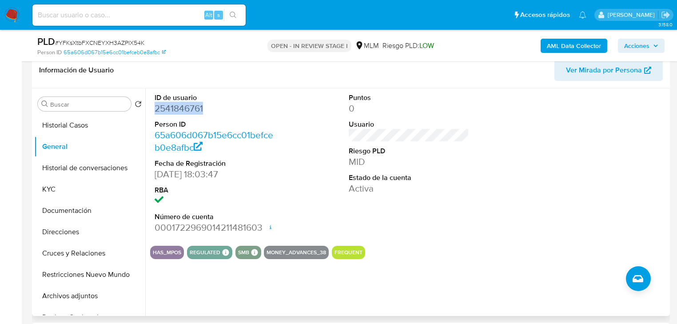
drag, startPoint x: 213, startPoint y: 107, endPoint x: 153, endPoint y: 112, distance: 60.7
click at [153, 112] on div "ID de usuario 2541846761 Person ID 65a606d067b15e6cc01befceb0e8afbc Fecha de Re…" at bounding box center [214, 163] width 129 height 150
copy dd "2541846761"
click at [44, 194] on button "KYC" at bounding box center [86, 189] width 104 height 21
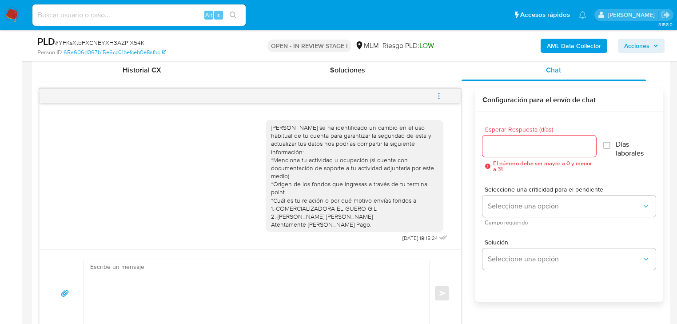
scroll to position [427, 0]
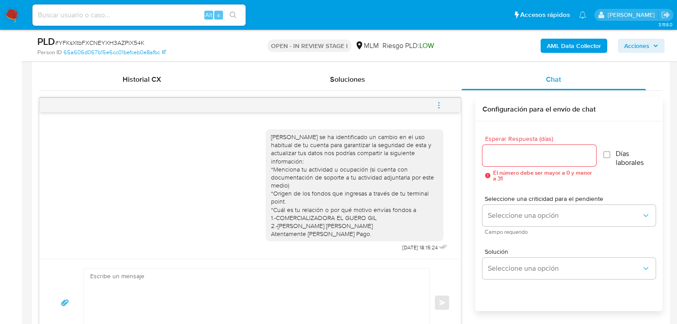
click at [439, 103] on icon "menu-action" at bounding box center [439, 105] width 8 height 8
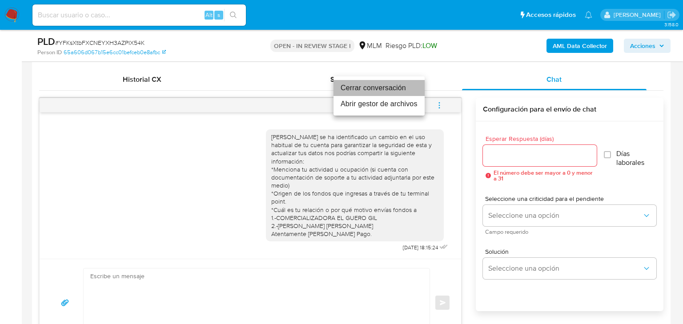
click at [373, 92] on li "Cerrar conversación" at bounding box center [378, 88] width 91 height 16
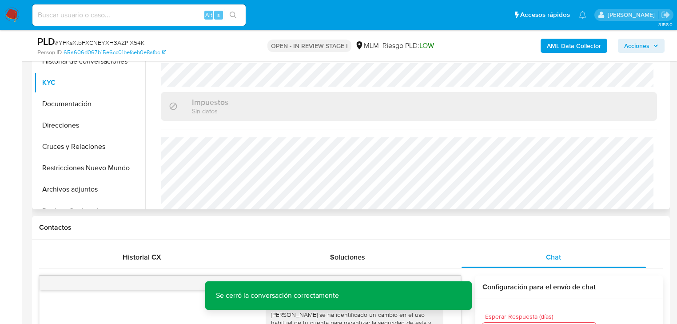
scroll to position [454, 0]
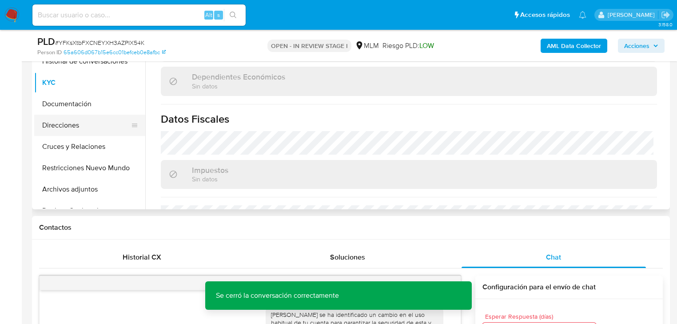
click at [74, 121] on button "Direcciones" at bounding box center [86, 125] width 104 height 21
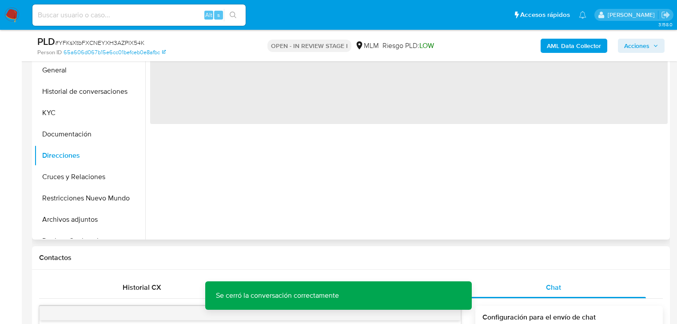
scroll to position [178, 0]
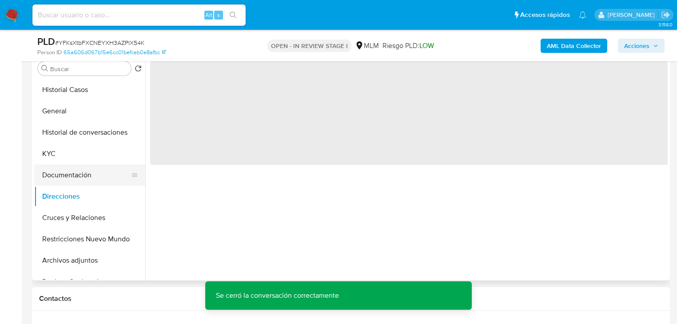
click at [71, 174] on button "Documentación" at bounding box center [86, 174] width 104 height 21
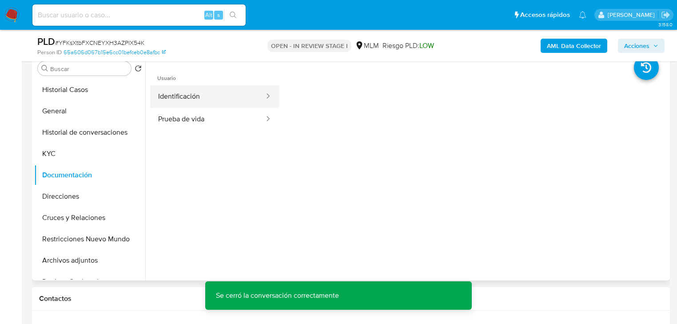
click at [192, 89] on button "Identificación" at bounding box center [207, 96] width 115 height 23
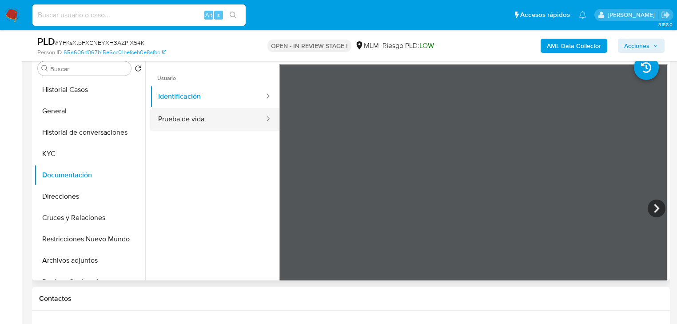
click at [193, 116] on button "Prueba de vida" at bounding box center [207, 119] width 115 height 23
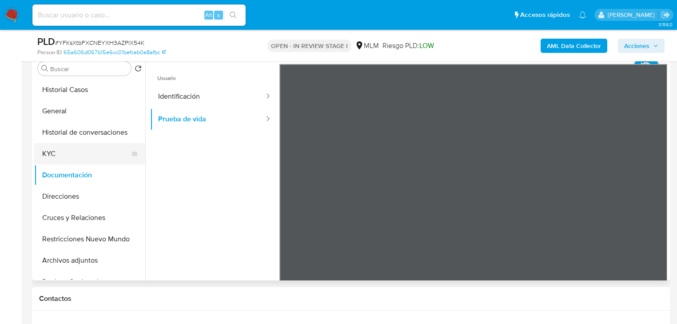
click at [52, 158] on button "KYC" at bounding box center [86, 153] width 104 height 21
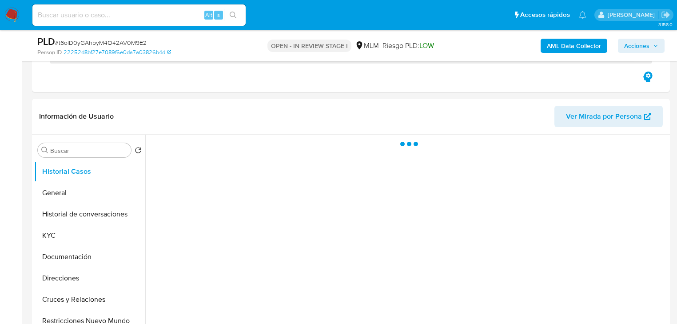
scroll to position [142, 0]
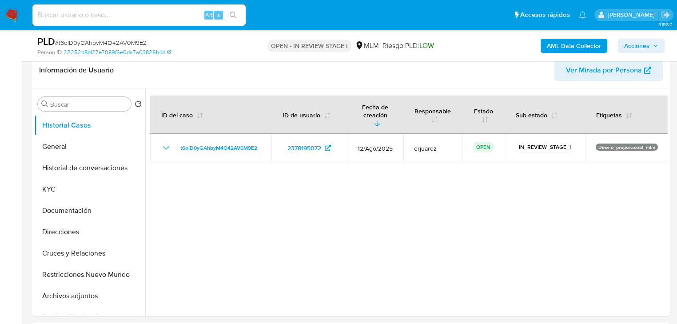
select select "10"
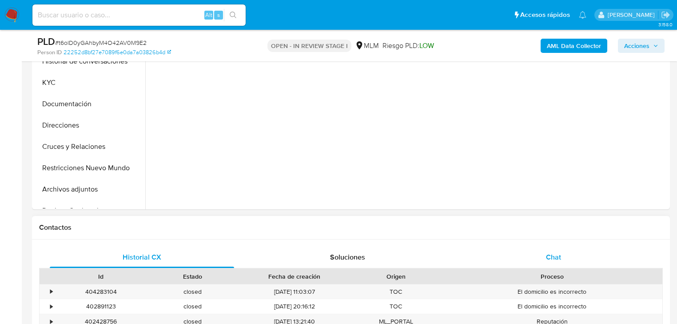
click at [548, 252] on span "Chat" at bounding box center [553, 257] width 15 height 10
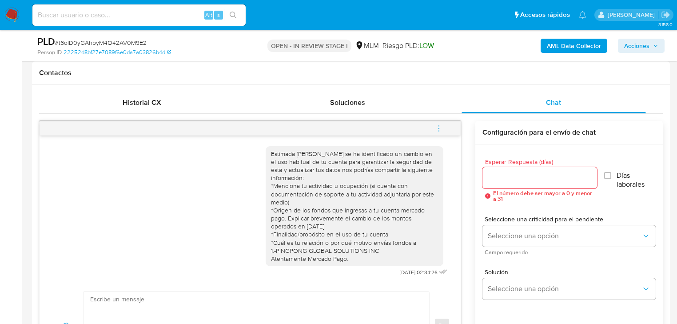
scroll to position [391, 0]
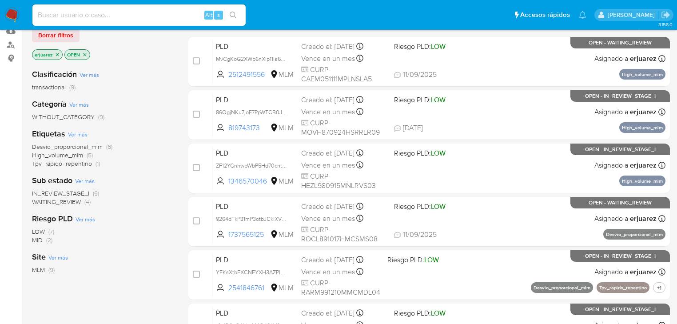
scroll to position [107, 0]
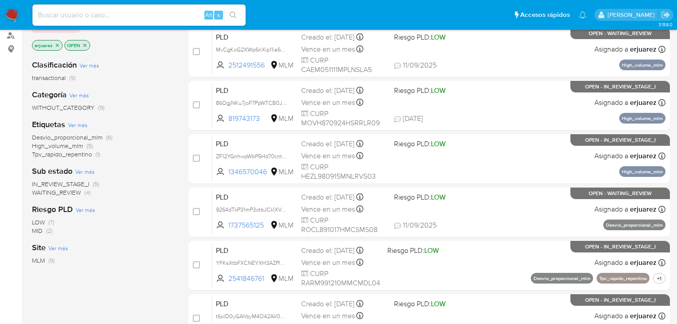
click at [72, 181] on span "IN_REVIEW_STAGE_I" at bounding box center [60, 184] width 57 height 9
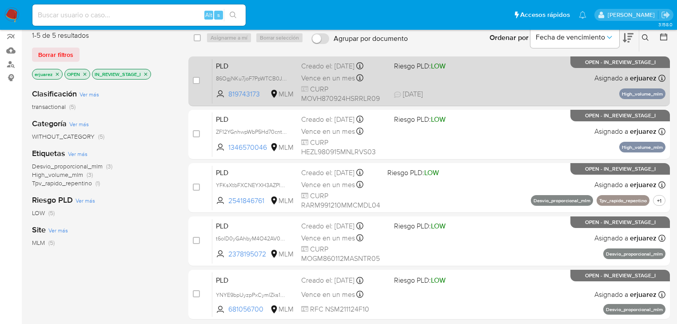
scroll to position [36, 0]
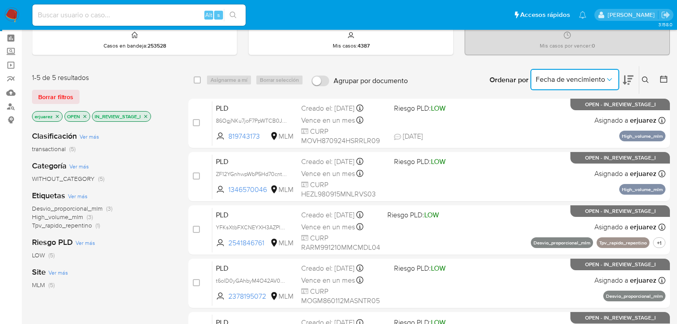
click at [591, 82] on span "Fecha de vencimiento" at bounding box center [570, 79] width 69 height 9
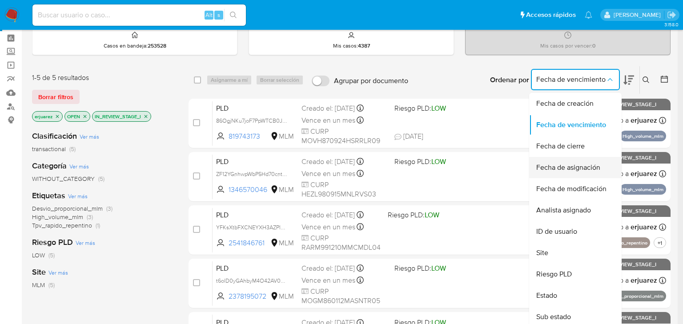
click at [569, 168] on span "Fecha de asignación" at bounding box center [568, 167] width 64 height 9
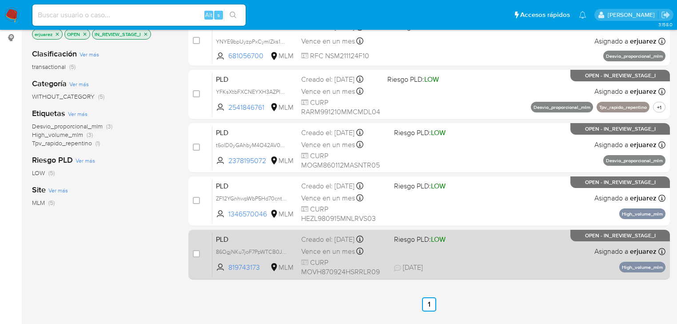
scroll to position [107, 0]
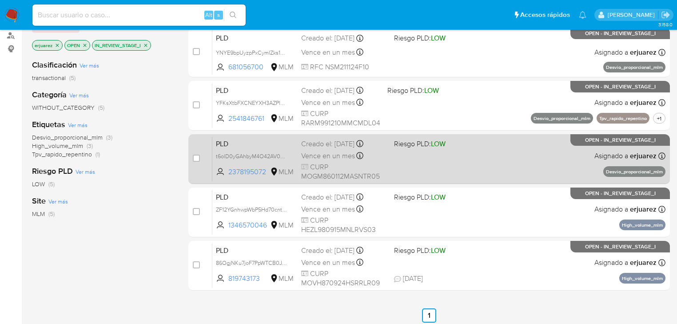
click at [447, 160] on div "PLD t6olD0yGAhbyM4O42AV0M9E2 2378195072 MLM Riesgo PLD: LOW Creado el: [DATE] C…" at bounding box center [438, 158] width 453 height 45
click at [194, 158] on input "checkbox" at bounding box center [196, 158] width 7 height 7
checkbox input "true"
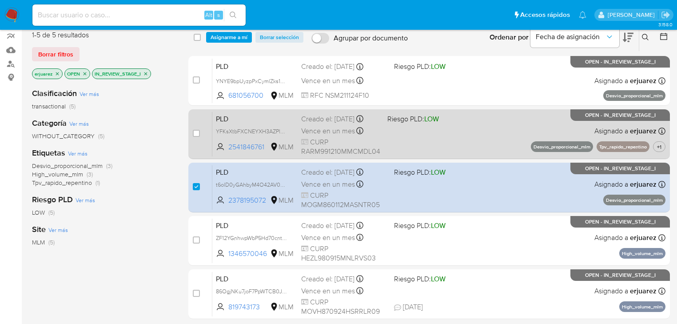
scroll to position [36, 0]
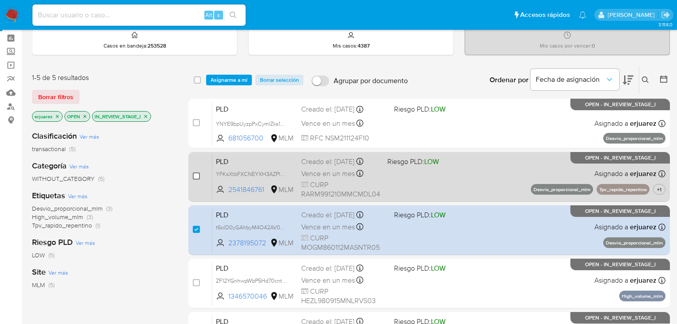
click at [196, 177] on input "checkbox" at bounding box center [196, 175] width 7 height 7
checkbox input "true"
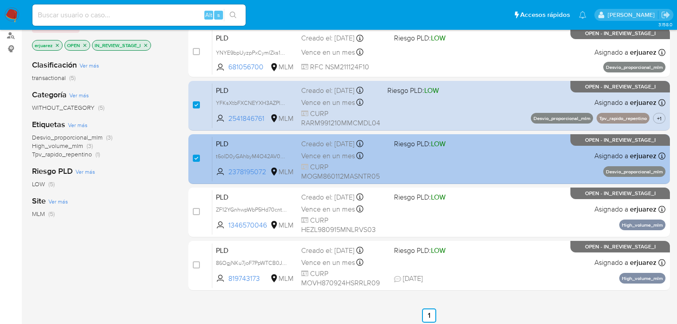
scroll to position [71, 0]
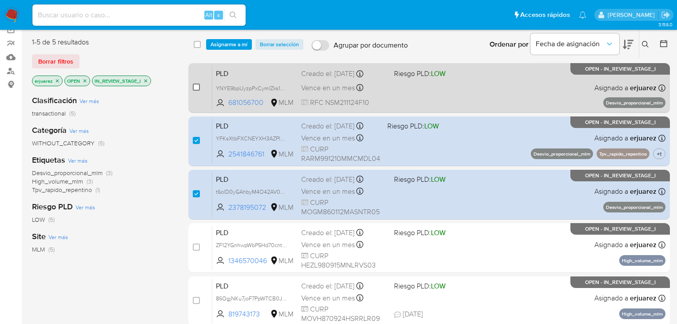
click at [196, 86] on input "checkbox" at bounding box center [196, 87] width 7 height 7
checkbox input "true"
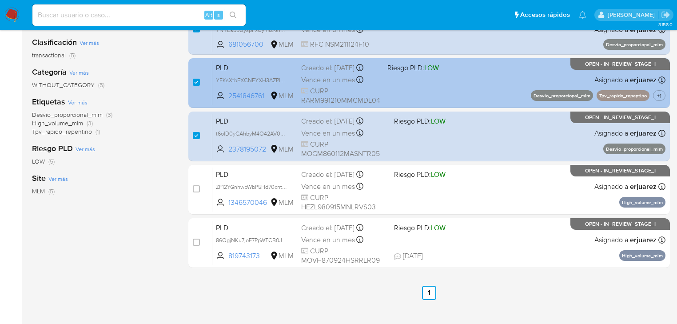
scroll to position [142, 0]
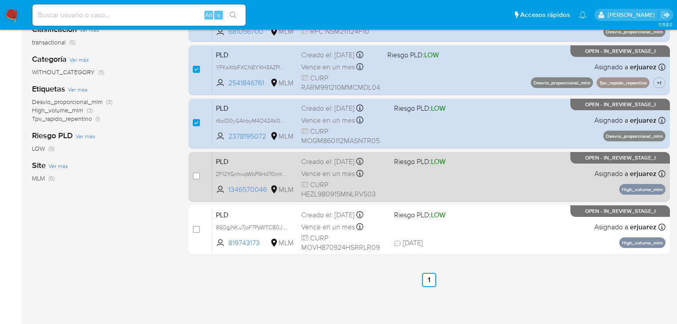
click at [457, 187] on div "PLD ZF12YGnhwpWbP5Hd70cntRKn 1346570046 MLM Riesgo PLD: LOW Creado el: [DATE] C…" at bounding box center [438, 176] width 453 height 45
click at [196, 173] on input "checkbox" at bounding box center [196, 175] width 7 height 7
checkbox input "true"
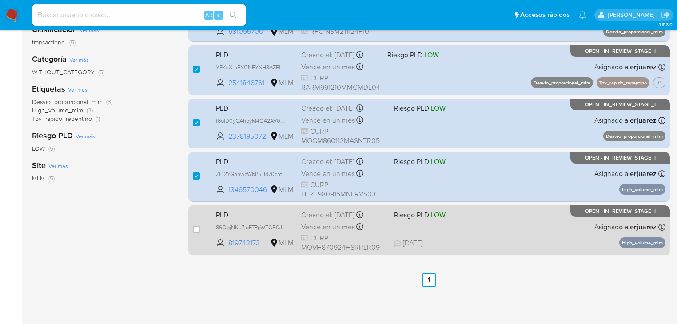
click at [395, 227] on div "PLD 86OgjNKu7joF7PpWTCB0JQ8i 819743173 MLM Riesgo PLD: LOW Creado el: [DATE] Cr…" at bounding box center [438, 230] width 453 height 45
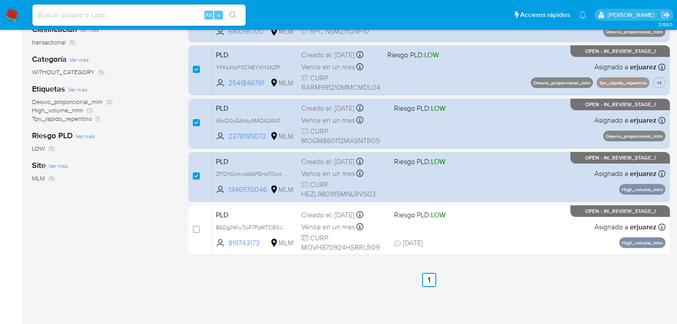
click at [11, 14] on img at bounding box center [11, 15] width 15 height 15
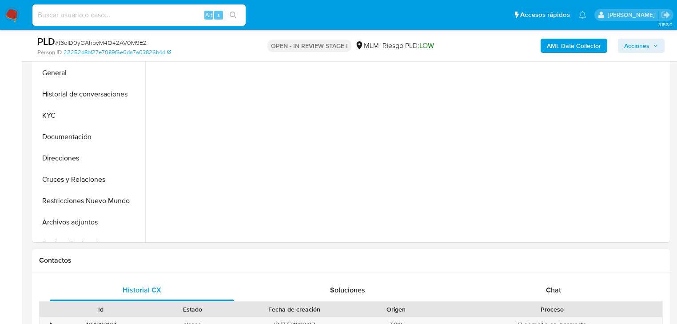
scroll to position [320, 0]
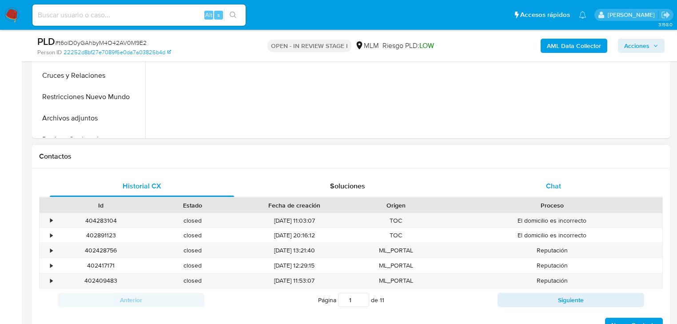
click at [558, 189] on span "Chat" at bounding box center [553, 186] width 15 height 10
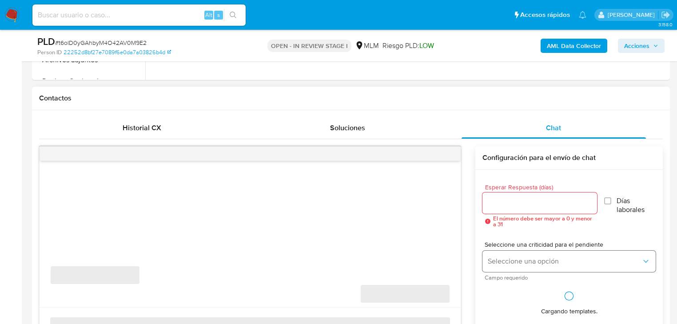
select select "10"
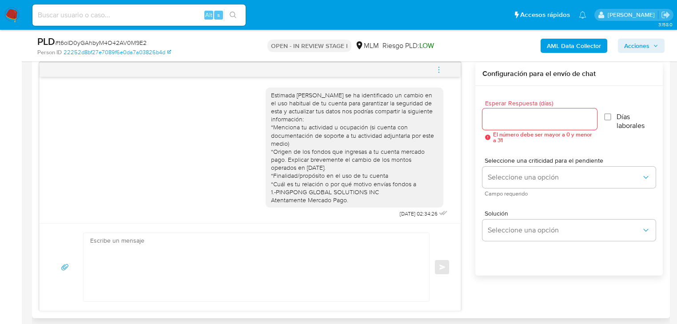
scroll to position [0, 0]
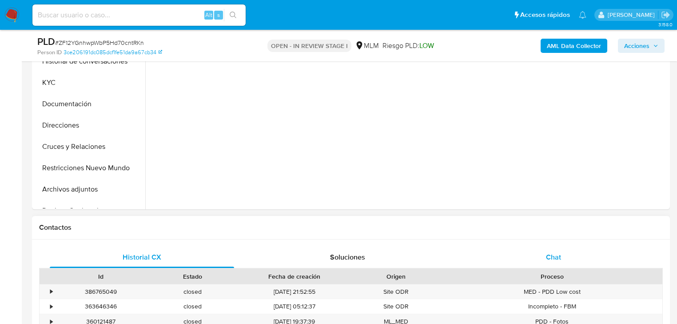
drag, startPoint x: 543, startPoint y: 255, endPoint x: 480, endPoint y: 214, distance: 74.8
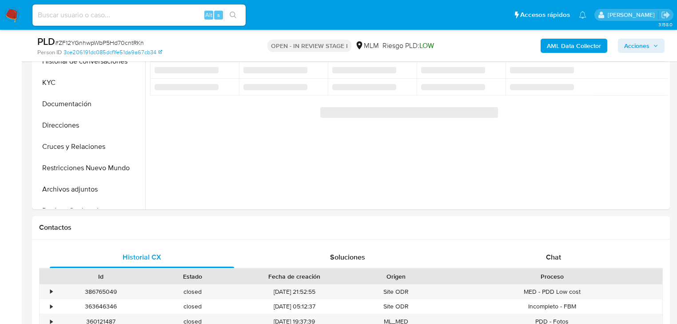
click at [543, 254] on div "Chat" at bounding box center [554, 257] width 184 height 21
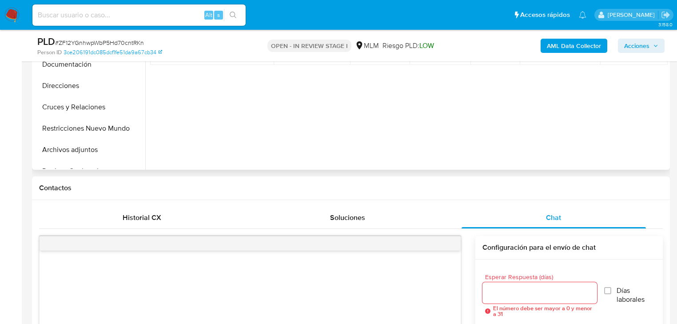
select select "10"
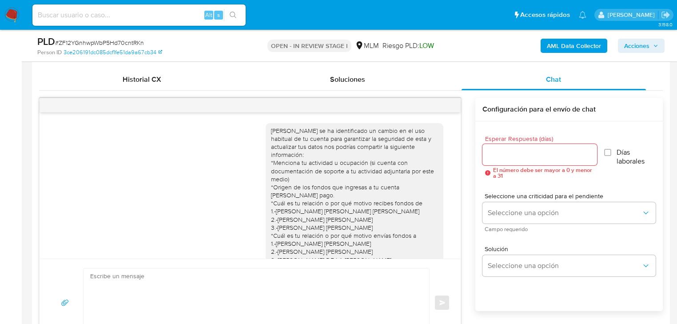
scroll to position [427, 0]
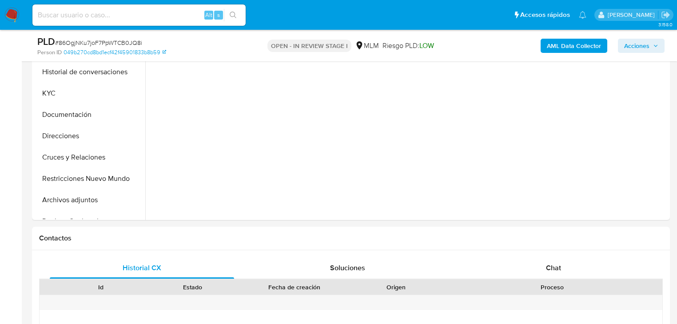
scroll to position [249, 0]
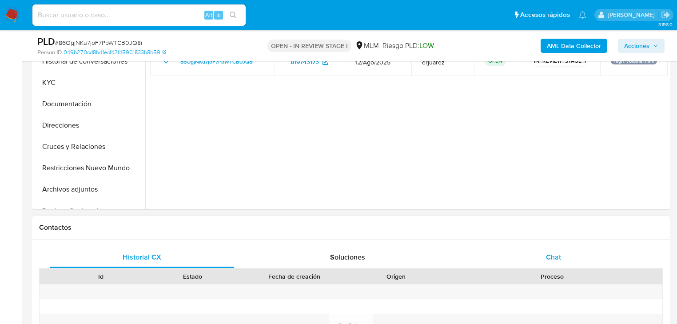
click at [542, 250] on div "Chat" at bounding box center [554, 257] width 184 height 21
select select "10"
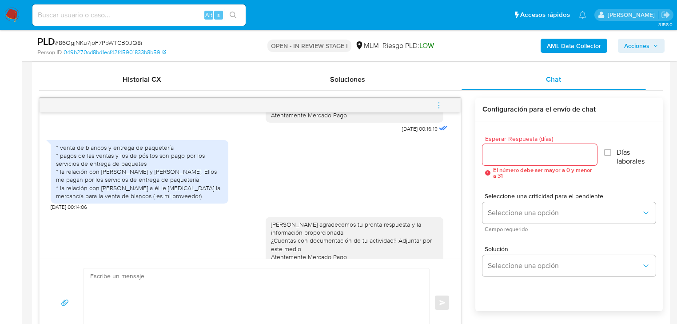
scroll to position [116, 0]
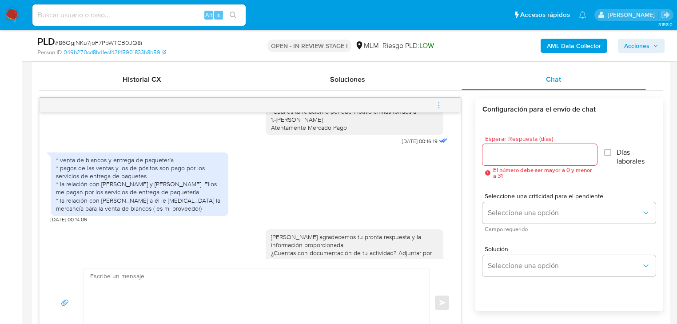
click at [443, 106] on icon "menu-action" at bounding box center [439, 105] width 8 height 8
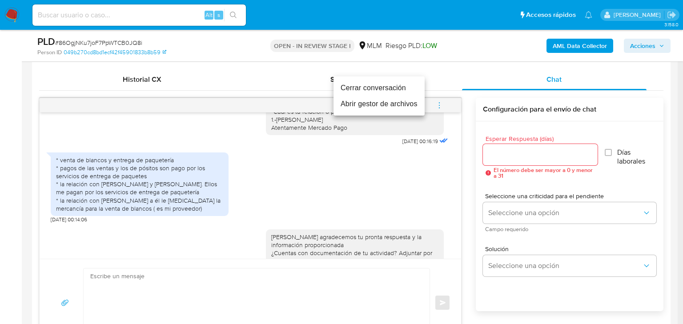
click at [369, 87] on li "Cerrar conversación" at bounding box center [378, 88] width 91 height 16
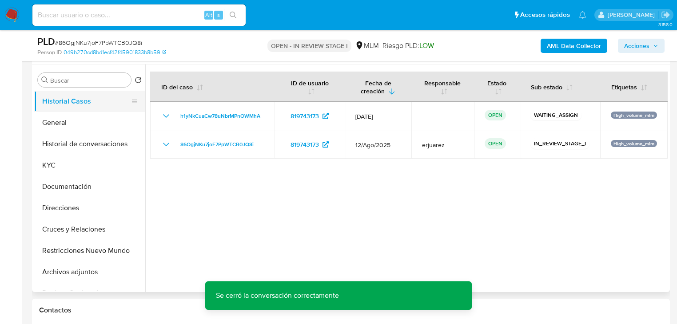
scroll to position [142, 0]
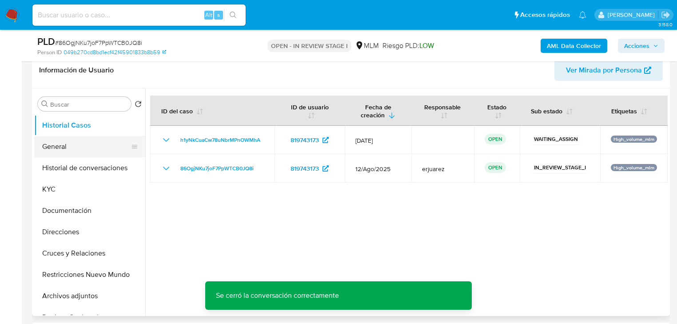
click at [68, 146] on button "General" at bounding box center [86, 146] width 104 height 21
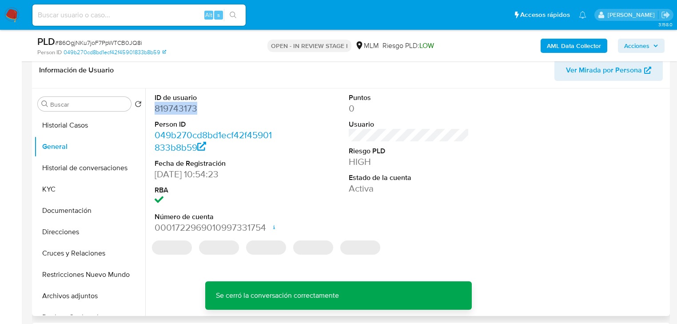
drag, startPoint x: 208, startPoint y: 107, endPoint x: 153, endPoint y: 107, distance: 55.1
click at [153, 107] on div "ID de usuario 819743173 Person ID 049b270cd8bd1ecf42f45901833b8b59 Fecha de Reg…" at bounding box center [214, 163] width 129 height 150
copy dd "819743173"
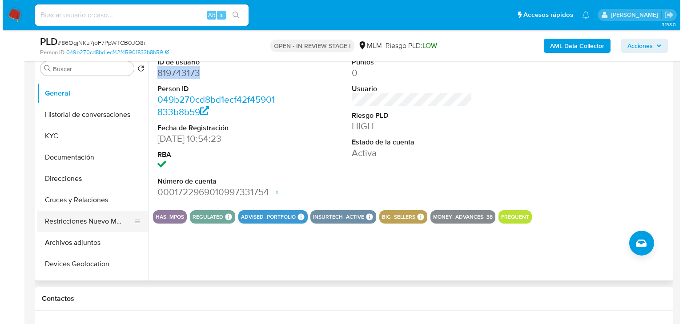
scroll to position [36, 0]
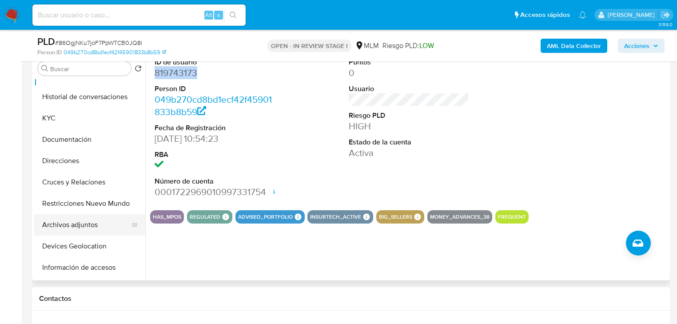
click at [76, 230] on button "Archivos adjuntos" at bounding box center [86, 224] width 104 height 21
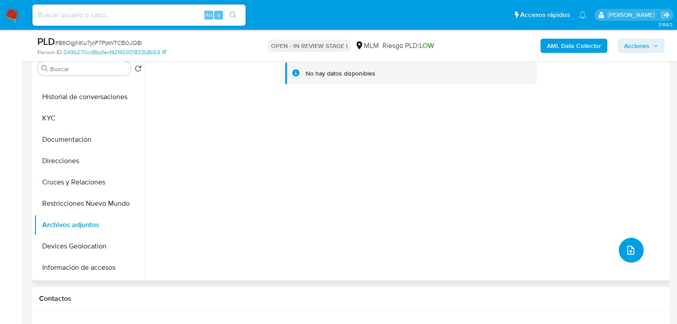
click at [628, 238] on button "upload-file" at bounding box center [631, 250] width 25 height 25
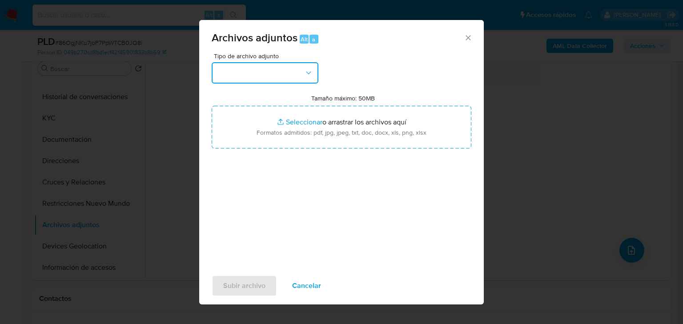
click at [228, 63] on button "button" at bounding box center [265, 72] width 107 height 21
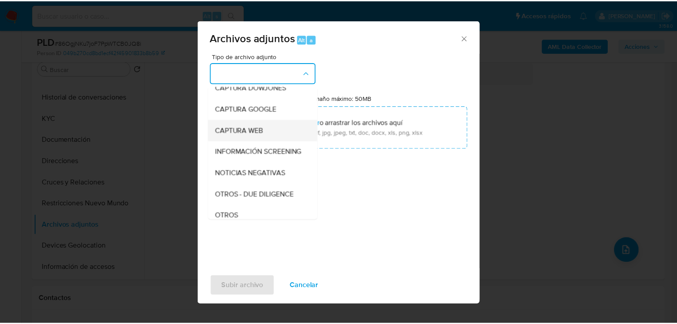
scroll to position [71, 0]
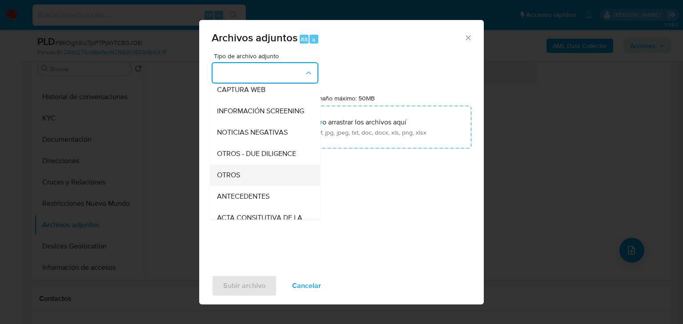
click at [230, 180] on span "OTROS" at bounding box center [228, 175] width 23 height 9
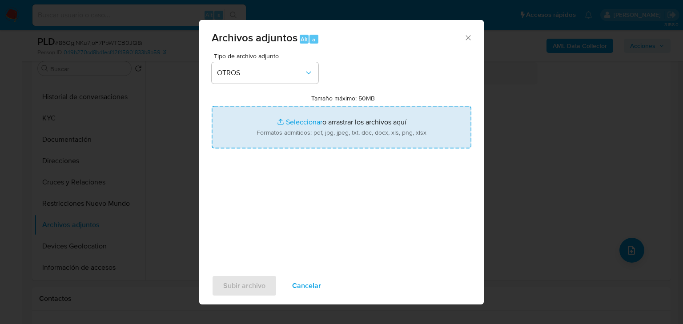
click at [289, 125] on input "Tamaño máximo: 50MB Seleccionar archivos" at bounding box center [342, 127] width 260 height 43
type input "C:\fakepath\819743173_ [PERSON_NAME] Valenzuela_Ago25.pdf"
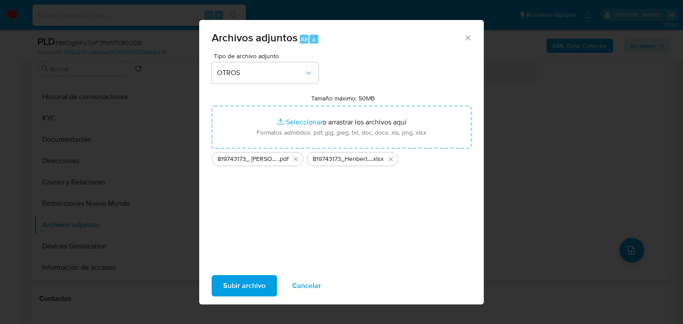
click at [247, 283] on span "Subir archivo" at bounding box center [244, 286] width 42 height 20
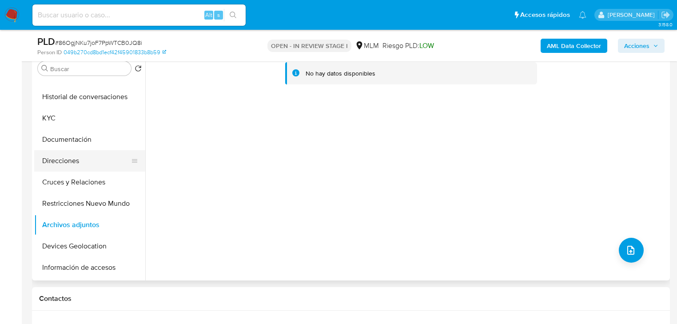
click at [98, 151] on button "Direcciones" at bounding box center [86, 160] width 104 height 21
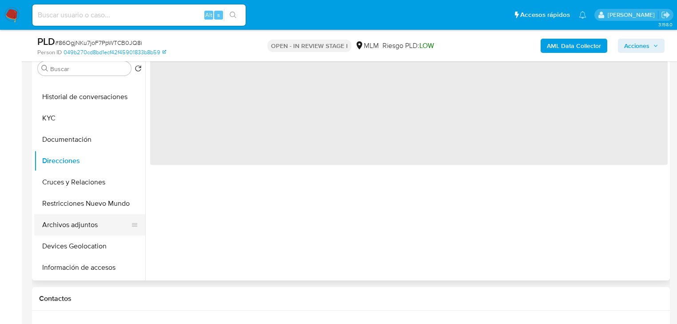
click at [74, 230] on button "Archivos adjuntos" at bounding box center [86, 224] width 104 height 21
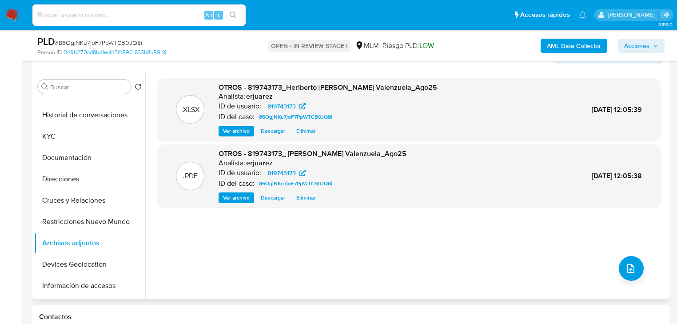
scroll to position [142, 0]
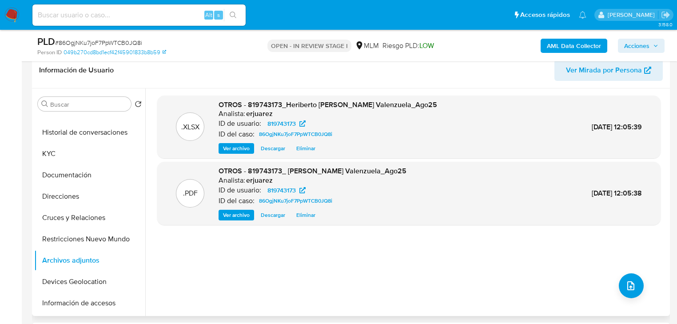
click at [228, 216] on span "Ver archivo" at bounding box center [236, 215] width 27 height 9
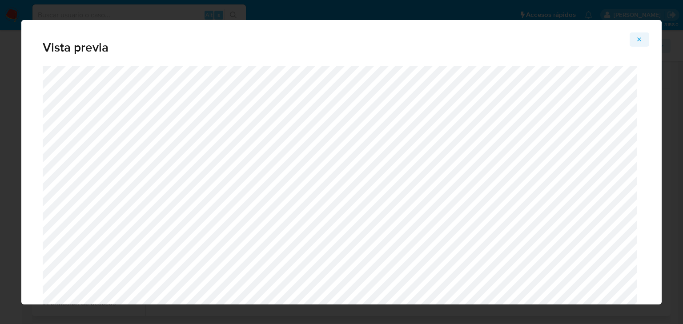
click at [639, 42] on icon "Attachment preview" at bounding box center [638, 39] width 7 height 7
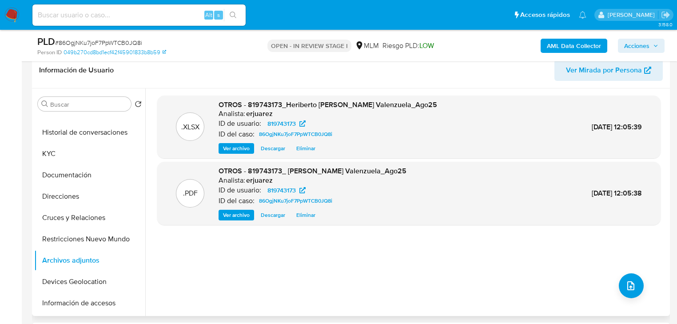
click at [639, 43] on span "Acciones" at bounding box center [636, 46] width 25 height 14
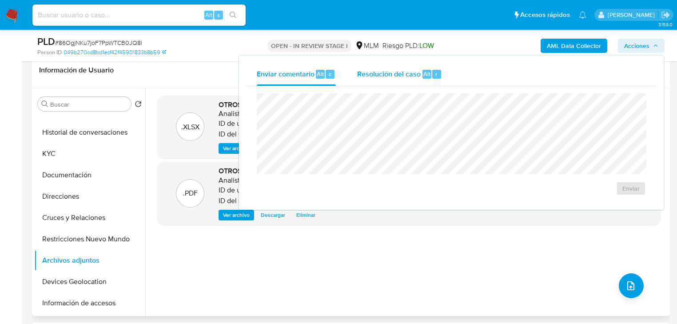
drag, startPoint x: 421, startPoint y: 80, endPoint x: 407, endPoint y: 82, distance: 14.3
click at [421, 81] on div "Resolución del caso Alt r" at bounding box center [399, 74] width 85 height 23
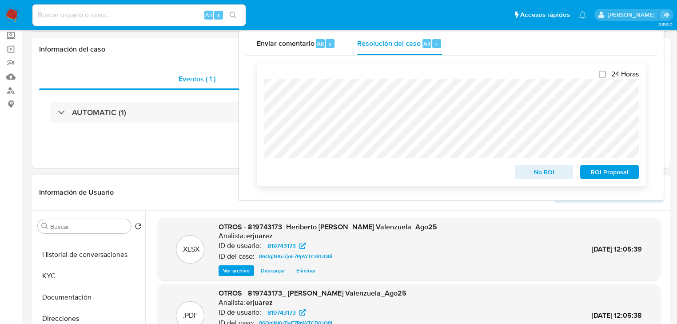
scroll to position [0, 0]
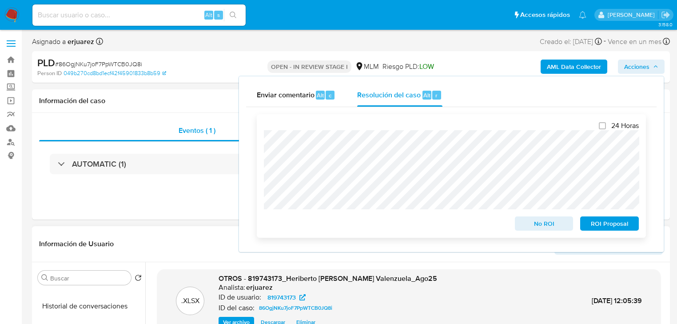
click at [263, 146] on div "24 Horas No ROI ROI Proposal" at bounding box center [451, 176] width 389 height 124
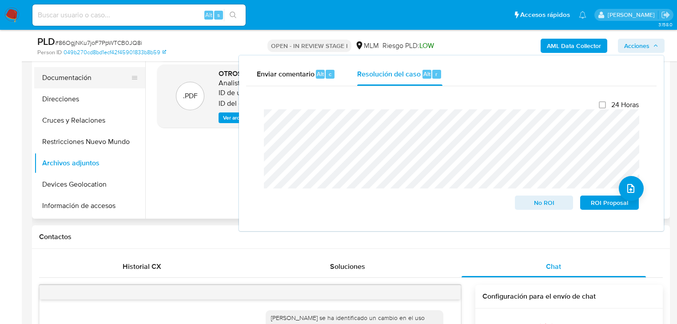
scroll to position [107, 0]
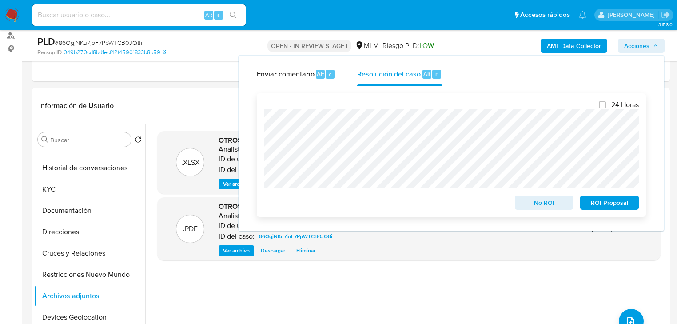
click at [541, 208] on span "No ROI" at bounding box center [544, 202] width 46 height 12
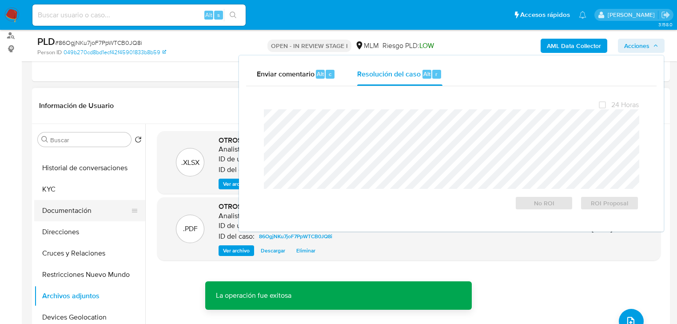
click at [52, 200] on button "Documentación" at bounding box center [86, 210] width 104 height 21
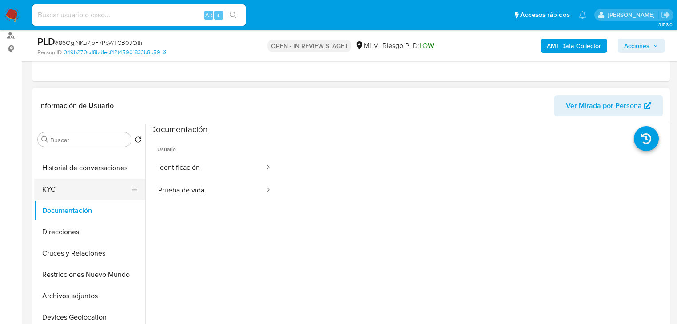
click at [57, 192] on button "KYC" at bounding box center [86, 189] width 104 height 21
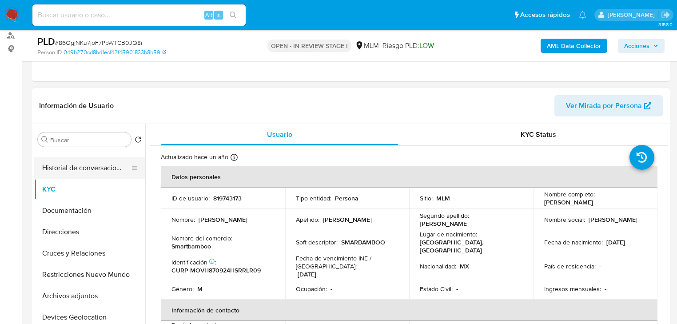
click at [87, 175] on button "Historial de conversaciones" at bounding box center [86, 167] width 104 height 21
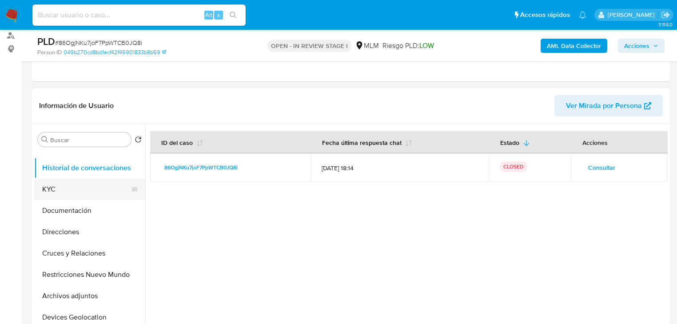
click at [101, 187] on button "KYC" at bounding box center [86, 189] width 104 height 21
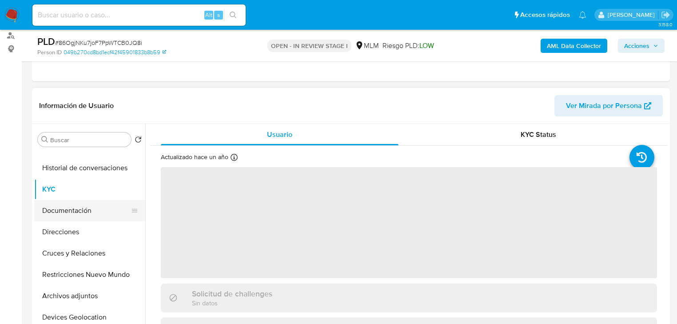
scroll to position [0, 0]
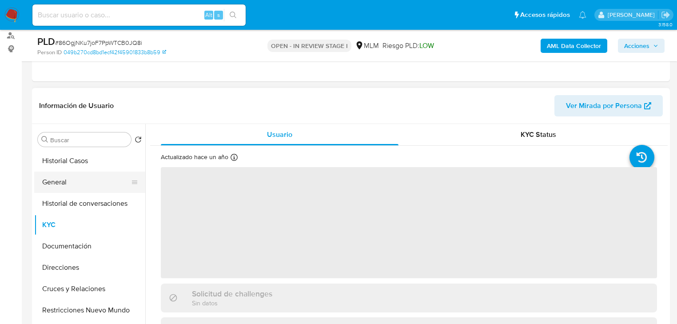
click at [53, 181] on button "General" at bounding box center [86, 182] width 104 height 21
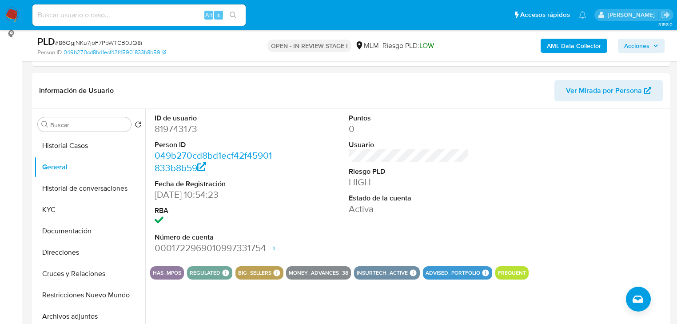
scroll to position [107, 0]
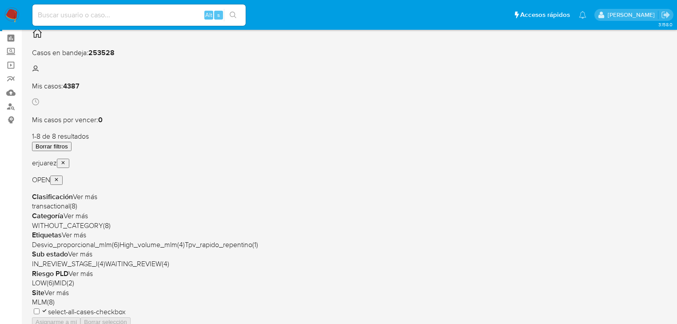
scroll to position [71, 0]
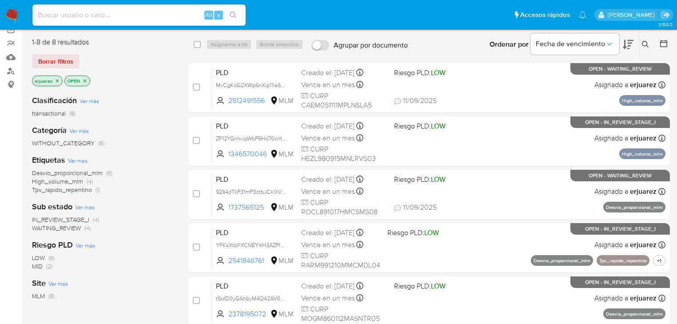
click at [79, 220] on span "IN_REVIEW_STAGE_I" at bounding box center [60, 219] width 57 height 9
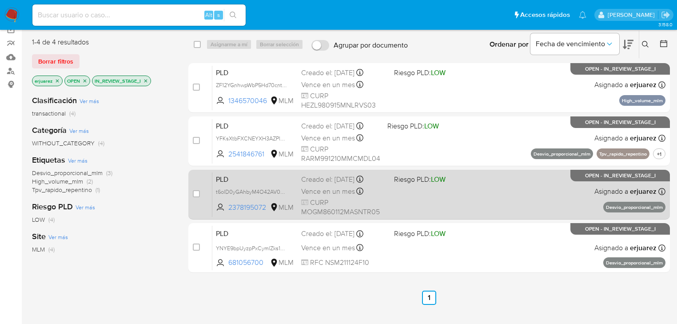
click at [441, 208] on div "PLD t6olD0yGAhbyM4O42AV0M9E2 2378195072 MLM Riesgo PLD: LOW Creado el: [DATE] C…" at bounding box center [438, 194] width 453 height 45
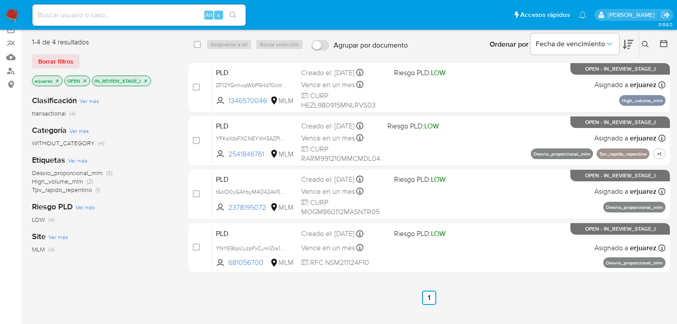
click at [13, 19] on img at bounding box center [11, 15] width 15 height 15
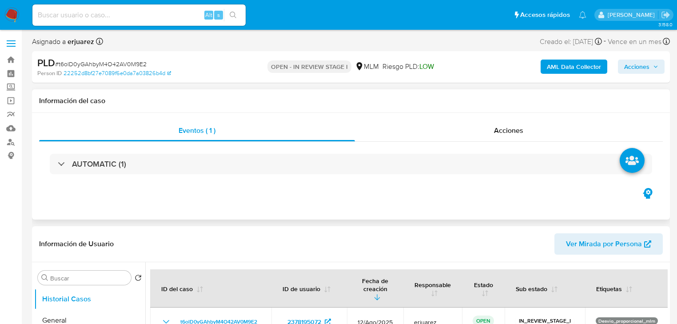
select select "10"
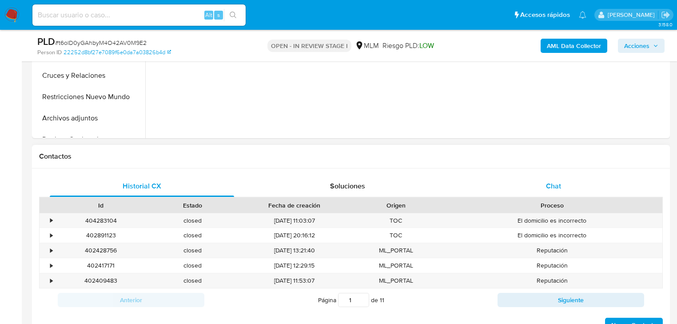
click at [546, 185] on div "Chat" at bounding box center [554, 186] width 184 height 21
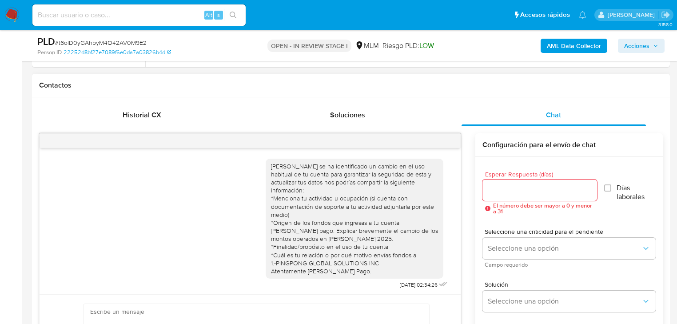
scroll to position [2, 0]
click at [437, 140] on icon "menu-action" at bounding box center [439, 141] width 8 height 8
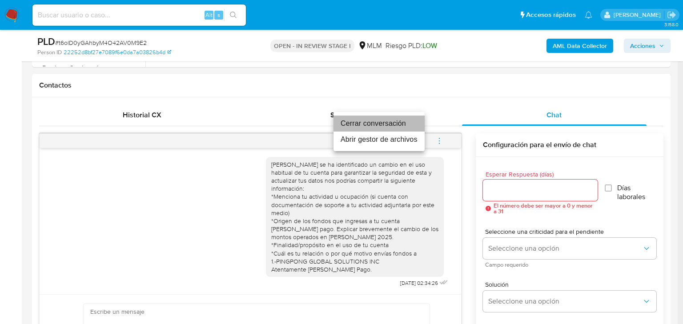
click at [357, 121] on li "Cerrar conversación" at bounding box center [378, 124] width 91 height 16
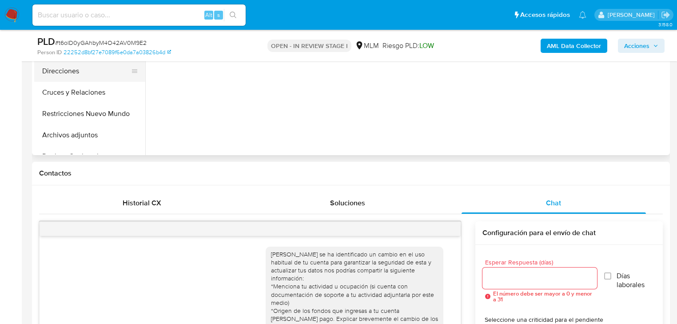
scroll to position [213, 0]
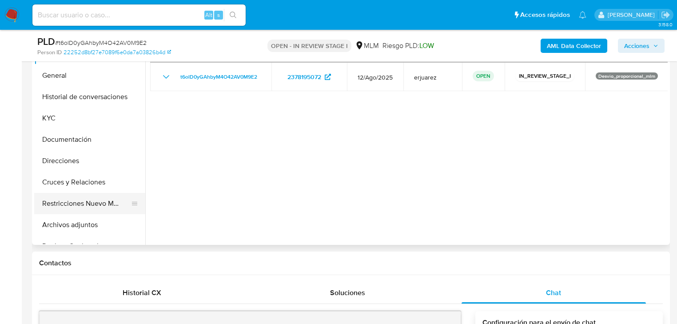
click at [60, 202] on button "Restricciones Nuevo Mundo" at bounding box center [86, 203] width 104 height 21
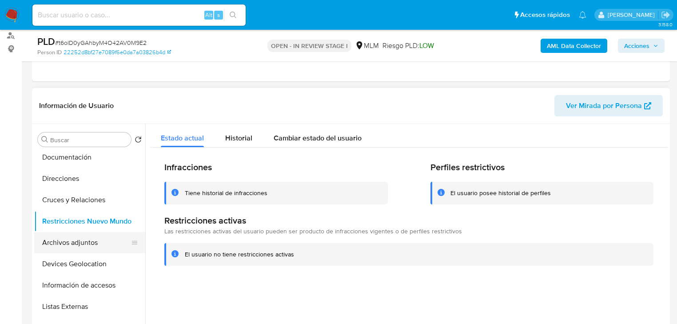
scroll to position [107, 0]
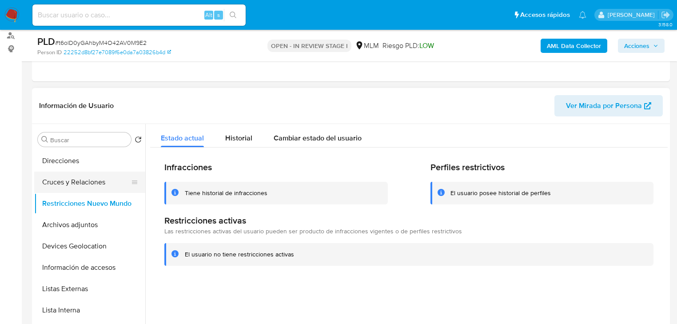
drag, startPoint x: 84, startPoint y: 184, endPoint x: 73, endPoint y: 182, distance: 11.3
click at [84, 184] on button "Cruces y Relaciones" at bounding box center [86, 182] width 104 height 21
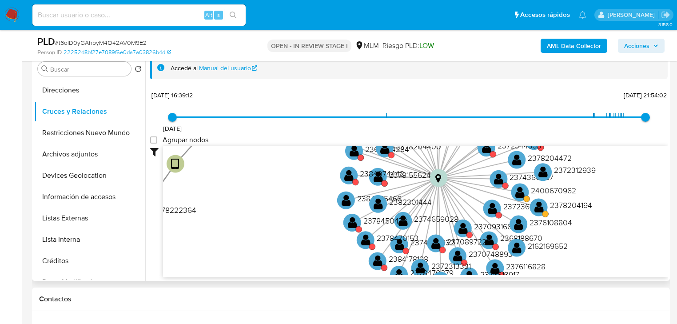
scroll to position [178, 0]
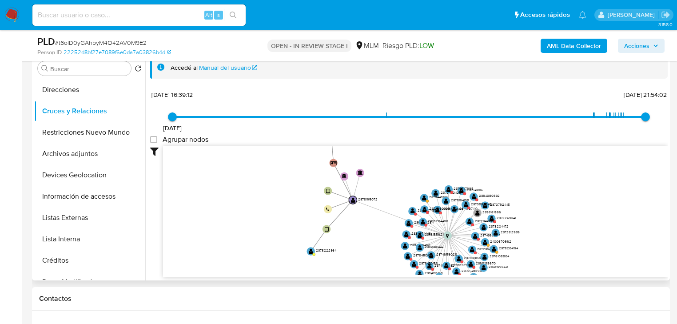
drag, startPoint x: 345, startPoint y: 206, endPoint x: 340, endPoint y: 229, distance: 23.6
click at [340, 229] on icon "user-2378222364  2378222364 device-67f3885ed090f12e12a64fc5  user-2378195072 …" at bounding box center [415, 210] width 505 height 129
click at [410, 213] on circle at bounding box center [412, 211] width 10 height 10
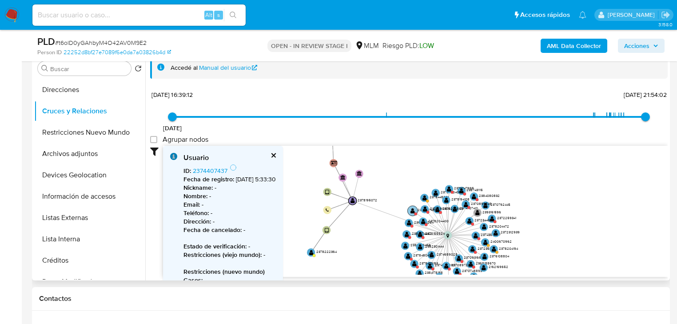
click at [411, 210] on text "" at bounding box center [413, 211] width 4 height 6
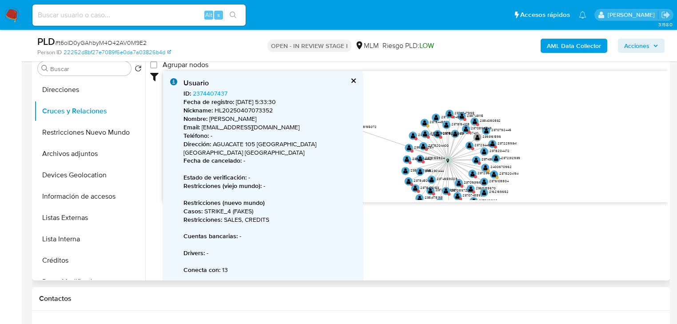
scroll to position [80, 0]
click at [420, 155] on text "2384074442" at bounding box center [422, 157] width 20 height 5
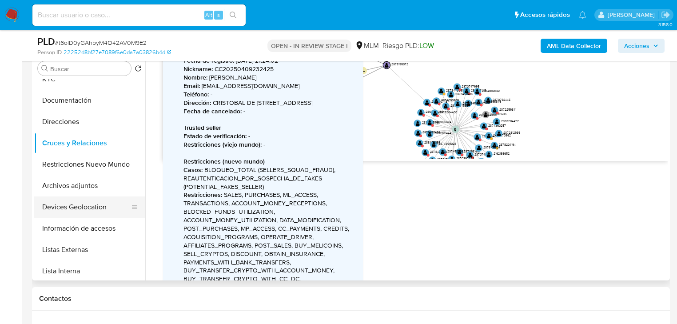
scroll to position [0, 0]
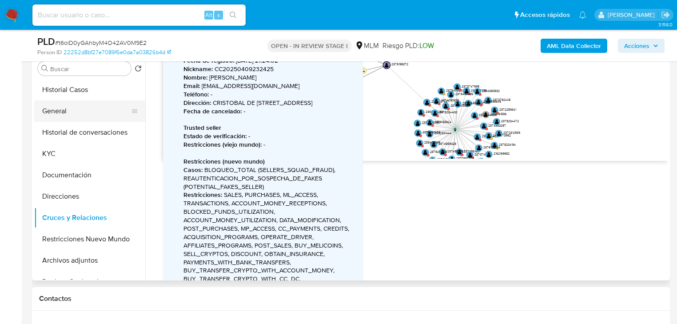
drag, startPoint x: 88, startPoint y: 91, endPoint x: 84, endPoint y: 121, distance: 29.9
click at [87, 94] on button "Historial Casos" at bounding box center [89, 89] width 111 height 21
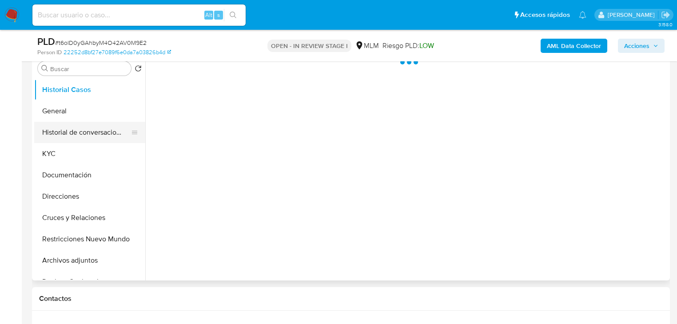
click at [84, 134] on button "Historial de conversaciones" at bounding box center [86, 132] width 104 height 21
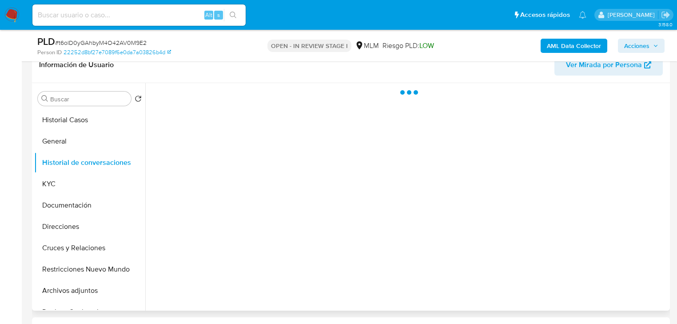
scroll to position [107, 0]
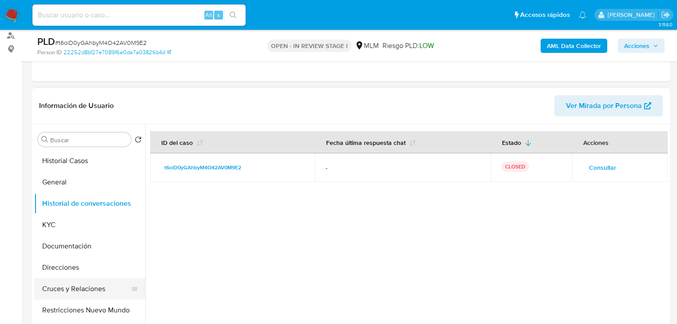
click at [79, 283] on button "Cruces y Relaciones" at bounding box center [86, 288] width 104 height 21
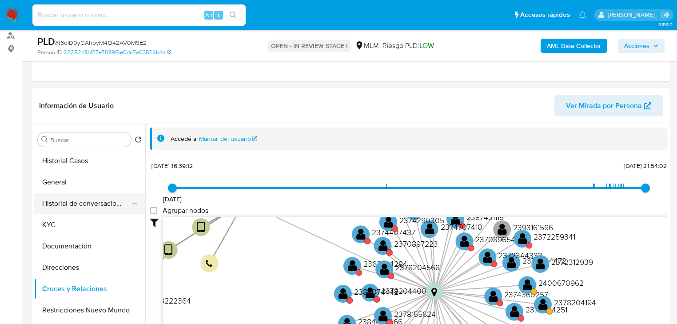
click at [73, 201] on button "Historial de conversaciones" at bounding box center [86, 203] width 104 height 21
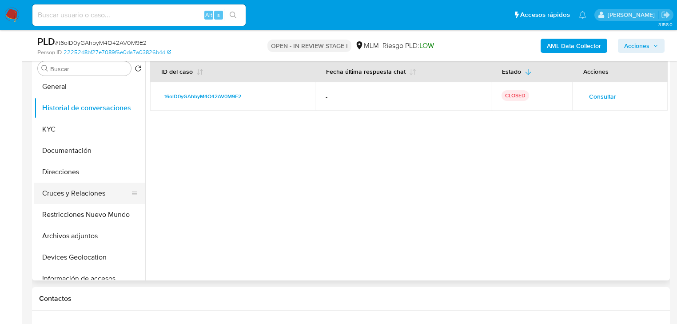
scroll to position [36, 0]
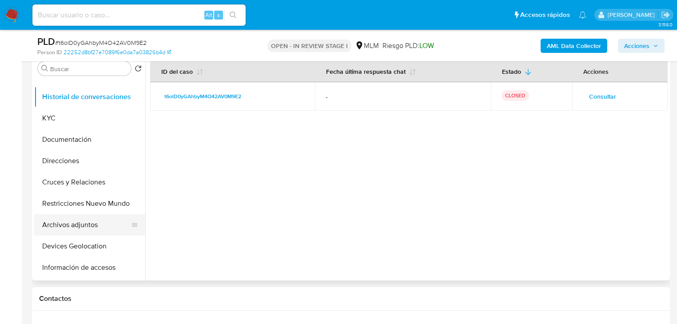
click at [87, 223] on button "Archivos adjuntos" at bounding box center [86, 224] width 104 height 21
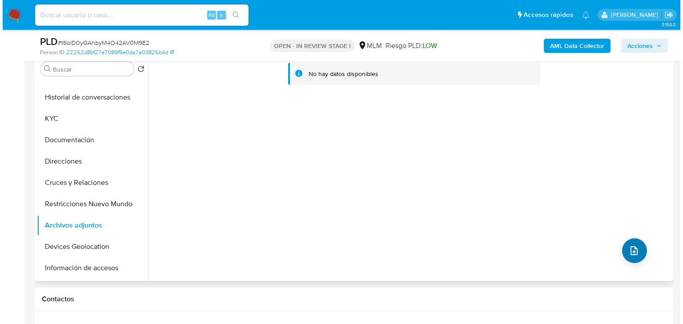
scroll to position [178, 0]
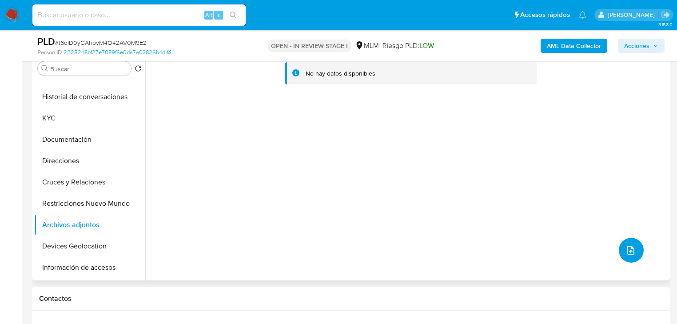
click at [627, 245] on icon "upload-file" at bounding box center [631, 250] width 11 height 11
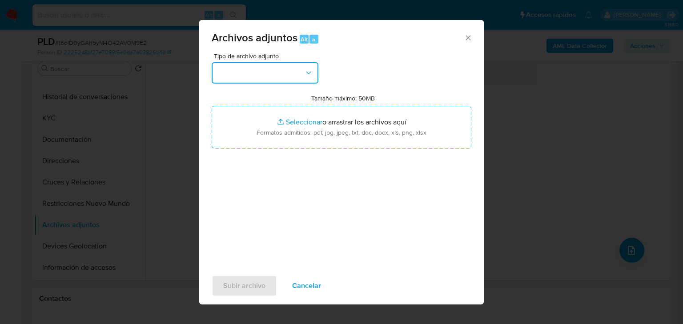
click at [242, 69] on button "button" at bounding box center [265, 72] width 107 height 21
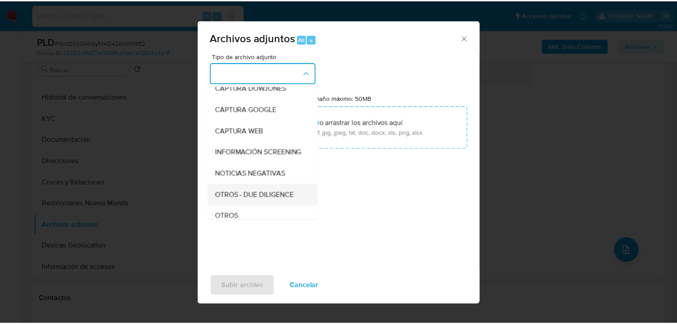
scroll to position [71, 0]
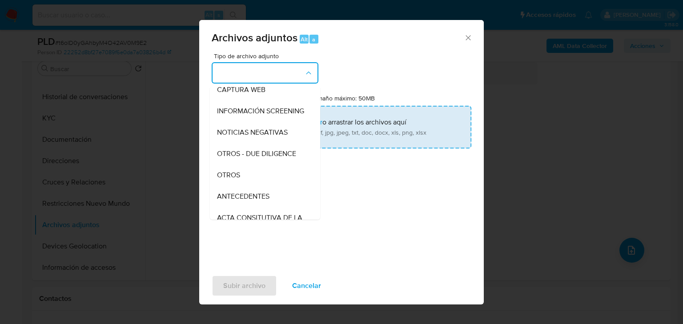
drag, startPoint x: 236, startPoint y: 184, endPoint x: 264, endPoint y: 142, distance: 50.0
click at [237, 180] on span "OTROS" at bounding box center [228, 175] width 23 height 9
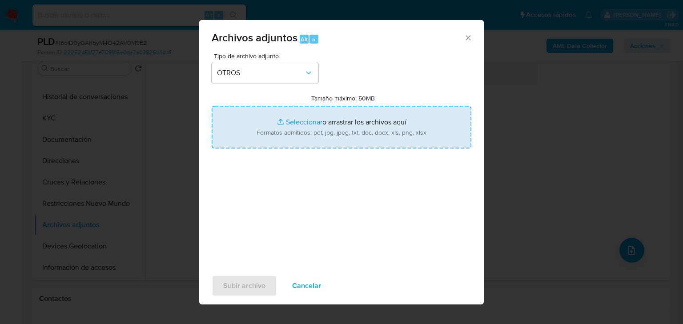
click at [291, 121] on input "Tamaño máximo: 50MB Seleccionar archivos" at bounding box center [342, 127] width 260 height 43
type input "C:\fakepath\2378195072_Marisela Montes Gutierrez_Ago25.pdf"
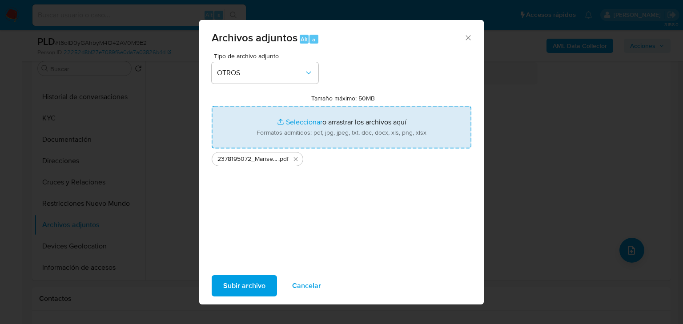
click at [297, 120] on input "Tamaño máximo: 50MB Seleccionar archivos" at bounding box center [342, 127] width 260 height 43
type input "C:\fakepath\2378195072_Marisela Montes Gutierrez_Ago25.xlsx"
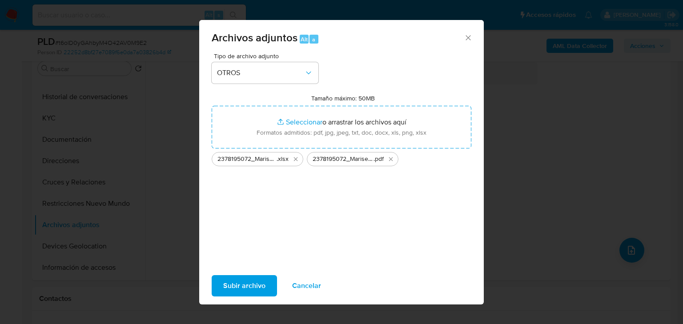
drag, startPoint x: 297, startPoint y: 120, endPoint x: 249, endPoint y: 284, distance: 171.3
click at [249, 284] on span "Subir archivo" at bounding box center [244, 286] width 42 height 20
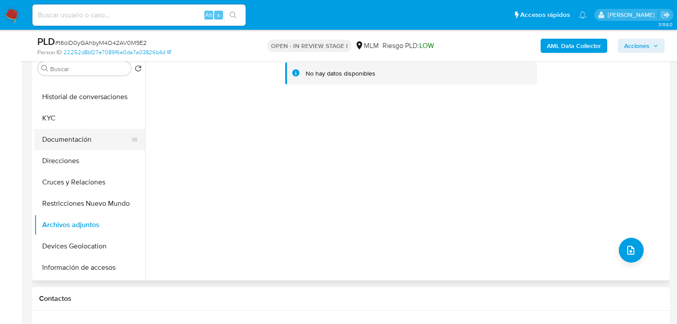
click at [71, 142] on button "Documentación" at bounding box center [86, 139] width 104 height 21
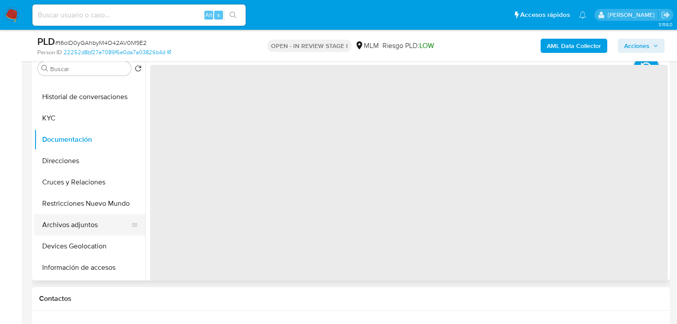
click at [72, 217] on button "Archivos adjuntos" at bounding box center [86, 224] width 104 height 21
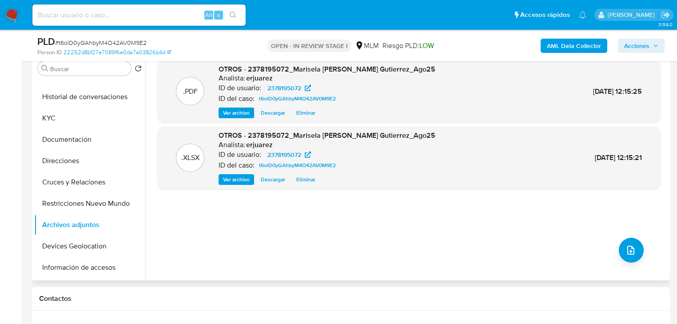
click at [225, 114] on span "Ver archivo" at bounding box center [236, 112] width 27 height 9
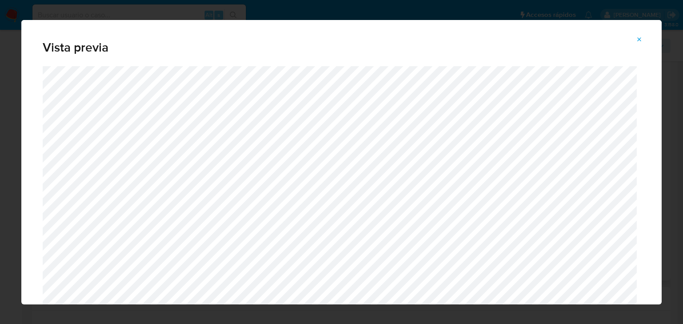
click at [641, 38] on icon "Attachment preview" at bounding box center [638, 39] width 7 height 7
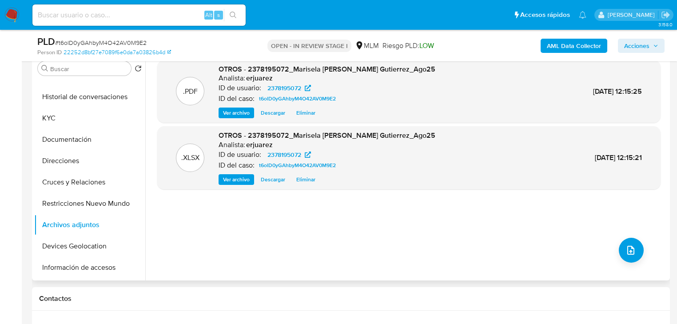
drag, startPoint x: 642, startPoint y: 45, endPoint x: 485, endPoint y: 45, distance: 156.4
click at [639, 46] on span "Acciones" at bounding box center [636, 46] width 25 height 14
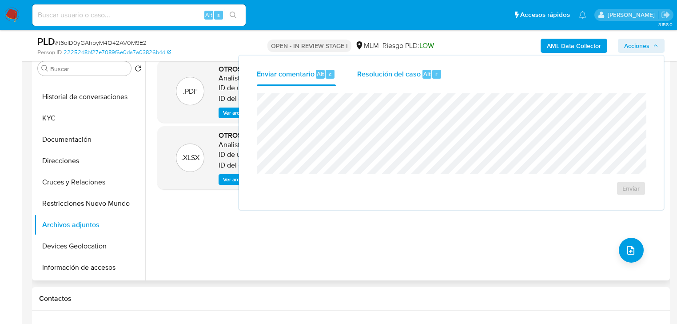
click at [389, 69] on span "Resolución del caso" at bounding box center [389, 73] width 64 height 10
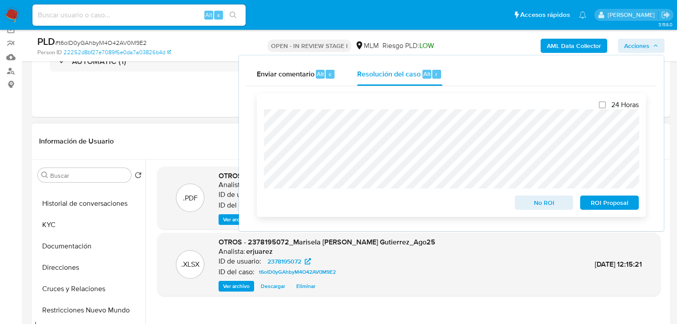
click at [264, 129] on div "24 Horas No ROI ROI Proposal" at bounding box center [451, 155] width 389 height 124
click at [263, 155] on div "24 Horas No ROI ROI Proposal" at bounding box center [451, 155] width 389 height 124
click at [595, 206] on span "ROI Proposal" at bounding box center [610, 202] width 46 height 12
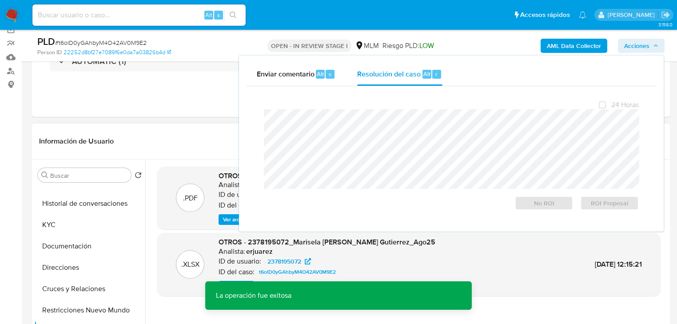
click at [178, 151] on header "Información de Usuario Ver Mirada por Persona" at bounding box center [351, 141] width 624 height 21
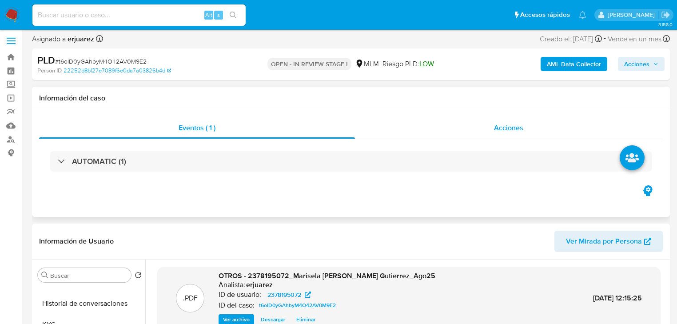
scroll to position [0, 0]
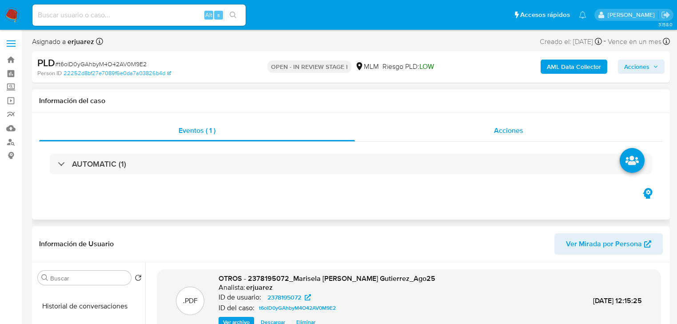
click at [469, 129] on div "Acciones" at bounding box center [509, 130] width 308 height 21
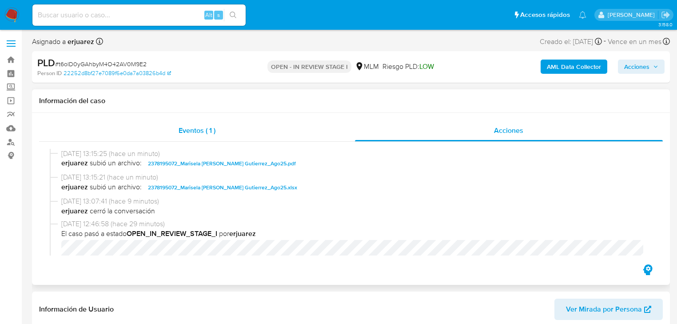
click at [195, 129] on span "Eventos ( 1 )" at bounding box center [197, 130] width 37 height 10
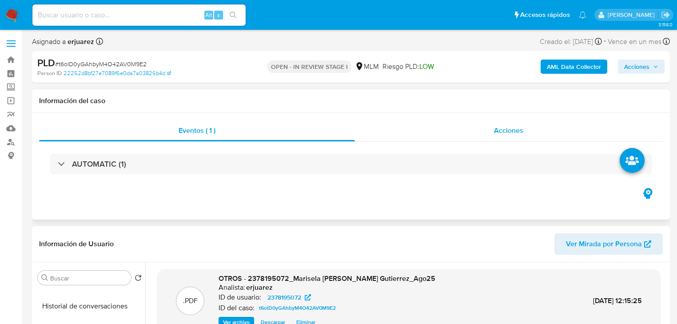
click at [475, 139] on div "Acciones" at bounding box center [509, 130] width 308 height 21
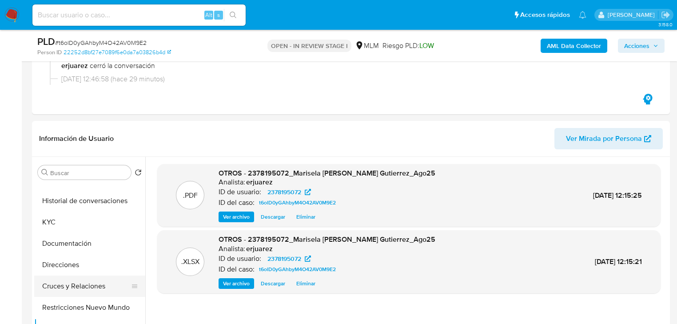
scroll to position [213, 0]
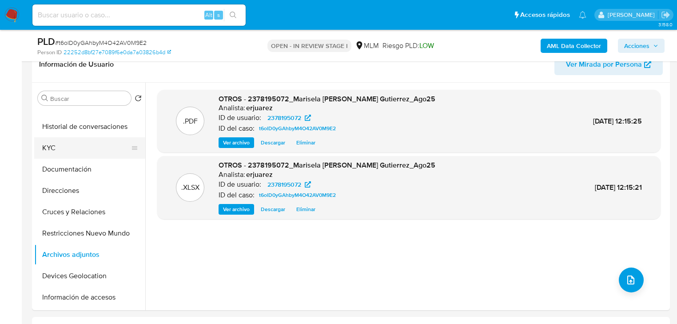
click at [49, 149] on button "KYC" at bounding box center [86, 147] width 104 height 21
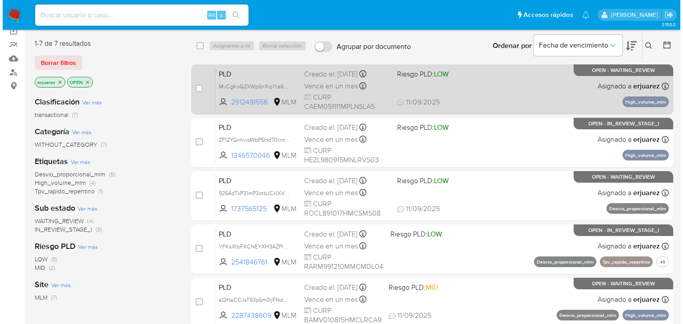
scroll to position [71, 0]
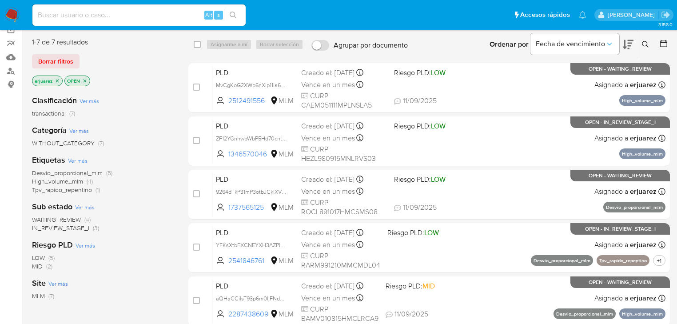
click at [79, 219] on span "WAITING_REVIEW" at bounding box center [56, 219] width 49 height 9
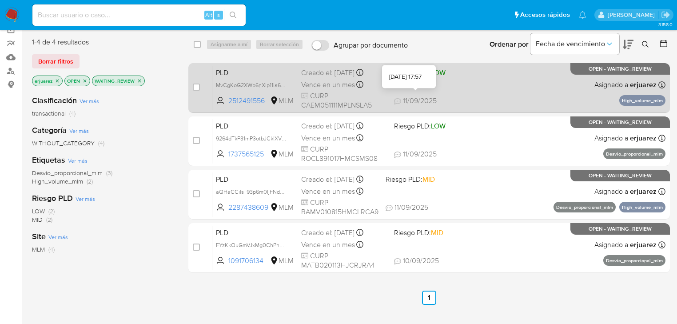
click at [419, 102] on span "11/09/2025" at bounding box center [415, 101] width 43 height 10
click at [197, 88] on input "checkbox" at bounding box center [196, 87] width 7 height 7
checkbox input "true"
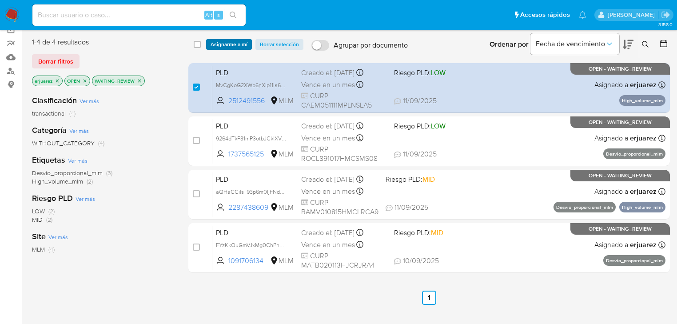
click at [235, 48] on span "Asignarme a mí" at bounding box center [229, 44] width 37 height 9
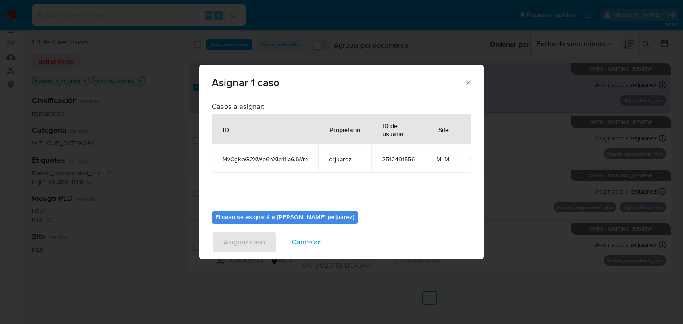
click at [469, 84] on icon "Cerrar ventana" at bounding box center [467, 82] width 9 height 9
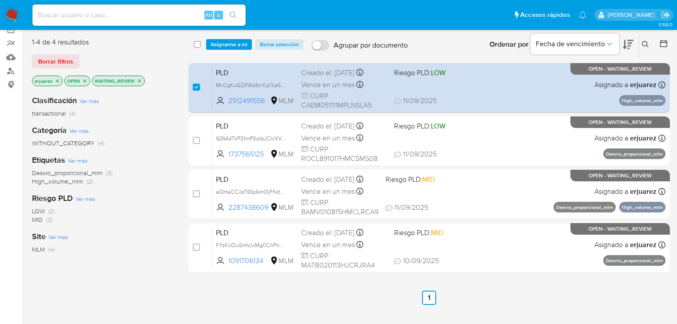
click at [216, 46] on span "Asignarme a mí" at bounding box center [229, 44] width 37 height 9
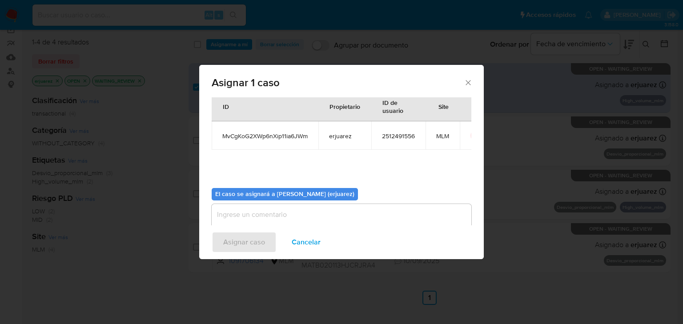
scroll to position [46, 0]
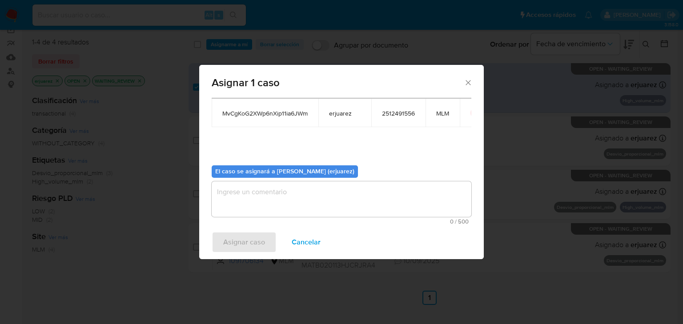
click at [263, 219] on span "0 / 500" at bounding box center [341, 222] width 254 height 6
click at [258, 195] on textarea "assign-modal" at bounding box center [342, 199] width 260 height 36
type textarea "W"
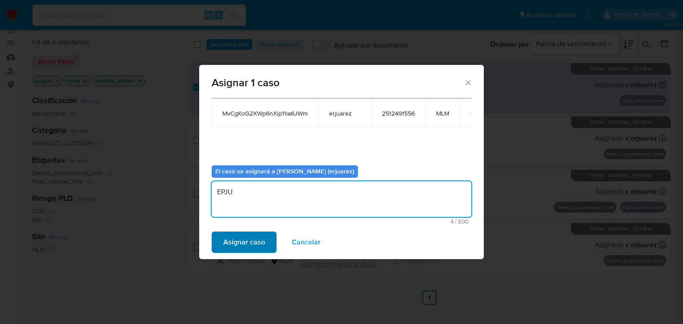
type textarea "EPJU"
click at [265, 245] on button "Asignar caso" at bounding box center [244, 242] width 65 height 21
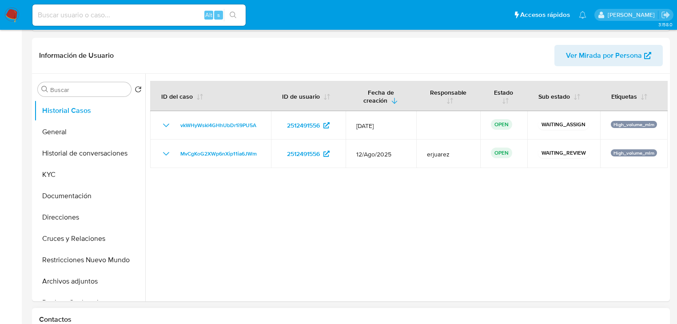
select select "10"
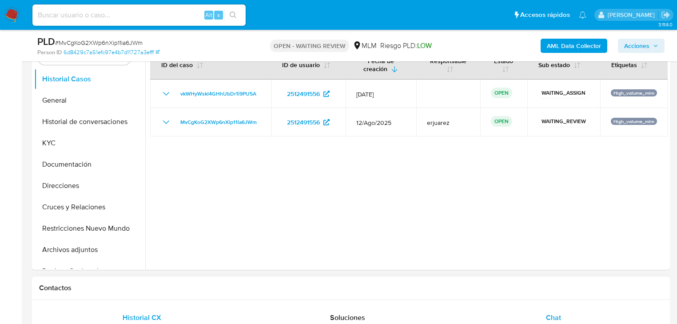
scroll to position [213, 0]
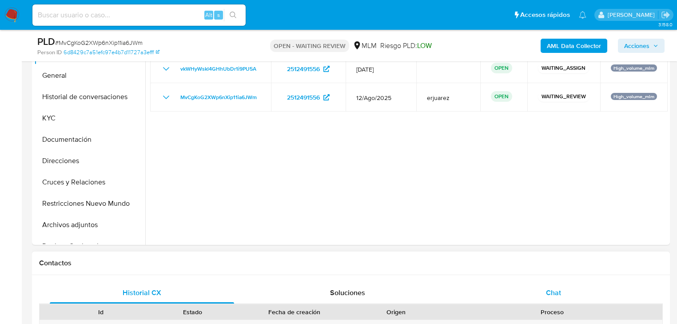
click at [550, 292] on span "Chat" at bounding box center [553, 292] width 15 height 10
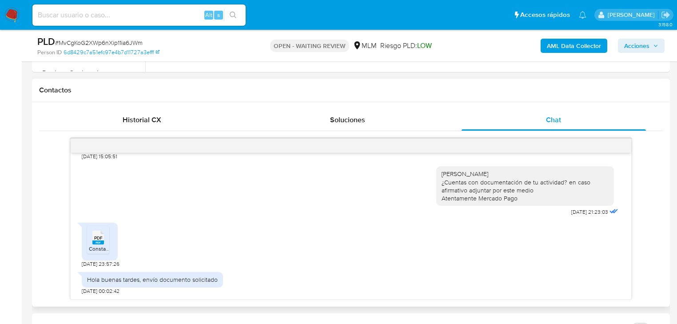
scroll to position [391, 0]
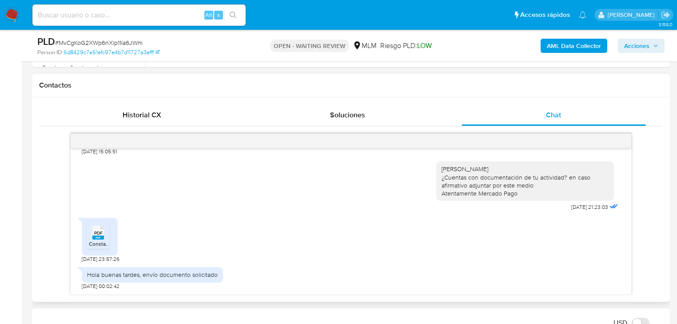
click at [94, 240] on span "ConstanciaDituacionFiscalMelizaAnahi.pdf" at bounding box center [139, 244] width 101 height 8
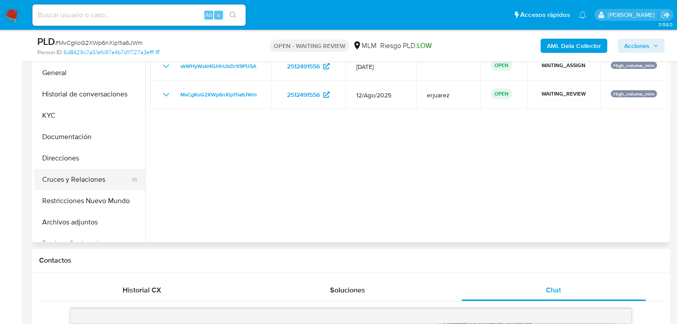
scroll to position [213, 0]
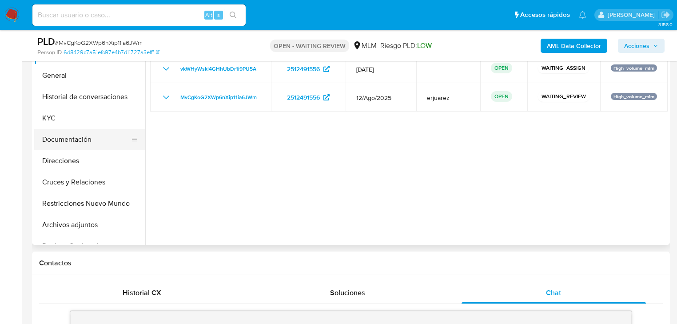
click at [83, 148] on button "Documentación" at bounding box center [86, 139] width 104 height 21
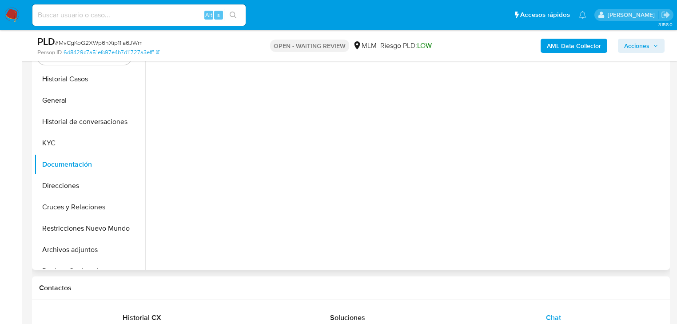
scroll to position [178, 0]
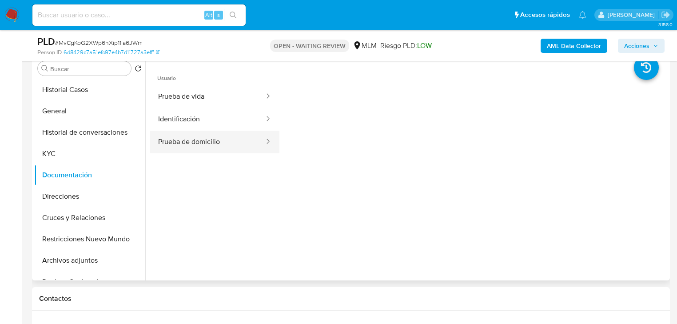
click at [197, 141] on button "Prueba de domicilio" at bounding box center [207, 142] width 115 height 23
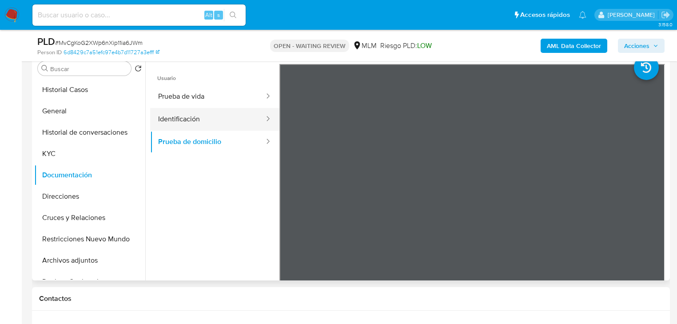
click at [206, 120] on button "Identificación" at bounding box center [207, 119] width 115 height 23
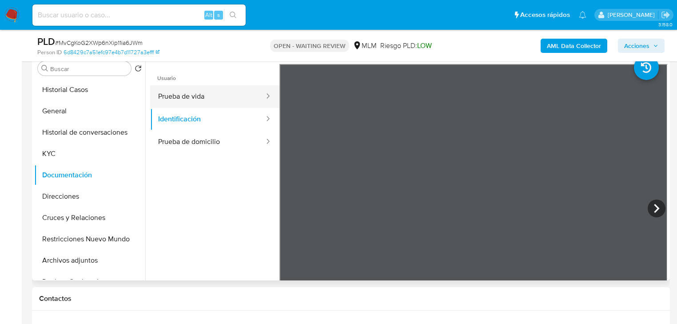
drag, startPoint x: 187, startPoint y: 102, endPoint x: 202, endPoint y: 105, distance: 14.9
click at [188, 102] on button "Prueba de vida" at bounding box center [207, 96] width 115 height 23
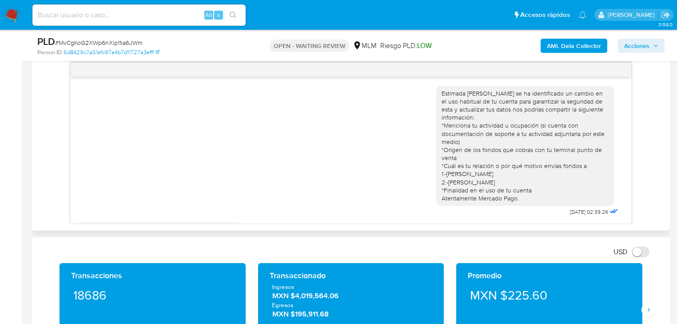
scroll to position [0, 0]
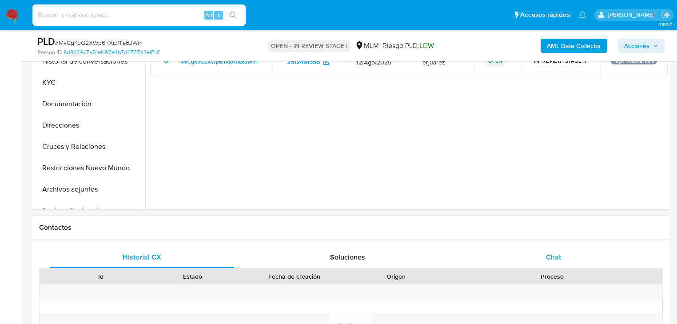
click at [549, 260] on span "Chat" at bounding box center [553, 257] width 15 height 10
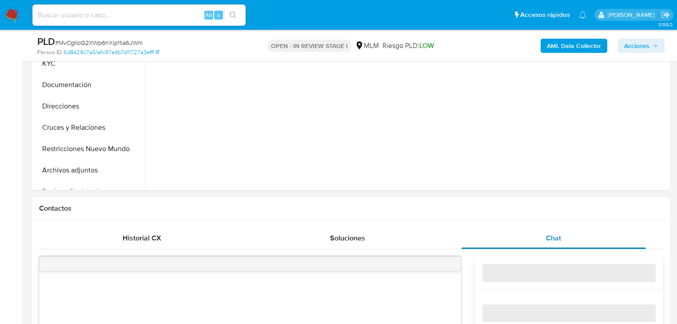
scroll to position [427, 0]
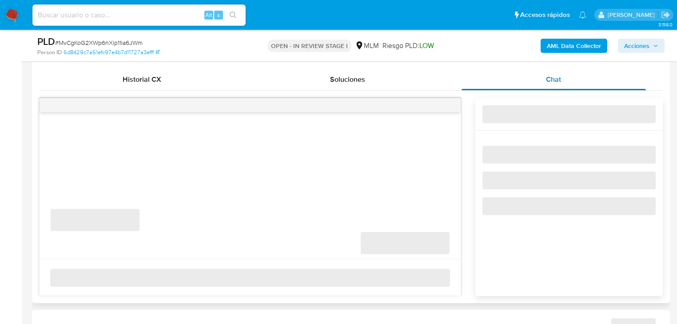
select select "10"
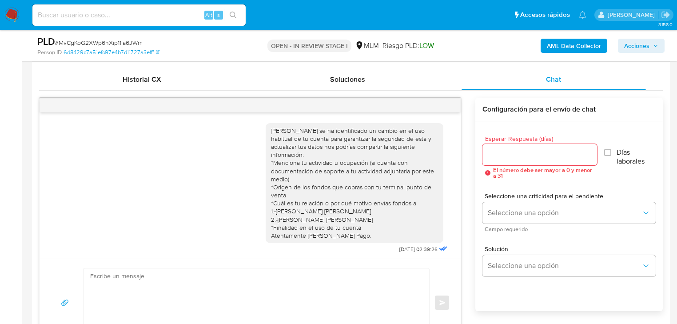
scroll to position [187, 0]
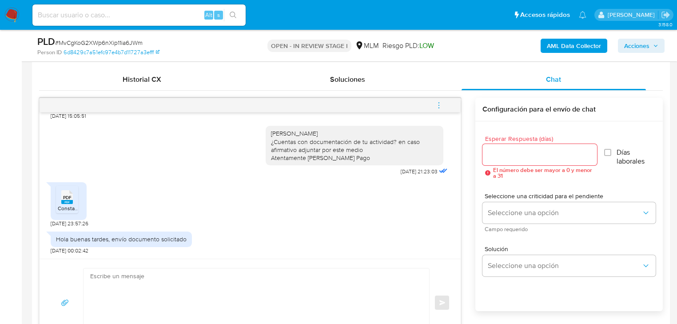
click at [509, 152] on input "Esperar Respuesta (días)" at bounding box center [540, 155] width 115 height 12
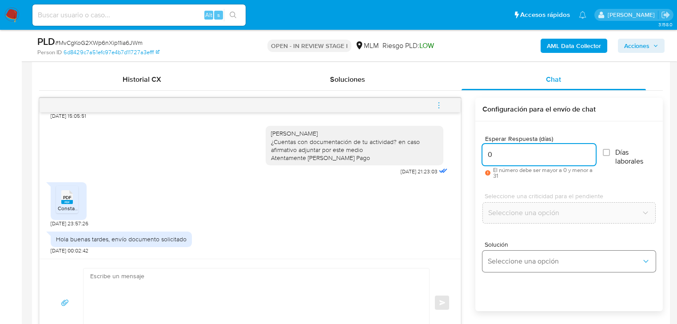
type input "0"
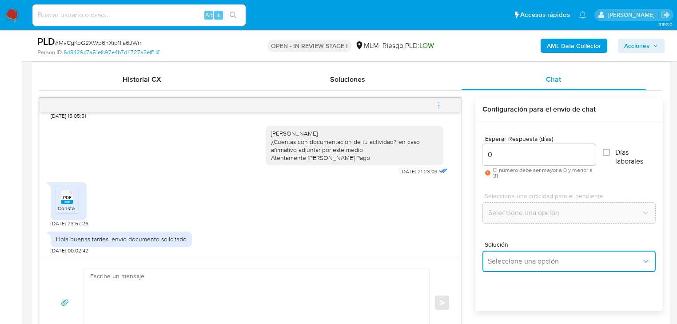
drag, startPoint x: 524, startPoint y: 266, endPoint x: 594, endPoint y: 251, distance: 71.3
click at [526, 265] on button "Seleccione una opción" at bounding box center [569, 261] width 173 height 21
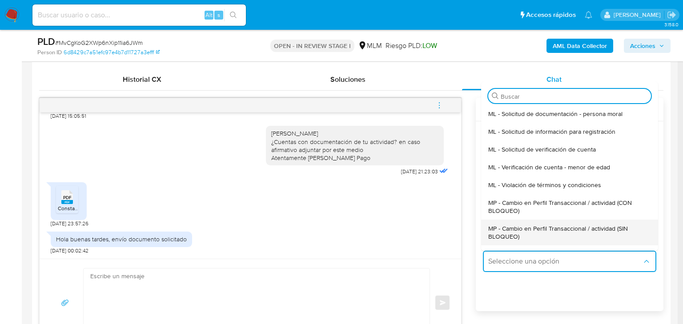
click at [582, 222] on div "MP - Cambio en Perfil Transaccional / actividad (SIN BLOQUEO)" at bounding box center [566, 233] width 157 height 26
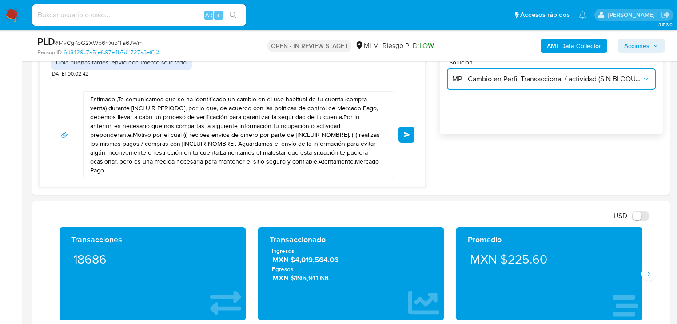
scroll to position [604, 0]
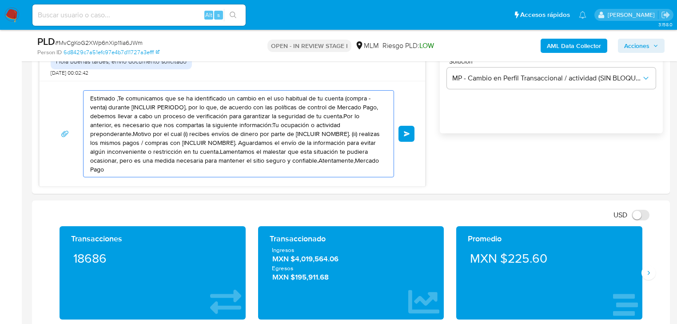
drag, startPoint x: 343, startPoint y: 164, endPoint x: 176, endPoint y: 124, distance: 171.4
paste textarea "Agradecemos tu tiempo y documentación proporcionada. Te recordamos que esto fue…"
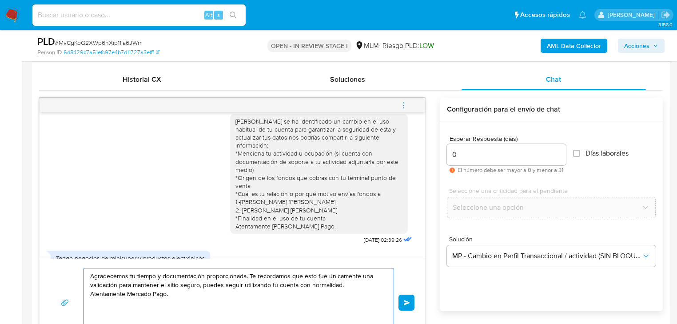
scroll to position [45, 0]
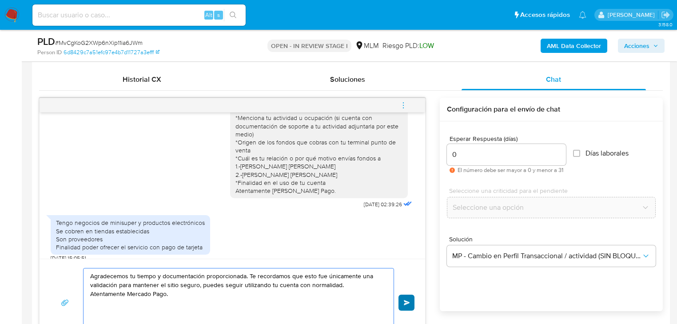
type textarea "Agradecemos tu tiempo y documentación proporcionada. Te recordamos que esto fue…"
click at [404, 302] on span "Enviar" at bounding box center [407, 302] width 6 height 5
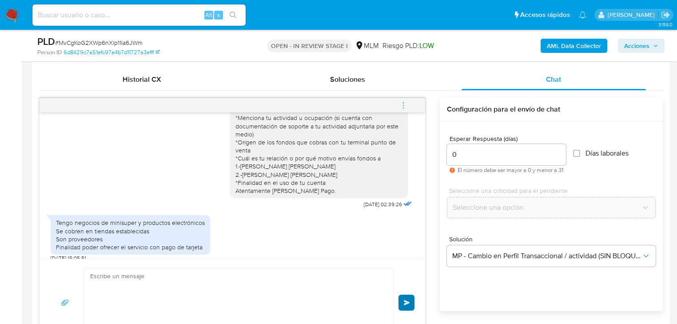
scroll to position [254, 0]
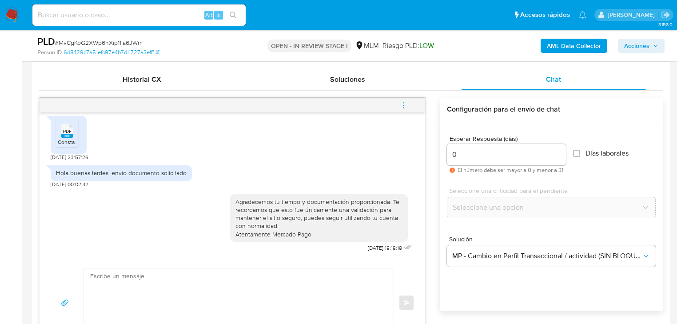
click at [16, 14] on img at bounding box center [11, 15] width 15 height 15
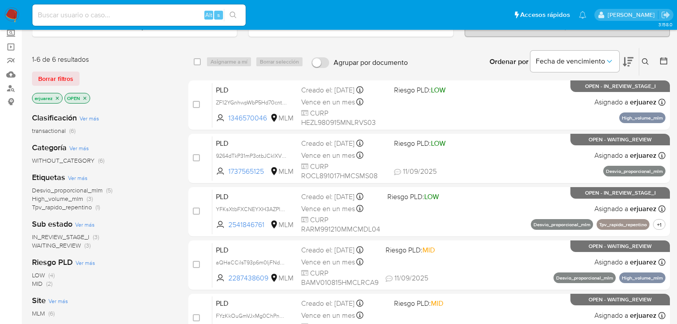
scroll to position [71, 0]
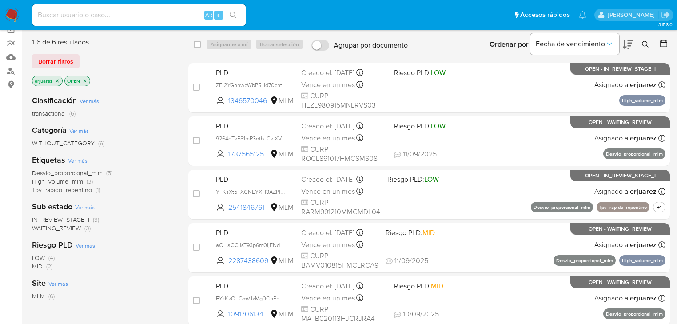
click at [74, 228] on span "WAITING_REVIEW" at bounding box center [56, 228] width 49 height 9
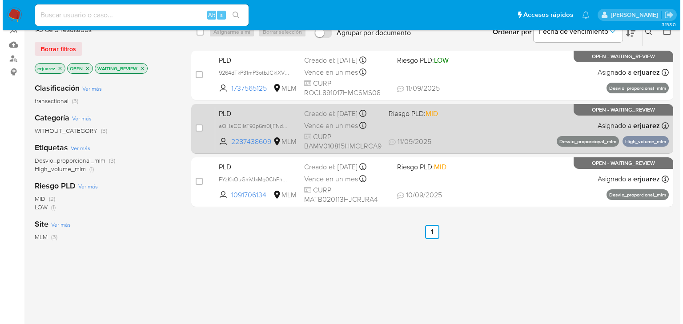
scroll to position [71, 0]
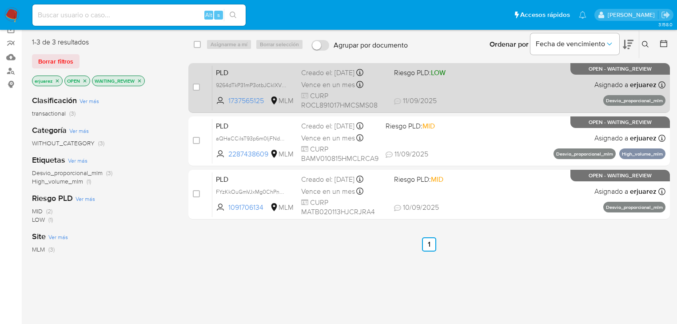
click at [462, 88] on div "PLD 9264dTkP31mP3otbJCklXVKT 1737565125 MLM Riesgo PLD: LOW Creado el: 12/08/20…" at bounding box center [438, 87] width 453 height 45
click at [199, 85] on input "checkbox" at bounding box center [196, 87] width 7 height 7
checkbox input "true"
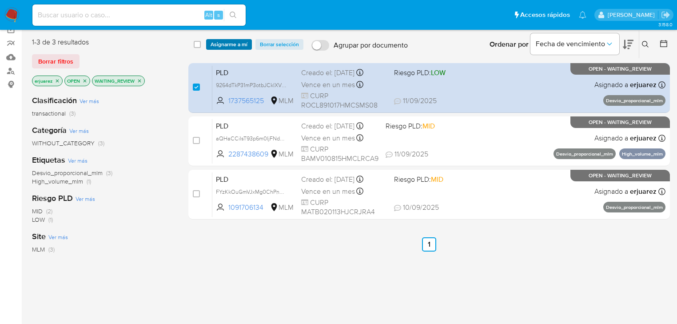
click at [222, 46] on span "Asignarme a mí" at bounding box center [229, 44] width 37 height 9
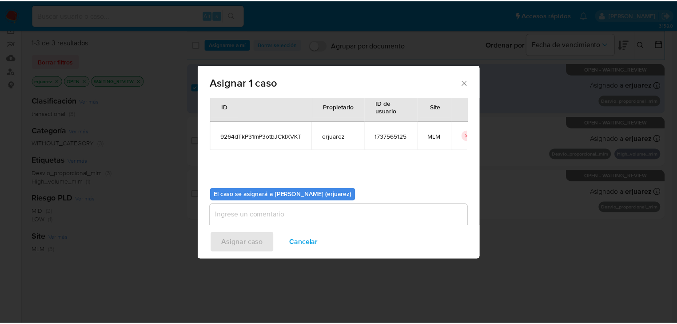
scroll to position [36, 0]
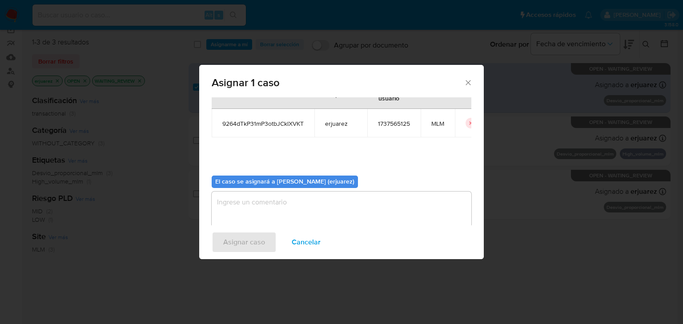
click at [278, 210] on textarea "assign-modal" at bounding box center [342, 210] width 260 height 36
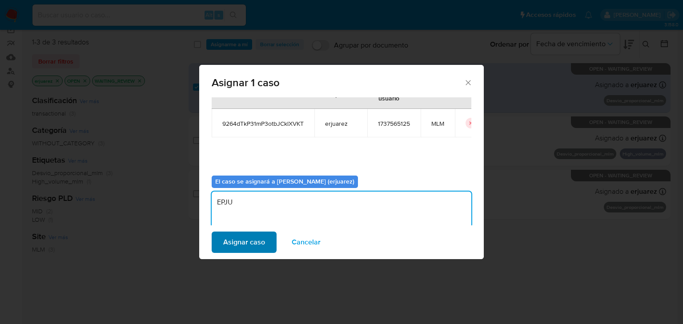
type textarea "EPJU"
click at [263, 245] on span "Asignar caso" at bounding box center [244, 242] width 42 height 20
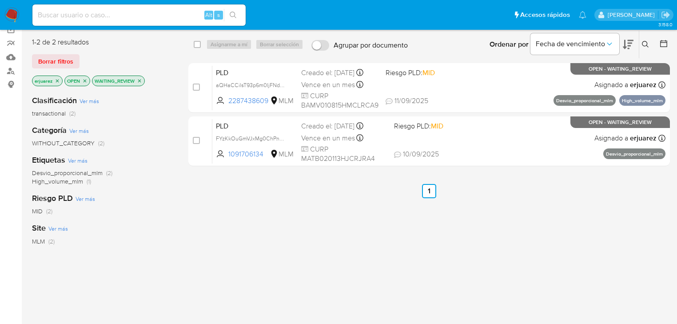
click at [12, 14] on img at bounding box center [11, 15] width 15 height 15
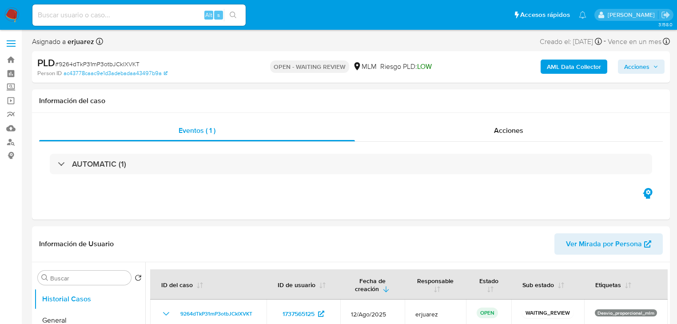
select select "10"
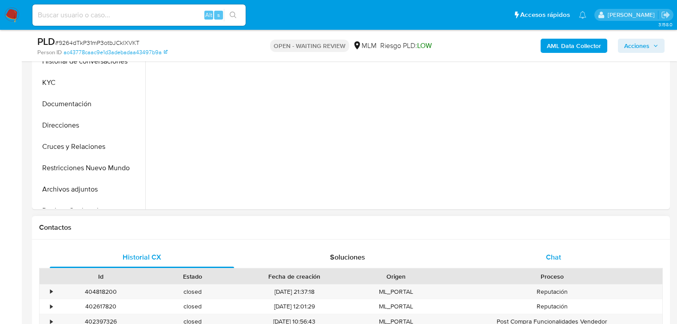
drag, startPoint x: 557, startPoint y: 252, endPoint x: 548, endPoint y: 248, distance: 10.1
click at [557, 252] on span "Chat" at bounding box center [553, 257] width 15 height 10
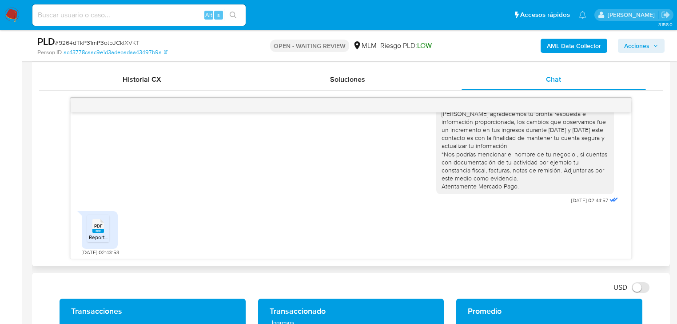
scroll to position [444, 0]
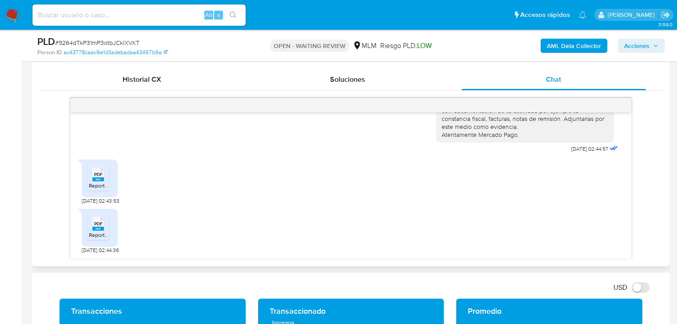
click at [96, 175] on span "PDF" at bounding box center [98, 175] width 8 height 6
click at [98, 224] on span "PDF" at bounding box center [98, 224] width 8 height 6
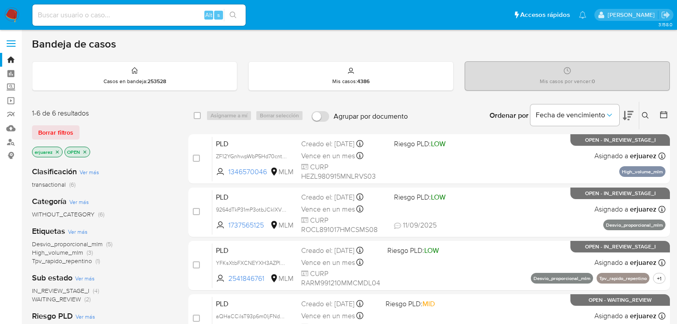
drag, startPoint x: 155, startPoint y: 291, endPoint x: 27, endPoint y: 265, distance: 130.7
click at [154, 291] on div "IN_REVIEW_STAGE_I (4) WAITING_REVIEW (2)" at bounding box center [103, 295] width 142 height 17
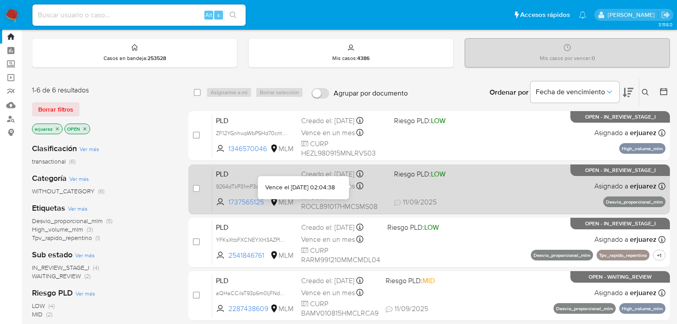
scroll to position [36, 0]
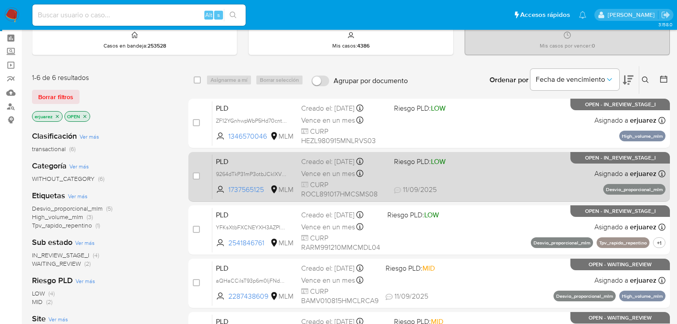
click at [441, 176] on div "PLD 9264dTkP31mP3otbJCklXVKT 1737565125 MLM Riesgo PLD: LOW Creado el: [DATE] C…" at bounding box center [438, 176] width 453 height 45
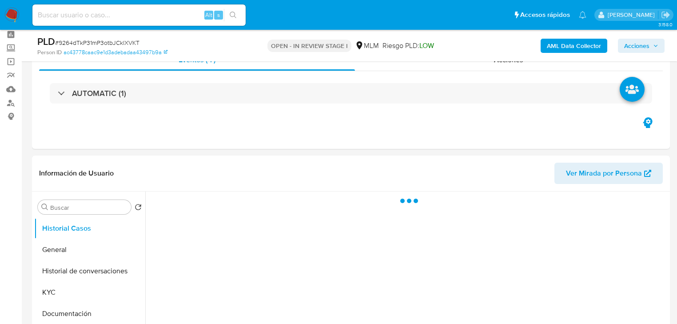
scroll to position [213, 0]
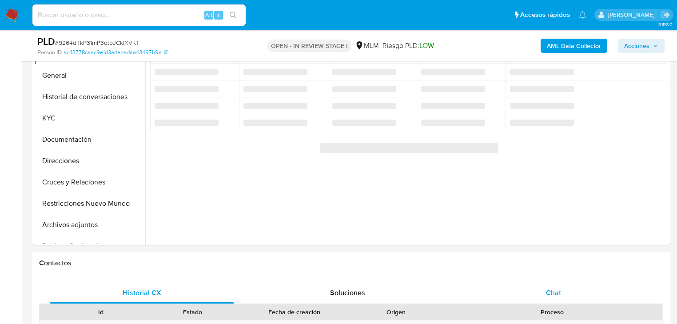
click at [555, 287] on span "Chat" at bounding box center [553, 292] width 15 height 10
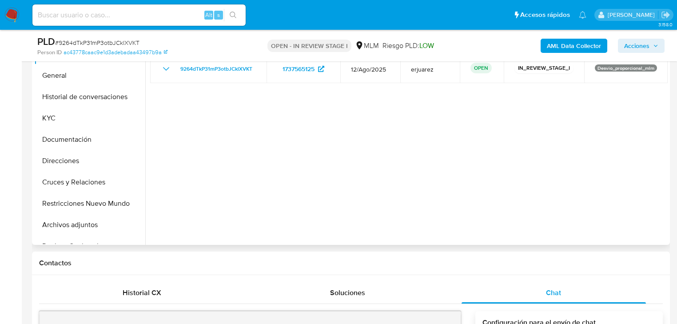
select select "10"
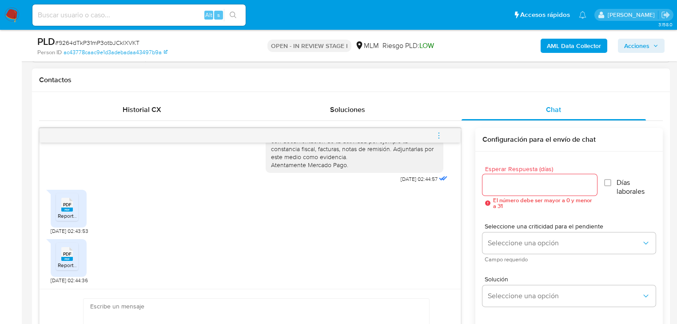
scroll to position [462, 0]
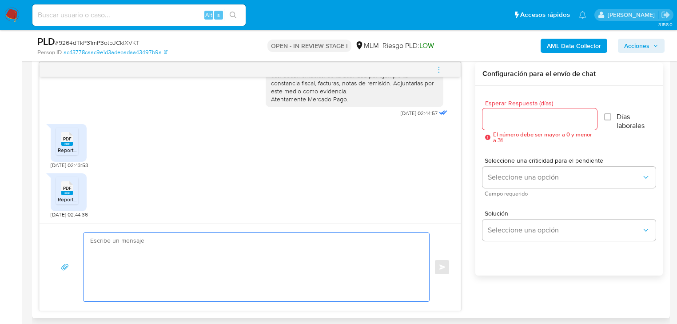
click at [172, 242] on textarea at bounding box center [254, 267] width 328 height 68
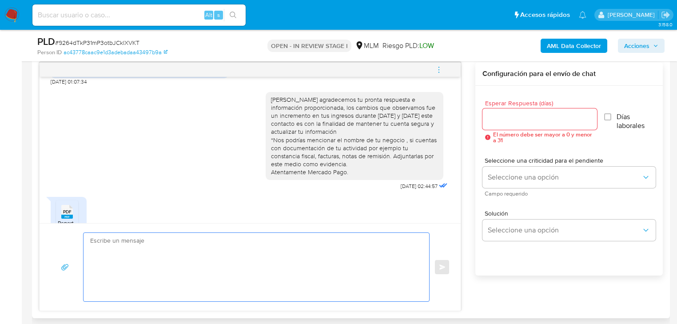
scroll to position [338, 0]
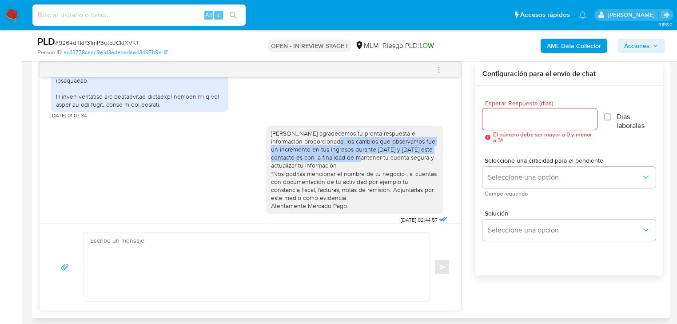
drag, startPoint x: 309, startPoint y: 140, endPoint x: 357, endPoint y: 156, distance: 50.6
click at [357, 156] on div "Hola Luis agradecemos tu pronta respuesta e información proporcionada, los camb…" at bounding box center [354, 169] width 167 height 81
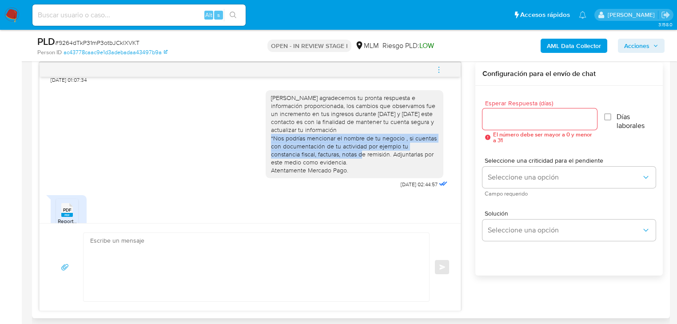
drag, startPoint x: 267, startPoint y: 136, endPoint x: 328, endPoint y: 155, distance: 63.5
click at [328, 155] on div "Hola Luis agradecemos tu pronta respuesta e información proporcionada, los camb…" at bounding box center [354, 134] width 167 height 81
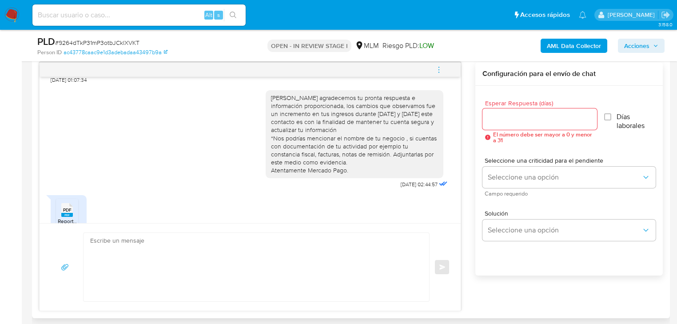
click at [128, 245] on textarea at bounding box center [254, 267] width 328 height 68
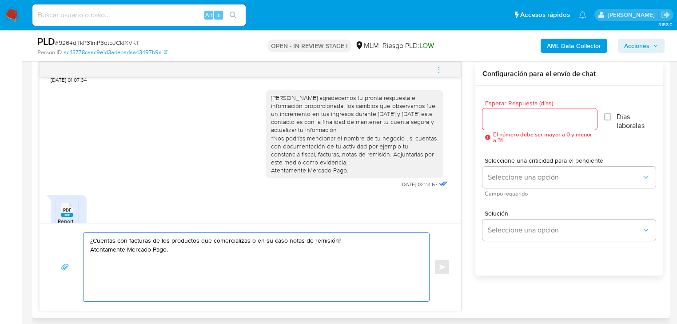
type textarea "¿Cuentas con facturas de los productos que comercializas o en su caso notas de …"
drag, startPoint x: 218, startPoint y: 259, endPoint x: 48, endPoint y: 225, distance: 173.6
click at [48, 225] on div "¿Cuentas con facturas de los productos que comercializas o en su caso notas de …" at bounding box center [250, 267] width 421 height 88
click at [355, 246] on textarea "¿Cuentas con facturas de los productos que comercializas o en su caso notas de …" at bounding box center [254, 267] width 328 height 68
click at [354, 240] on textarea "¿Cuentas con facturas de los productos que comercializas o en su caso notas de …" at bounding box center [254, 267] width 328 height 68
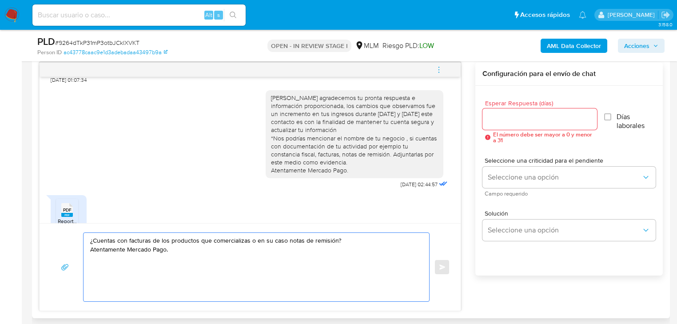
drag, startPoint x: 216, startPoint y: 258, endPoint x: 73, endPoint y: 228, distance: 145.6
click at [73, 228] on div "¿Cuentas con facturas de los productos que comercializas o en su caso notas de …" at bounding box center [250, 267] width 421 height 88
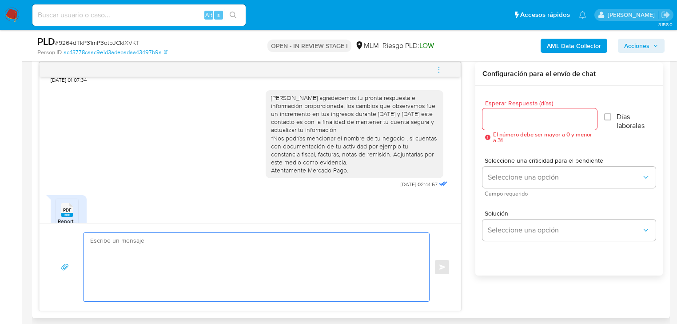
click at [534, 117] on input "Esperar Respuesta (días)" at bounding box center [540, 119] width 115 height 12
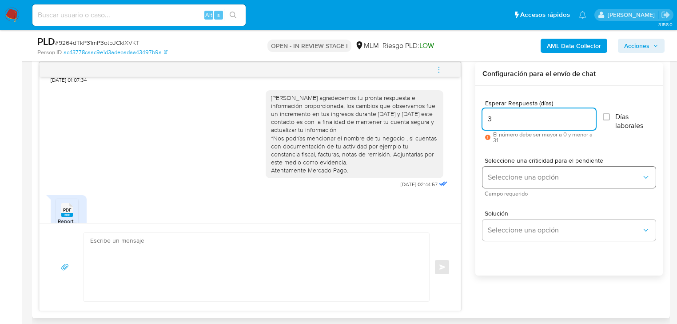
type input "3"
click at [527, 178] on span "Seleccione una opción" at bounding box center [565, 177] width 154 height 9
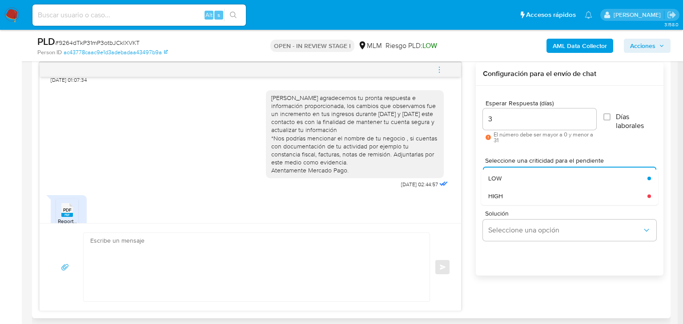
drag, startPoint x: 522, startPoint y: 194, endPoint x: 526, endPoint y: 201, distance: 8.4
click at [522, 194] on div "HIGH" at bounding box center [565, 196] width 154 height 18
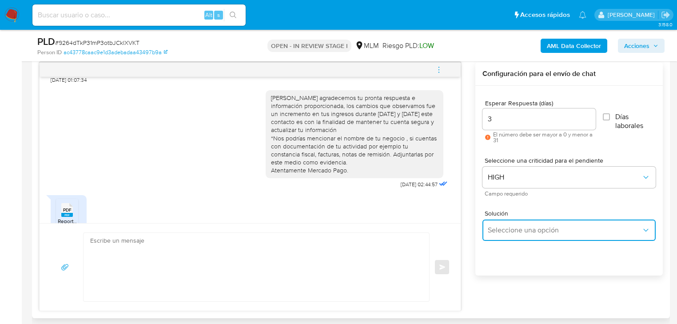
drag, startPoint x: 535, startPoint y: 231, endPoint x: 573, endPoint y: 224, distance: 38.4
click at [536, 231] on span "Seleccione una opción" at bounding box center [565, 230] width 154 height 9
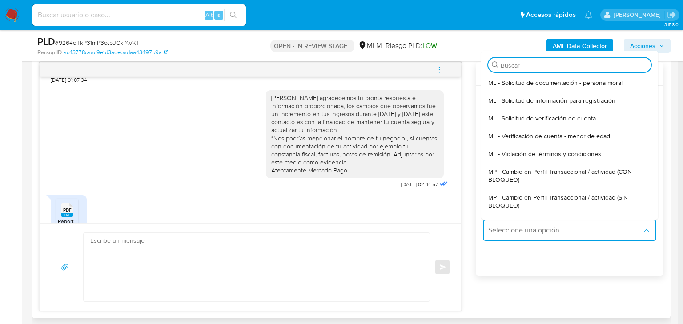
drag, startPoint x: 588, startPoint y: 198, endPoint x: 571, endPoint y: 196, distance: 16.5
click at [588, 197] on span "MP - Cambio en Perfil Transaccional / actividad (SIN BLOQUEO)" at bounding box center [566, 201] width 157 height 16
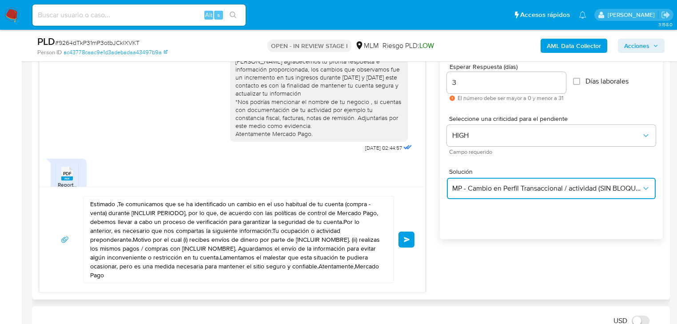
scroll to position [533, 0]
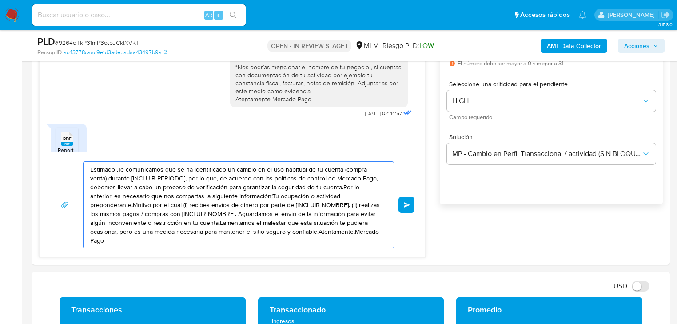
drag, startPoint x: 343, startPoint y: 238, endPoint x: -22, endPoint y: 110, distance: 386.2
paste textarea "¿Cuentas con facturas de los productos que comercializas o en su caso notas de …"
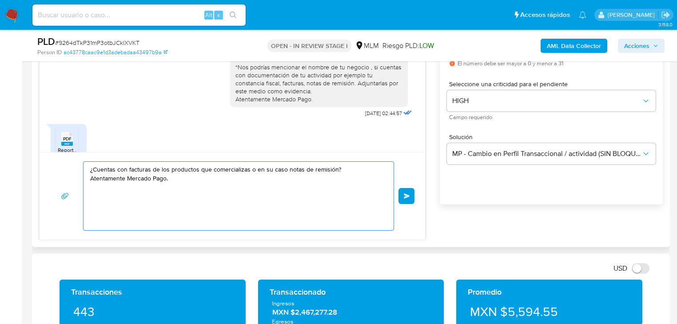
click at [354, 172] on textarea "¿Cuentas con facturas de los productos que comercializas o en su caso notas de …" at bounding box center [236, 196] width 292 height 68
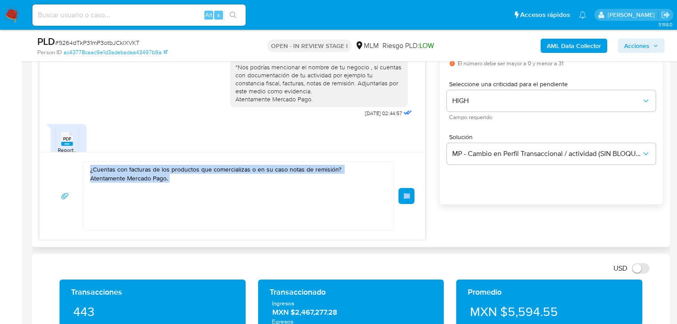
drag, startPoint x: 397, startPoint y: 193, endPoint x: 340, endPoint y: 174, distance: 59.9
click at [340, 174] on div "¿Cuentas con facturas de los productos que comercializas o en su caso notas de …" at bounding box center [232, 195] width 364 height 69
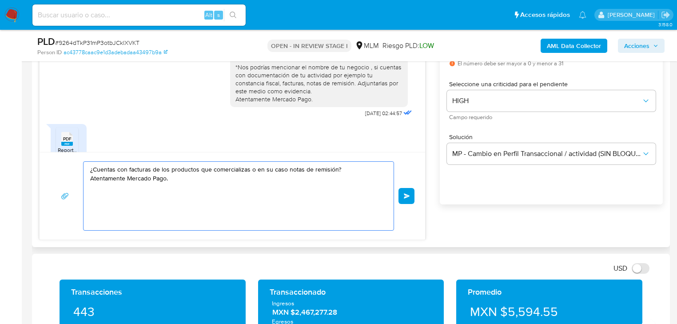
click at [345, 171] on textarea "¿Cuentas con facturas de los productos que comercializas o en su caso notas de …" at bounding box center [236, 196] width 292 height 68
type textarea "¿Cuentas con facturas de los productos que comercializas o en su caso notas de …"
click at [406, 193] on span "Enviar" at bounding box center [407, 195] width 6 height 5
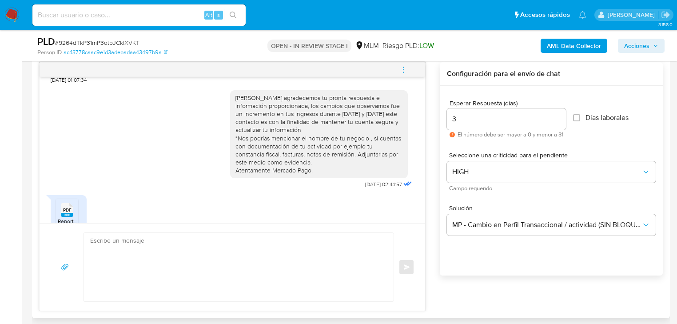
scroll to position [503, 0]
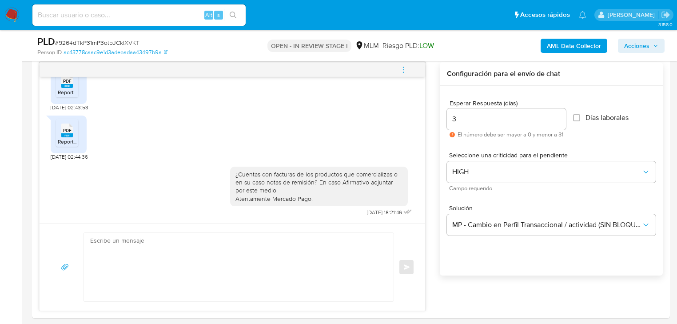
click at [8, 15] on img at bounding box center [11, 15] width 15 height 15
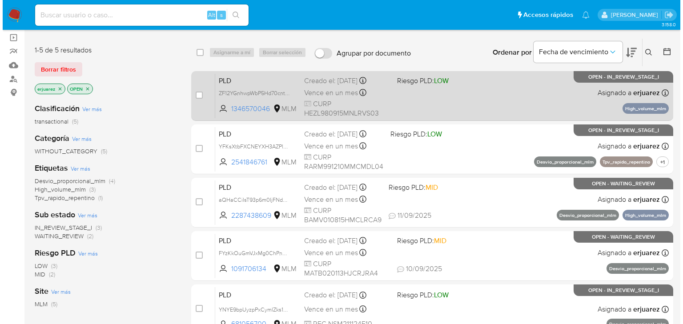
scroll to position [71, 0]
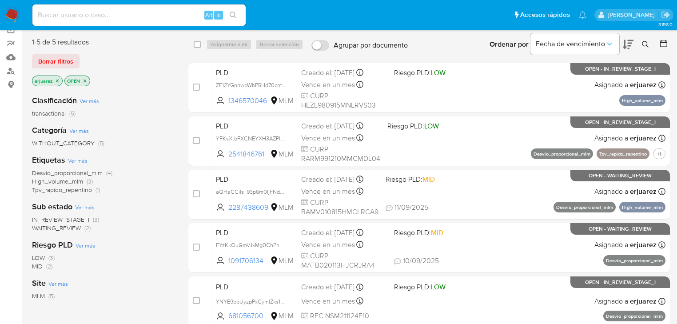
click at [74, 225] on span "WAITING_REVIEW" at bounding box center [56, 228] width 49 height 9
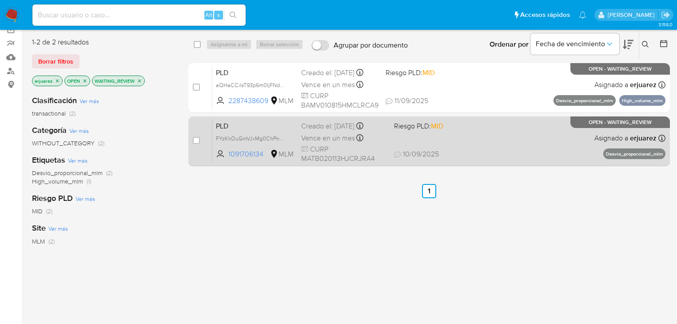
click at [475, 135] on div "PLD FYzKkOuGmVJxMg0ChPnGCuz3 1091706134 MLM Riesgo PLD: MID Creado el: 12/08/20…" at bounding box center [438, 141] width 453 height 45
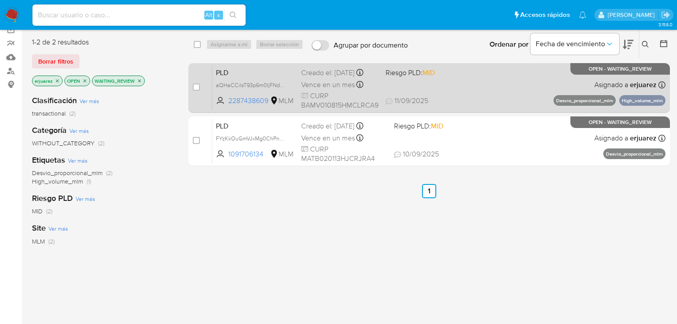
click at [391, 76] on span "Riesgo PLD: MID" at bounding box center [410, 73] width 49 height 10
click at [198, 88] on input "checkbox" at bounding box center [196, 87] width 7 height 7
checkbox input "true"
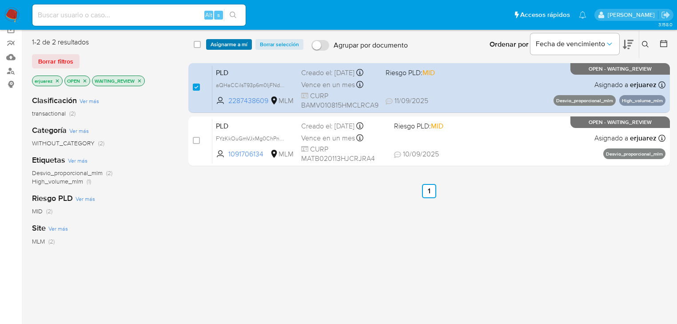
click at [236, 48] on span "Asignarme a mí" at bounding box center [229, 44] width 37 height 9
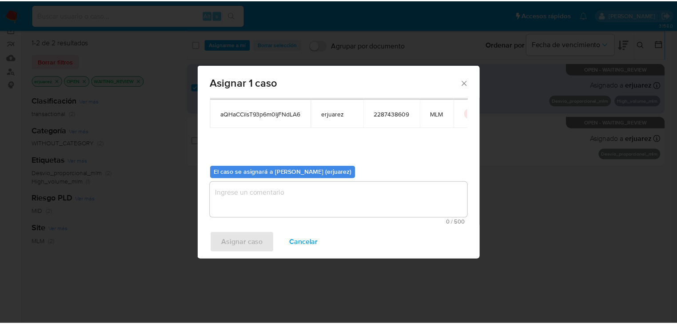
scroll to position [46, 0]
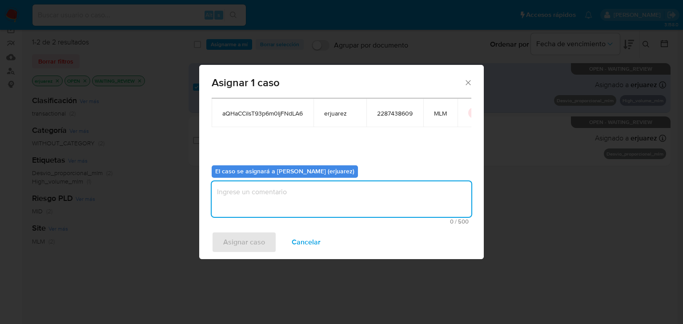
click at [291, 207] on textarea "assign-modal" at bounding box center [342, 199] width 260 height 36
type textarea "e"
type textarea "EPJU"
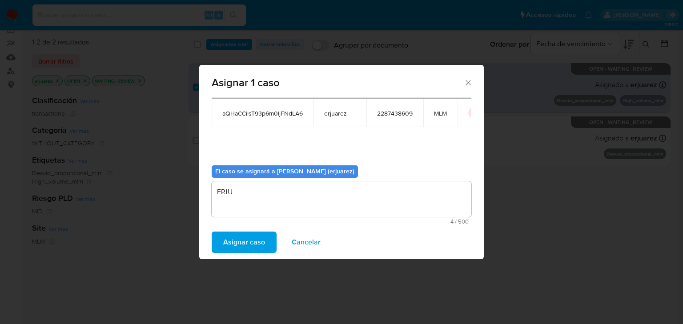
click at [266, 236] on button "Asignar caso" at bounding box center [244, 242] width 65 height 21
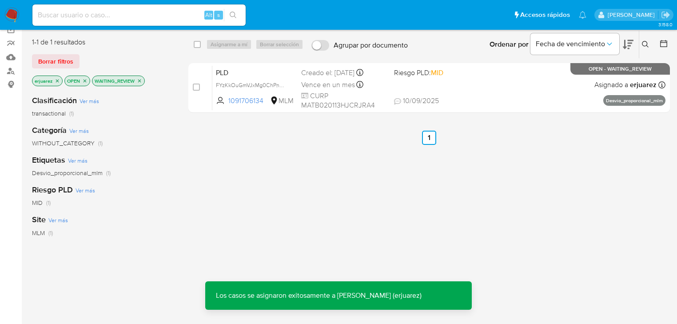
click at [142, 77] on p "WAITING_REVIEW" at bounding box center [118, 81] width 52 height 10
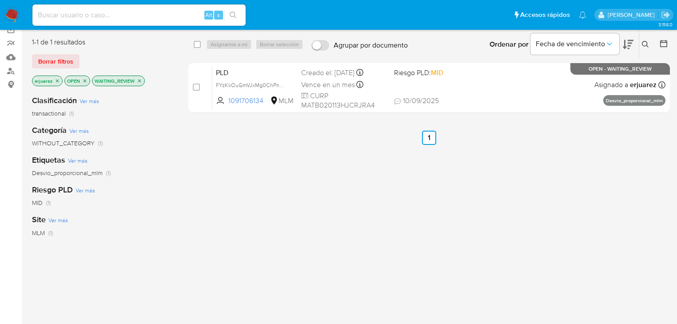
click at [140, 78] on icon "close-filter" at bounding box center [139, 80] width 5 height 5
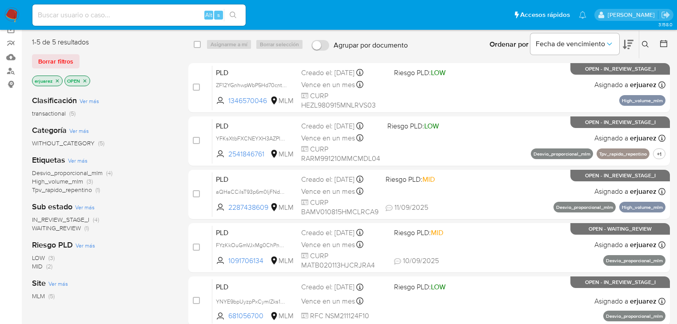
click at [71, 229] on span "WAITING_REVIEW" at bounding box center [56, 228] width 49 height 9
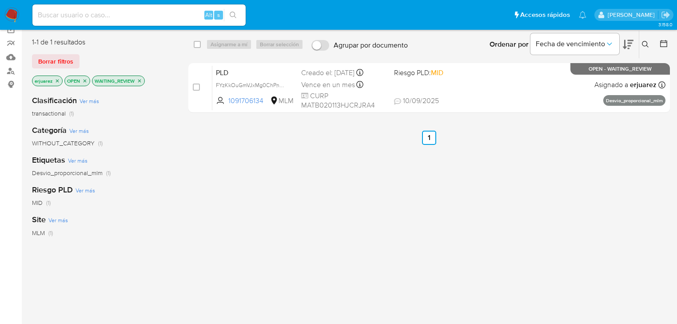
click at [138, 79] on icon "close-filter" at bounding box center [139, 80] width 5 height 5
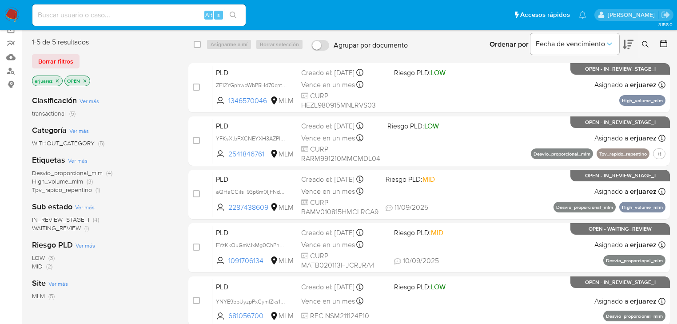
click at [57, 219] on span "IN_REVIEW_STAGE_I" at bounding box center [60, 219] width 57 height 9
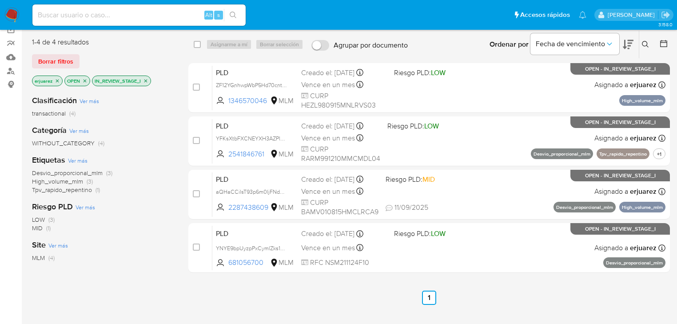
click at [644, 42] on icon at bounding box center [645, 44] width 7 height 7
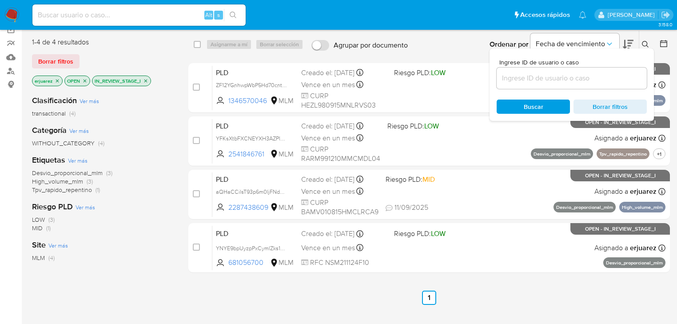
click at [563, 78] on input at bounding box center [572, 78] width 150 height 12
type input "2287438609"
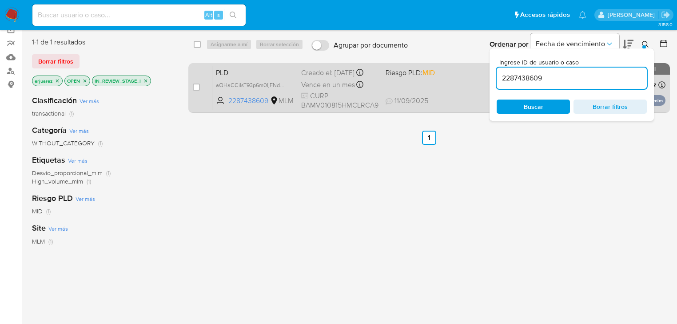
click at [454, 87] on div "PLD aQHaCCilsT93p6m0IjFNdLA6 2287438609 MLM Riesgo PLD: MID Creado el: 12/08/20…" at bounding box center [438, 87] width 453 height 45
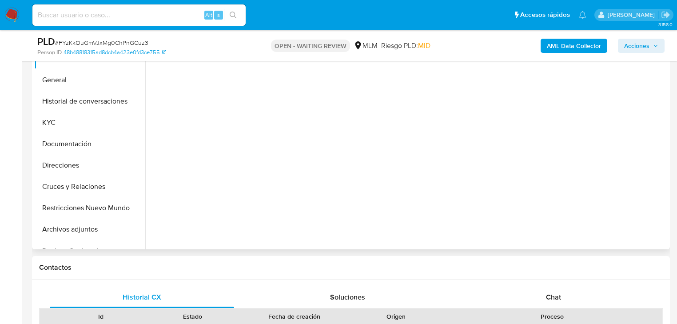
scroll to position [213, 0]
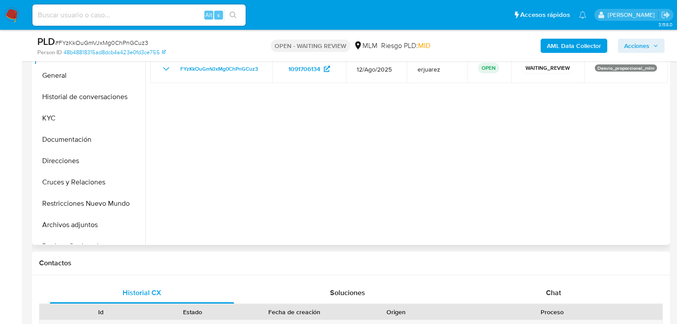
select select "10"
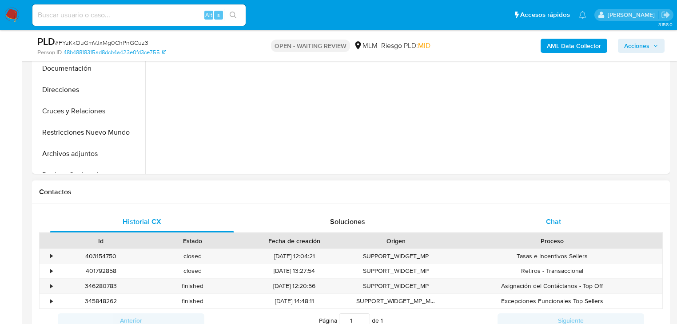
click at [553, 224] on span "Chat" at bounding box center [553, 221] width 15 height 10
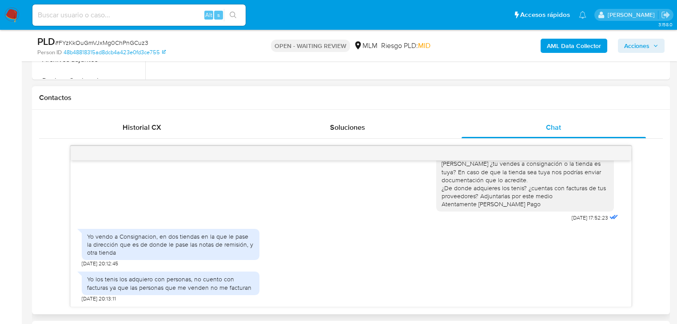
scroll to position [391, 0]
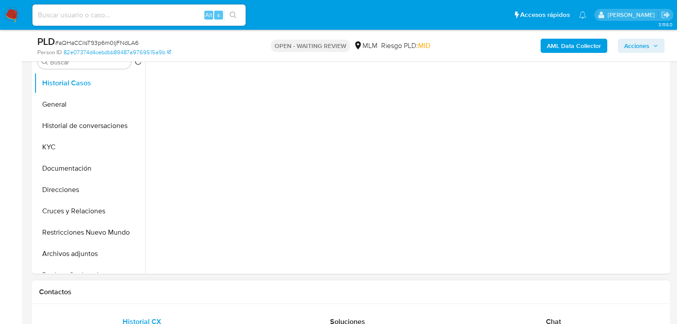
scroll to position [284, 0]
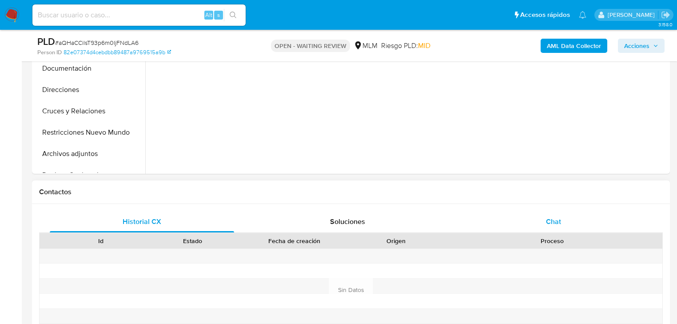
click at [558, 228] on div "Chat" at bounding box center [554, 221] width 184 height 21
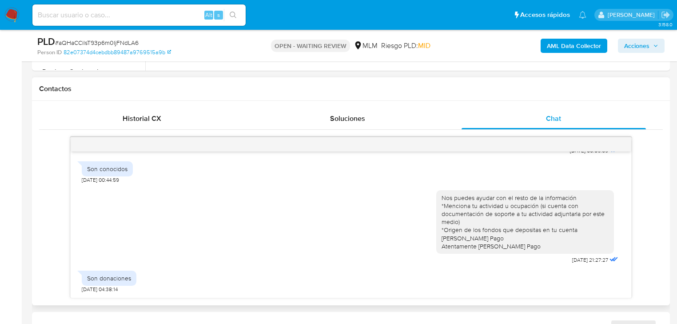
scroll to position [391, 0]
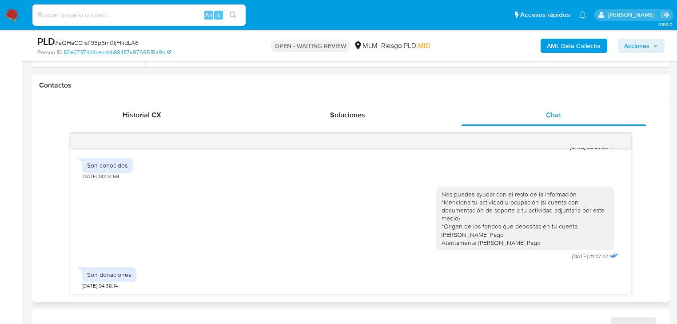
select select "10"
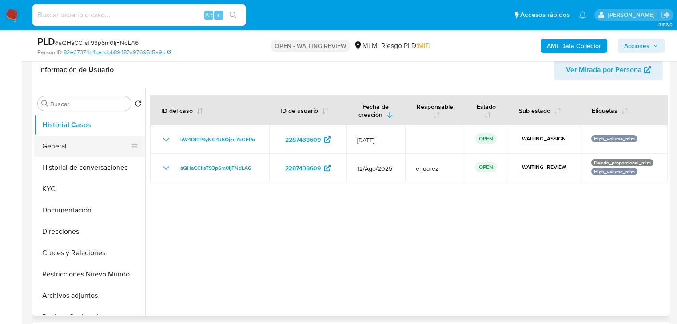
scroll to position [142, 0]
click at [64, 148] on button "General" at bounding box center [86, 146] width 104 height 21
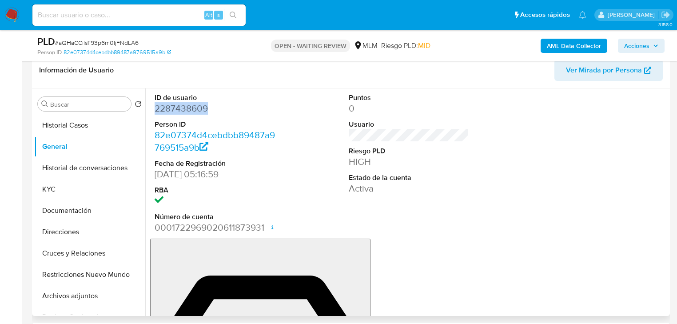
drag, startPoint x: 212, startPoint y: 112, endPoint x: 4, endPoint y: 120, distance: 207.6
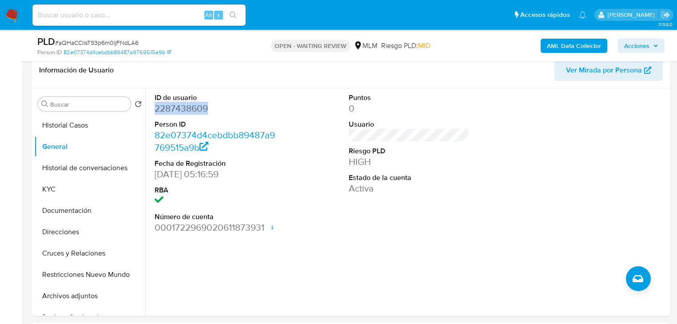
click at [155, 110] on dd "2287438609" at bounding box center [215, 108] width 120 height 12
copy dd "2287438609"
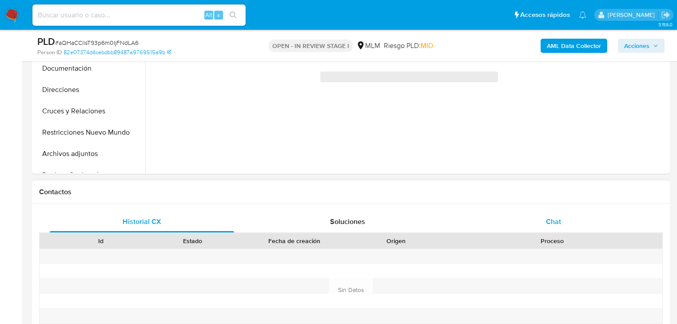
click at [549, 227] on div "Chat" at bounding box center [554, 221] width 184 height 21
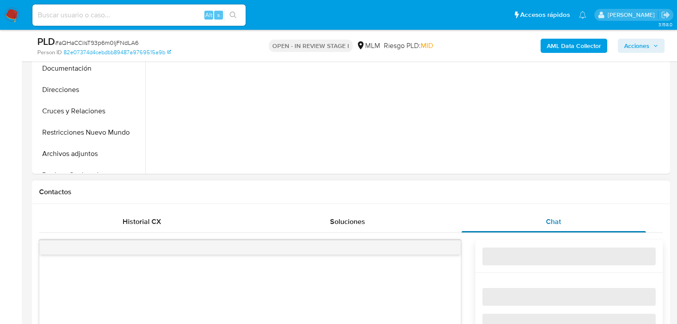
select select "10"
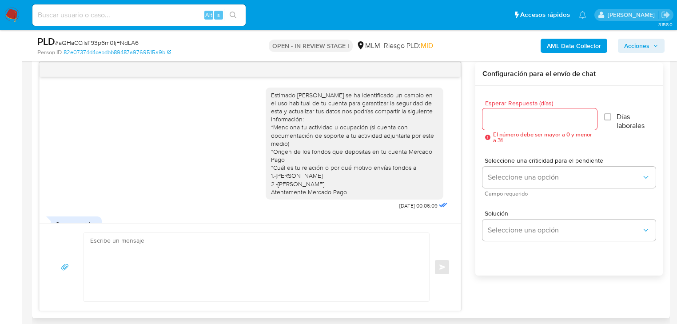
scroll to position [130, 0]
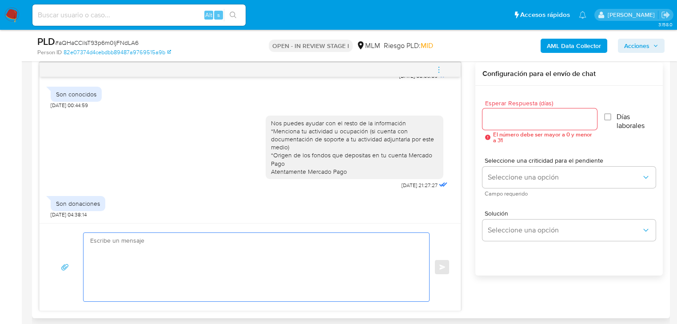
click at [192, 240] on textarea at bounding box center [254, 267] width 328 height 68
paste textarea "2287438609"
drag, startPoint x: 193, startPoint y: 240, endPoint x: 156, endPoint y: 236, distance: 37.5
click at [158, 236] on textarea "2287438609" at bounding box center [254, 267] width 328 height 68
type textarea "2"
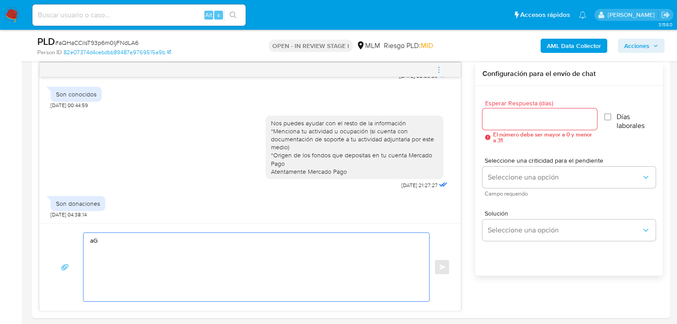
type textarea "a"
type textarea "Agradecemos tu información Atentamente Mercado Pago."
drag, startPoint x: 192, startPoint y: 251, endPoint x: 65, endPoint y: 229, distance: 128.9
click at [64, 229] on div "Agradecemos tu información Atentamente Mercado Pago. Enviar" at bounding box center [250, 267] width 421 height 88
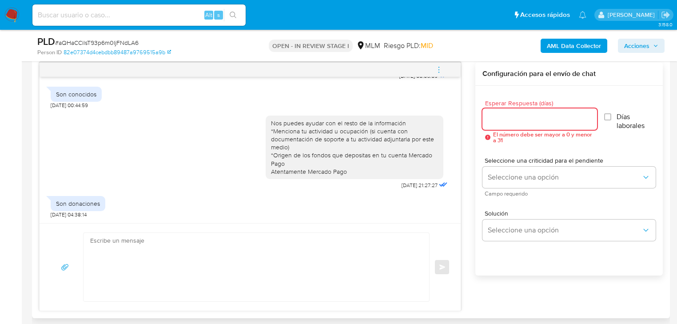
click at [516, 121] on input "Esperar Respuesta (días)" at bounding box center [540, 119] width 115 height 12
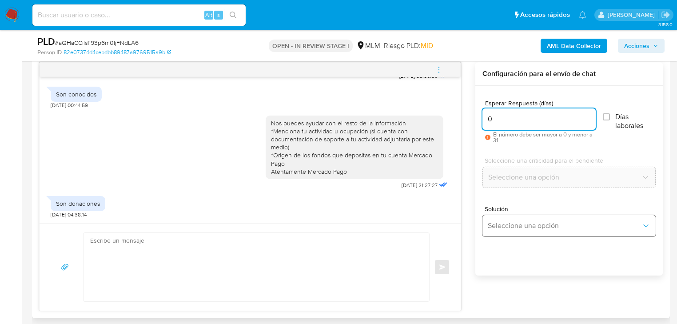
type input "0"
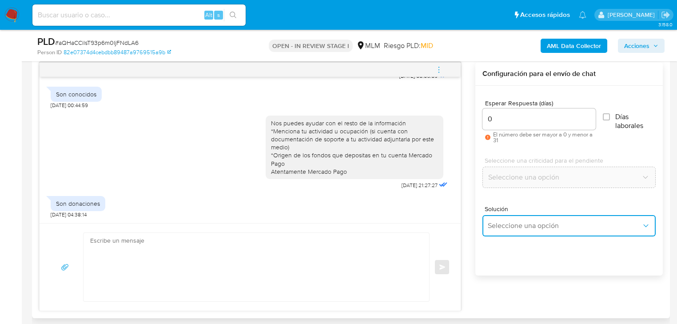
click at [517, 228] on span "Seleccione una opción" at bounding box center [565, 225] width 154 height 9
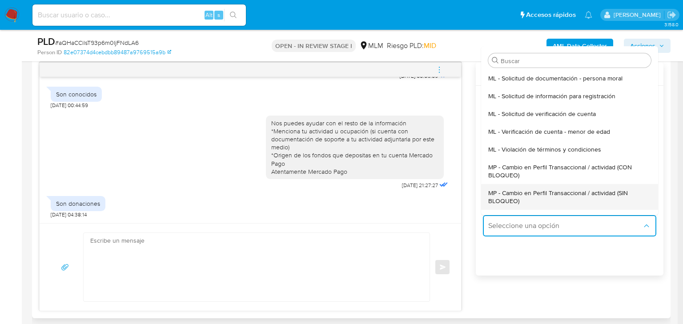
click at [575, 190] on span "MP - Cambio en Perfil Transaccional / actividad (SIN BLOQUEO)" at bounding box center [566, 197] width 157 height 16
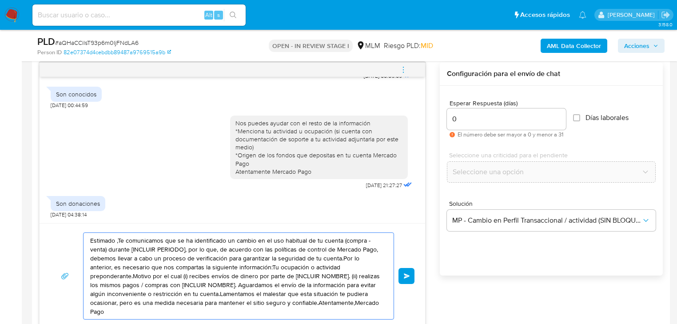
drag, startPoint x: 336, startPoint y: 303, endPoint x: 3, endPoint y: 228, distance: 341.4
paste textarea "Agradecemos tu información Atentamente Mercado Pago."
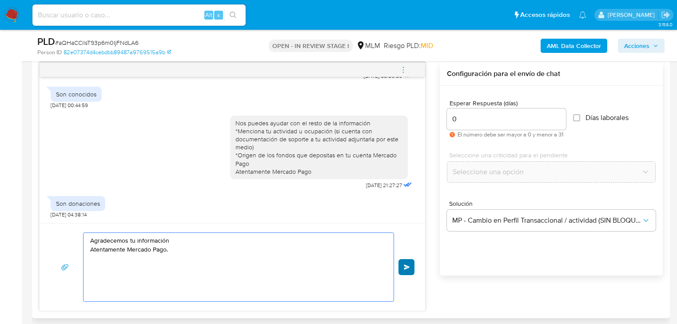
type textarea "Agradecemos tu información Atentamente Mercado Pago."
click at [409, 268] on span "Enviar" at bounding box center [407, 266] width 6 height 5
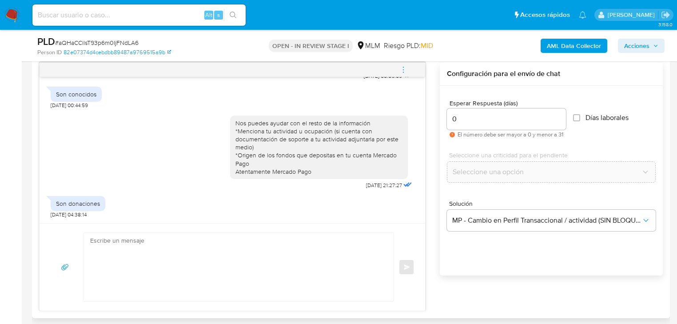
scroll to position [172, 0]
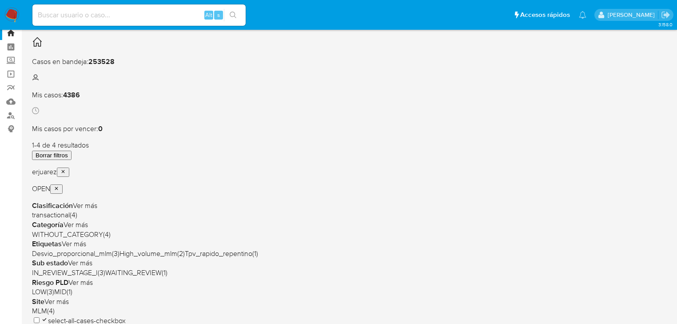
scroll to position [107, 0]
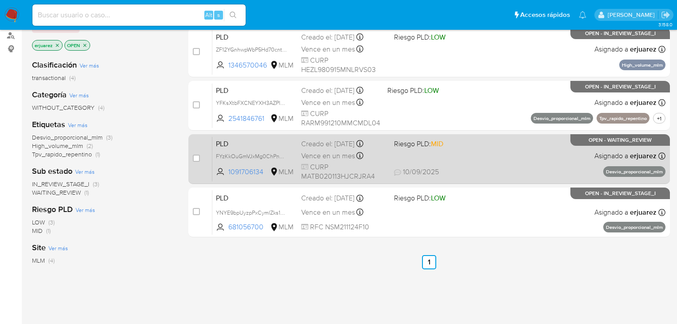
click at [391, 163] on div "PLD FYzKkOuGmVJxMg0ChPnGCuz3 1091706134 MLM Riesgo PLD: MID Creado el: [DATE] C…" at bounding box center [438, 158] width 453 height 45
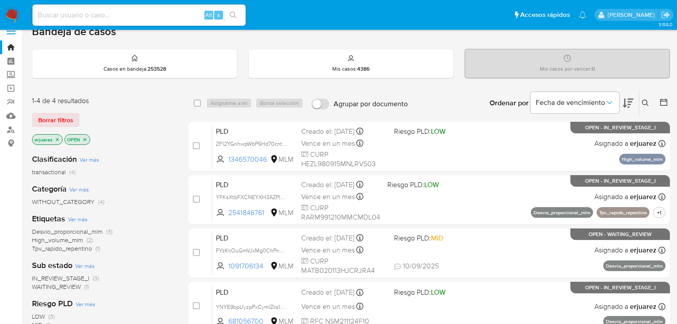
scroll to position [0, 0]
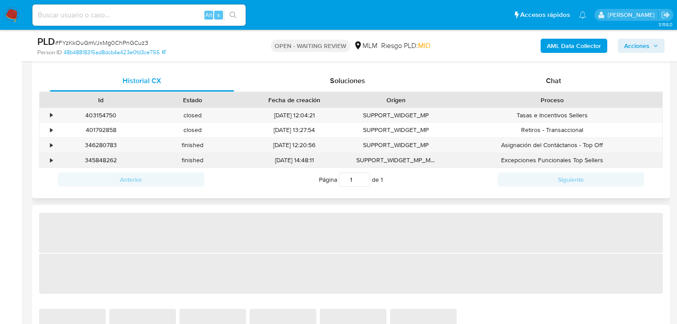
scroll to position [427, 0]
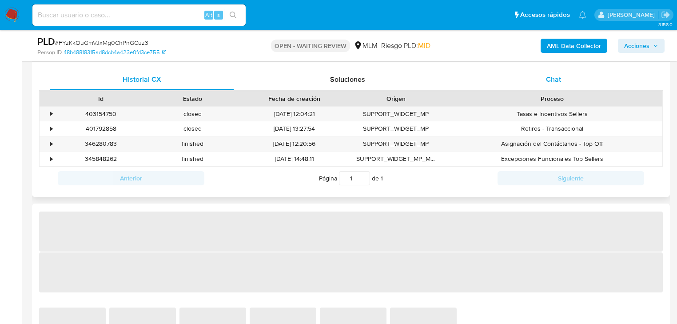
click at [561, 79] on span "Chat" at bounding box center [553, 79] width 15 height 10
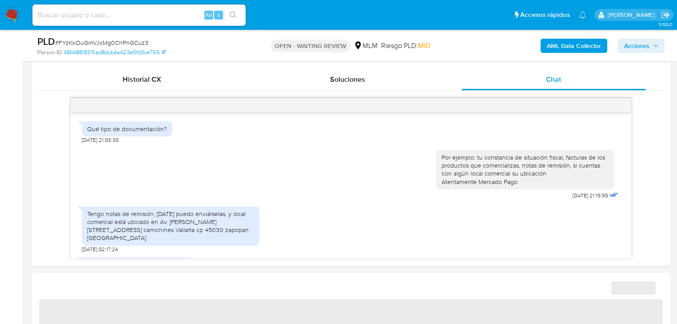
scroll to position [327, 0]
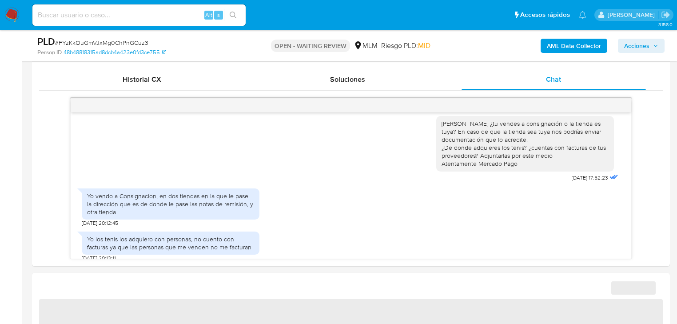
select select "10"
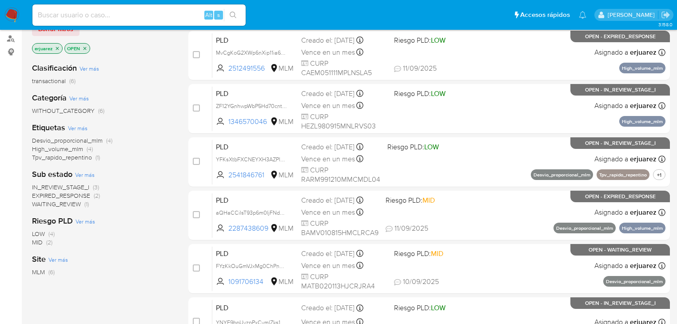
scroll to position [107, 0]
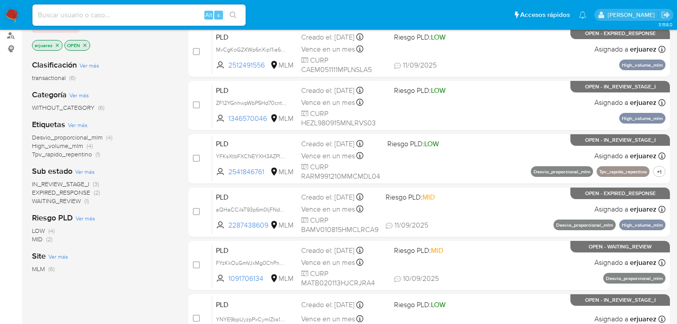
click at [81, 192] on span "EXPIRED_RESPONSE" at bounding box center [61, 192] width 58 height 9
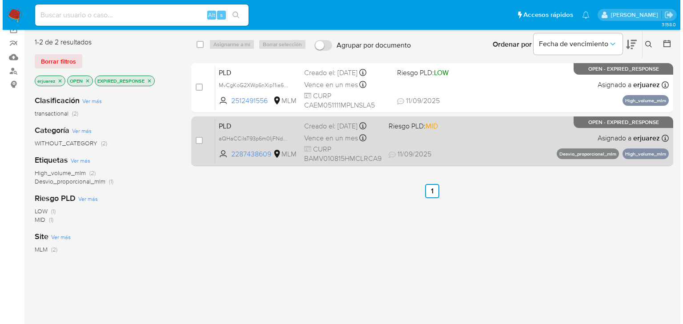
scroll to position [36, 0]
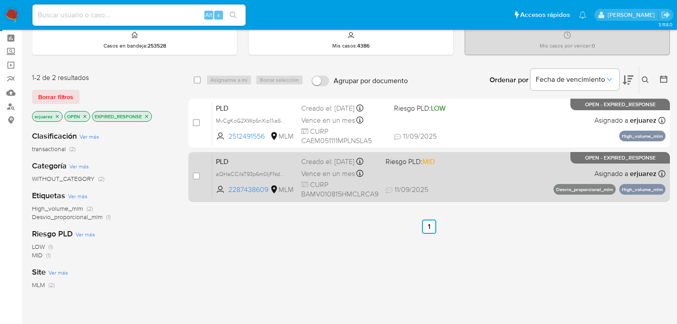
drag, startPoint x: 419, startPoint y: 169, endPoint x: 206, endPoint y: 183, distance: 213.7
click at [209, 184] on div "case-item-checkbox No es posible asignar el caso PLD aQHaCCilsT93p6m0IjFNdLA6 2…" at bounding box center [429, 177] width 482 height 50
drag, startPoint x: 237, startPoint y: 181, endPoint x: 229, endPoint y: 180, distance: 8.0
click at [236, 178] on span "aQHaCCilsT93p6m0IjFNdLA6" at bounding box center [252, 173] width 73 height 10
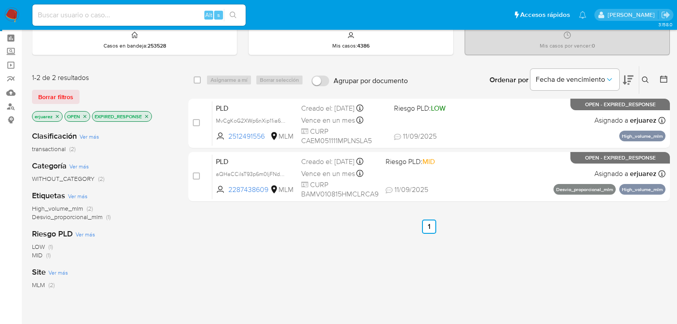
drag, startPoint x: 248, startPoint y: 119, endPoint x: 179, endPoint y: 132, distance: 70.4
click at [247, 119] on span "MvCgKoG2XWp6nXip11ia6JWm" at bounding box center [254, 120] width 77 height 10
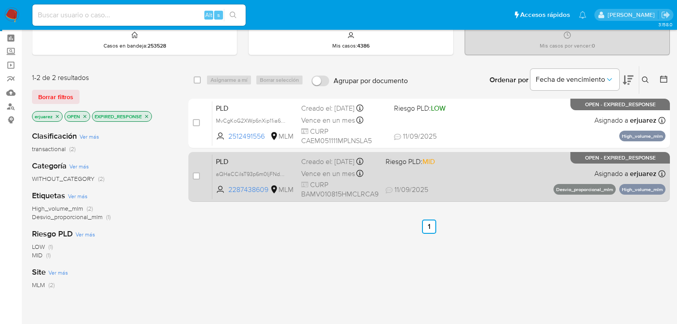
click at [200, 172] on div "case-item-checkbox No es posible asignar el caso" at bounding box center [203, 176] width 20 height 45
click at [200, 176] on div "case-item-checkbox No es posible asignar el caso" at bounding box center [203, 176] width 20 height 45
click at [194, 182] on div "case-item-checkbox No es posible asignar el caso" at bounding box center [203, 176] width 20 height 45
click at [194, 177] on input "checkbox" at bounding box center [196, 175] width 7 height 7
checkbox input "true"
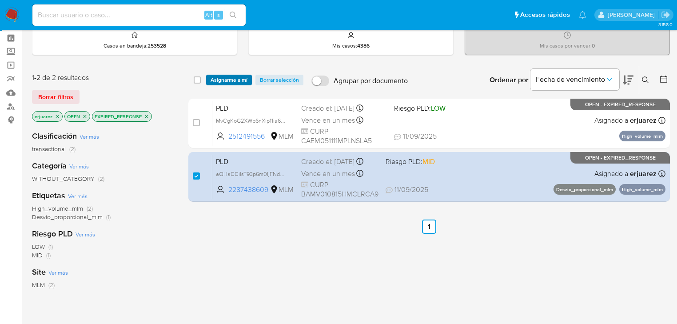
click at [219, 76] on span "Asignarme a mí" at bounding box center [229, 80] width 37 height 9
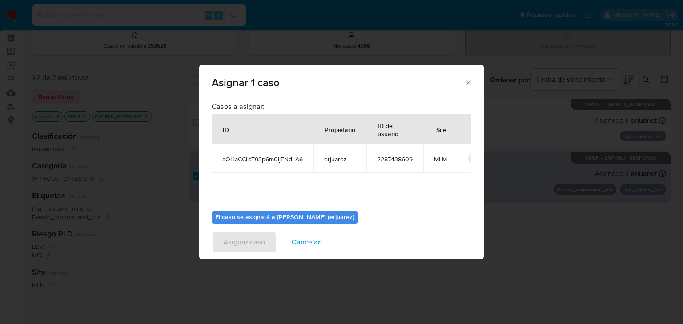
click at [189, 142] on div "Asignar 1 caso Casos a asignar: ID Propietario ID de usuario Site aQHaCCilsT93p…" at bounding box center [341, 162] width 683 height 324
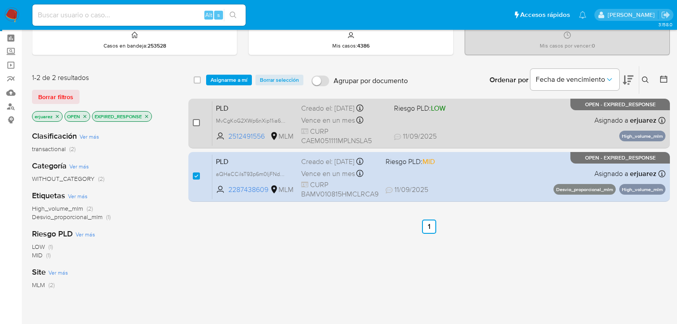
click at [197, 123] on input "checkbox" at bounding box center [196, 122] width 7 height 7
checkbox input "true"
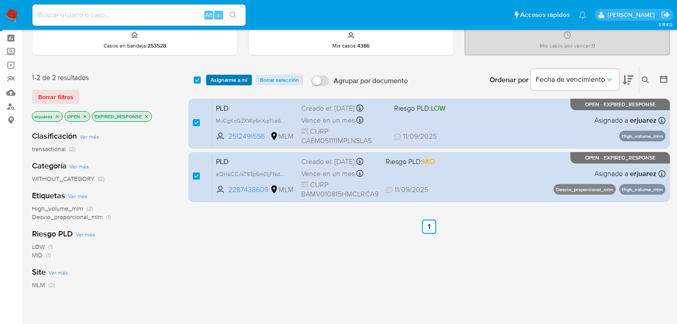
click at [227, 80] on span "Asignarme a mí" at bounding box center [229, 80] width 37 height 9
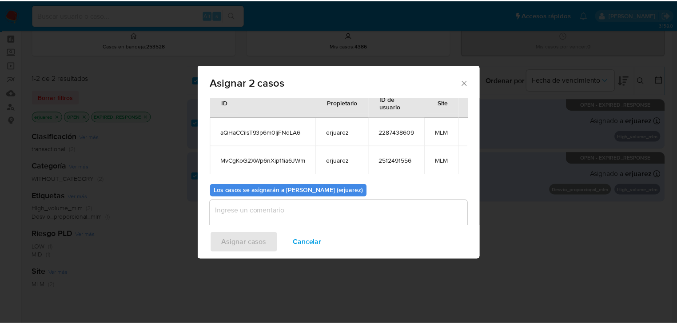
scroll to position [48, 0]
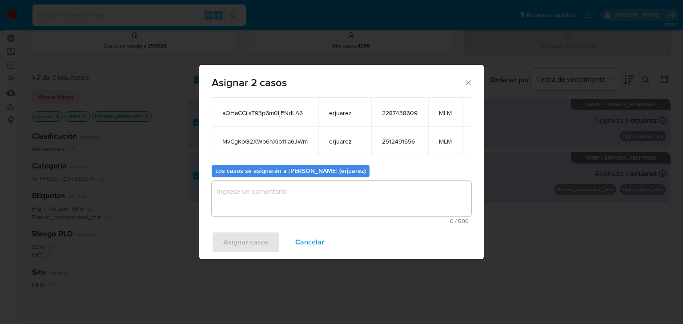
click at [263, 196] on textarea "assign-modal" at bounding box center [342, 199] width 260 height 36
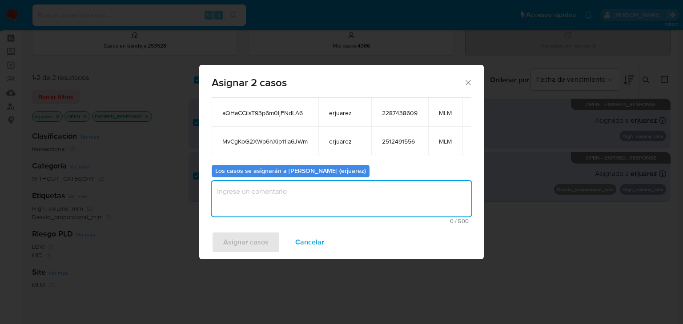
type textarea "e"
type textarea "EPJU"
click at [222, 236] on button "Asignar casos" at bounding box center [246, 242] width 68 height 21
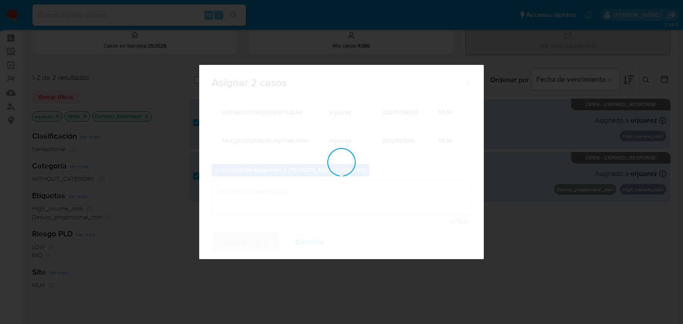
checkbox input "false"
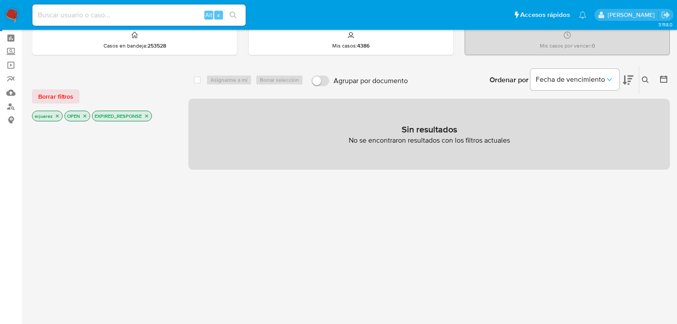
click at [150, 116] on p "EXPIRED_RESPONSE" at bounding box center [121, 116] width 59 height 10
click at [112, 8] on div "Alt s" at bounding box center [138, 14] width 213 height 21
click at [112, 15] on input at bounding box center [138, 15] width 213 height 12
paste input "aQHaCCilsT93p6m0IjFNdLA6"
type input "aQHaCCilsT93p6m0IjFNdLA6"
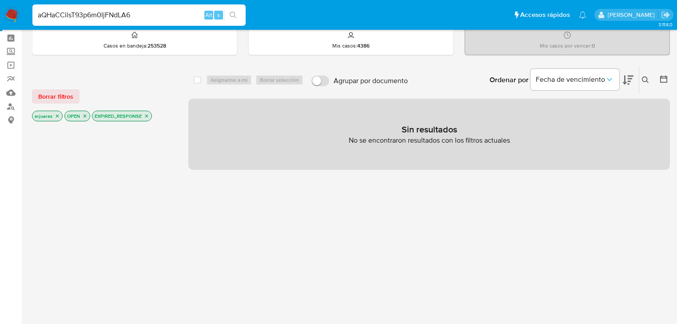
click at [236, 14] on icon "search-icon" at bounding box center [233, 15] width 7 height 7
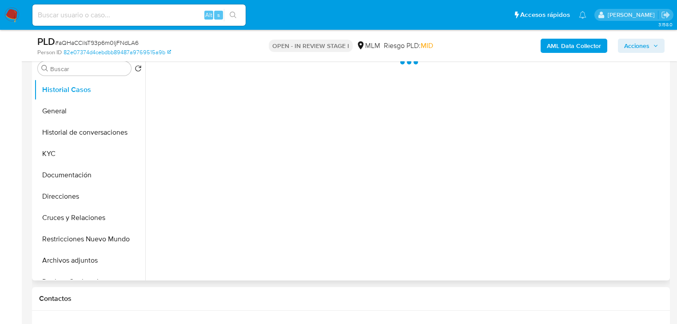
scroll to position [142, 0]
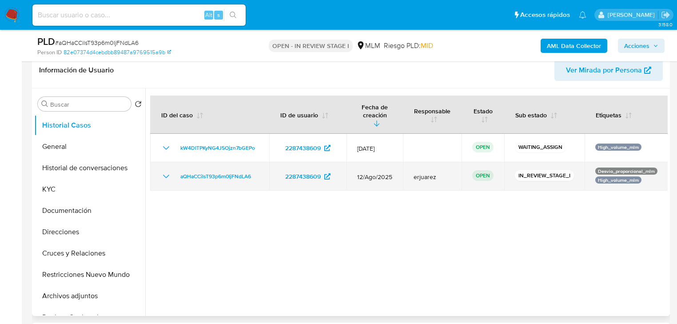
select select "10"
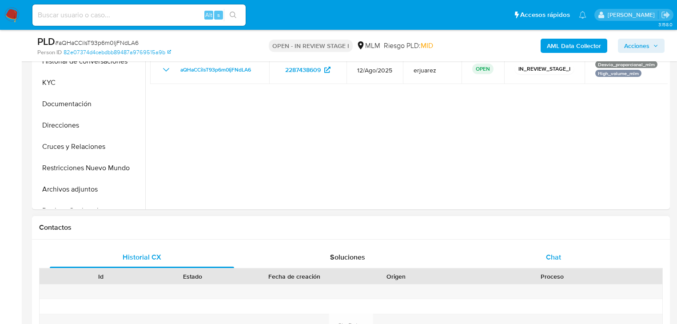
click at [550, 260] on span "Chat" at bounding box center [553, 257] width 15 height 10
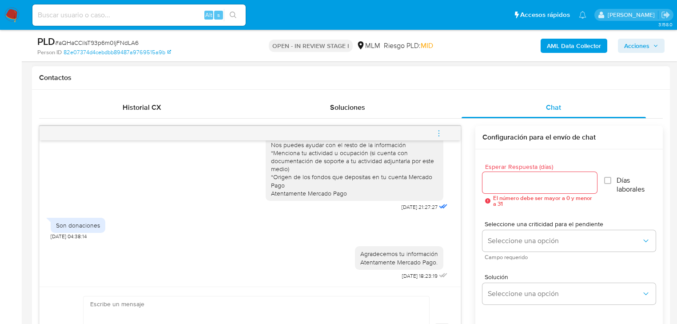
scroll to position [391, 0]
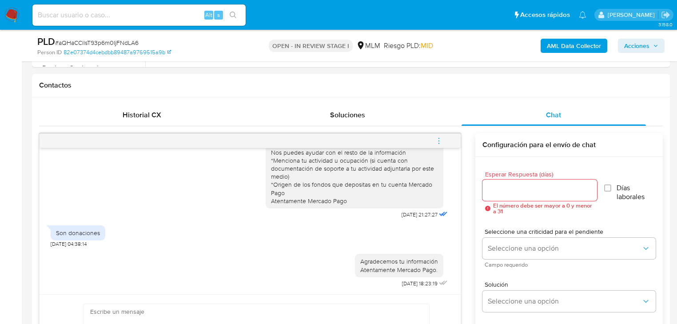
drag, startPoint x: 436, startPoint y: 139, endPoint x: 398, endPoint y: 127, distance: 39.9
click at [436, 139] on icon "menu-action" at bounding box center [439, 141] width 8 height 8
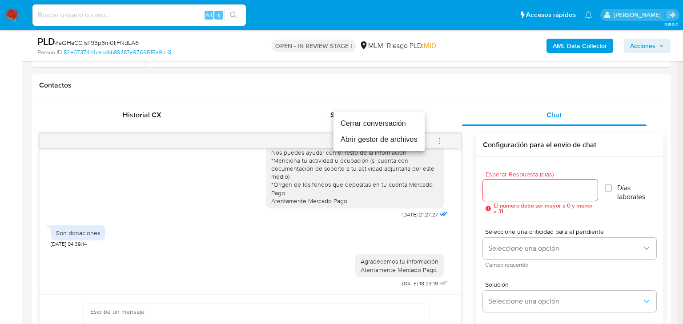
drag, startPoint x: 382, startPoint y: 125, endPoint x: 336, endPoint y: 116, distance: 46.5
click at [381, 125] on li "Cerrar conversación" at bounding box center [378, 124] width 91 height 16
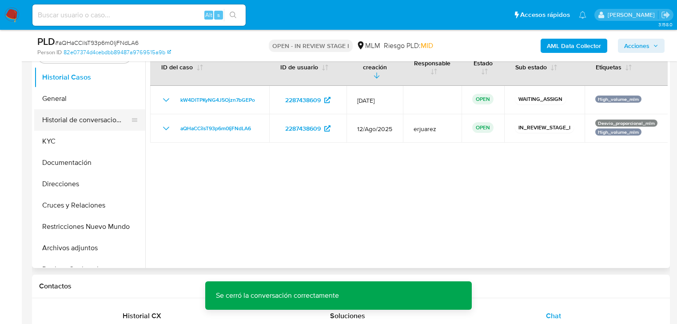
scroll to position [178, 0]
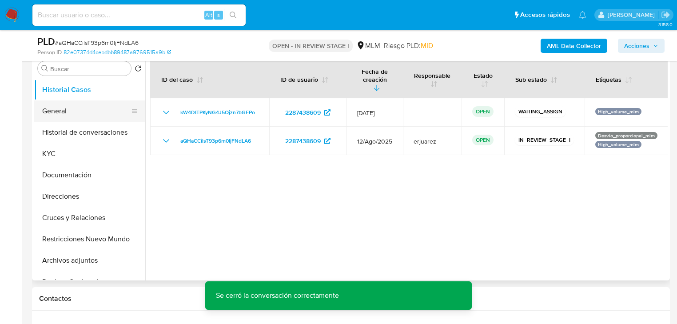
click at [44, 116] on button "General" at bounding box center [86, 110] width 104 height 21
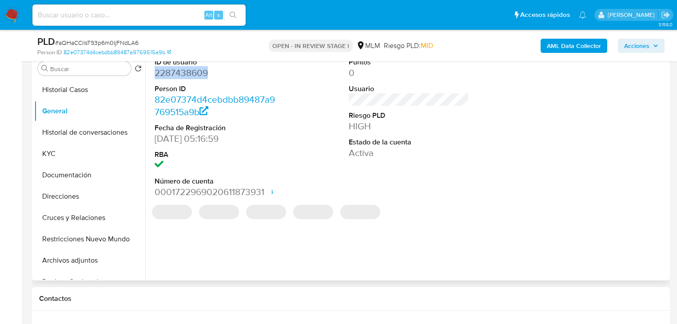
drag, startPoint x: 217, startPoint y: 76, endPoint x: 155, endPoint y: 76, distance: 62.2
click at [155, 76] on dd "2287438609" at bounding box center [215, 73] width 120 height 12
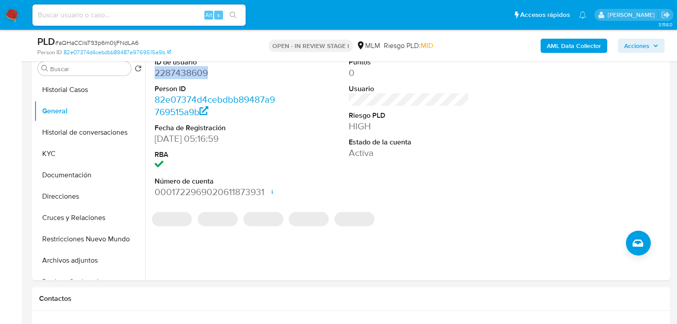
copy dd "2287438609"
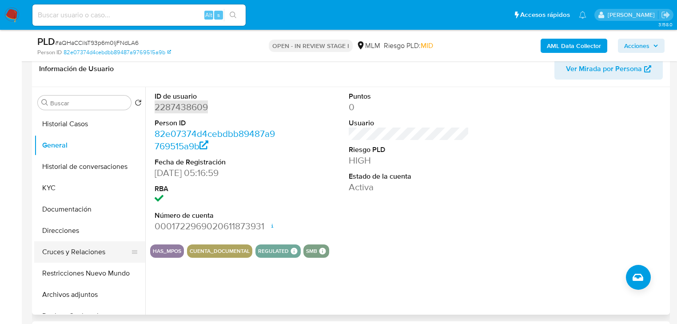
scroll to position [142, 0]
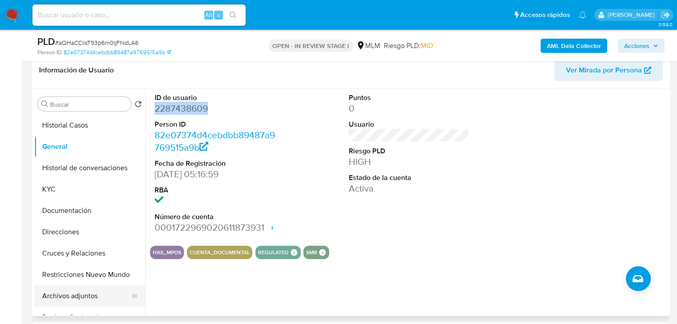
drag, startPoint x: 73, startPoint y: 300, endPoint x: 80, endPoint y: 286, distance: 15.7
click at [73, 300] on button "Archivos adjuntos" at bounding box center [86, 295] width 104 height 21
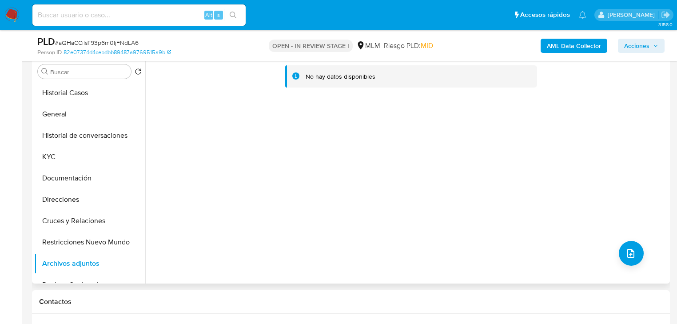
scroll to position [213, 0]
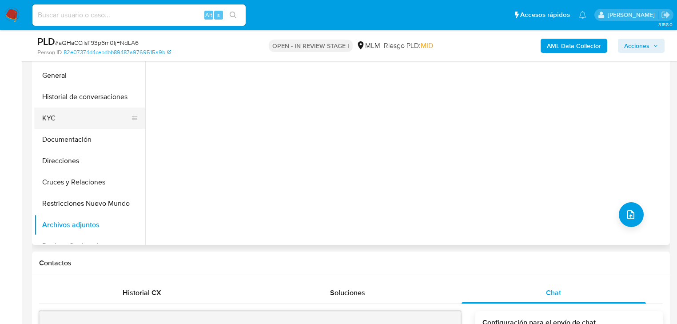
drag, startPoint x: 56, startPoint y: 114, endPoint x: 70, endPoint y: 114, distance: 14.2
click at [56, 114] on button "KYC" at bounding box center [86, 118] width 104 height 21
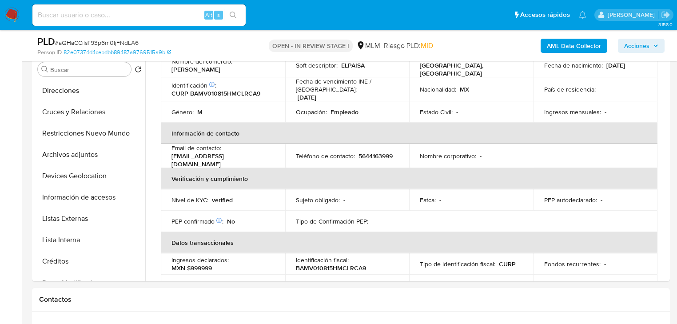
scroll to position [178, 0]
click at [88, 157] on button "Archivos adjuntos" at bounding box center [86, 153] width 104 height 21
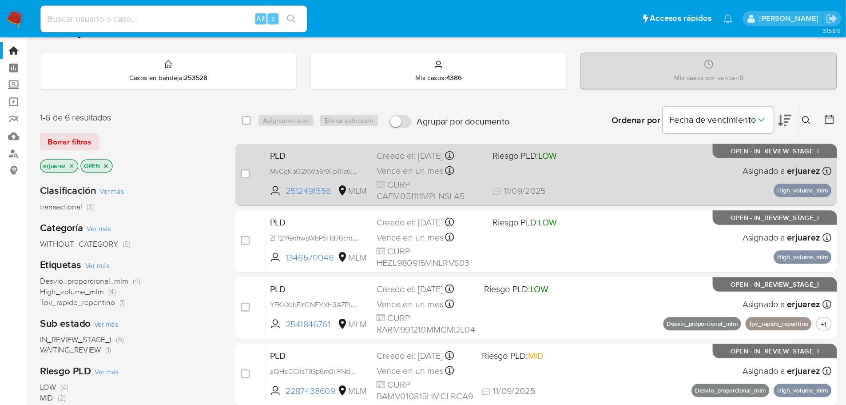
scroll to position [71, 0]
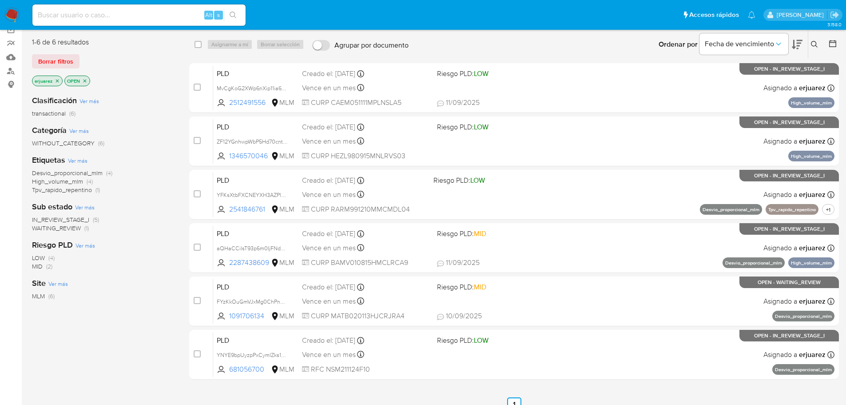
click at [682, 42] on icon at bounding box center [814, 44] width 7 height 7
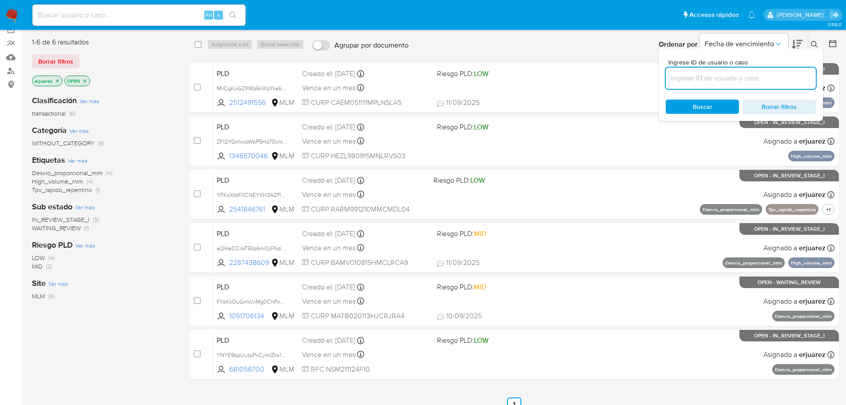
click at [682, 77] on input at bounding box center [741, 78] width 150 height 12
type input "2287438609"
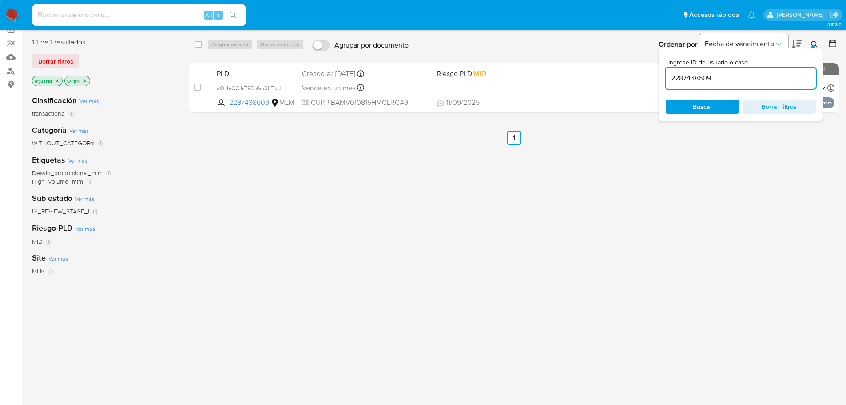
click at [682, 103] on span "Buscar" at bounding box center [702, 106] width 61 height 12
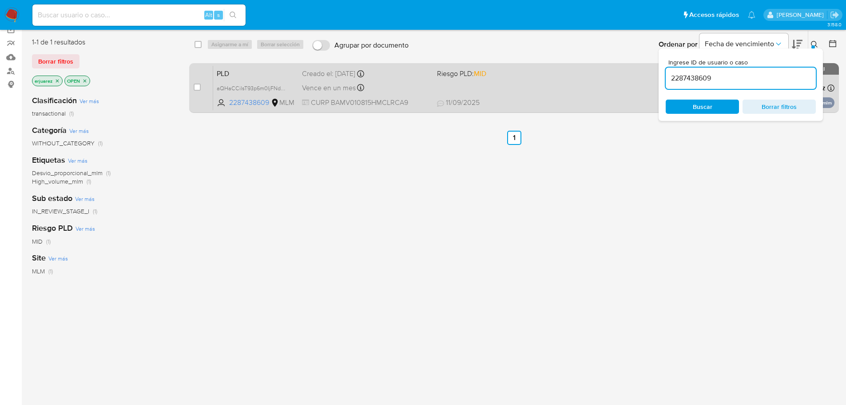
click at [587, 91] on div "PLD aQHaCCilsT93p6m0IjFNdLA6 2287438609 MLM Riesgo PLD: MID Creado el: 12/08/20…" at bounding box center [524, 87] width 622 height 45
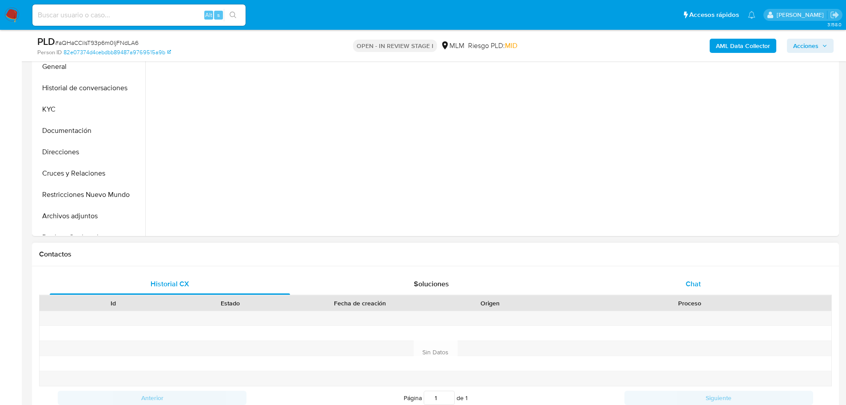
click at [684, 286] on div "Chat" at bounding box center [693, 283] width 240 height 21
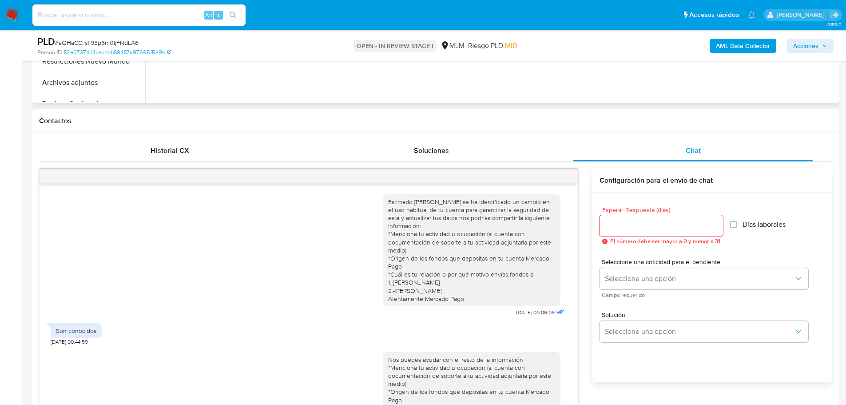
scroll to position [91, 0]
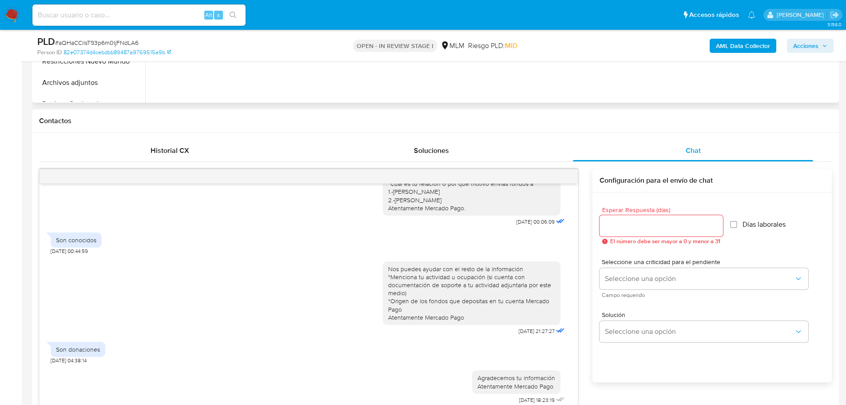
select select "10"
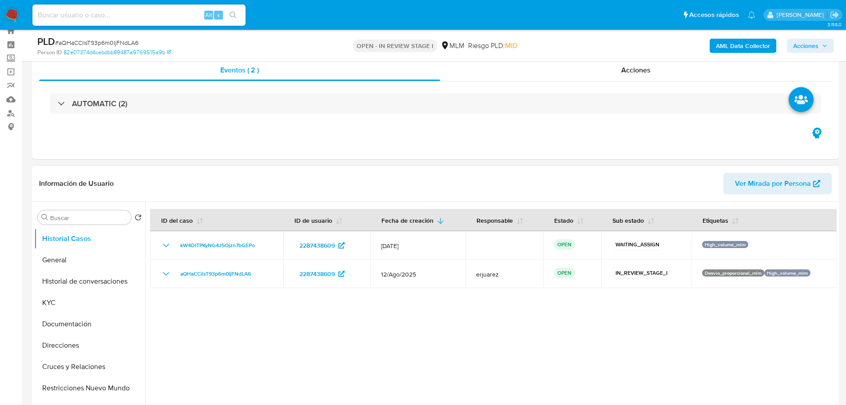
scroll to position [44, 0]
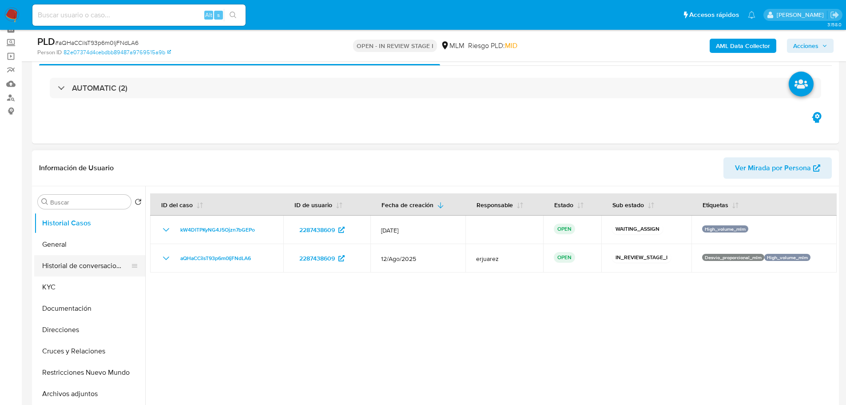
click at [87, 265] on button "Historial de conversaciones" at bounding box center [86, 265] width 104 height 21
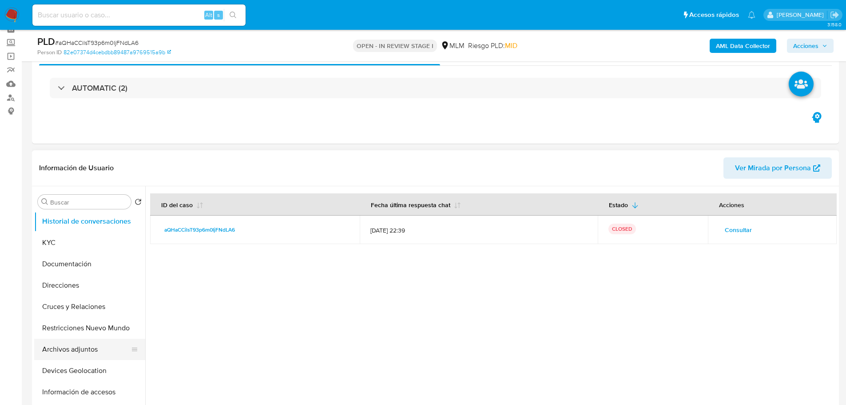
click at [81, 350] on button "Archivos adjuntos" at bounding box center [86, 349] width 104 height 21
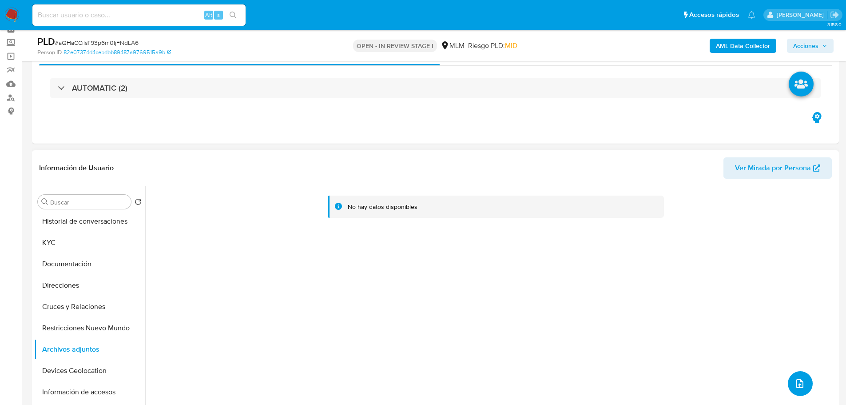
click at [799, 373] on button "upload-file" at bounding box center [800, 383] width 25 height 25
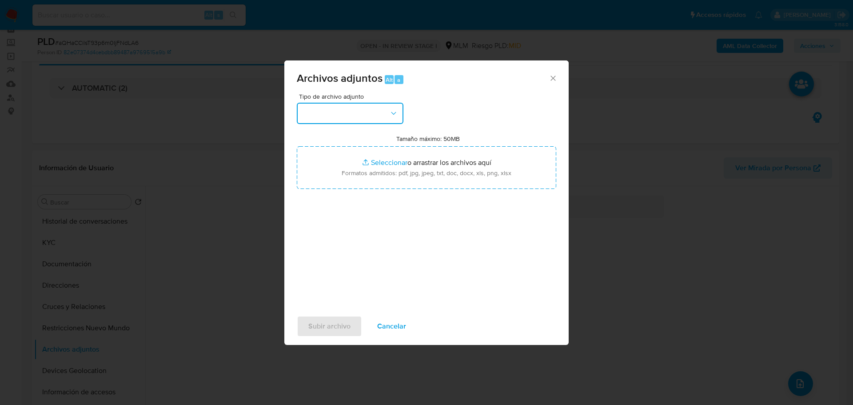
drag, startPoint x: 351, startPoint y: 117, endPoint x: 341, endPoint y: 122, distance: 11.5
click at [351, 116] on button "button" at bounding box center [350, 113] width 107 height 21
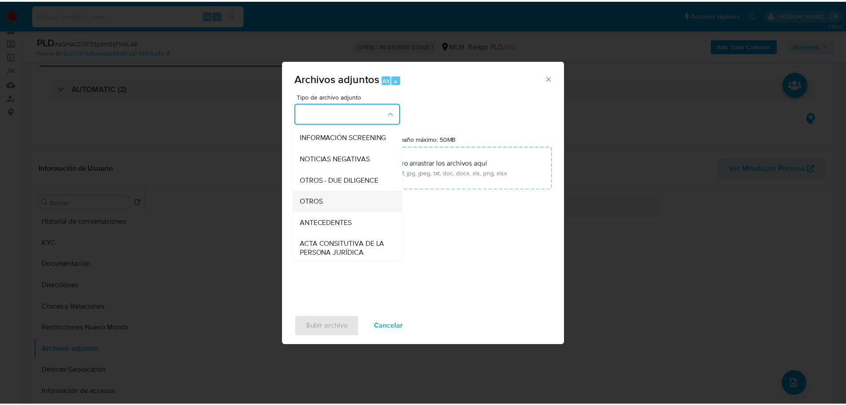
scroll to position [89, 0]
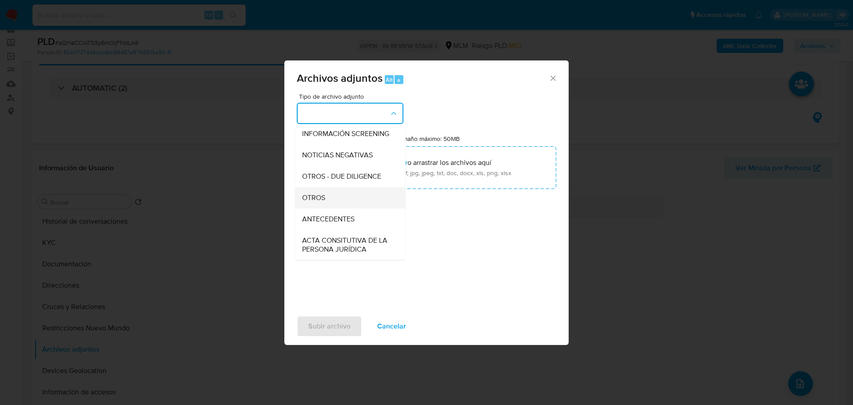
click at [319, 202] on span "OTROS" at bounding box center [313, 197] width 23 height 9
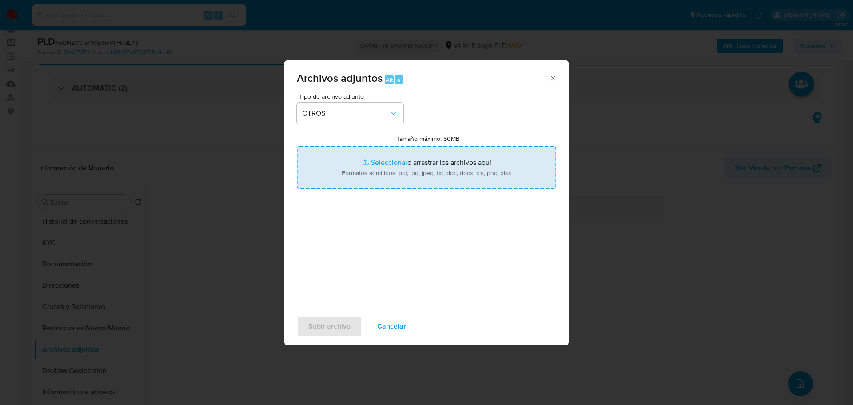
click at [375, 164] on input "Tamaño máximo: 50MB Seleccionar archivos" at bounding box center [427, 167] width 260 height 43
type input "C:\fakepath\2287438609_Victor Agustin Balderas Martinez_Ago25.pdf"
click at [380, 160] on input "Tamaño máximo: 50MB Seleccionar archivos" at bounding box center [427, 167] width 260 height 43
type input "C:\fakepath\2378195072_Marisela Montes Gutierrez_Ago25.xlsx"
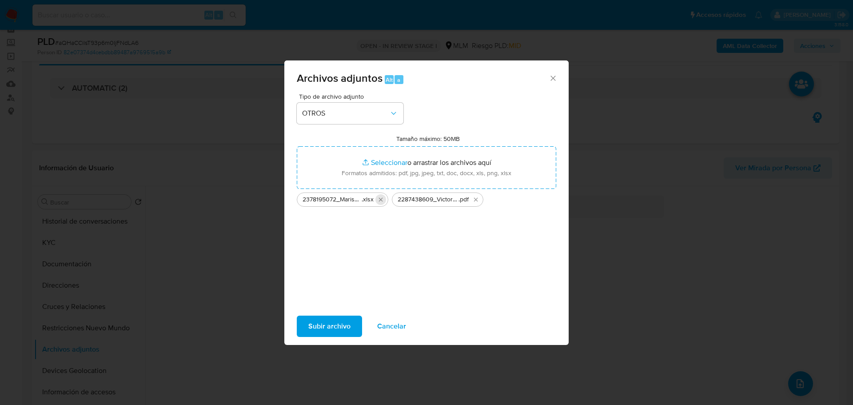
click at [382, 201] on icon "Eliminar 2378195072_Marisela Montes Gutierrez_Ago25.xlsx" at bounding box center [380, 199] width 7 height 7
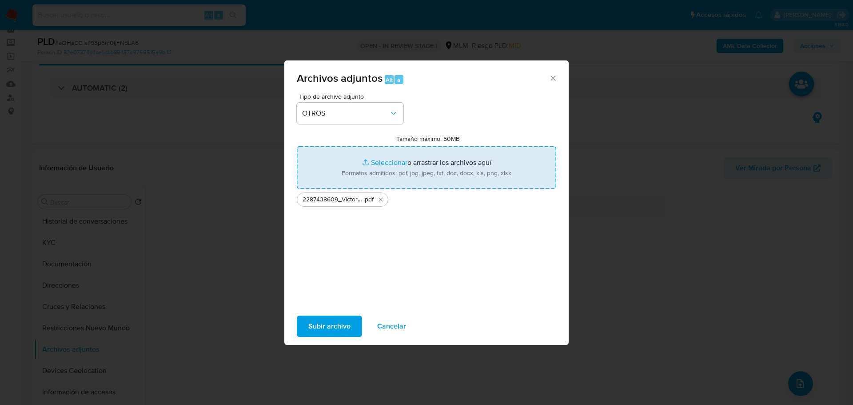
click at [379, 167] on input "Tamaño máximo: 50MB Seleccionar archivos" at bounding box center [427, 167] width 260 height 43
type input "C:\fakepath\2287438609_Victor Agustin Balderas Martinez_Ago25.xlsx"
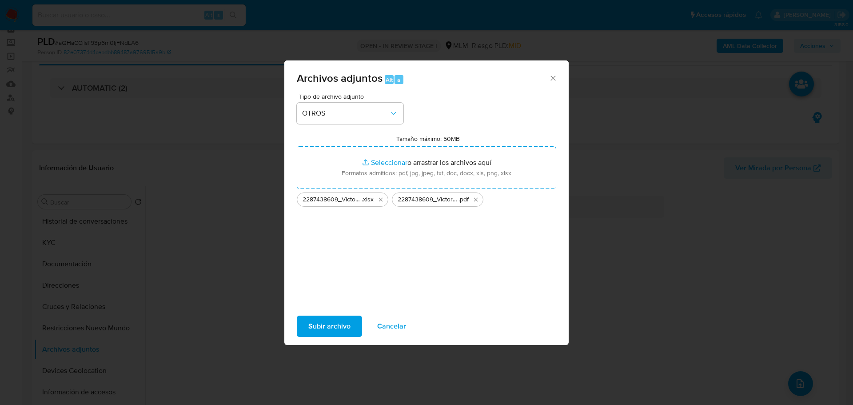
click at [312, 322] on span "Subir archivo" at bounding box center [329, 326] width 42 height 20
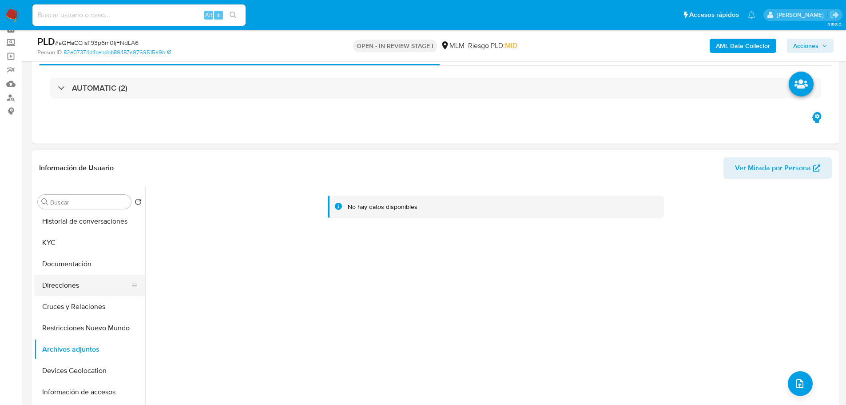
drag, startPoint x: 91, startPoint y: 292, endPoint x: 88, endPoint y: 304, distance: 12.3
click at [91, 292] on button "Direcciones" at bounding box center [89, 285] width 111 height 21
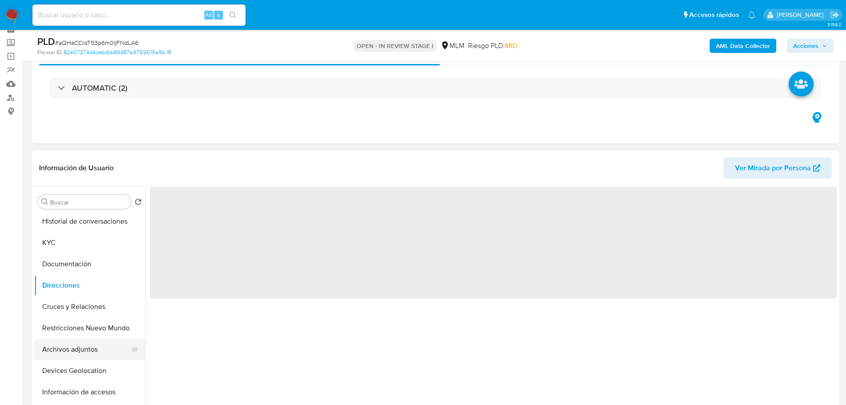
click at [73, 351] on button "Archivos adjuntos" at bounding box center [86, 349] width 104 height 21
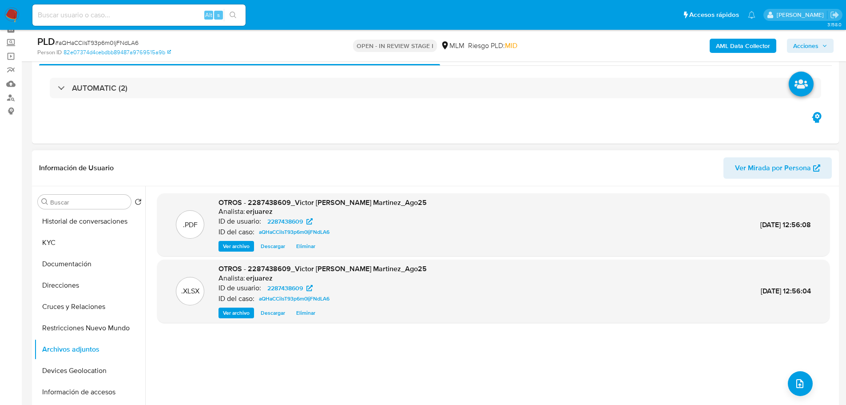
click at [239, 248] on span "Ver archivo" at bounding box center [236, 246] width 27 height 9
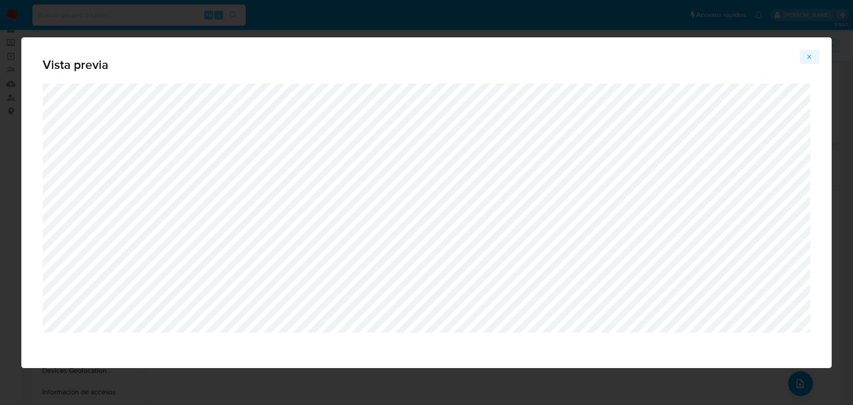
click at [812, 58] on icon "Attachment preview" at bounding box center [809, 56] width 7 height 7
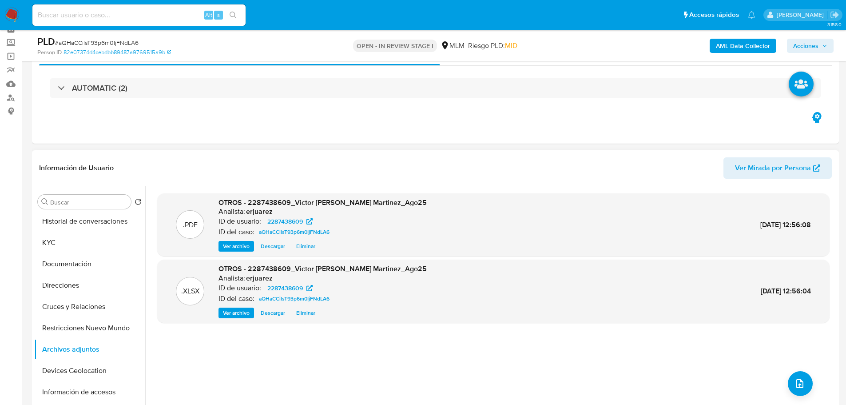
click at [807, 43] on span "Acciones" at bounding box center [806, 46] width 25 height 14
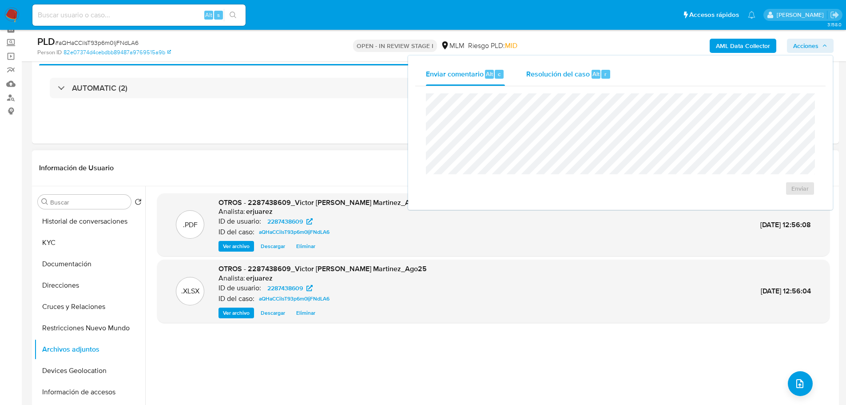
click at [567, 72] on span "Resolución del caso" at bounding box center [559, 73] width 64 height 10
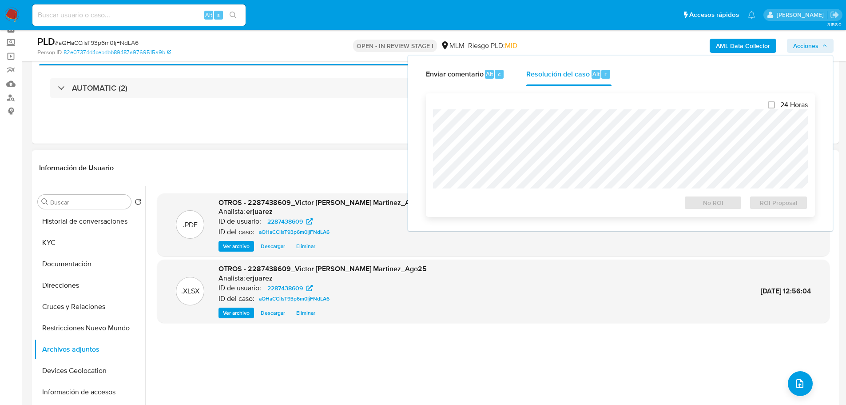
click at [524, 112] on div at bounding box center [620, 148] width 375 height 79
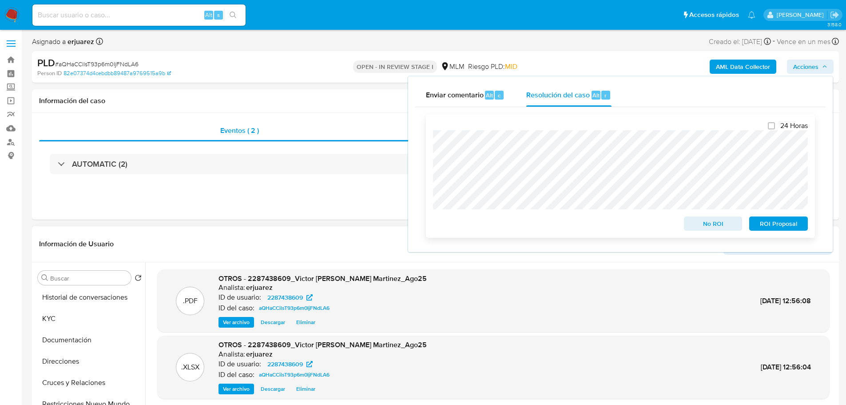
click at [767, 228] on span "ROI Proposal" at bounding box center [779, 223] width 46 height 12
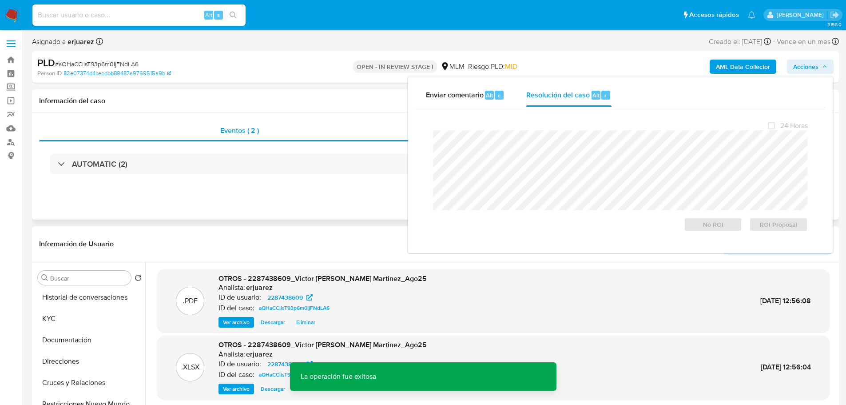
click at [244, 181] on div "AUTOMATIC (2)" at bounding box center [435, 164] width 793 height 44
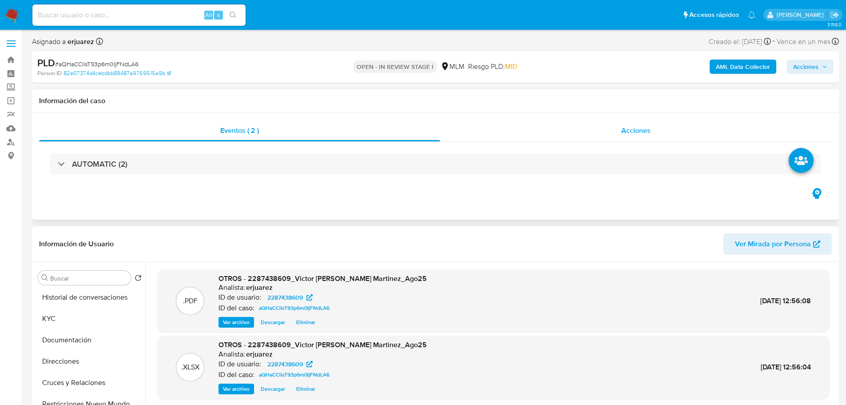
click at [600, 129] on div "Acciones" at bounding box center [636, 130] width 392 height 21
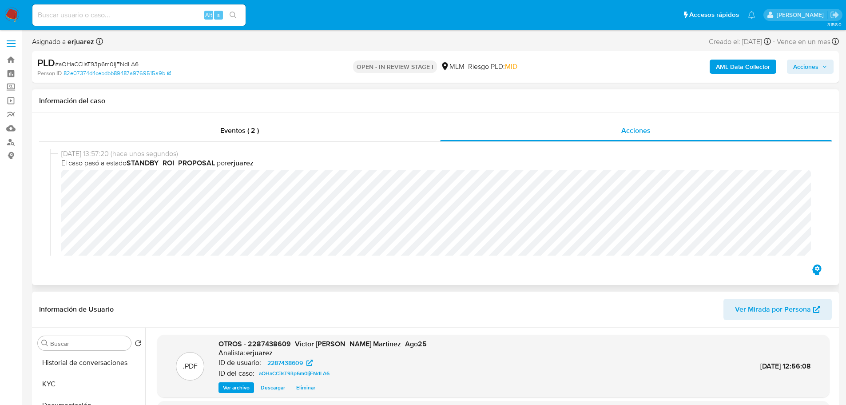
scroll to position [44, 0]
click at [0, 22] on nav "Pausado Ver notificaciones Alt s Accesos rápidos Presiona las siguientes teclas…" at bounding box center [423, 15] width 846 height 30
click at [4, 11] on img at bounding box center [11, 15] width 15 height 15
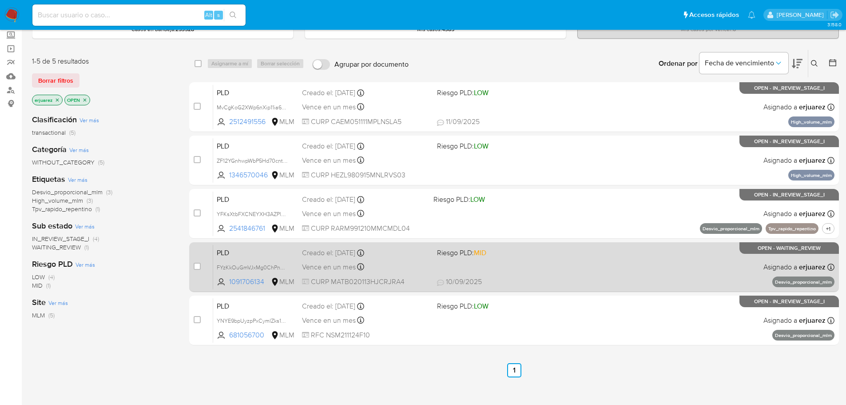
scroll to position [44, 0]
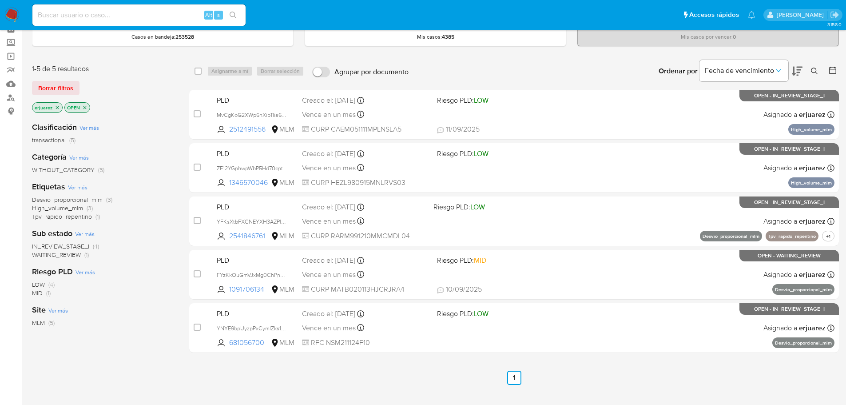
click at [67, 244] on span "IN_REVIEW_STAGE_I" at bounding box center [60, 246] width 57 height 9
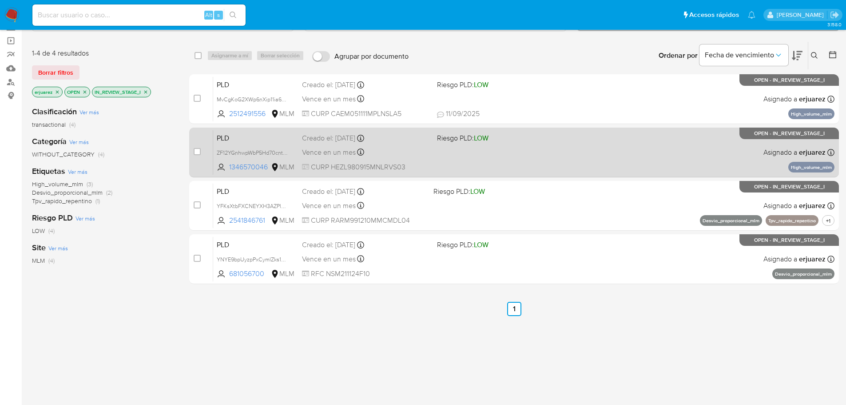
scroll to position [44, 0]
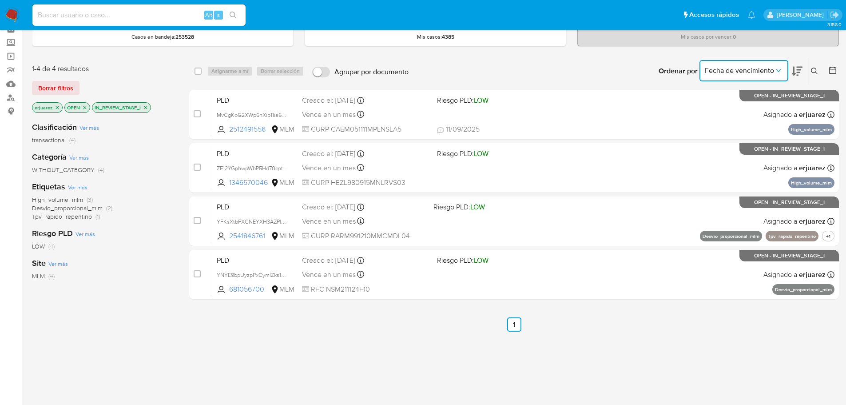
click at [727, 74] on span "Fecha de vencimiento" at bounding box center [739, 70] width 69 height 9
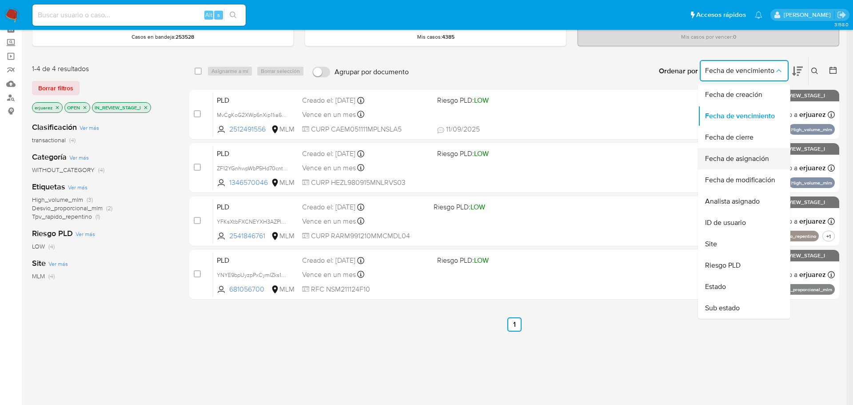
click at [744, 160] on span "Fecha de asignación" at bounding box center [737, 158] width 64 height 9
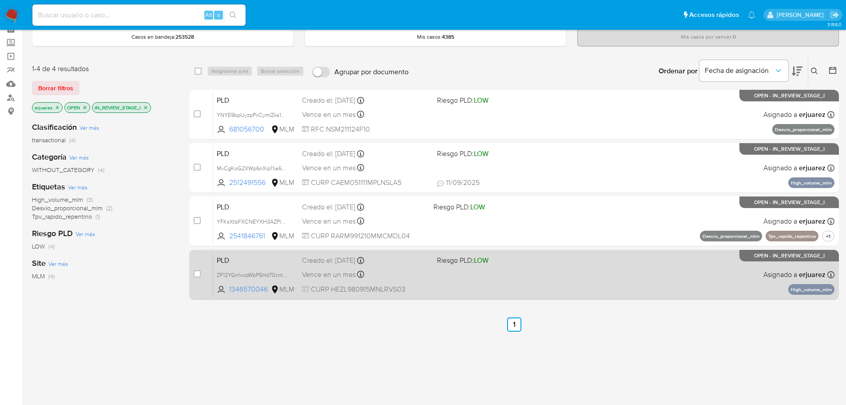
click at [633, 277] on div "PLD ZF12YGnhwpWbP5Hd70cntRKn 1346570046 MLM Riesgo PLD: LOW Creado el: [DATE] C…" at bounding box center [524, 274] width 622 height 45
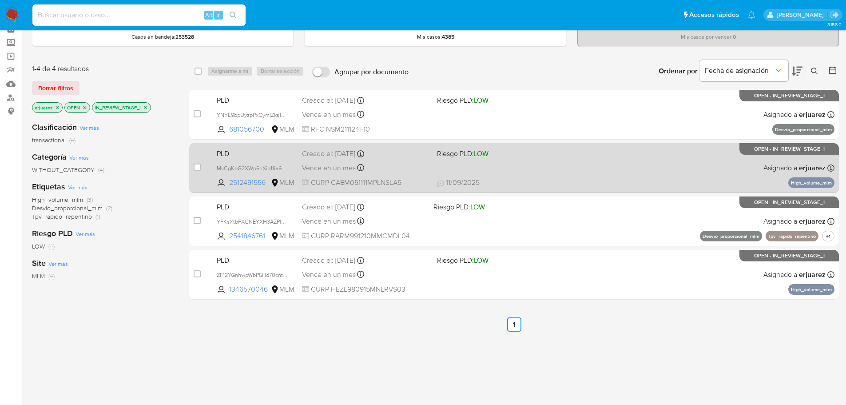
click at [529, 163] on div "PLD MvCgKoG2XWp6nXip11ia6JWm 2512491556 MLM Riesgo PLD: LOW Creado el: [DATE] C…" at bounding box center [524, 167] width 622 height 45
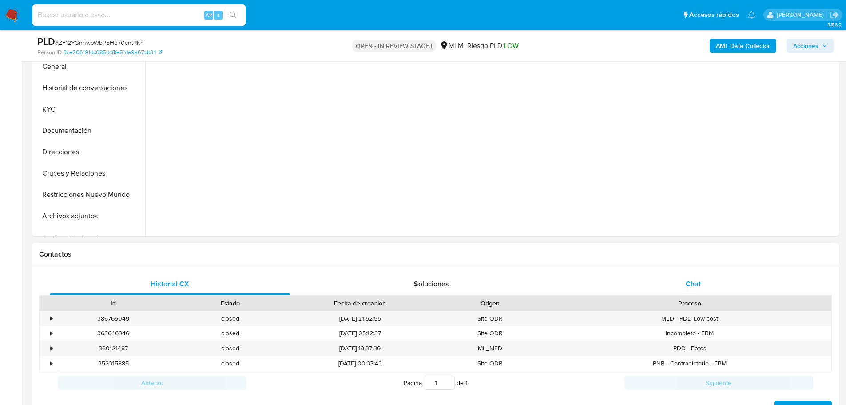
click at [689, 277] on div "Chat" at bounding box center [693, 283] width 240 height 21
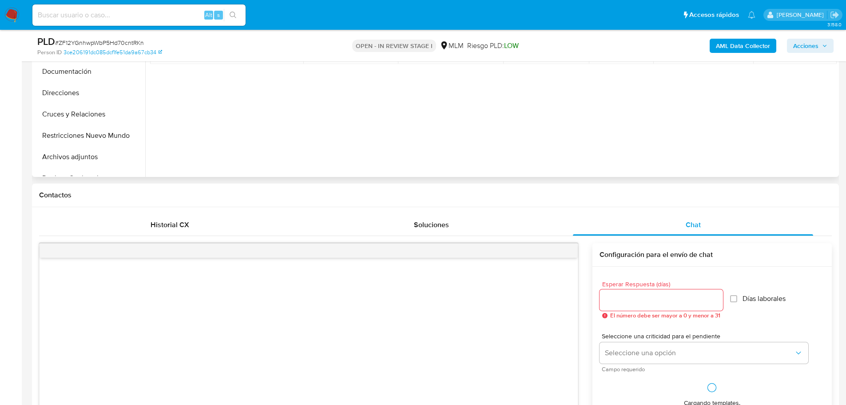
scroll to position [400, 0]
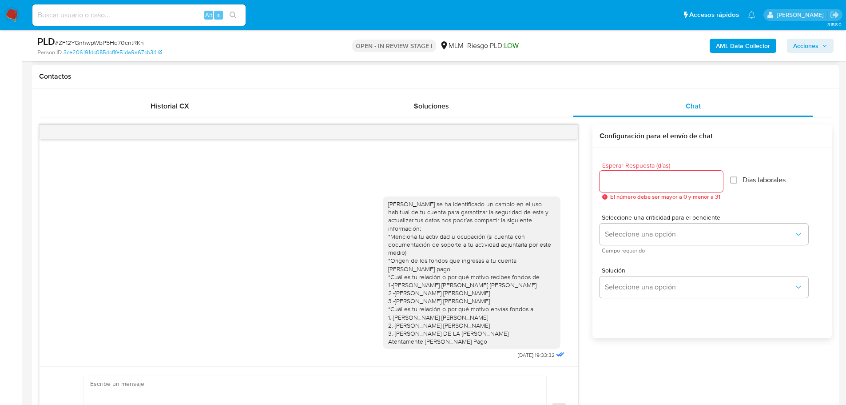
select select "10"
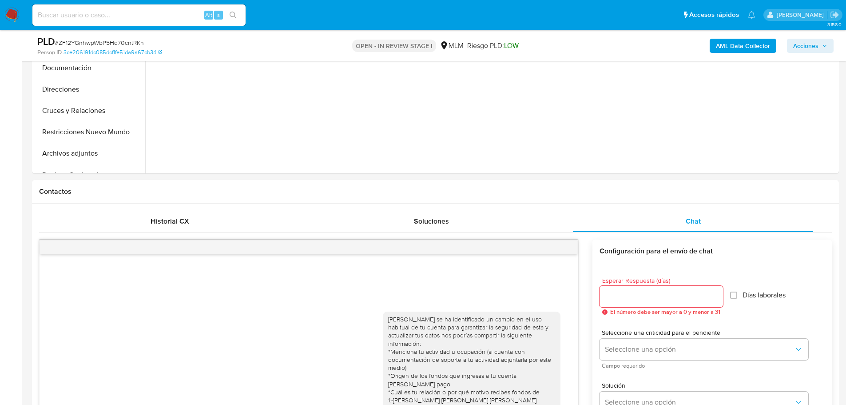
scroll to position [267, 0]
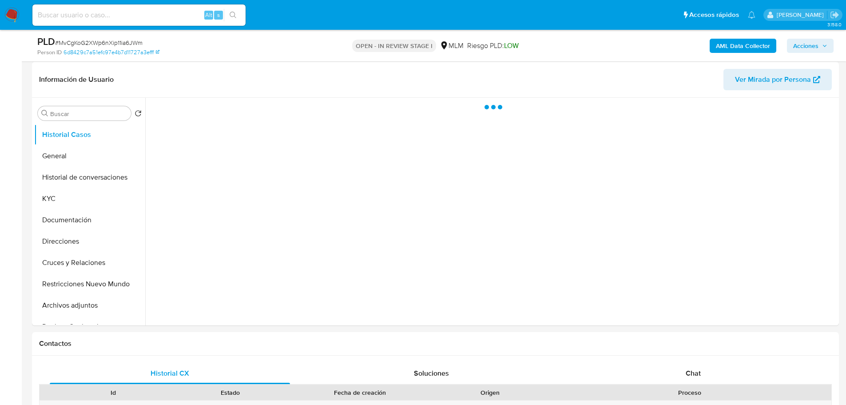
scroll to position [133, 0]
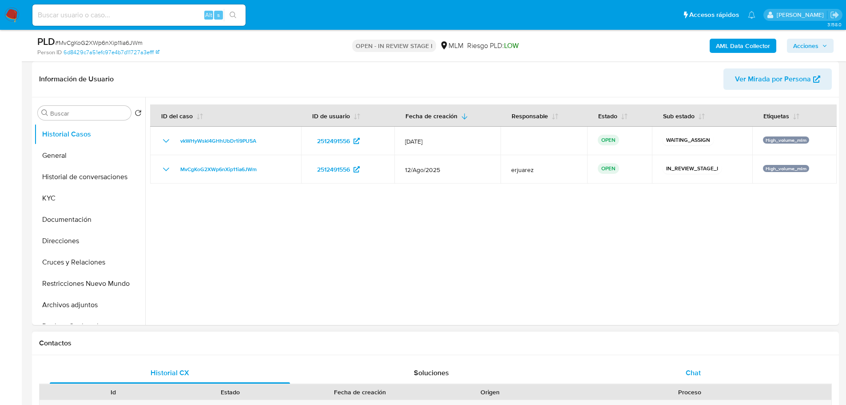
select select "10"
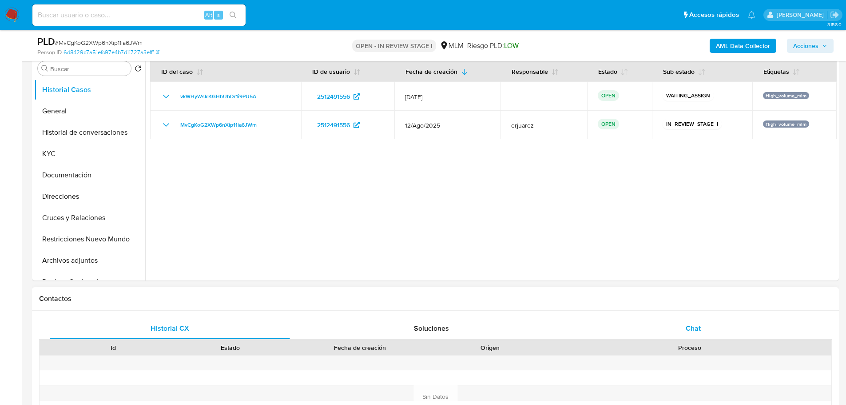
click at [686, 325] on span "Chat" at bounding box center [693, 328] width 15 height 10
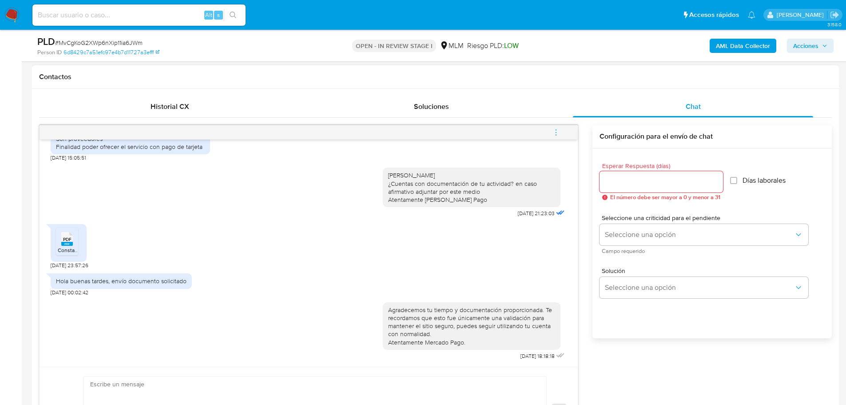
scroll to position [400, 0]
click at [556, 132] on icon "menu-action" at bounding box center [556, 131] width 1 height 1
click at [491, 116] on li "Cerrar conversación" at bounding box center [496, 115] width 91 height 16
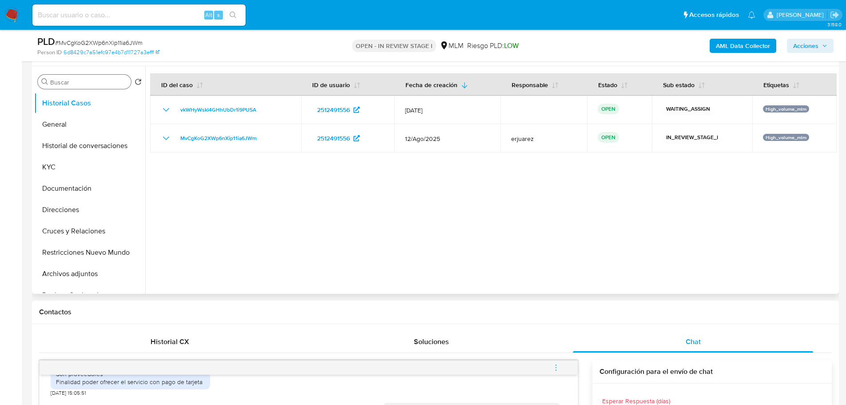
scroll to position [133, 0]
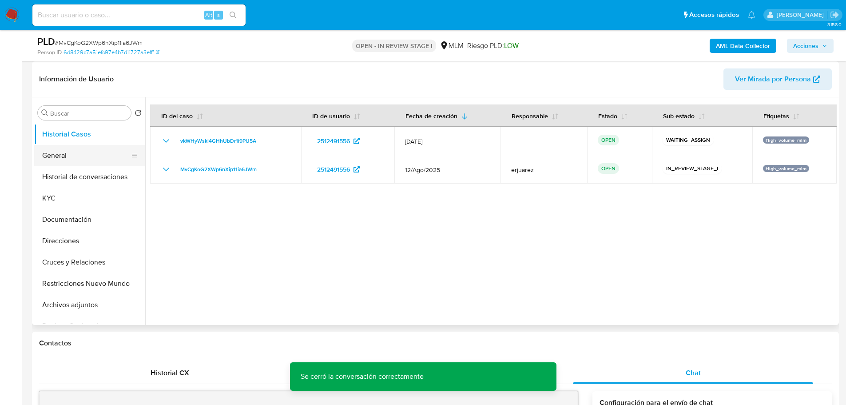
click at [47, 150] on button "General" at bounding box center [86, 155] width 104 height 21
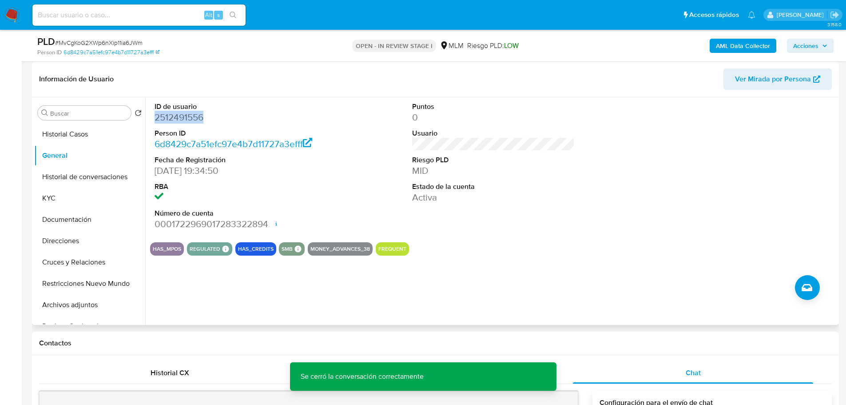
drag, startPoint x: 172, startPoint y: 114, endPoint x: 153, endPoint y: 116, distance: 18.3
click at [153, 116] on div "ID de usuario 2512491556 Person ID 6d8429c7a51efc97e4b7d11727a3efff Fecha de Re…" at bounding box center [236, 166] width 172 height 138
copy dd "2512491556"
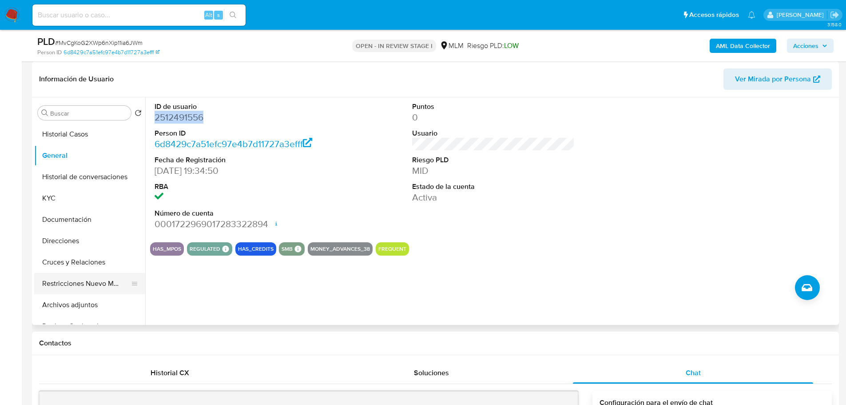
click at [84, 282] on button "Restricciones Nuevo Mundo" at bounding box center [86, 283] width 104 height 21
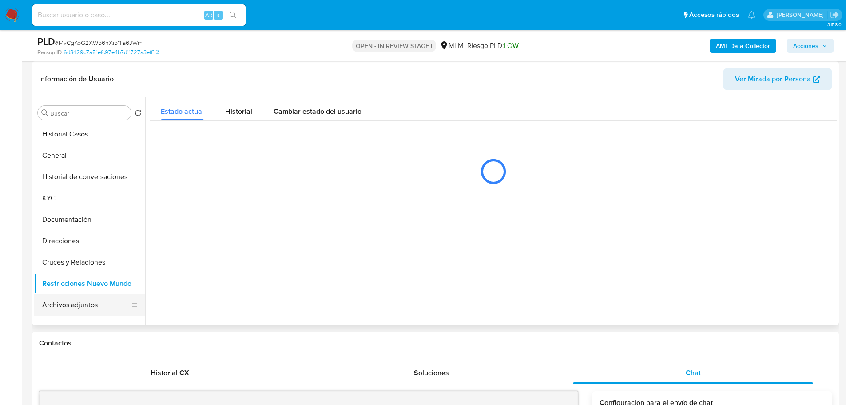
drag, startPoint x: 80, startPoint y: 305, endPoint x: 105, endPoint y: 306, distance: 25.3
click at [80, 306] on button "Archivos adjuntos" at bounding box center [86, 304] width 104 height 21
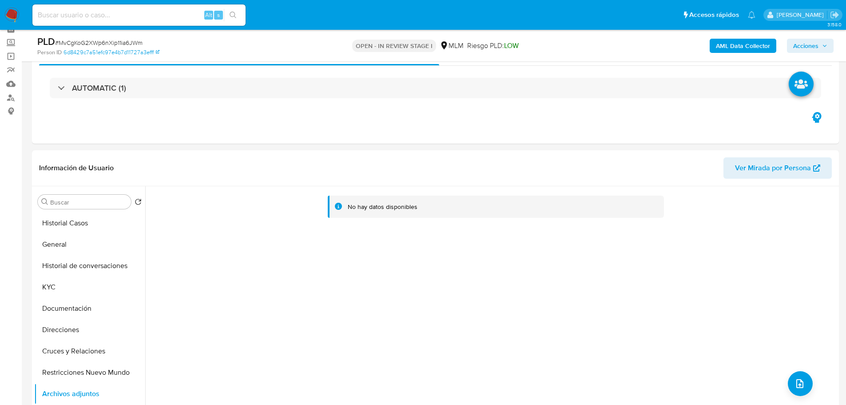
drag, startPoint x: 85, startPoint y: 264, endPoint x: 294, endPoint y: 149, distance: 238.5
click at [88, 263] on button "Historial de conversaciones" at bounding box center [89, 265] width 111 height 21
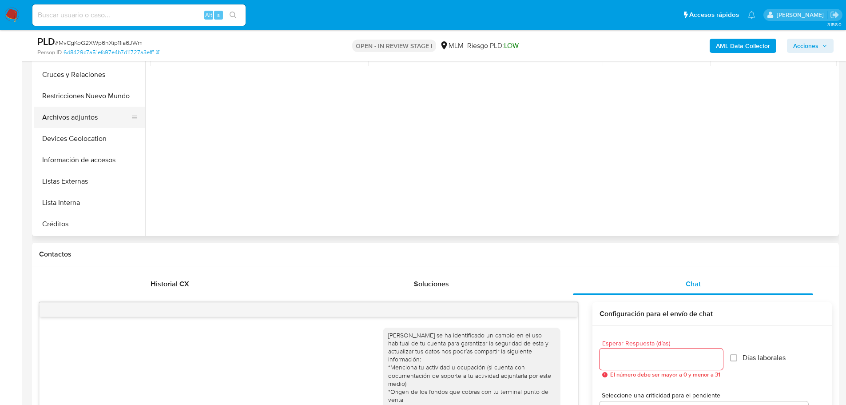
scroll to position [89, 0]
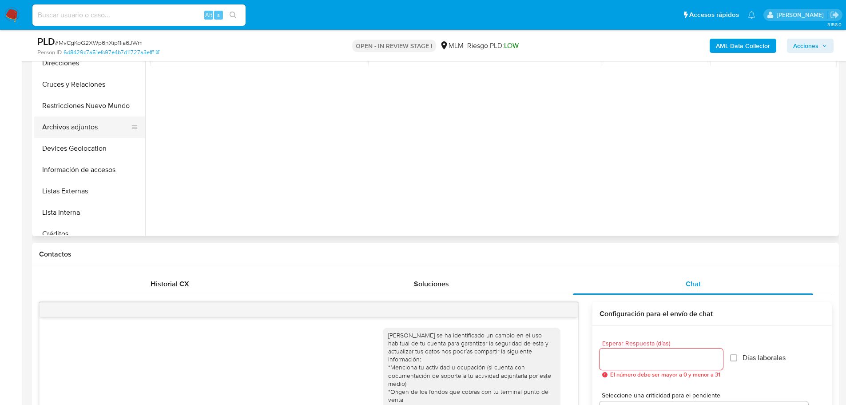
click at [86, 128] on button "Archivos adjuntos" at bounding box center [86, 126] width 104 height 21
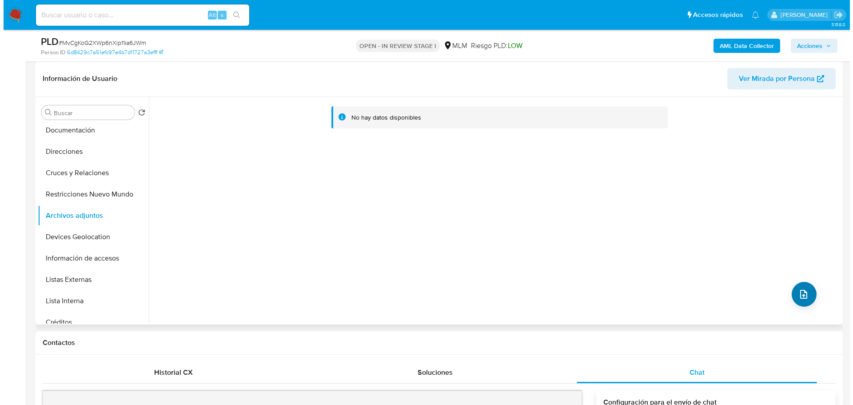
scroll to position [133, 0]
click at [790, 287] on button "upload-file" at bounding box center [800, 294] width 25 height 25
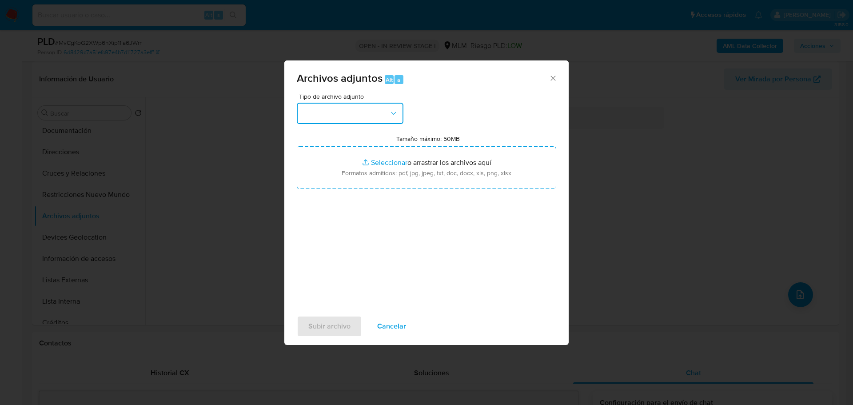
click at [336, 114] on button "button" at bounding box center [350, 113] width 107 height 21
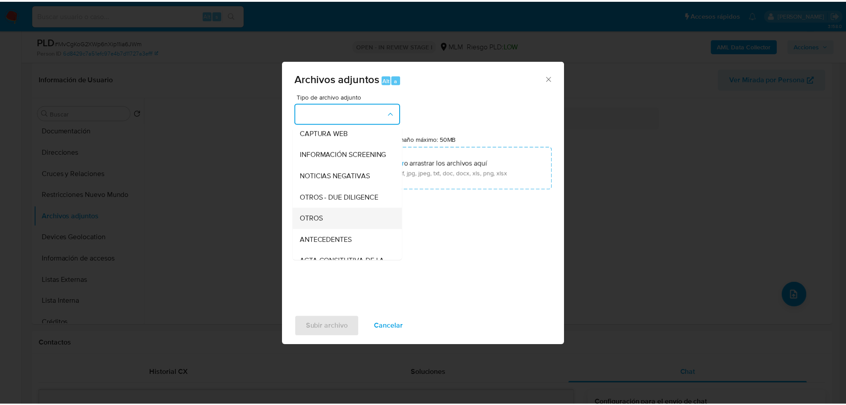
scroll to position [89, 0]
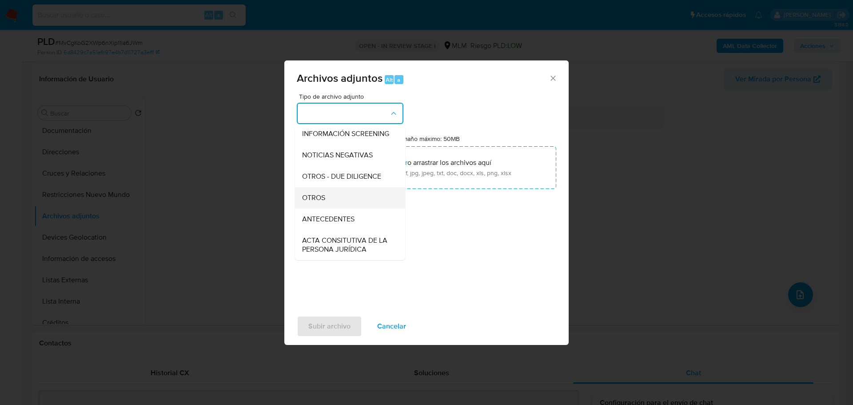
click at [319, 202] on span "OTROS" at bounding box center [313, 197] width 23 height 9
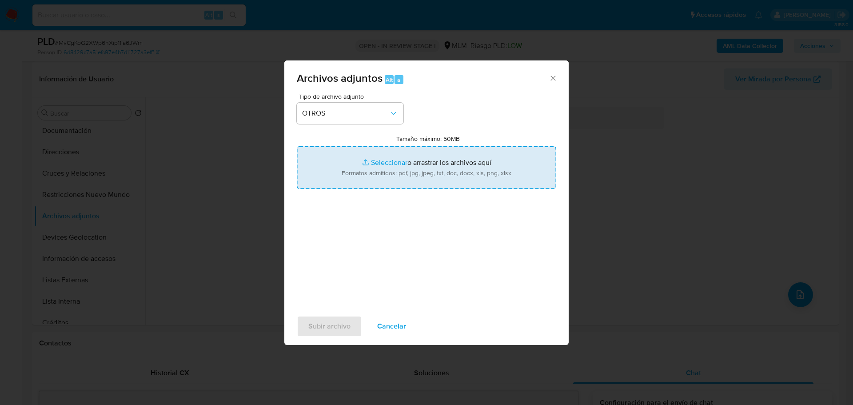
click at [373, 158] on input "Tamaño máximo: 50MB Seleccionar archivos" at bounding box center [427, 167] width 260 height 43
type input "C:\fakepath\2512491556_ Meliza Anahi Cano Estudillo_Ago25.pdf"
click at [382, 161] on input "Tamaño máximo: 50MB Seleccionar archivos" at bounding box center [427, 167] width 260 height 43
type input "C:\fakepath\2512491556_Meliza Anahi Cano Estudillo_Ago25.xlsx"
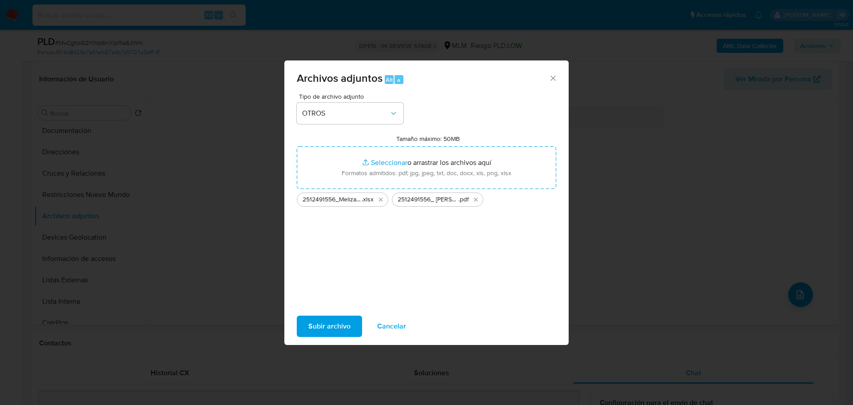
click at [339, 324] on span "Subir archivo" at bounding box center [329, 326] width 42 height 20
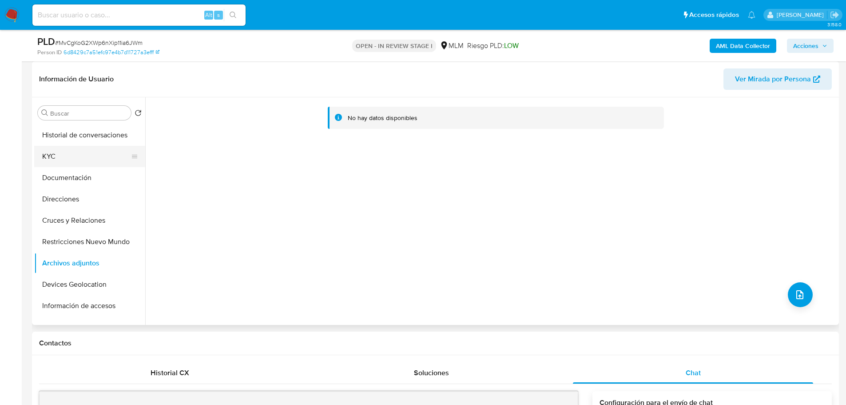
scroll to position [0, 0]
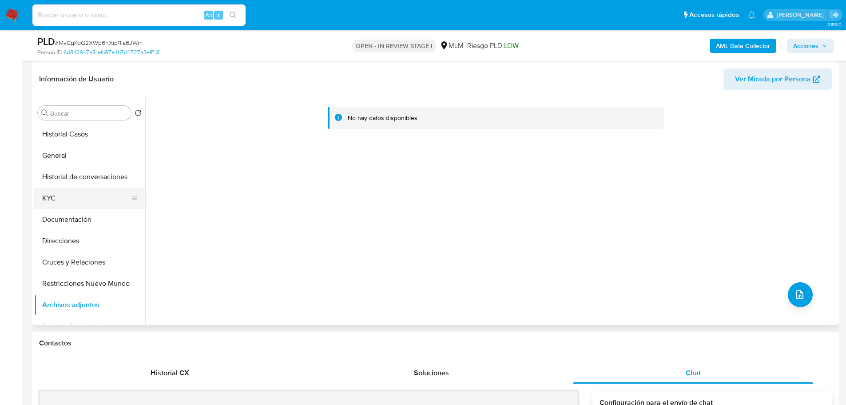
click at [57, 198] on button "KYC" at bounding box center [86, 198] width 104 height 21
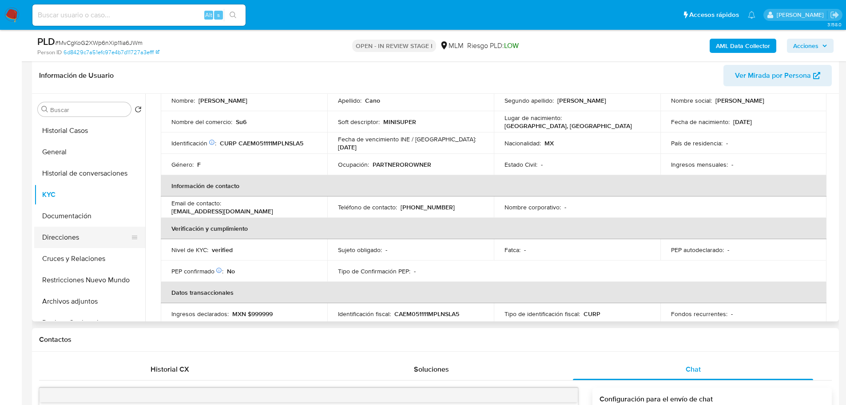
scroll to position [133, 0]
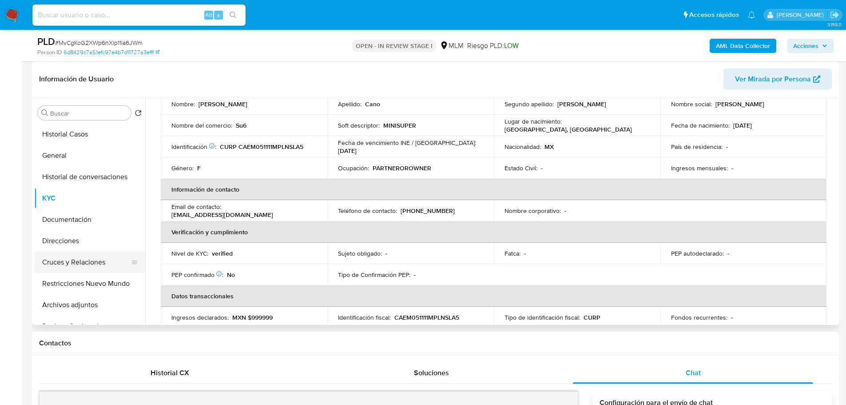
click at [72, 263] on button "Cruces y Relaciones" at bounding box center [86, 262] width 104 height 21
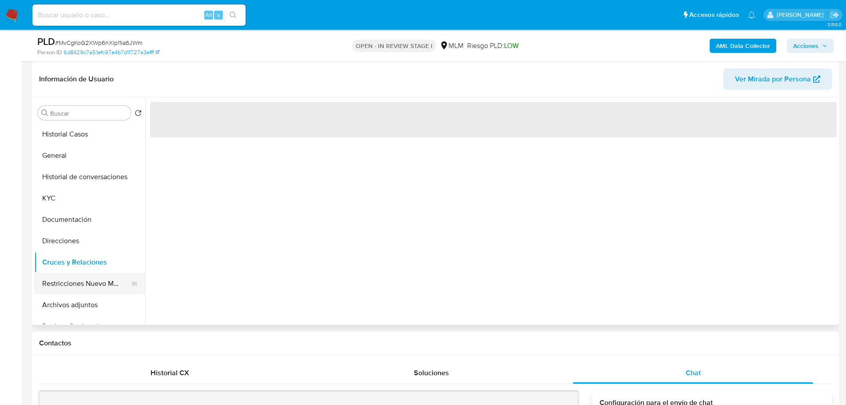
scroll to position [0, 0]
click at [69, 285] on button "Restricciones Nuevo Mundo" at bounding box center [86, 283] width 104 height 21
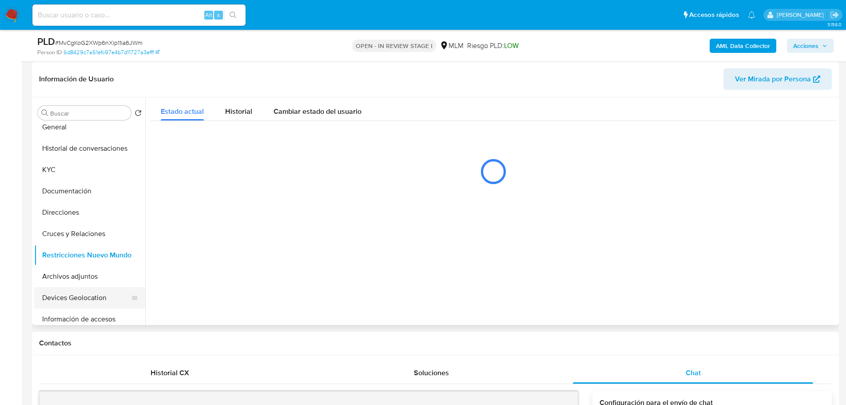
scroll to position [44, 0]
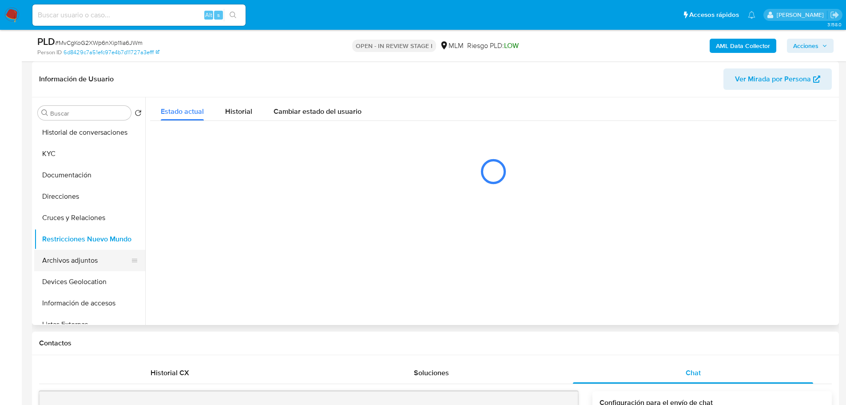
click at [79, 258] on button "Archivos adjuntos" at bounding box center [86, 260] width 104 height 21
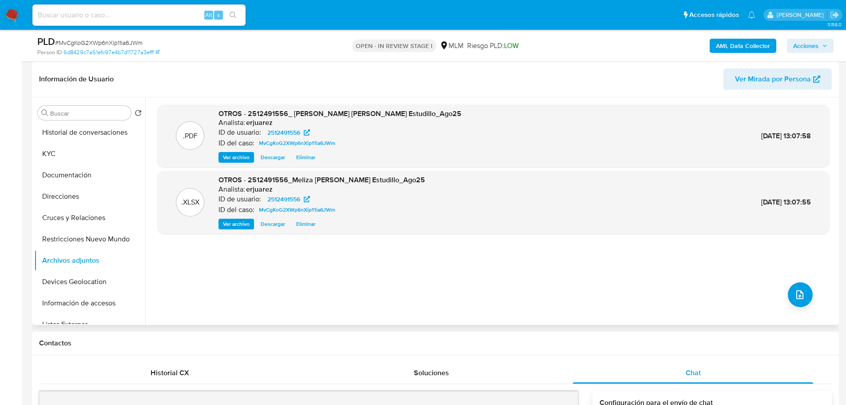
click at [233, 157] on span "Ver archivo" at bounding box center [236, 157] width 27 height 9
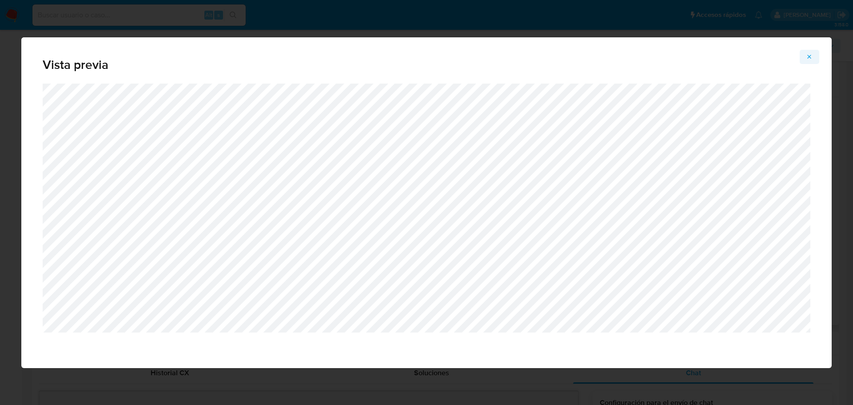
click at [806, 53] on icon "Attachment preview" at bounding box center [809, 56] width 7 height 7
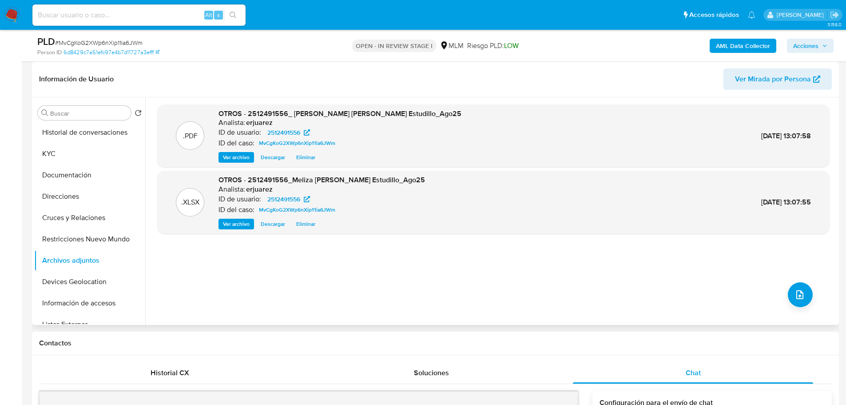
click at [807, 47] on span "Acciones" at bounding box center [806, 46] width 25 height 14
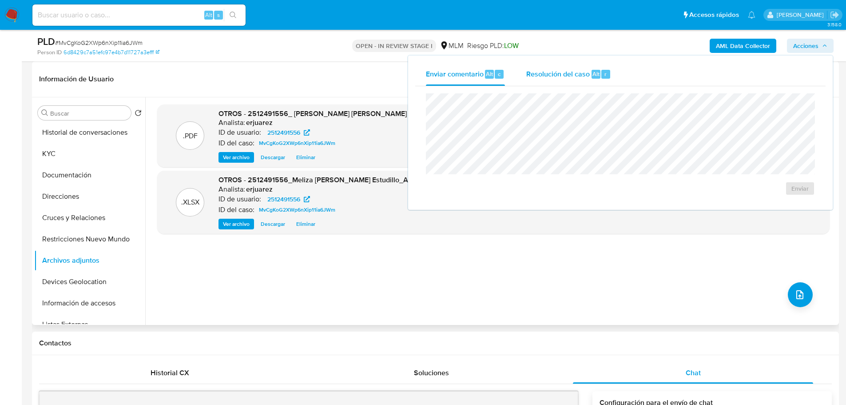
click at [547, 73] on span "Resolución del caso" at bounding box center [559, 73] width 64 height 10
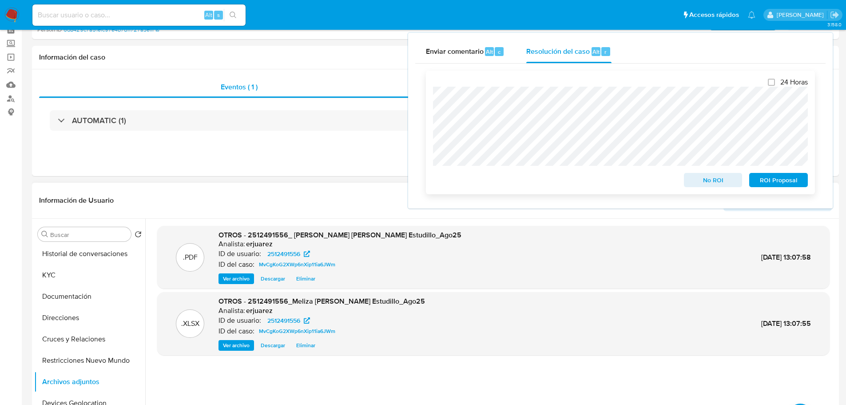
scroll to position [0, 0]
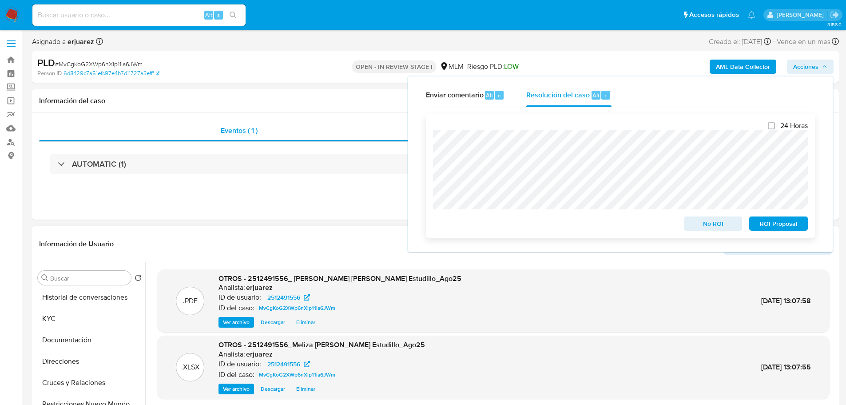
click at [715, 227] on span "No ROI" at bounding box center [714, 223] width 46 height 12
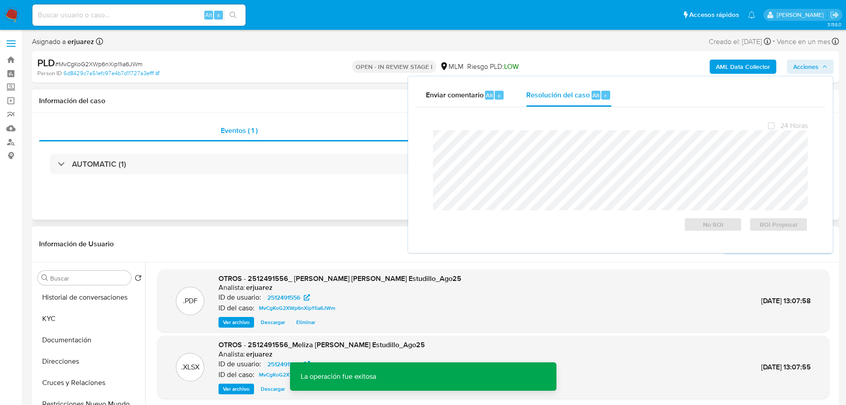
click at [280, 189] on div "Eventos ( 1 ) Acciones AUTOMATIC (1)" at bounding box center [435, 166] width 807 height 107
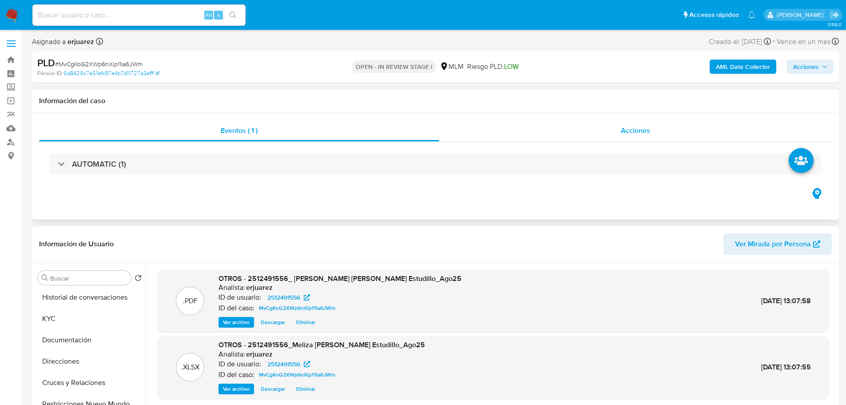
drag, startPoint x: 537, startPoint y: 120, endPoint x: 541, endPoint y: 133, distance: 13.5
click at [539, 122] on div "Acciones" at bounding box center [635, 130] width 393 height 21
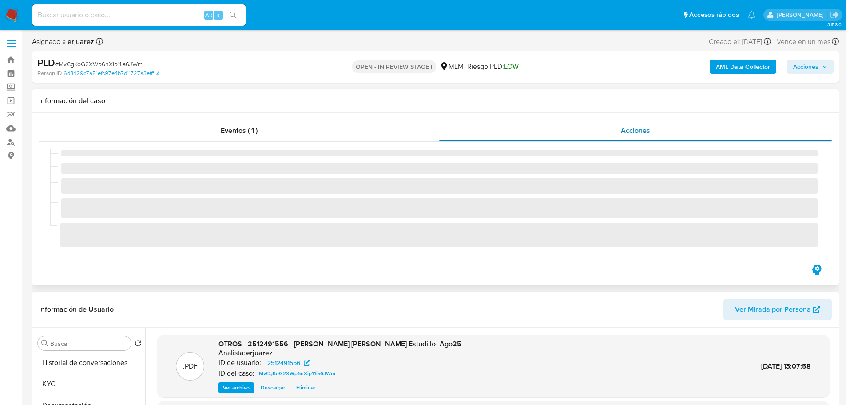
click at [543, 138] on div "Acciones" at bounding box center [635, 130] width 393 height 21
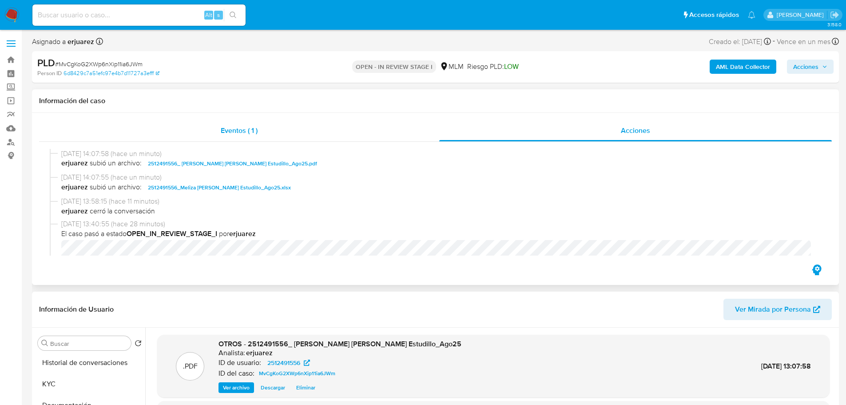
click at [212, 128] on div "Eventos ( 1 )" at bounding box center [239, 130] width 400 height 21
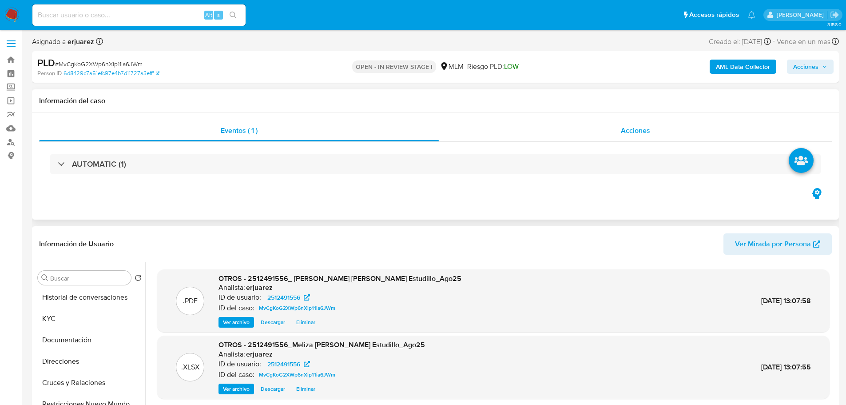
click at [554, 128] on div "Acciones" at bounding box center [635, 130] width 393 height 21
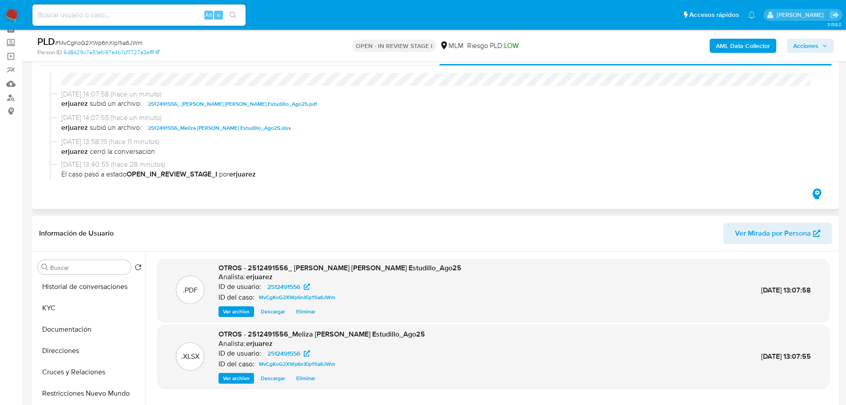
scroll to position [133, 0]
drag, startPoint x: 9, startPoint y: 15, endPoint x: 53, endPoint y: 2, distance: 46.0
click at [9, 15] on img at bounding box center [11, 15] width 15 height 15
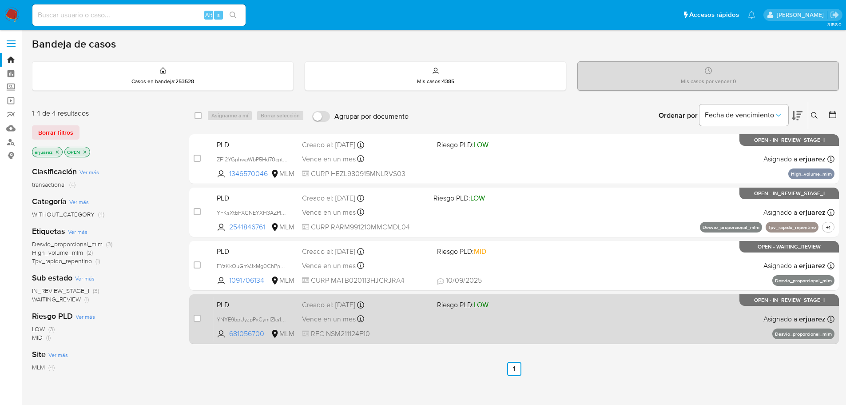
click at [674, 338] on div "PLD YNYE9bpUyzpPxCymlZks1nLu 681056700 MLM Riesgo PLD: LOW Creado el: [DATE] Cr…" at bounding box center [524, 318] width 622 height 45
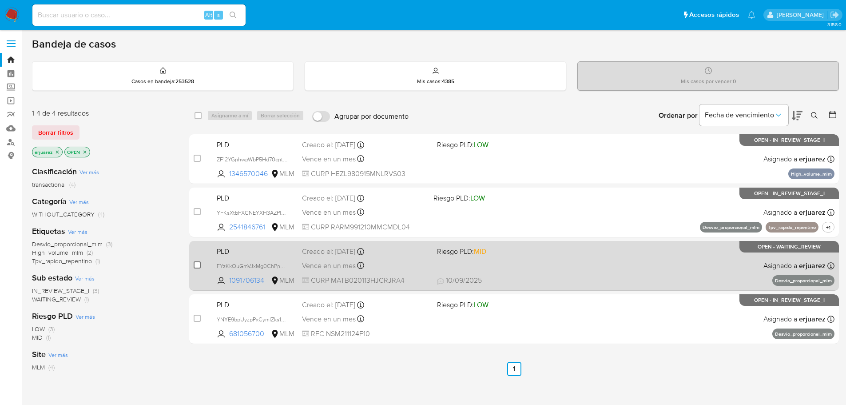
click at [199, 264] on input "checkbox" at bounding box center [197, 264] width 7 height 7
checkbox input "true"
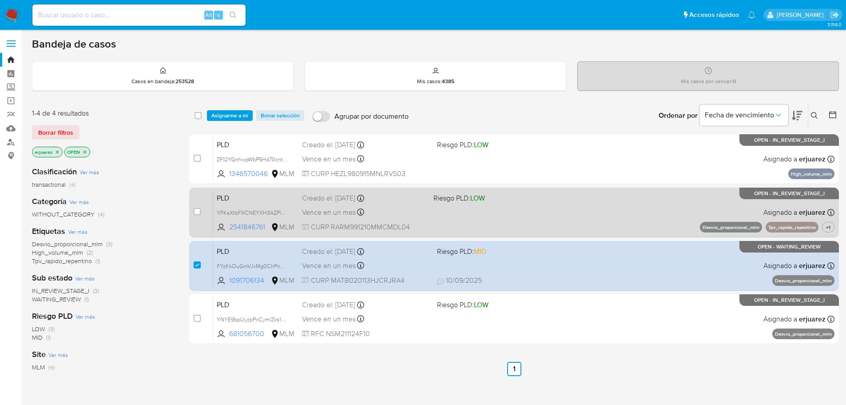
click at [487, 204] on div "PLD YFKsXtbFXCNEYXH3AZPlX54K 2541846761 MLM Riesgo PLD: LOW Creado el: [DATE] C…" at bounding box center [524, 212] width 622 height 45
click at [192, 207] on div "case-item-checkbox No es posible asignar el caso PLD YFKsXtbFXCNEYXH3AZPlX54K 2…" at bounding box center [514, 213] width 650 height 50
click at [194, 212] on input "checkbox" at bounding box center [197, 211] width 7 height 7
checkbox input "true"
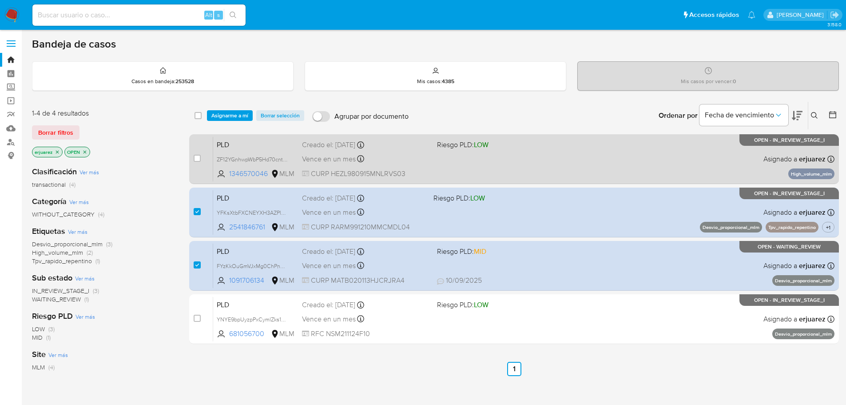
click at [498, 164] on div "PLD ZF12YGnhwpWbP5Hd70cntRKn 1346570046 MLM Riesgo PLD: LOW Creado el: [DATE] C…" at bounding box center [524, 158] width 622 height 45
click at [196, 160] on input "checkbox" at bounding box center [197, 158] width 7 height 7
checkbox input "true"
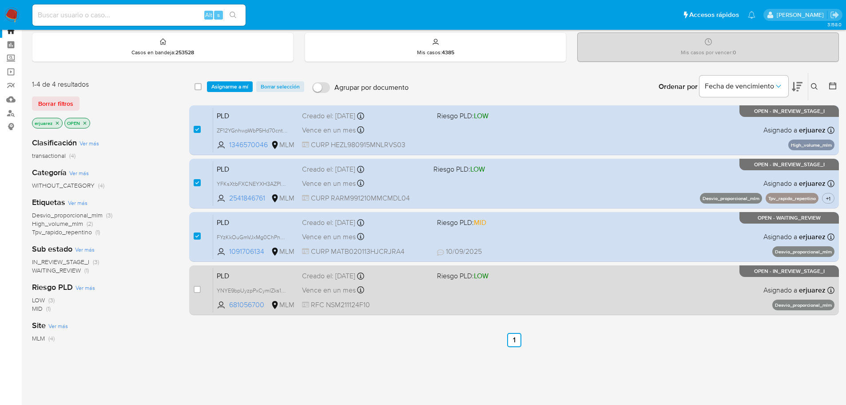
scroll to position [44, 0]
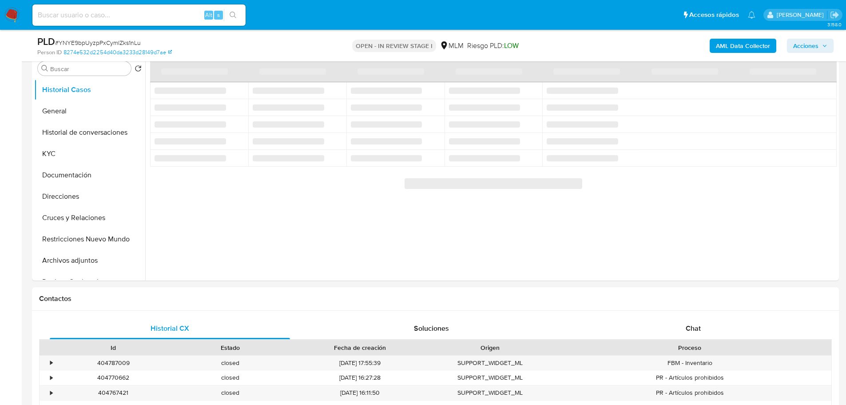
scroll to position [133, 0]
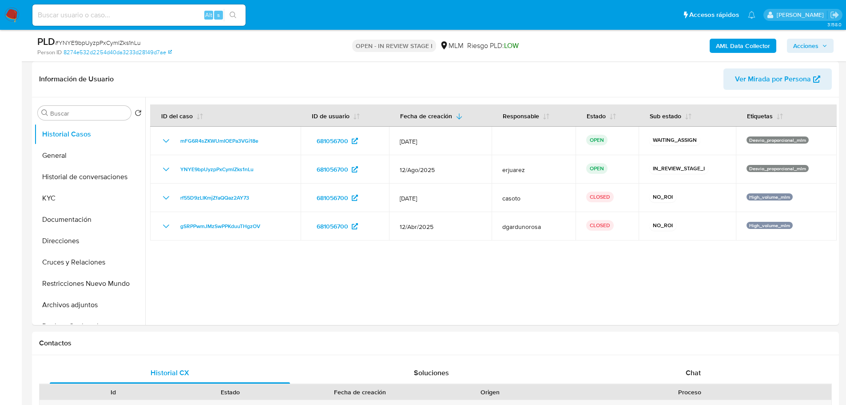
select select "10"
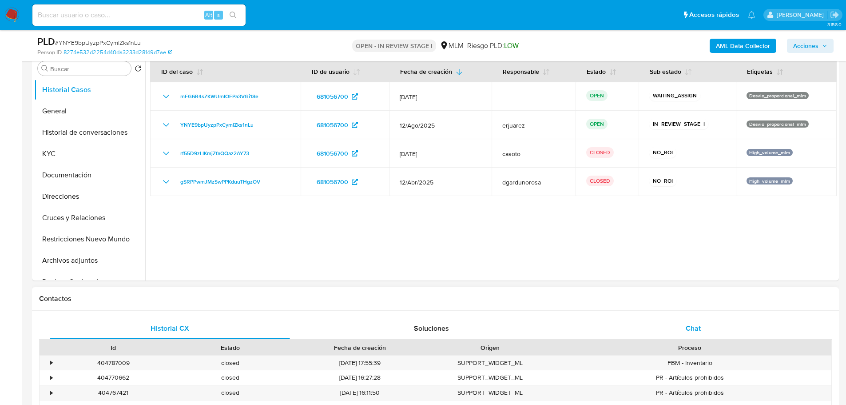
click at [687, 320] on div "Chat" at bounding box center [693, 328] width 240 height 21
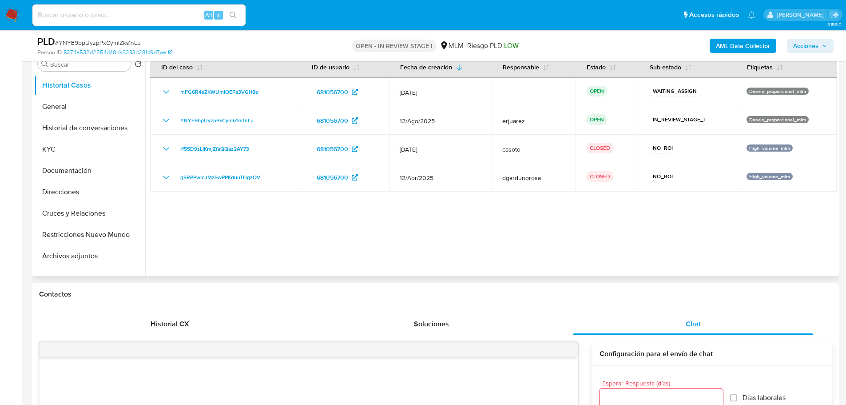
scroll to position [178, 0]
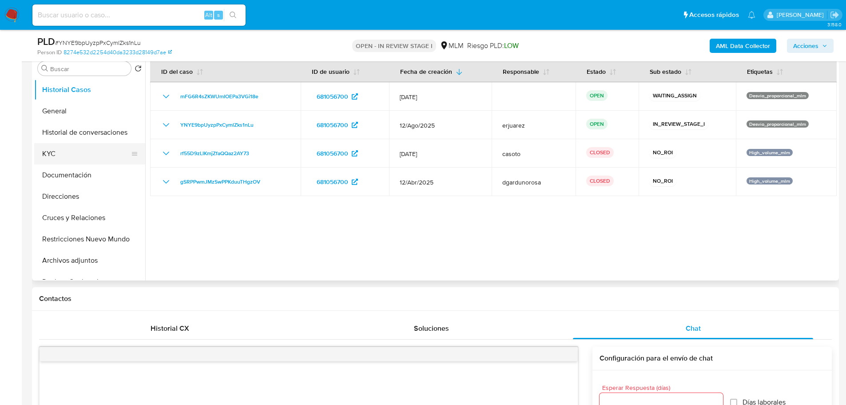
click at [71, 152] on button "KYC" at bounding box center [86, 153] width 104 height 21
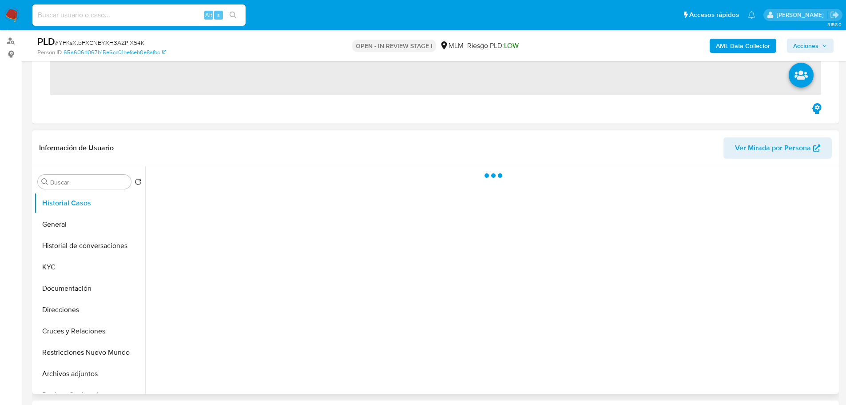
scroll to position [222, 0]
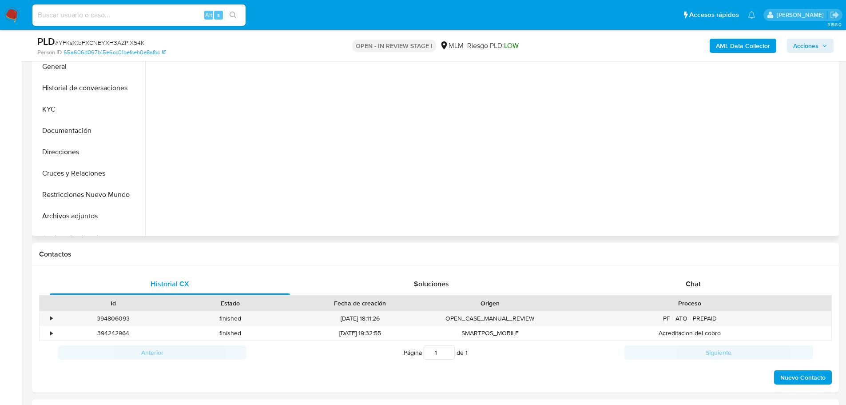
drag, startPoint x: 683, startPoint y: 279, endPoint x: 602, endPoint y: 228, distance: 96.3
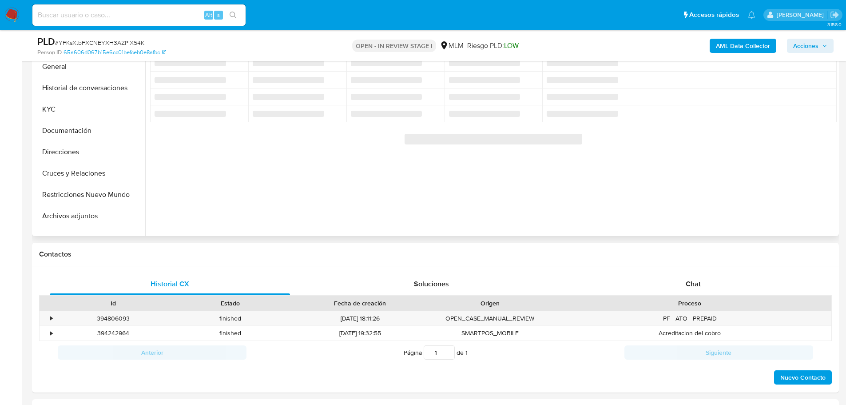
click at [683, 279] on div "Chat" at bounding box center [693, 283] width 240 height 21
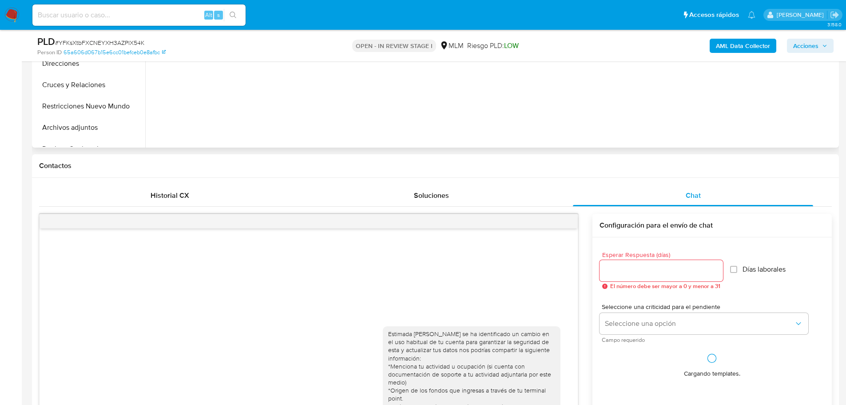
scroll to position [311, 0]
select select "10"
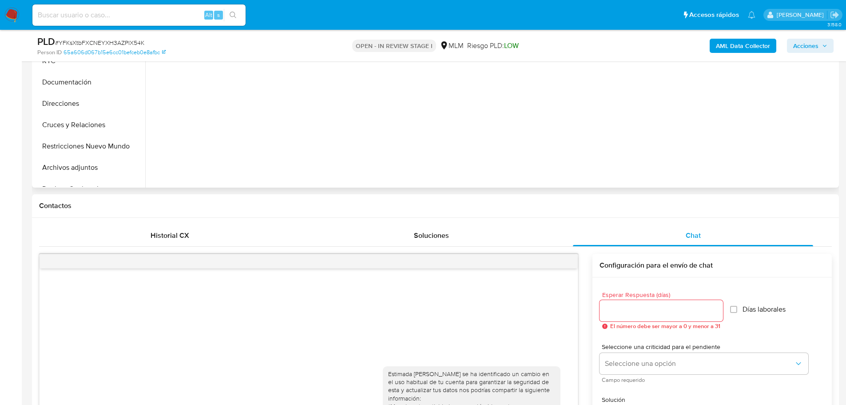
scroll to position [267, 0]
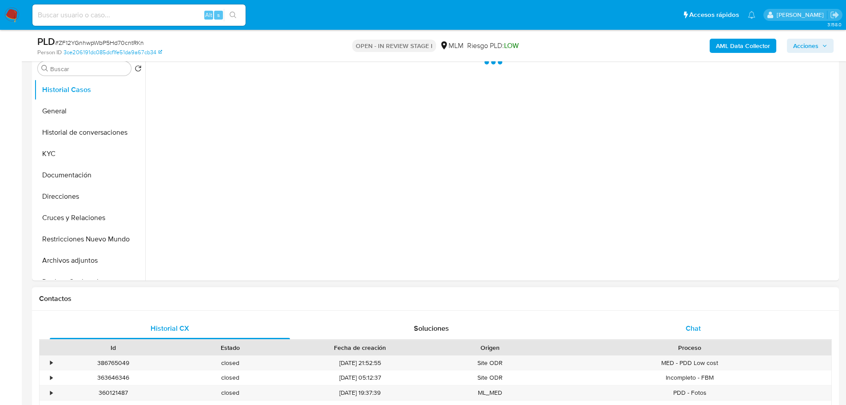
click at [698, 321] on div "Chat" at bounding box center [693, 328] width 240 height 21
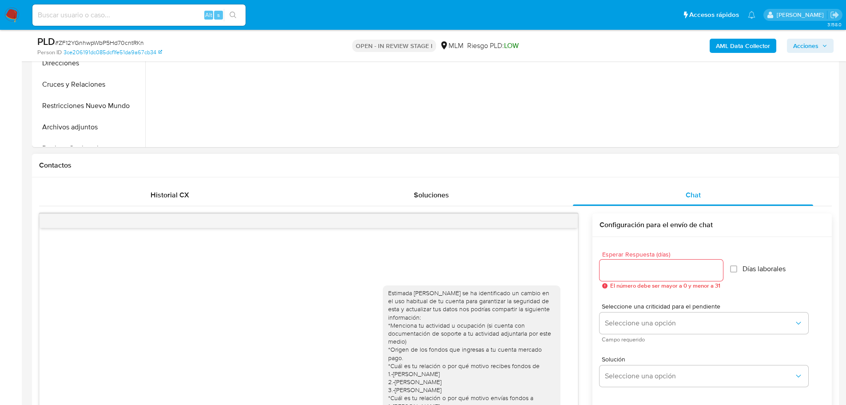
select select "10"
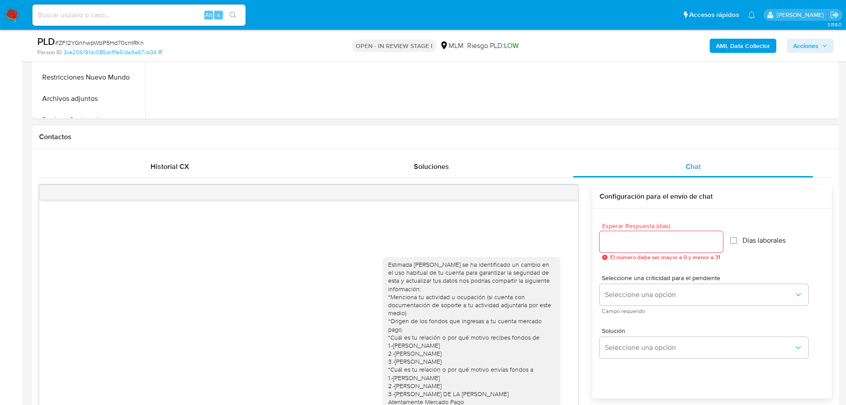
scroll to position [355, 0]
